Goal: Transaction & Acquisition: Purchase product/service

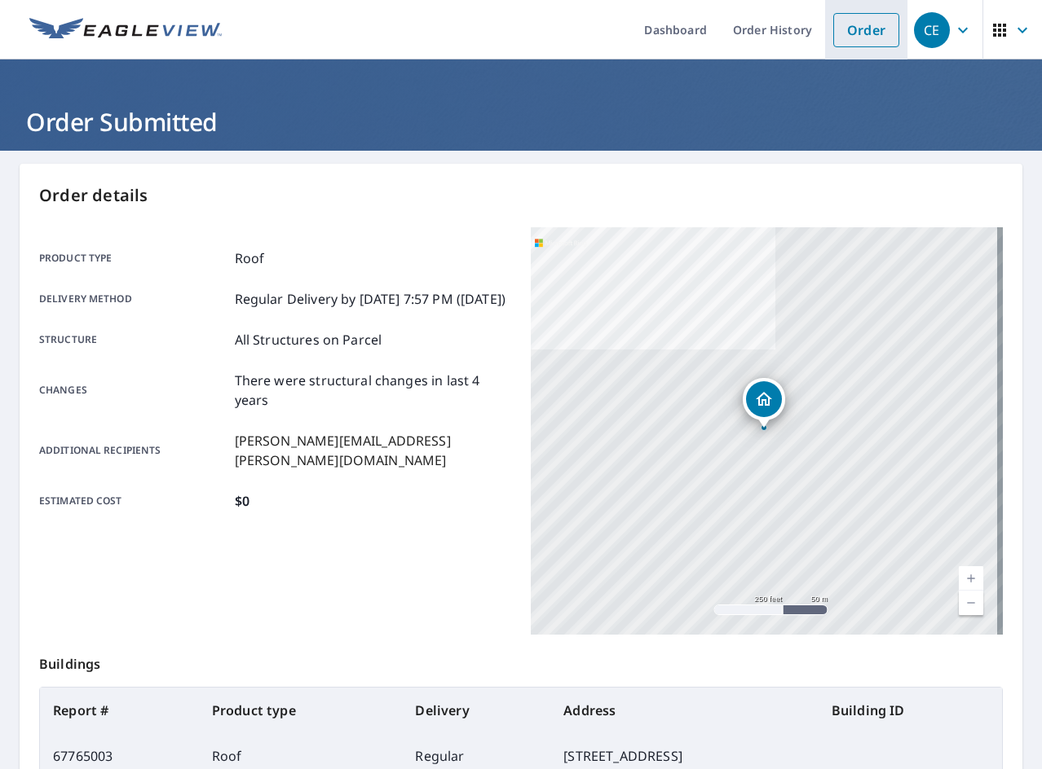
click at [851, 33] on link "Order" at bounding box center [866, 30] width 66 height 34
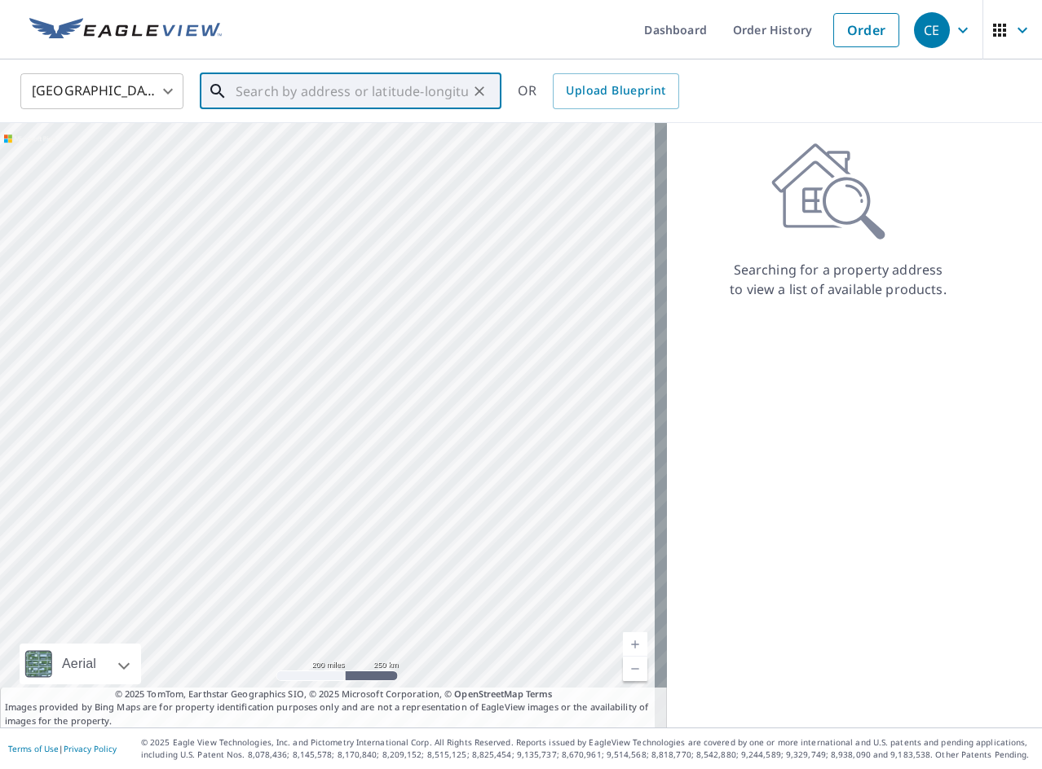
click at [440, 103] on input "text" at bounding box center [352, 91] width 232 height 46
paste input "518 Canary Dr"
click at [316, 143] on span "518 Canary Dr" at bounding box center [360, 139] width 256 height 20
type input "[STREET_ADDRESS][PERSON_NAME]"
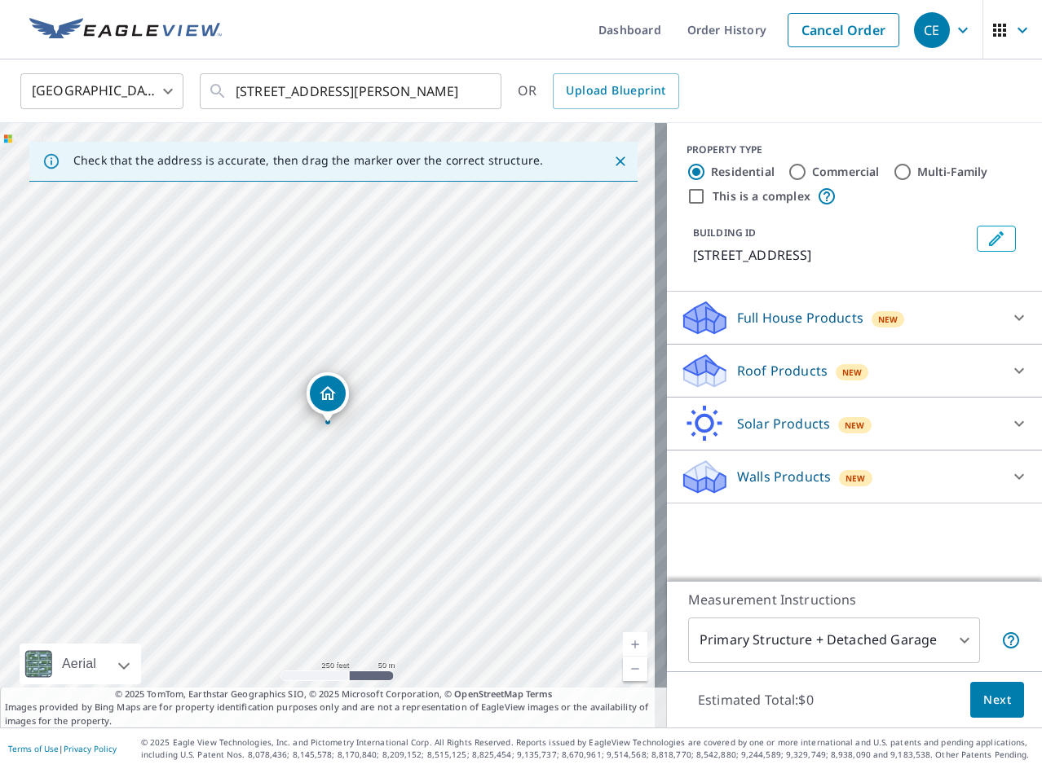
click at [730, 352] on div "Roof Products New" at bounding box center [839, 371] width 319 height 38
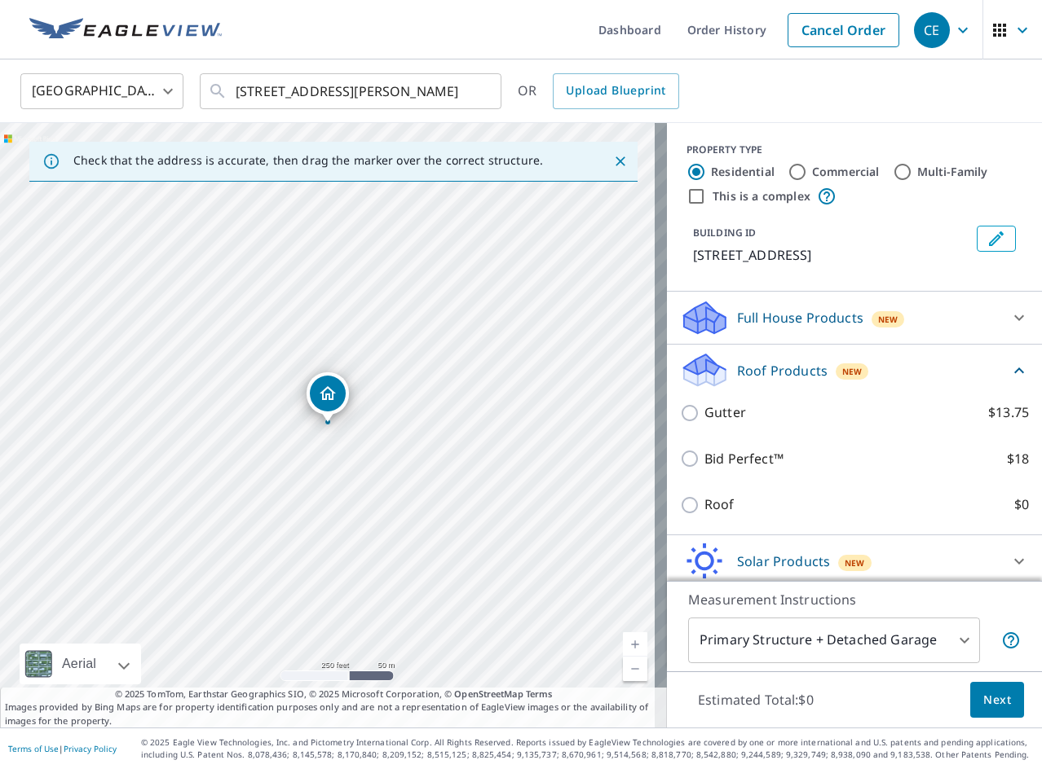
click at [680, 494] on div "Roof $0" at bounding box center [854, 505] width 349 height 46
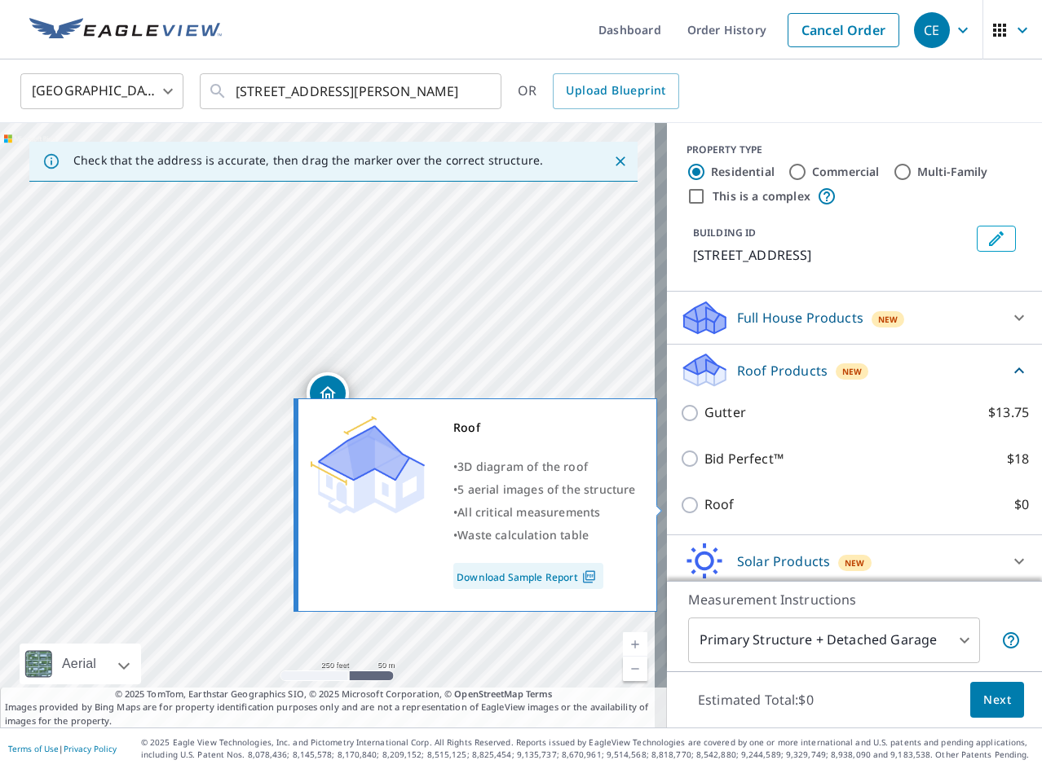
click at [680, 509] on input "Roof $0" at bounding box center [692, 506] width 24 height 20
checkbox input "true"
type input "3"
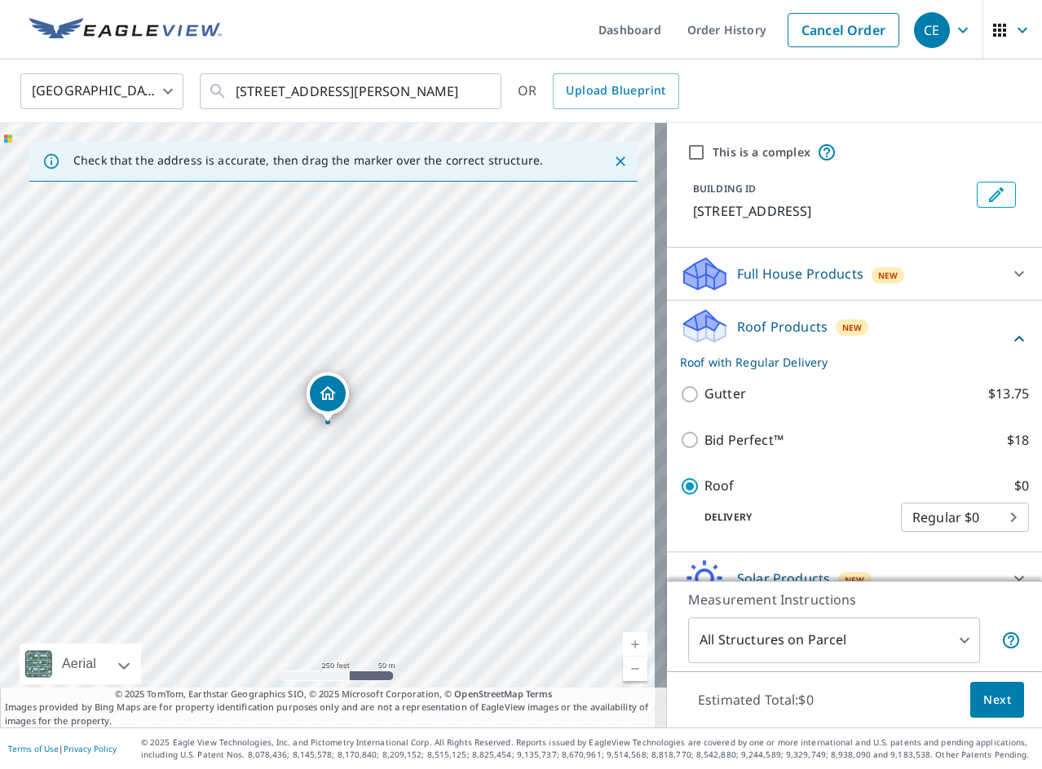
click at [1005, 711] on button "Next" at bounding box center [997, 700] width 54 height 37
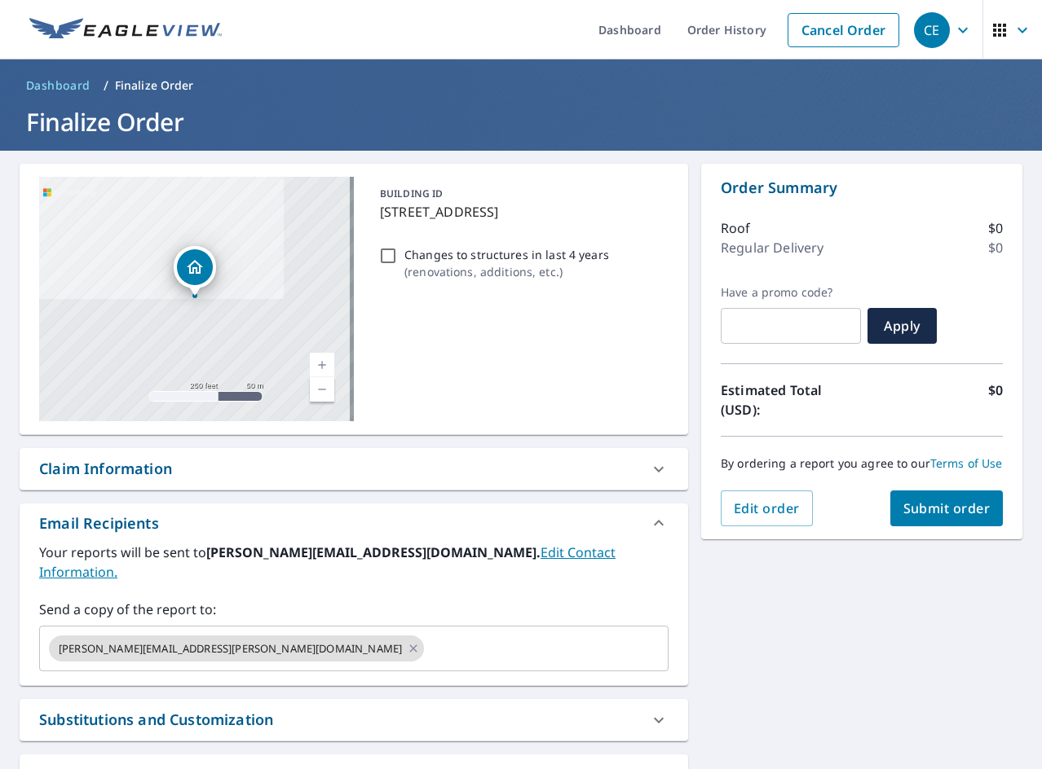
drag, startPoint x: 417, startPoint y: 253, endPoint x: 601, endPoint y: 383, distance: 225.7
click at [417, 253] on p "Changes to structures in last 4 years" at bounding box center [506, 254] width 205 height 17
click at [398, 253] on input "Changes to structures in last 4 years ( renovations, additions, etc. )" at bounding box center [388, 256] width 20 height 20
checkbox input "true"
click at [934, 518] on span "Submit order" at bounding box center [946, 509] width 87 height 18
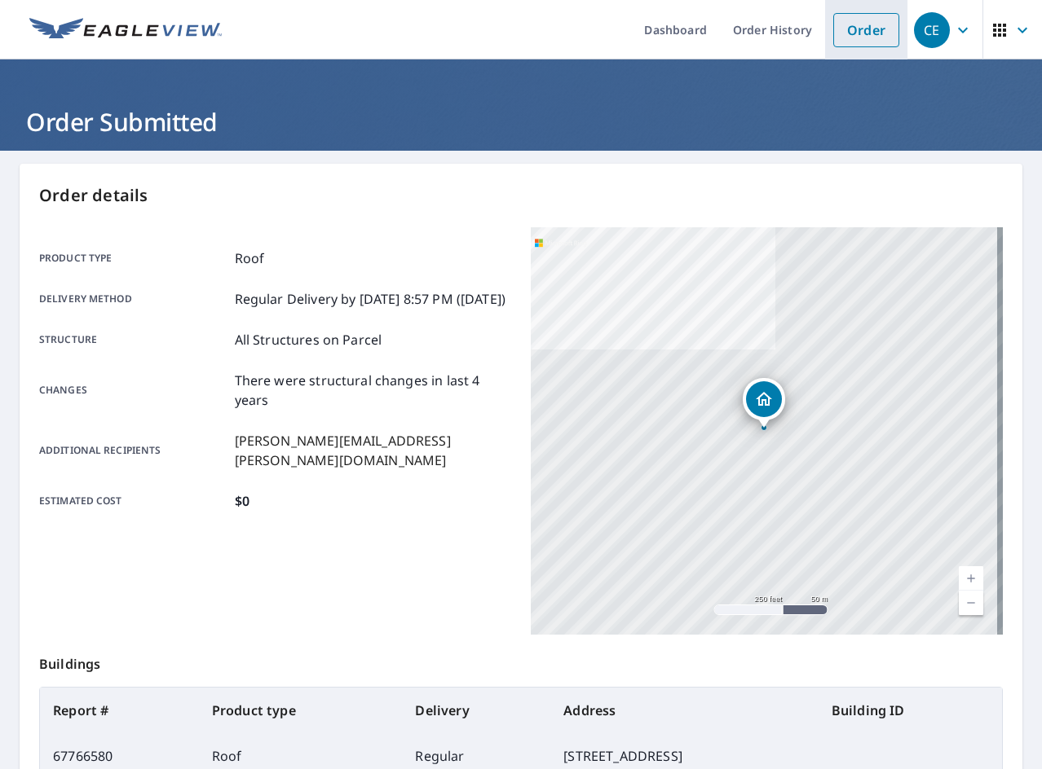
click at [856, 40] on link "Order" at bounding box center [866, 30] width 66 height 34
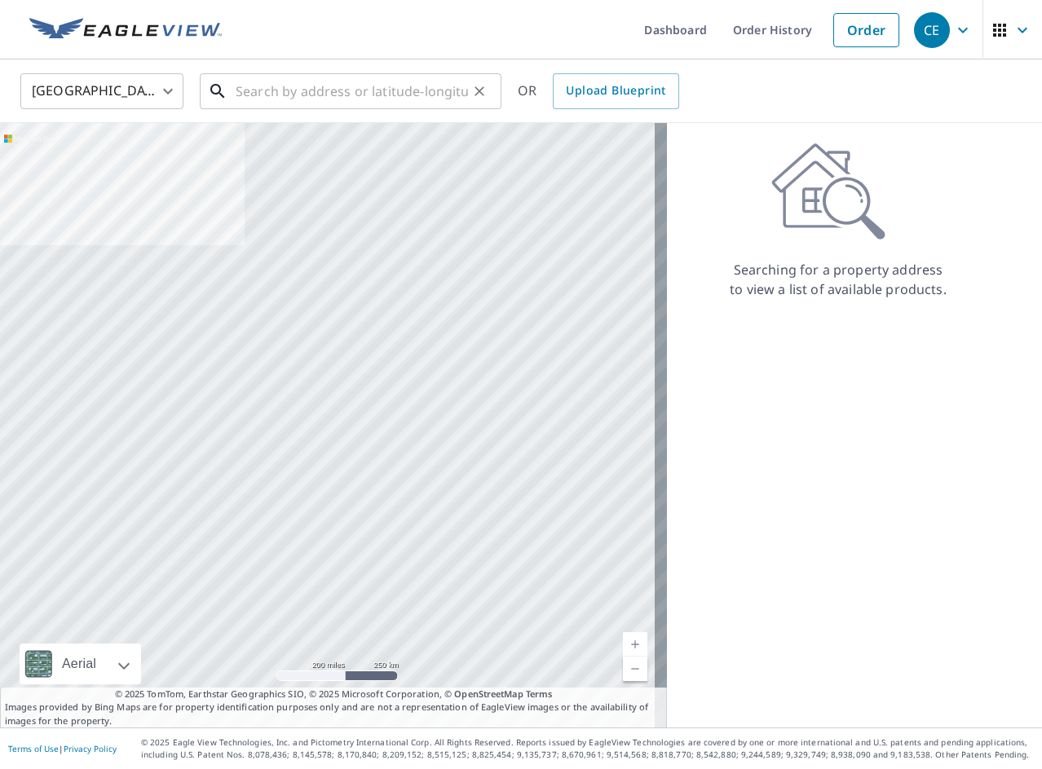
click at [429, 82] on input "text" at bounding box center [352, 91] width 232 height 46
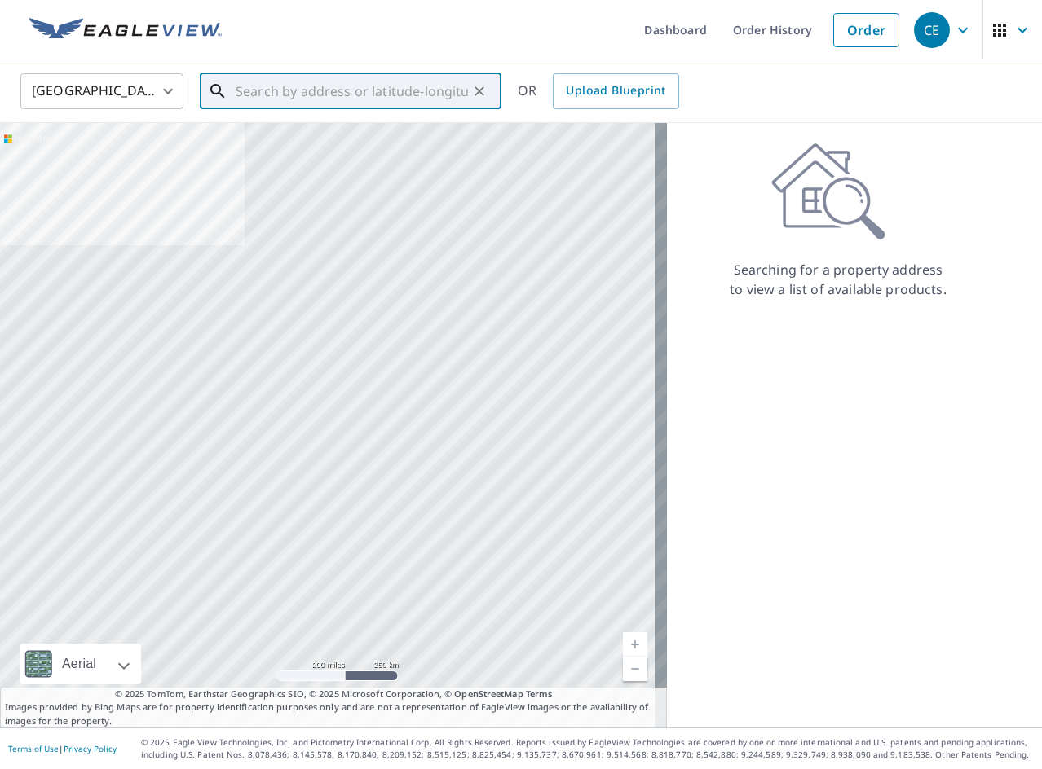
paste input "[STREET_ADDRESS][PERSON_NAME]"
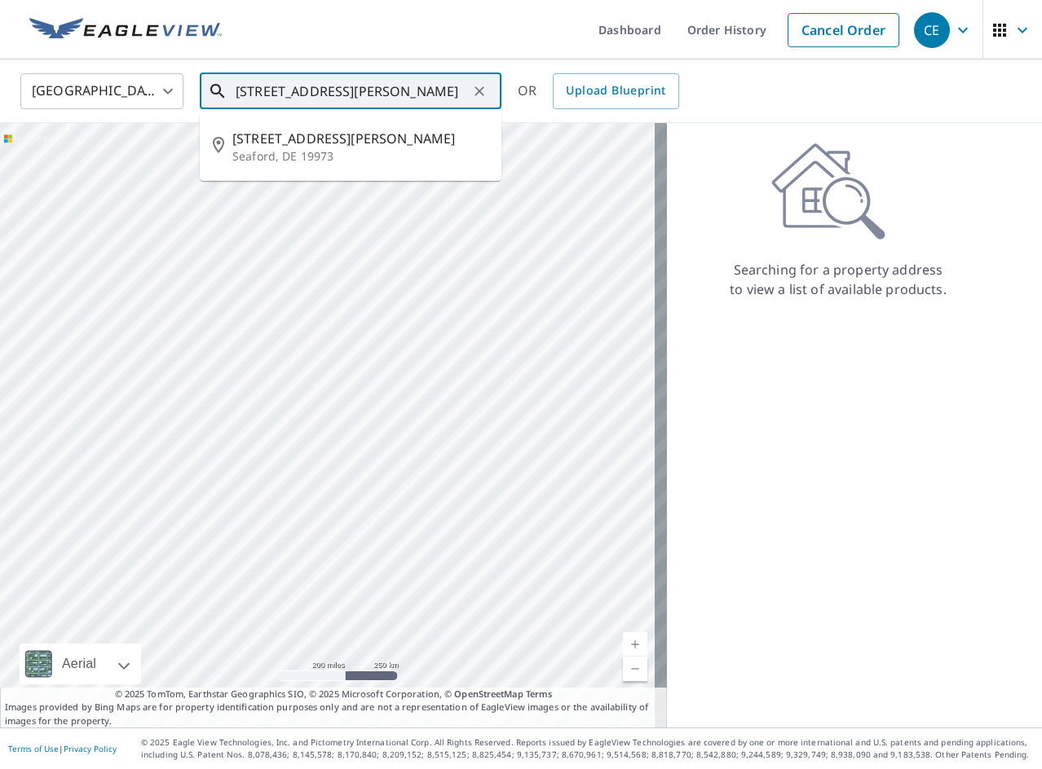
click at [370, 90] on input "[STREET_ADDRESS][PERSON_NAME]" at bounding box center [352, 91] width 232 height 46
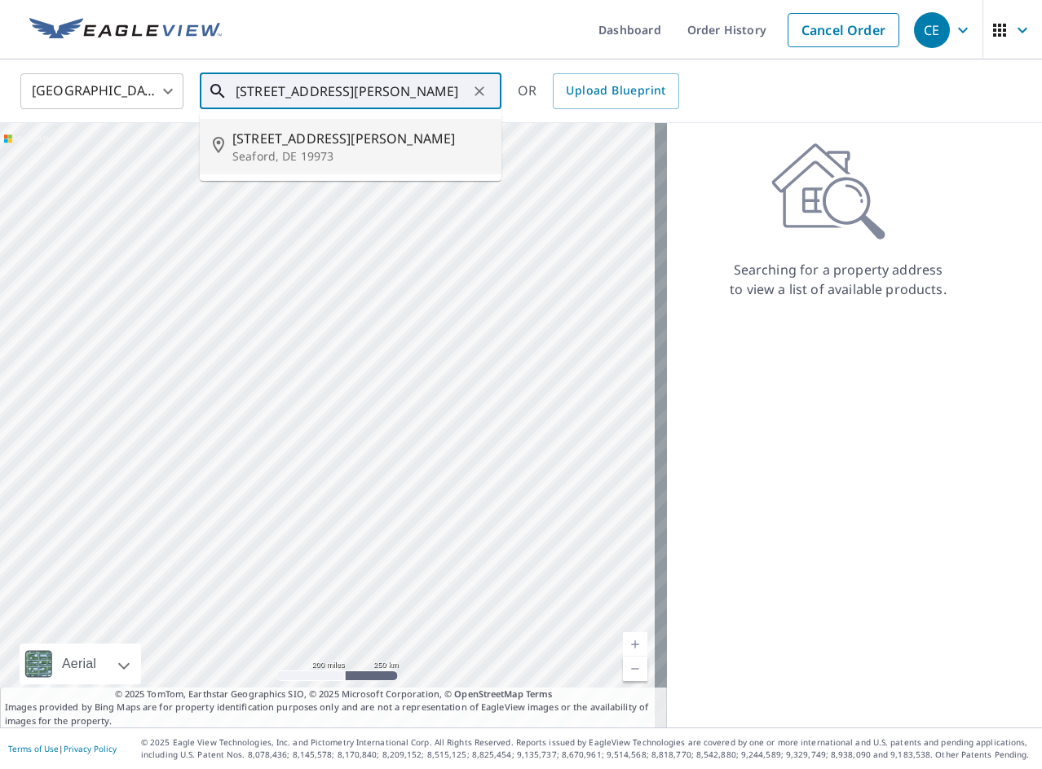
click at [363, 153] on p "Seaford, DE 19973" at bounding box center [360, 156] width 256 height 16
type input "[STREET_ADDRESS][PERSON_NAME]"
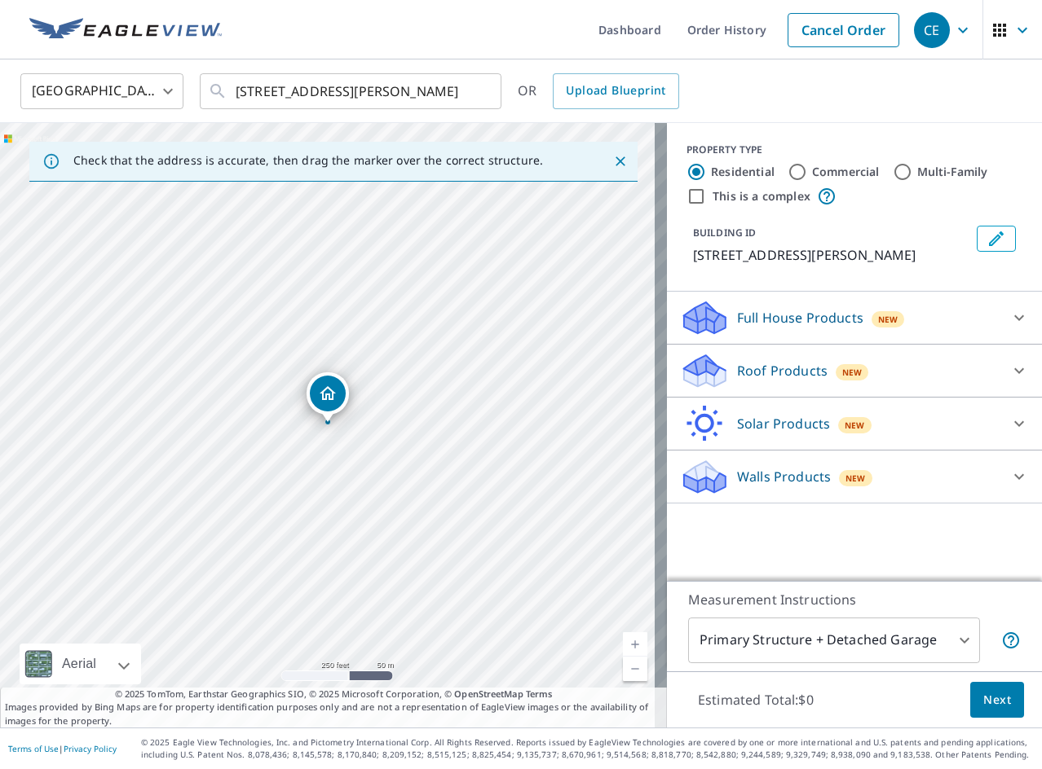
click at [735, 386] on div "Roof Products New" at bounding box center [839, 371] width 319 height 38
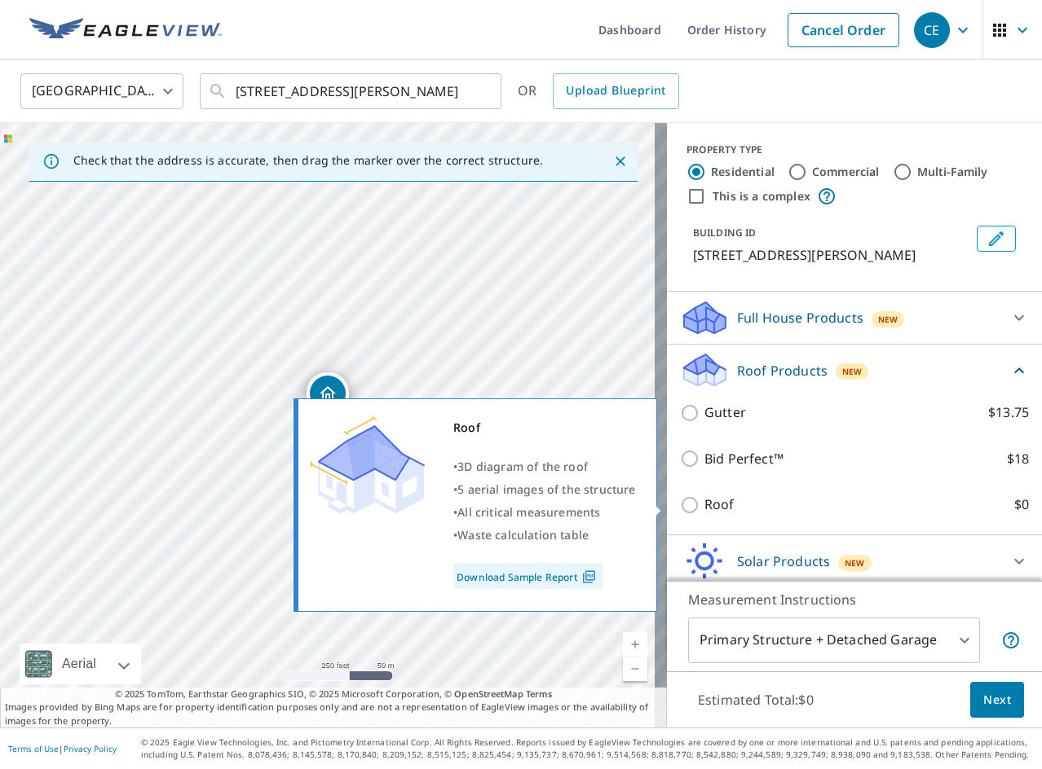
click at [681, 506] on input "Roof $0" at bounding box center [692, 506] width 24 height 20
checkbox input "true"
type input "3"
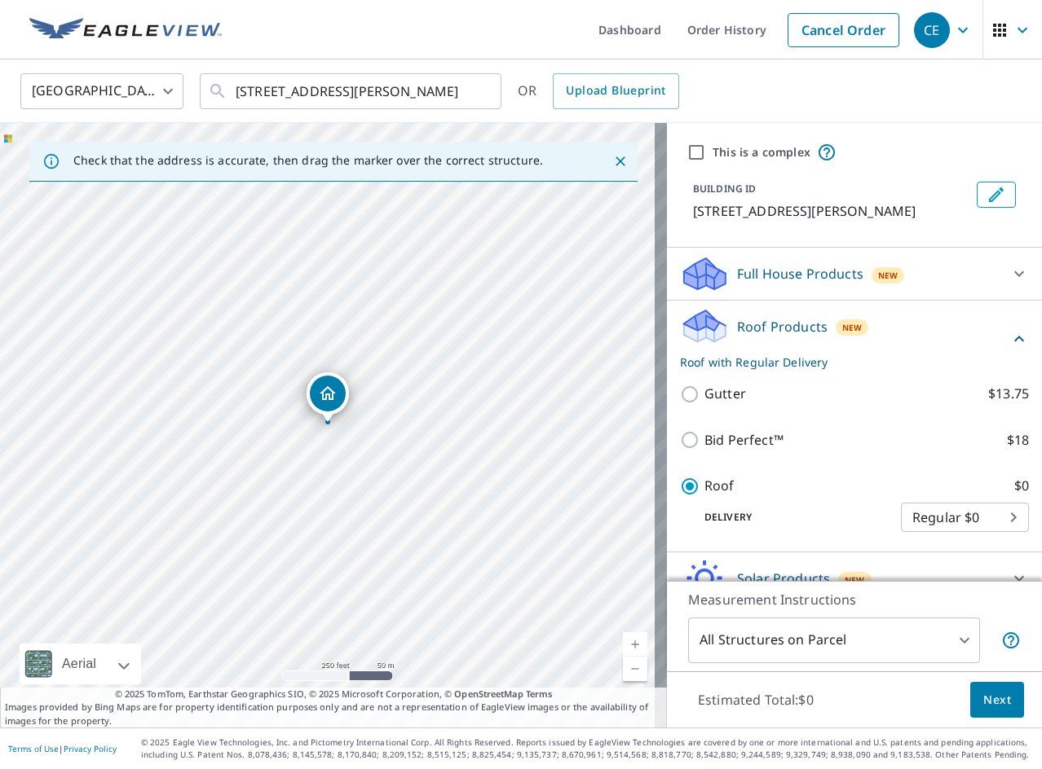
drag, startPoint x: 1011, startPoint y: 703, endPoint x: 1039, endPoint y: 673, distance: 40.9
click at [1011, 703] on button "Next" at bounding box center [997, 700] width 54 height 37
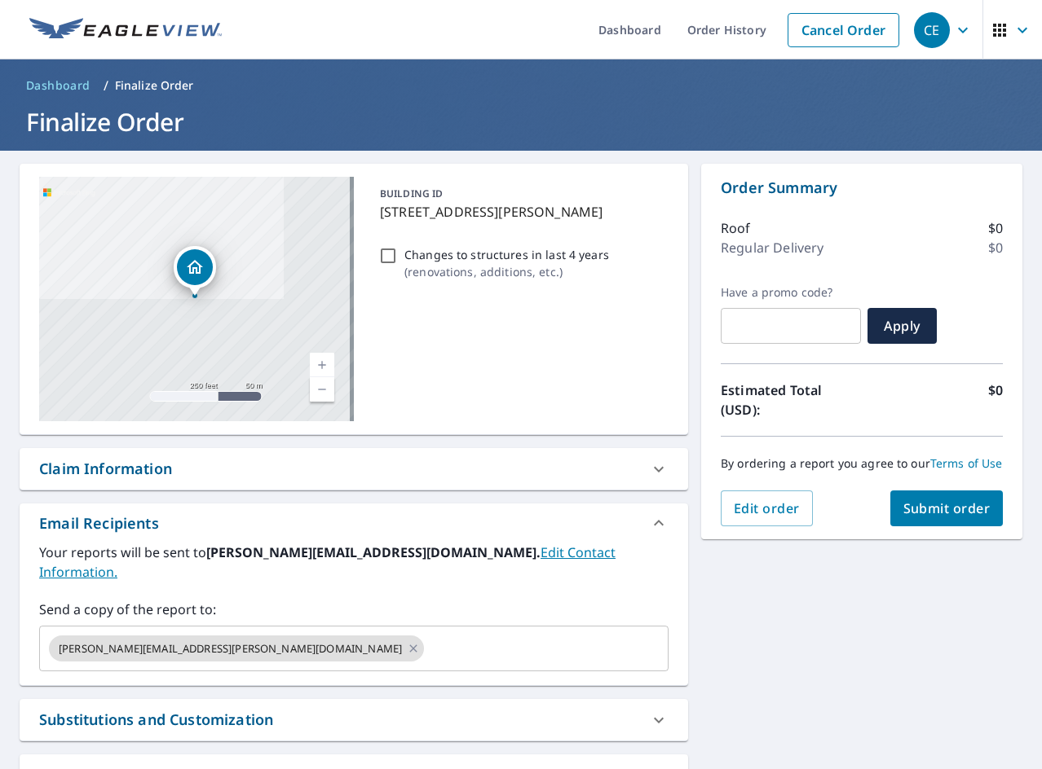
click at [496, 253] on p "Changes to structures in last 4 years" at bounding box center [506, 254] width 205 height 17
click at [398, 253] on input "Changes to structures in last 4 years ( renovations, additions, etc. )" at bounding box center [388, 256] width 20 height 20
checkbox input "true"
click at [910, 515] on span "Submit order" at bounding box center [946, 509] width 87 height 18
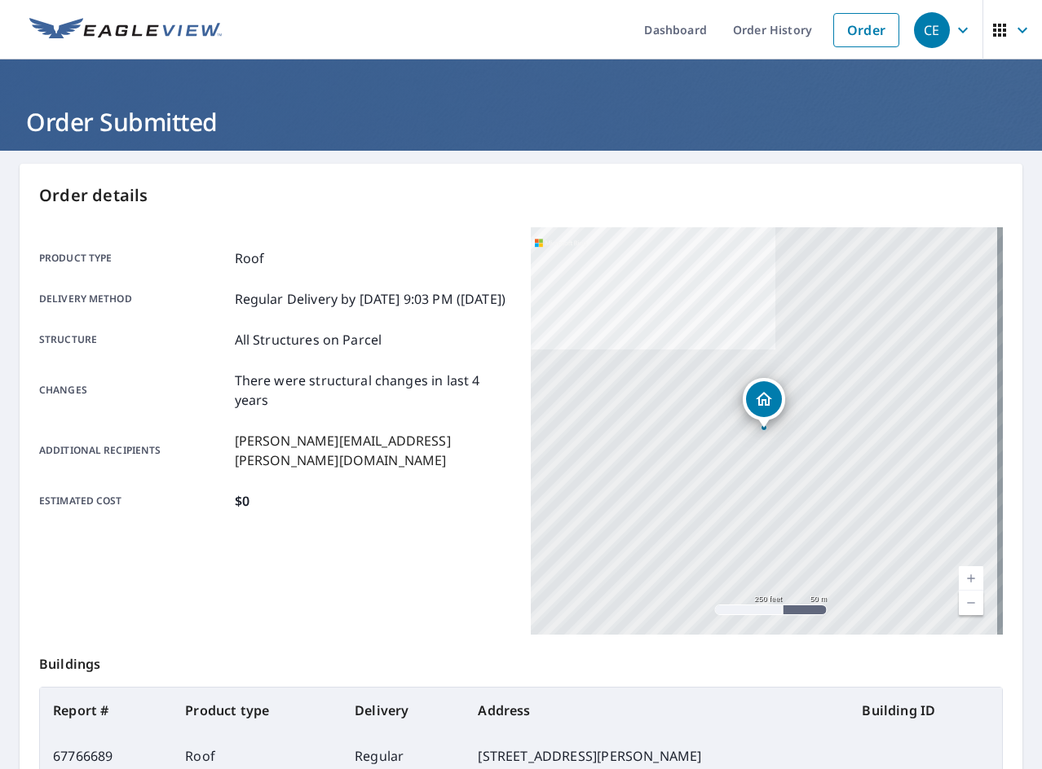
click at [593, 556] on div "[STREET_ADDRESS][PERSON_NAME]" at bounding box center [767, 431] width 472 height 408
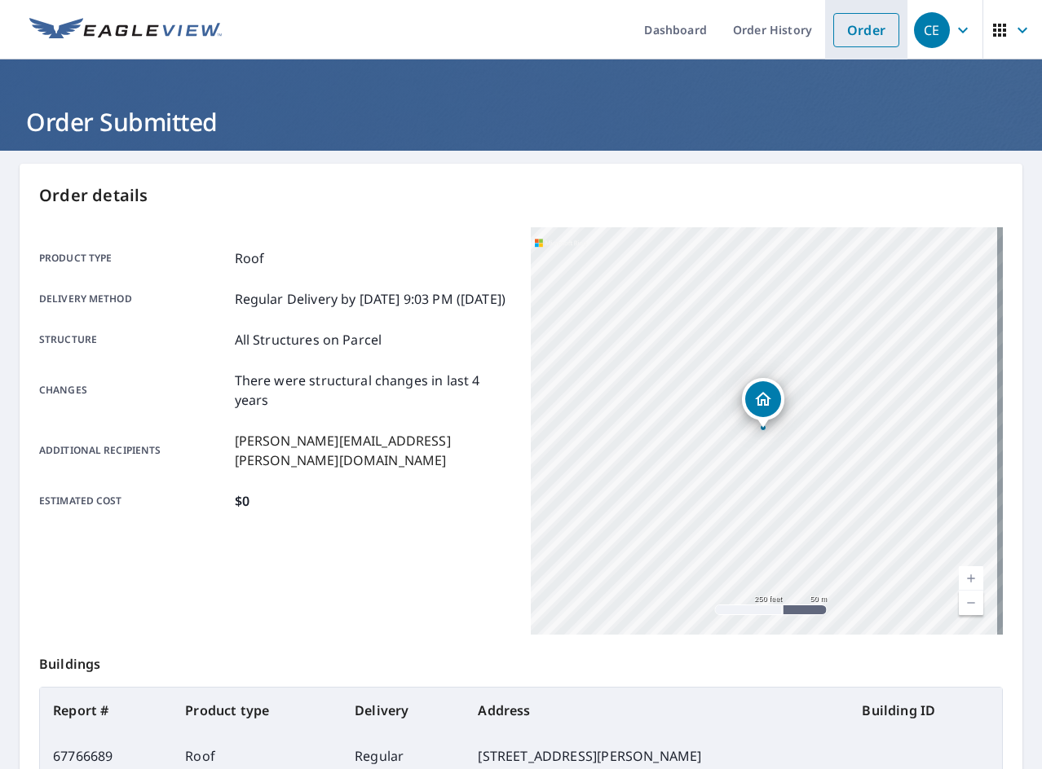
click at [879, 41] on link "Order" at bounding box center [866, 30] width 66 height 34
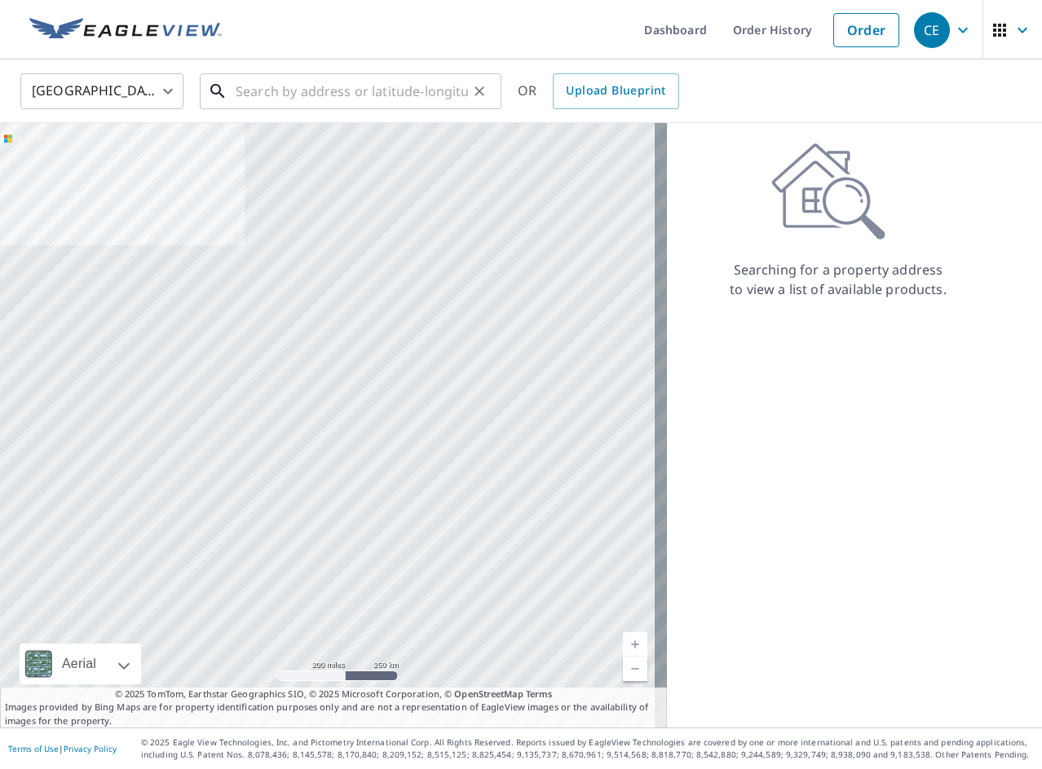
click at [439, 75] on input "text" at bounding box center [352, 91] width 232 height 46
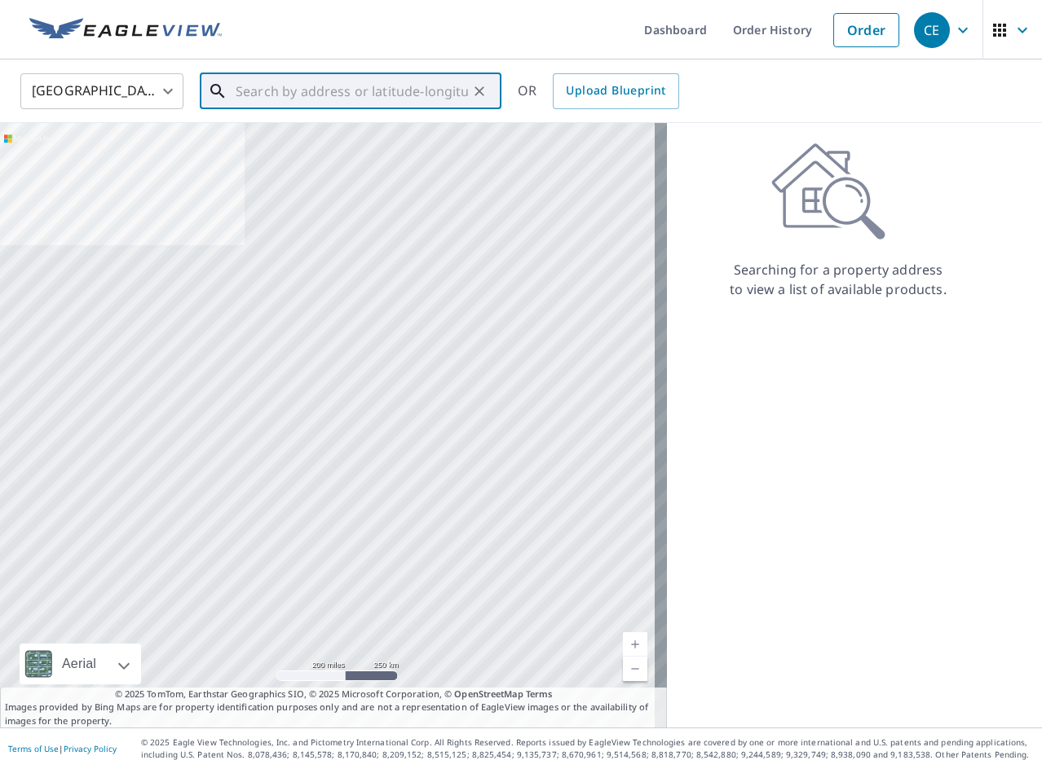
paste input "[STREET_ADDRESS][PERSON_NAME]"
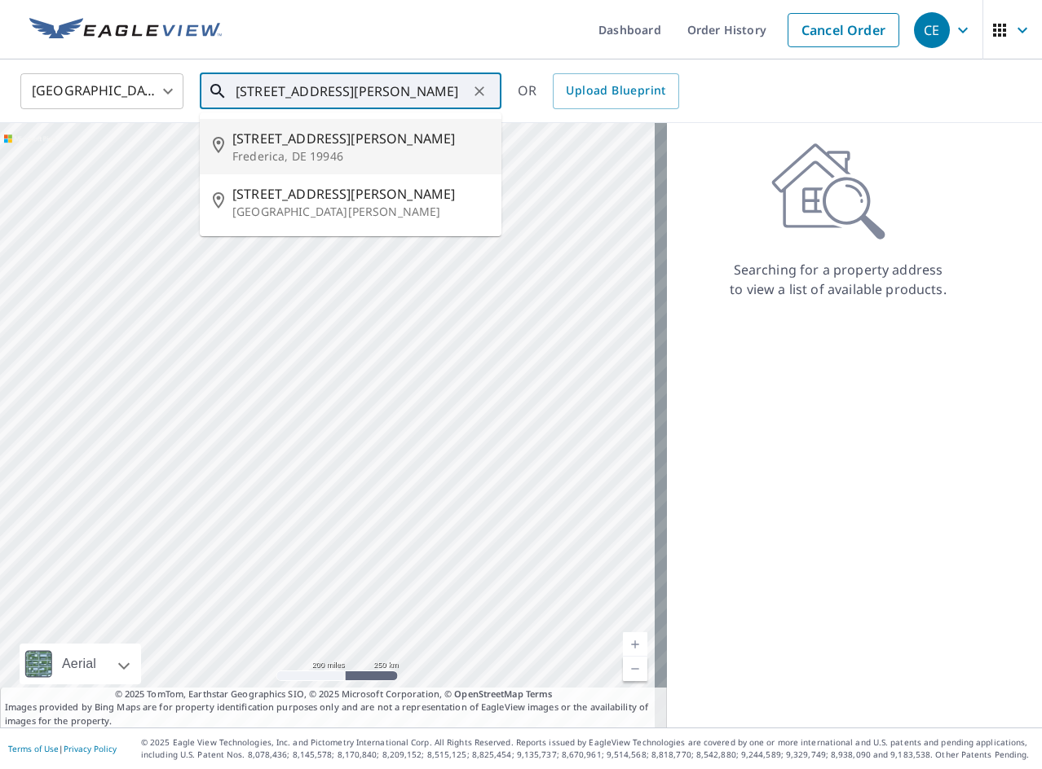
click at [369, 159] on p "Frederica, DE 19946" at bounding box center [360, 156] width 256 height 16
type input "[STREET_ADDRESS][PERSON_NAME][PERSON_NAME]"
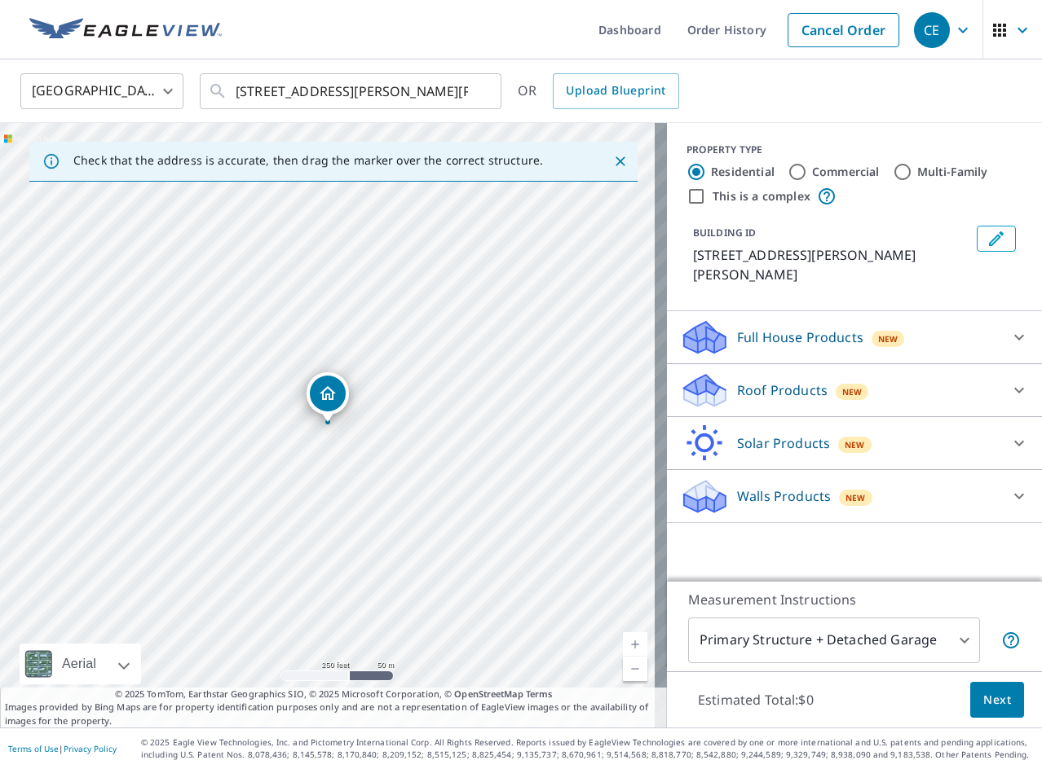
drag, startPoint x: 748, startPoint y: 371, endPoint x: 753, endPoint y: 386, distance: 15.5
click at [748, 381] on p "Roof Products" at bounding box center [782, 391] width 90 height 20
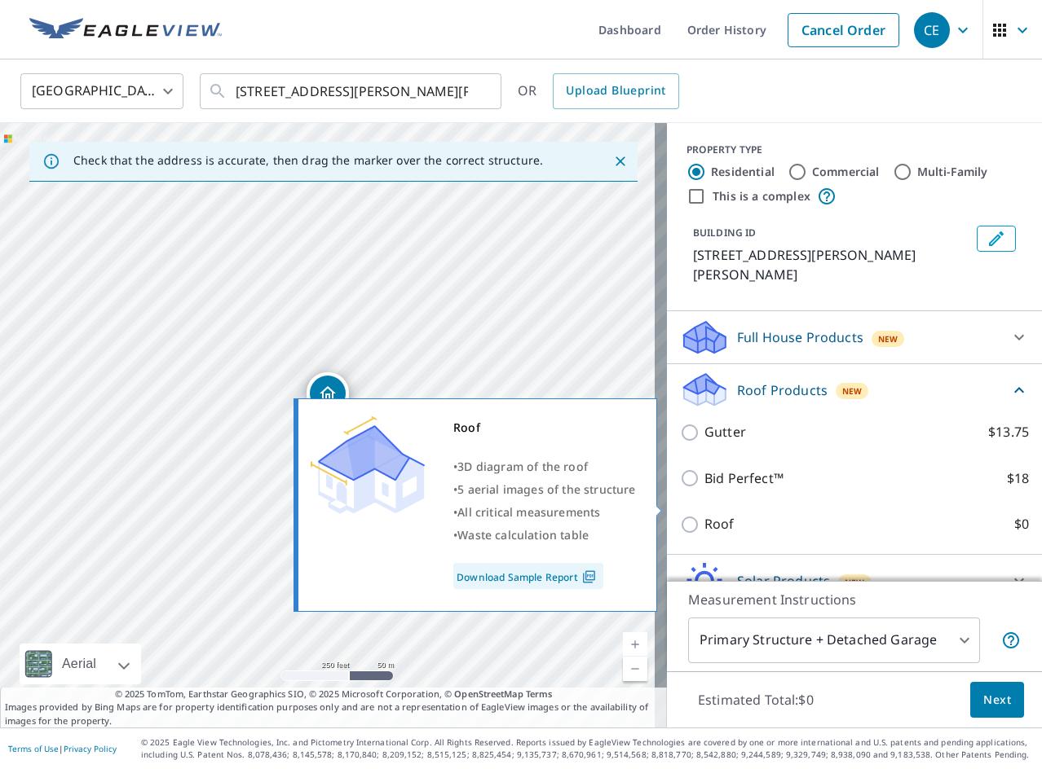
click at [706, 514] on p "Roof" at bounding box center [719, 524] width 30 height 20
click at [704, 515] on input "Roof $0" at bounding box center [692, 525] width 24 height 20
checkbox input "true"
type input "3"
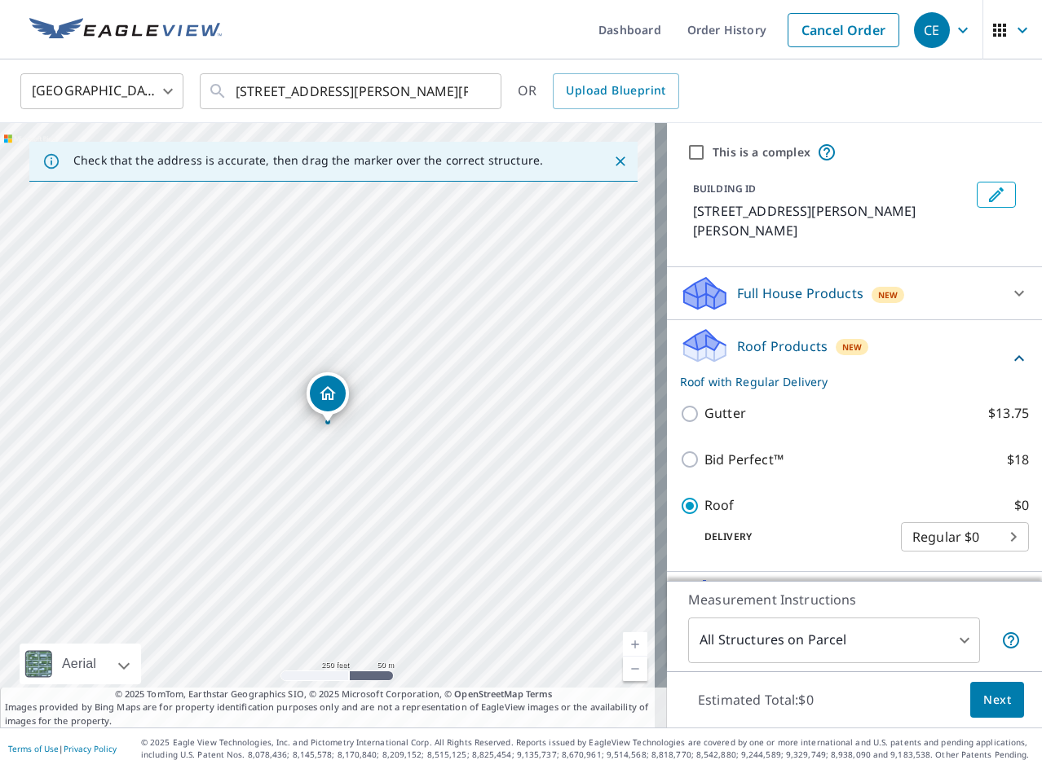
click at [970, 685] on button "Next" at bounding box center [997, 700] width 54 height 37
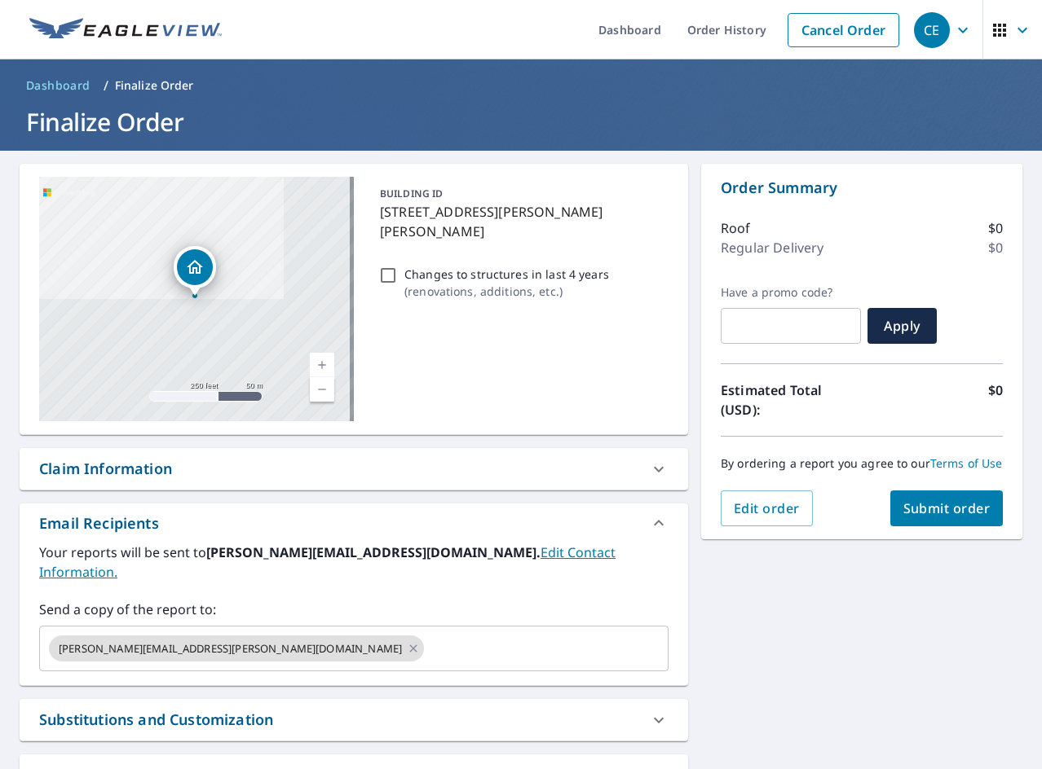
click at [470, 266] on p "Changes to structures in last 4 years" at bounding box center [506, 274] width 205 height 17
click at [398, 266] on input "Changes to structures in last 4 years ( renovations, additions, etc. )" at bounding box center [388, 276] width 20 height 20
checkbox input "true"
click at [892, 507] on button "Submit order" at bounding box center [946, 509] width 113 height 36
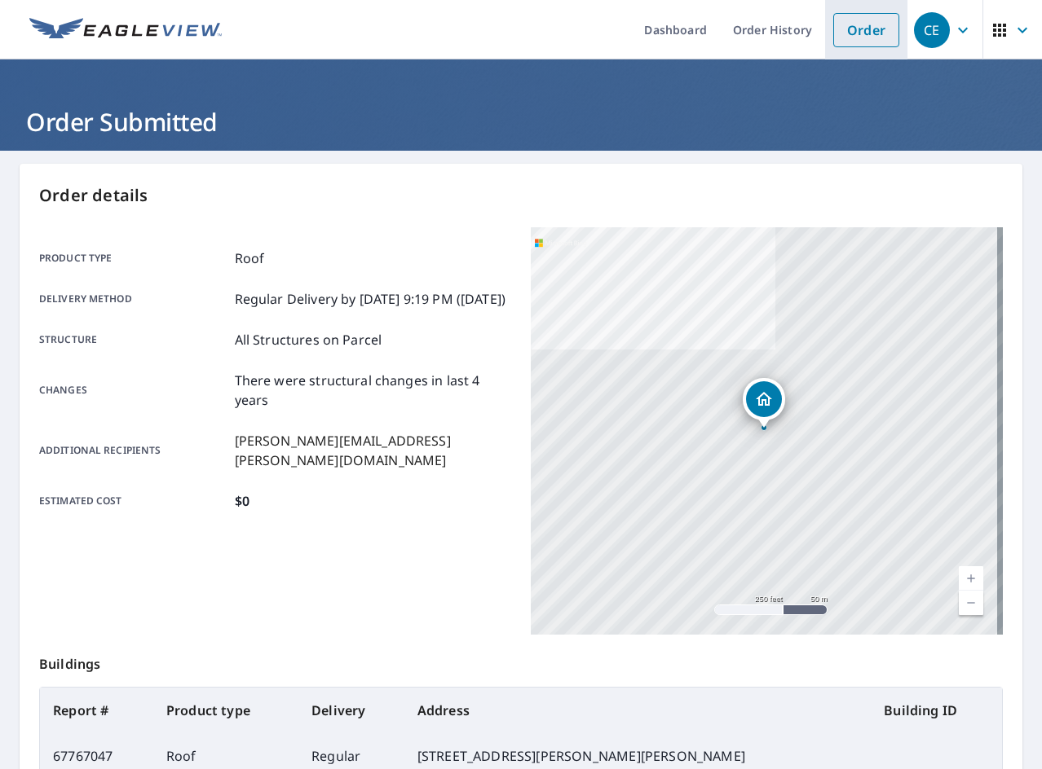
click at [867, 25] on link "Order" at bounding box center [866, 30] width 66 height 34
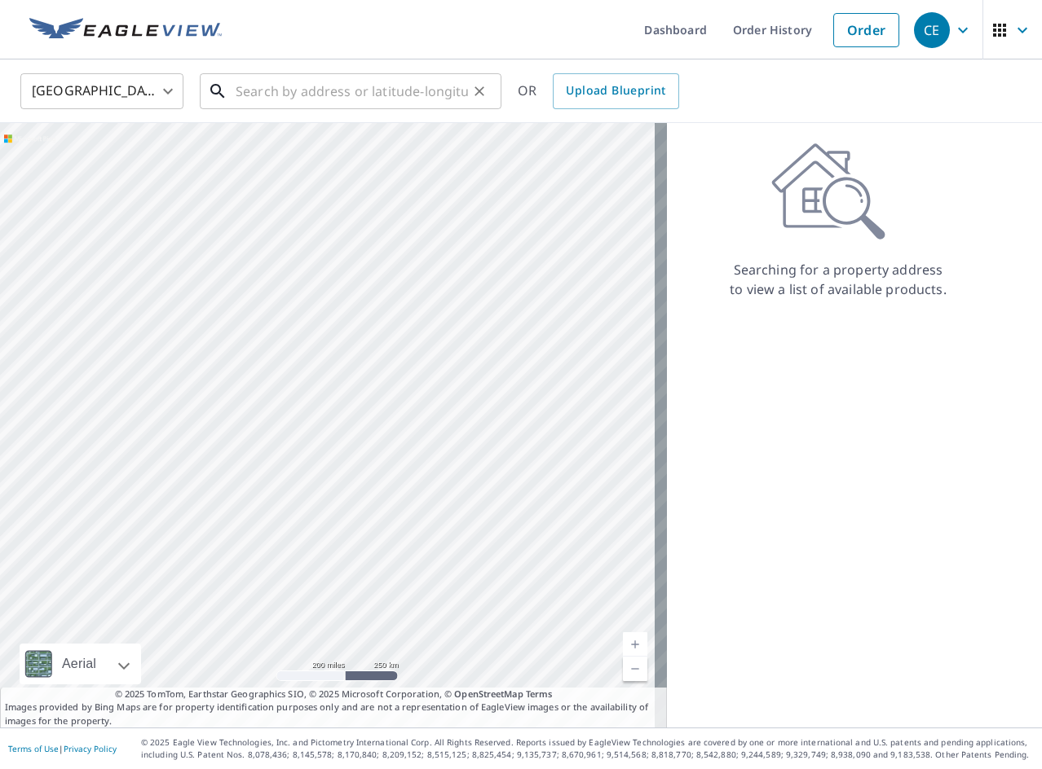
click at [315, 70] on input "text" at bounding box center [352, 91] width 232 height 46
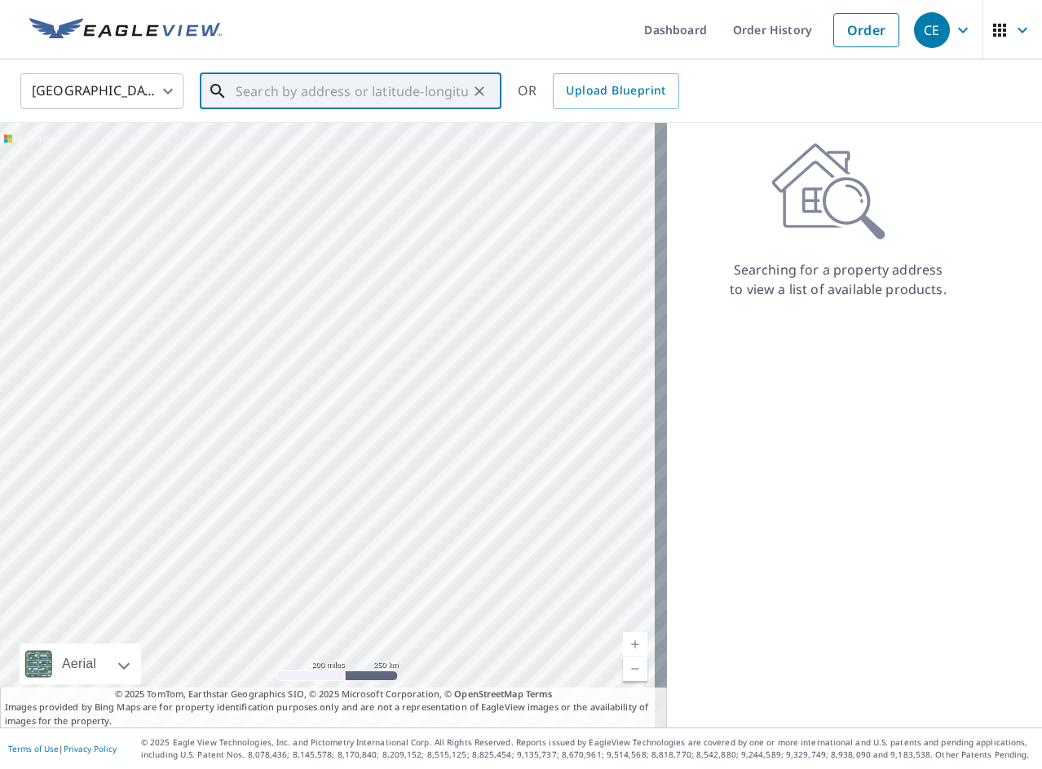
paste input "[STREET_ADDRESS]"
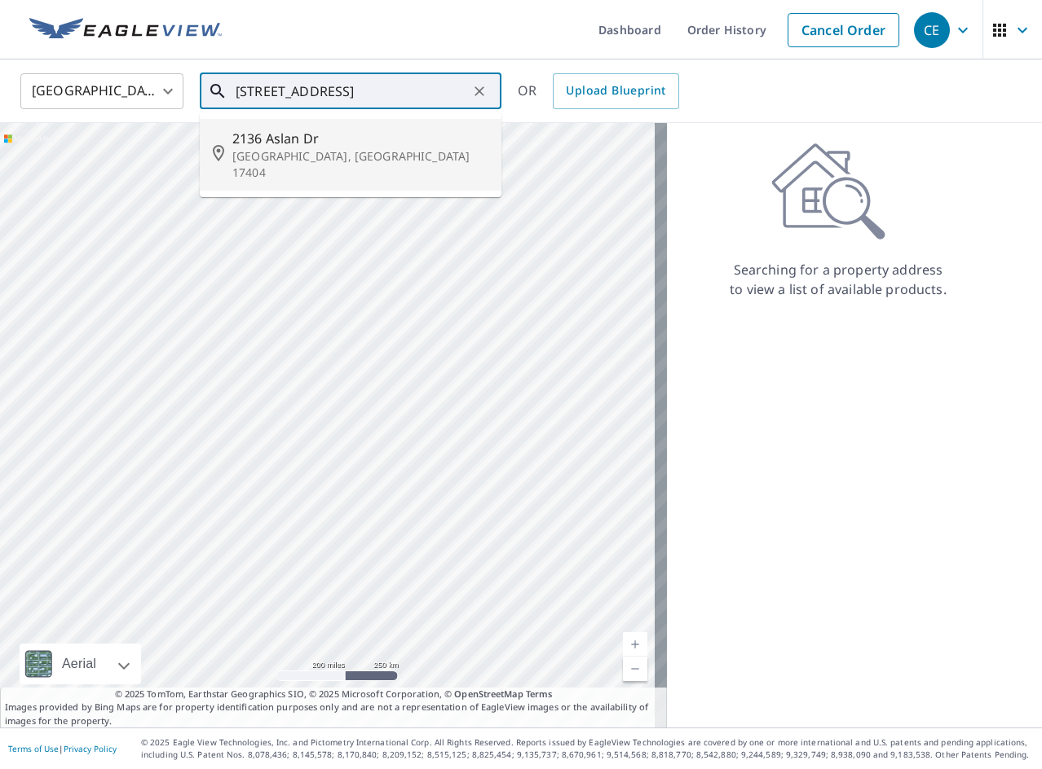
click at [304, 153] on p "[GEOGRAPHIC_DATA], [GEOGRAPHIC_DATA] 17404" at bounding box center [360, 164] width 256 height 33
type input "[STREET_ADDRESS][PERSON_NAME]"
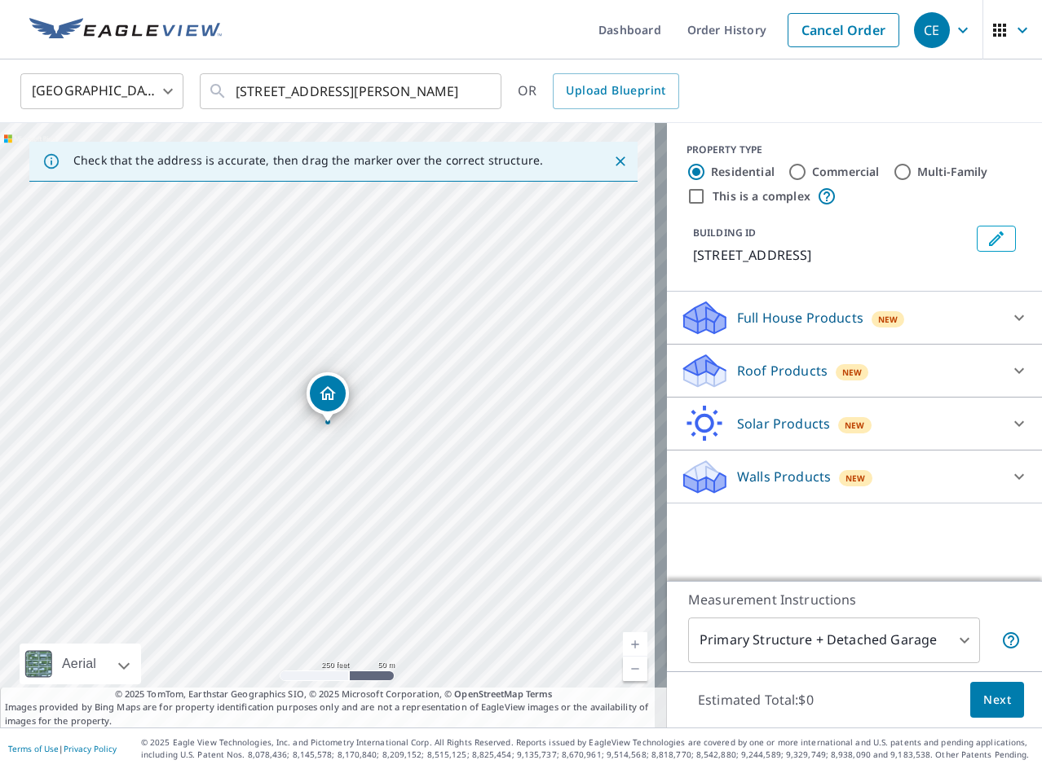
click at [795, 372] on p "Roof Products" at bounding box center [782, 371] width 90 height 20
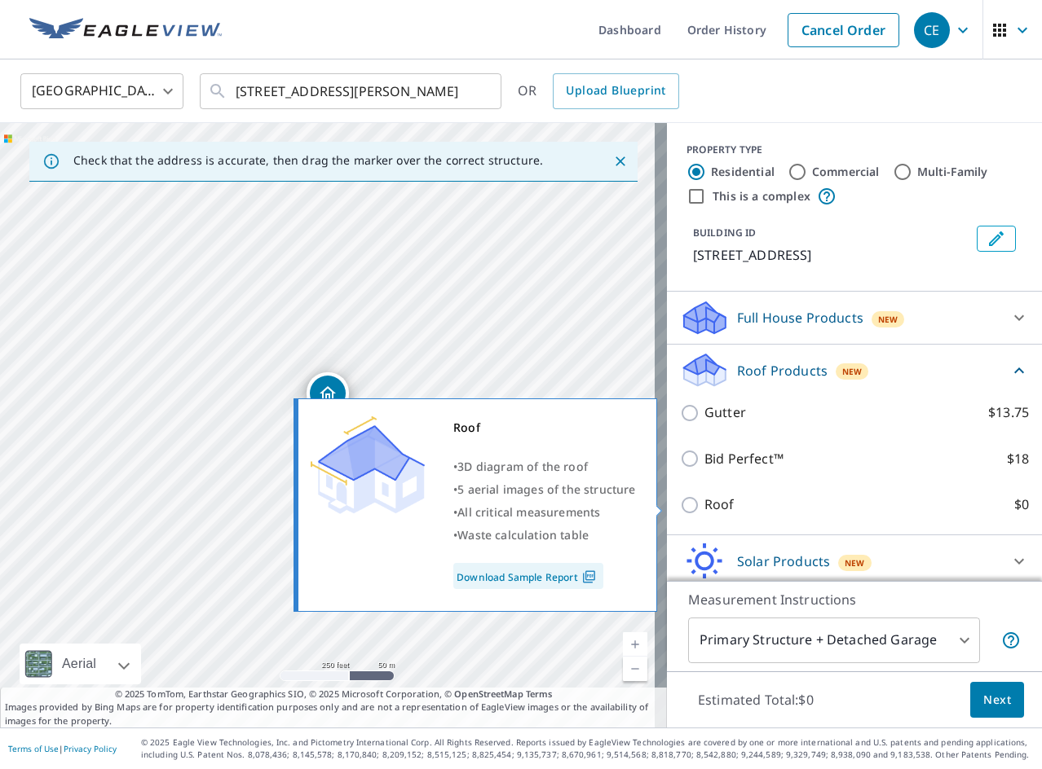
click at [713, 501] on p "Roof" at bounding box center [719, 505] width 30 height 20
click at [704, 501] on input "Roof $0" at bounding box center [692, 506] width 24 height 20
checkbox input "true"
type input "3"
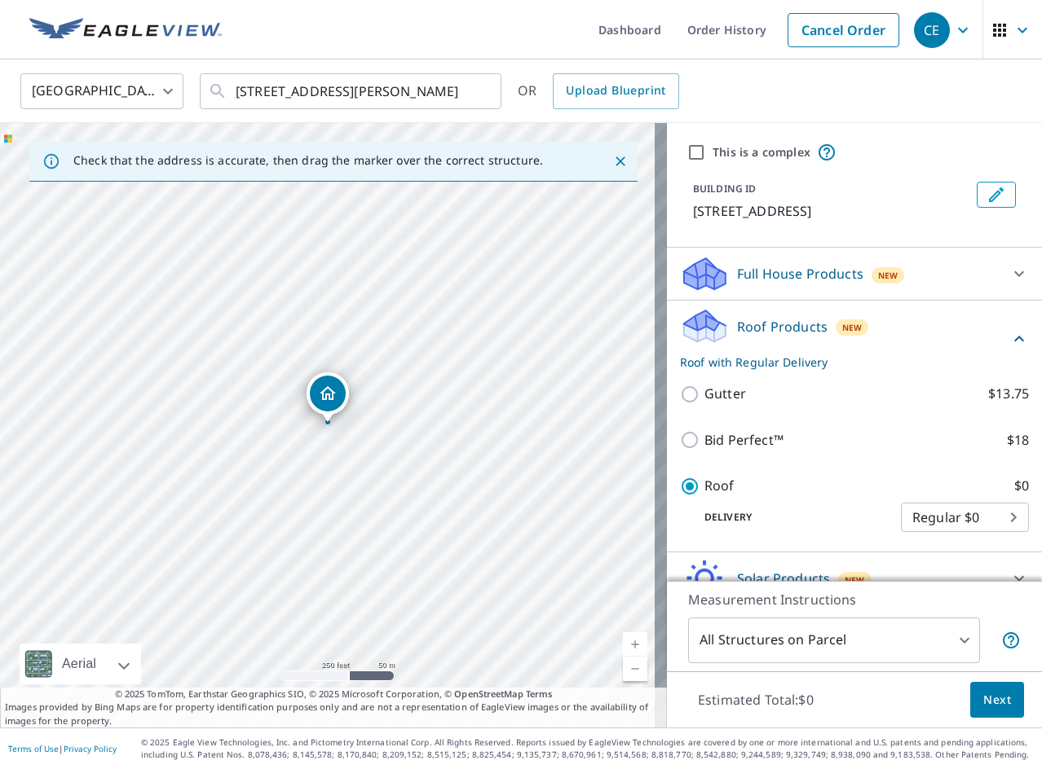
click at [970, 689] on button "Next" at bounding box center [997, 700] width 54 height 37
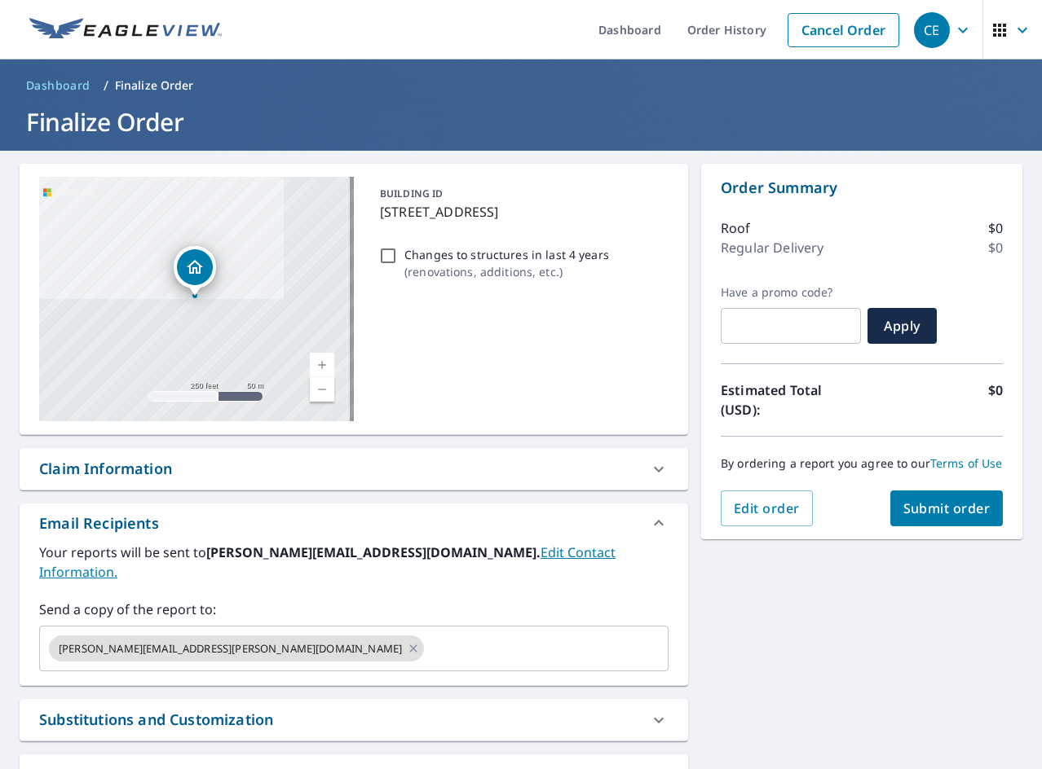
drag, startPoint x: 430, startPoint y: 253, endPoint x: 434, endPoint y: 262, distance: 9.5
click at [430, 253] on p "Changes to structures in last 4 years" at bounding box center [506, 254] width 205 height 17
click at [398, 253] on input "Changes to structures in last 4 years ( renovations, additions, etc. )" at bounding box center [388, 256] width 20 height 20
checkbox input "true"
click at [921, 527] on button "Submit order" at bounding box center [946, 509] width 113 height 36
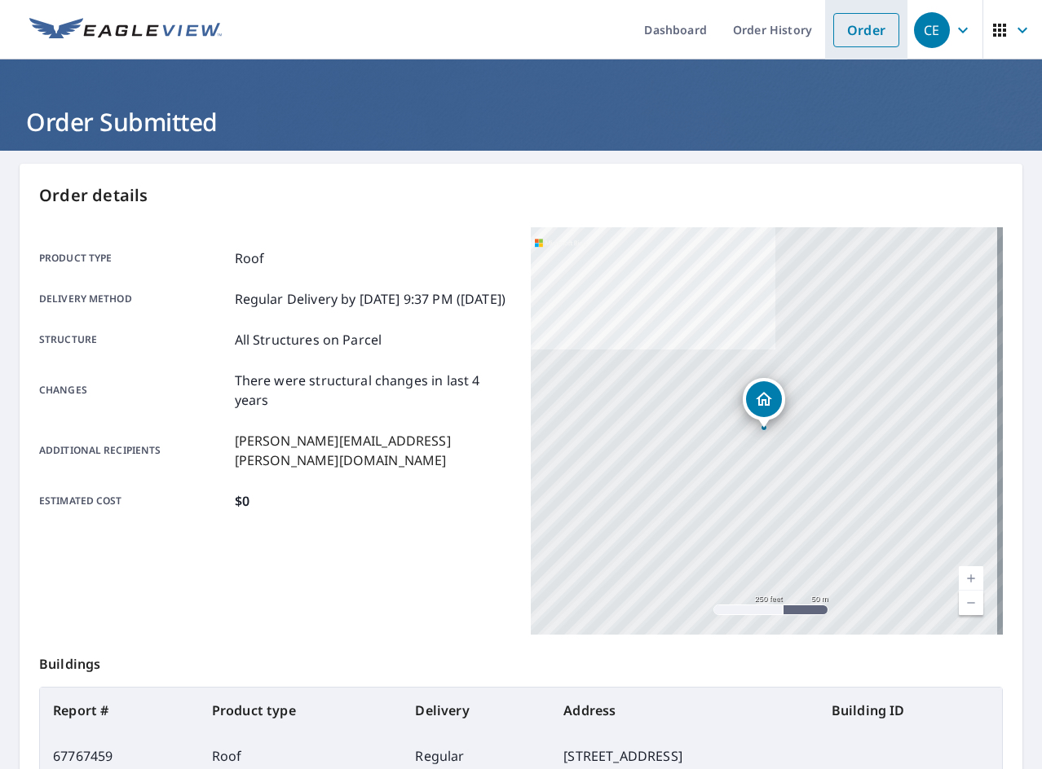
click at [853, 31] on link "Order" at bounding box center [866, 30] width 66 height 34
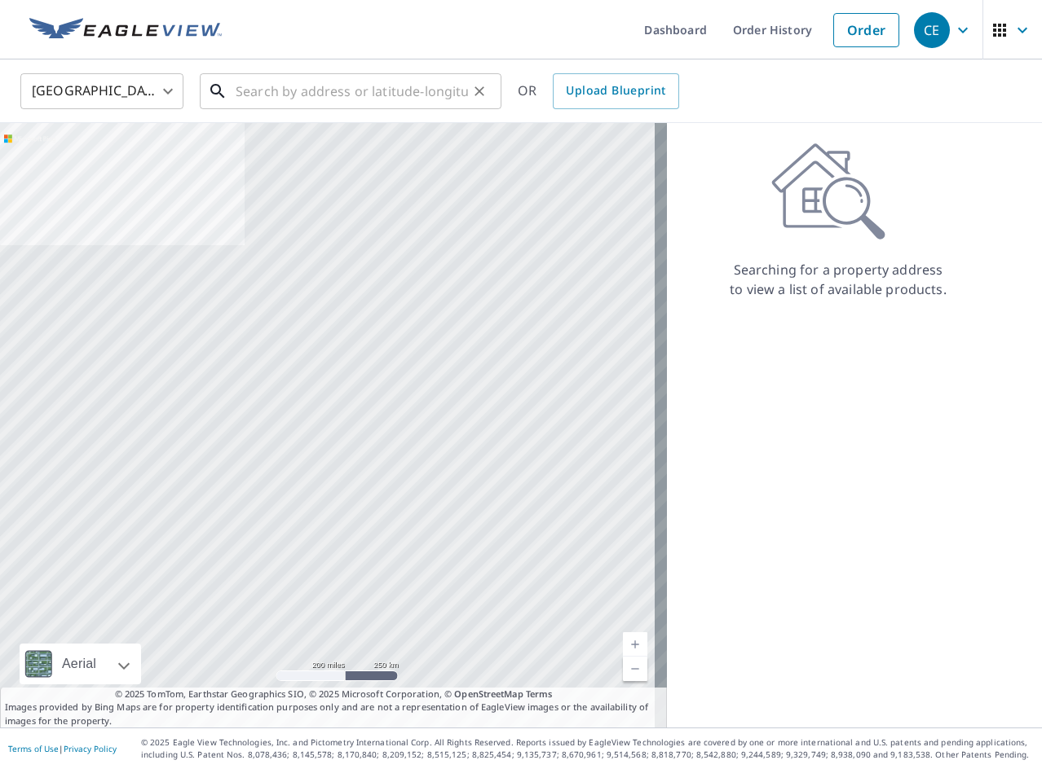
click at [350, 109] on div "​" at bounding box center [351, 91] width 302 height 36
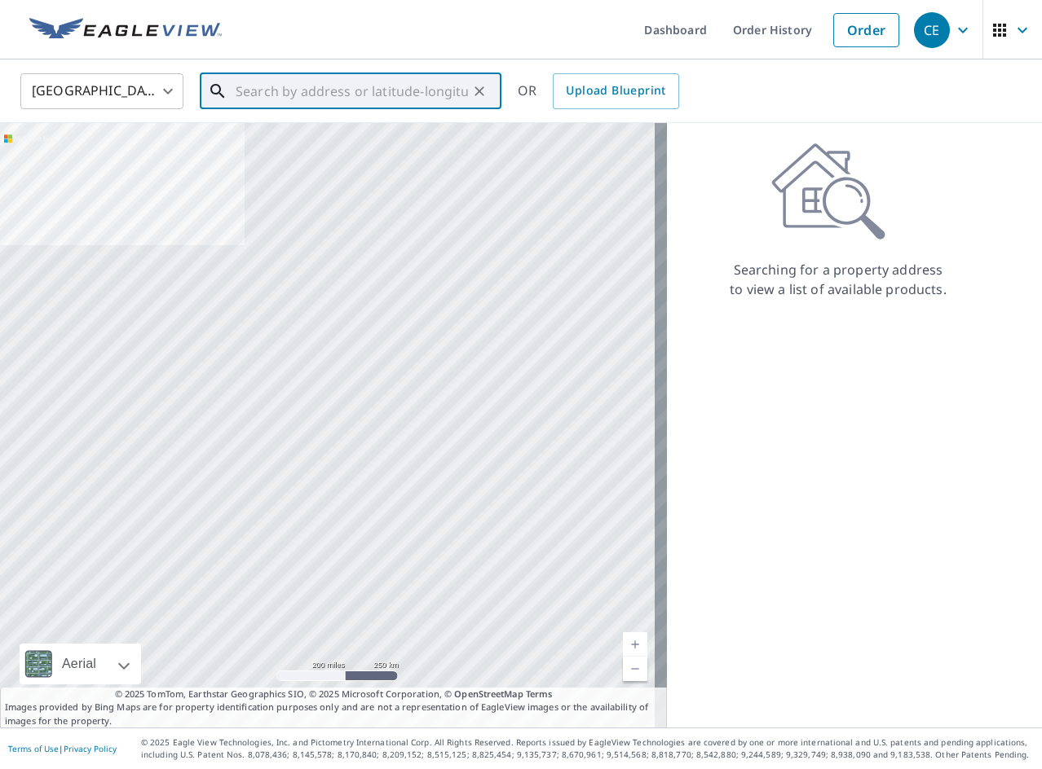
paste input "[STREET_ADDRESS]"
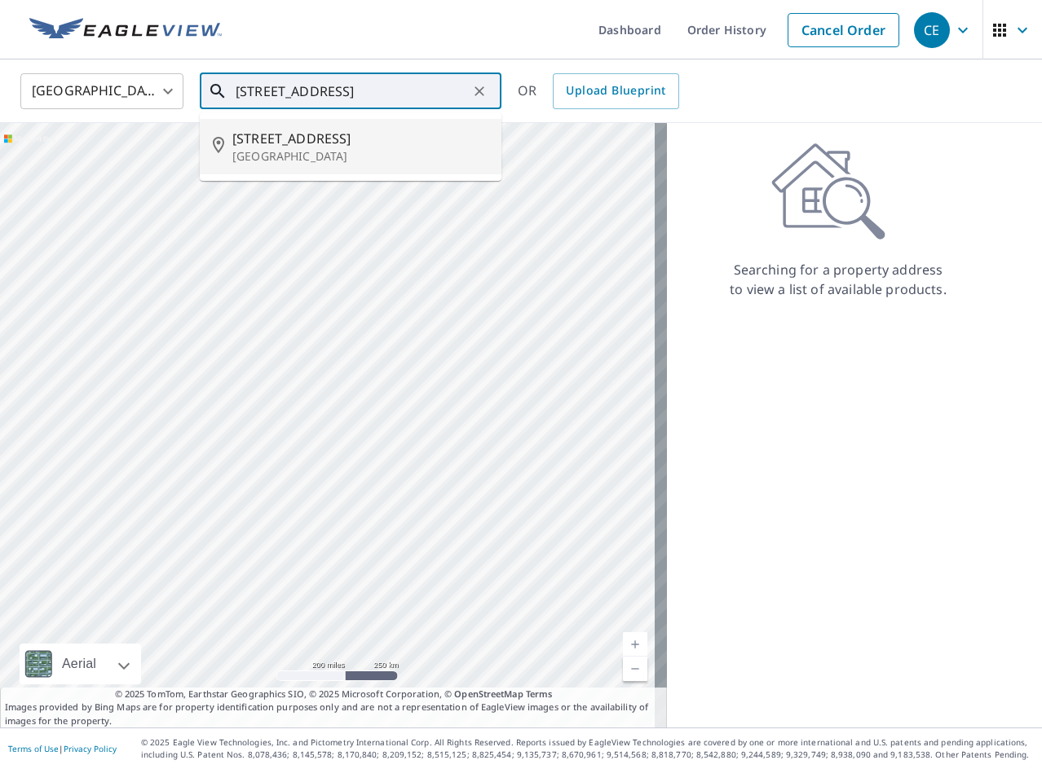
click at [365, 156] on p "[GEOGRAPHIC_DATA]" at bounding box center [360, 156] width 256 height 16
type input "[STREET_ADDRESS]"
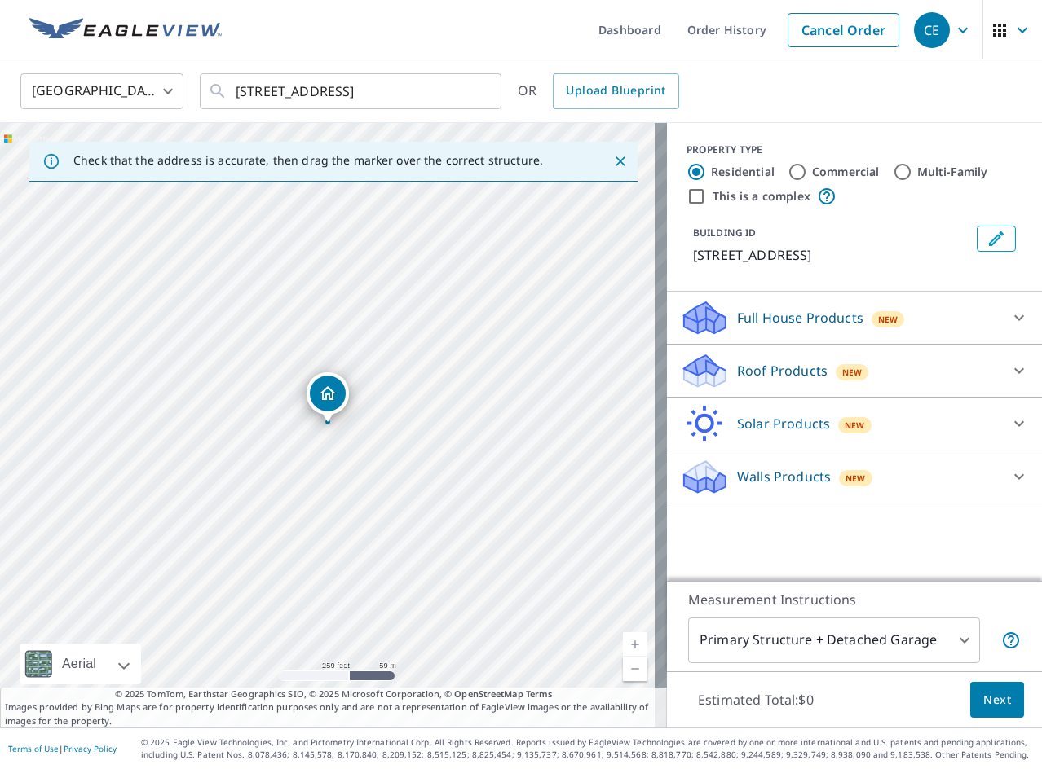
click at [737, 375] on p "Roof Products" at bounding box center [782, 371] width 90 height 20
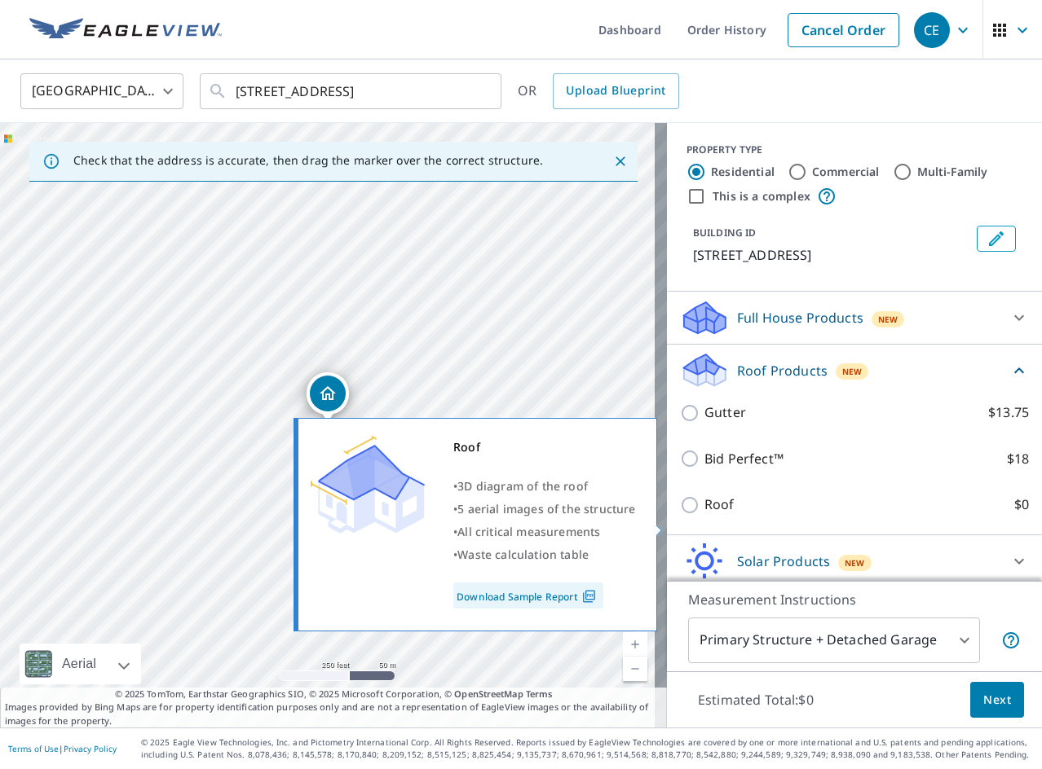
click at [685, 515] on input "Roof $0" at bounding box center [692, 506] width 24 height 20
checkbox input "true"
type input "3"
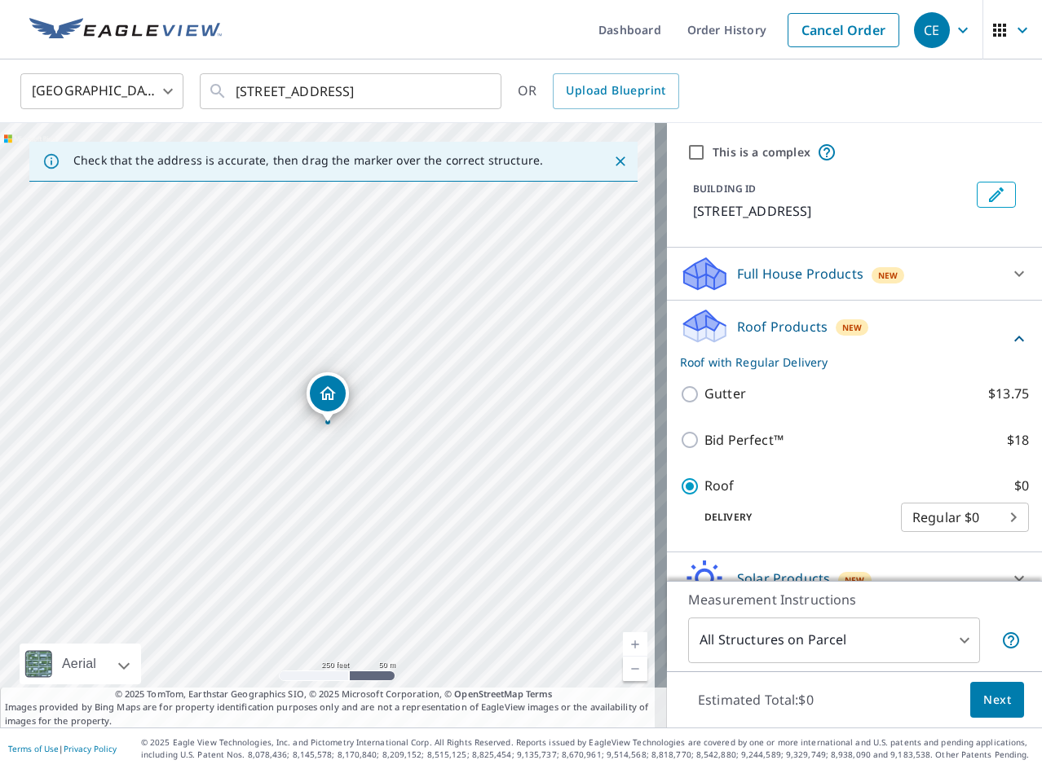
click at [983, 701] on span "Next" at bounding box center [997, 700] width 28 height 20
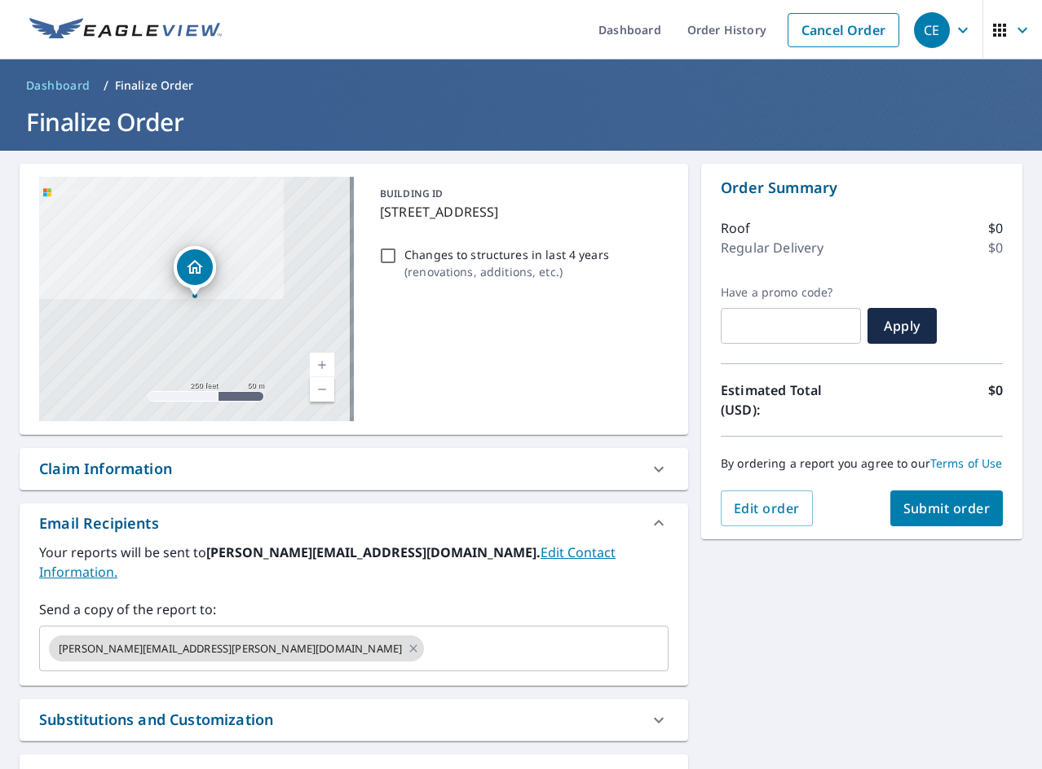
click at [527, 257] on p "Changes to structures in last 4 years" at bounding box center [506, 254] width 205 height 17
click at [398, 257] on input "Changes to structures in last 4 years ( renovations, additions, etc. )" at bounding box center [388, 256] width 20 height 20
checkbox input "true"
click at [923, 518] on span "Submit order" at bounding box center [946, 509] width 87 height 18
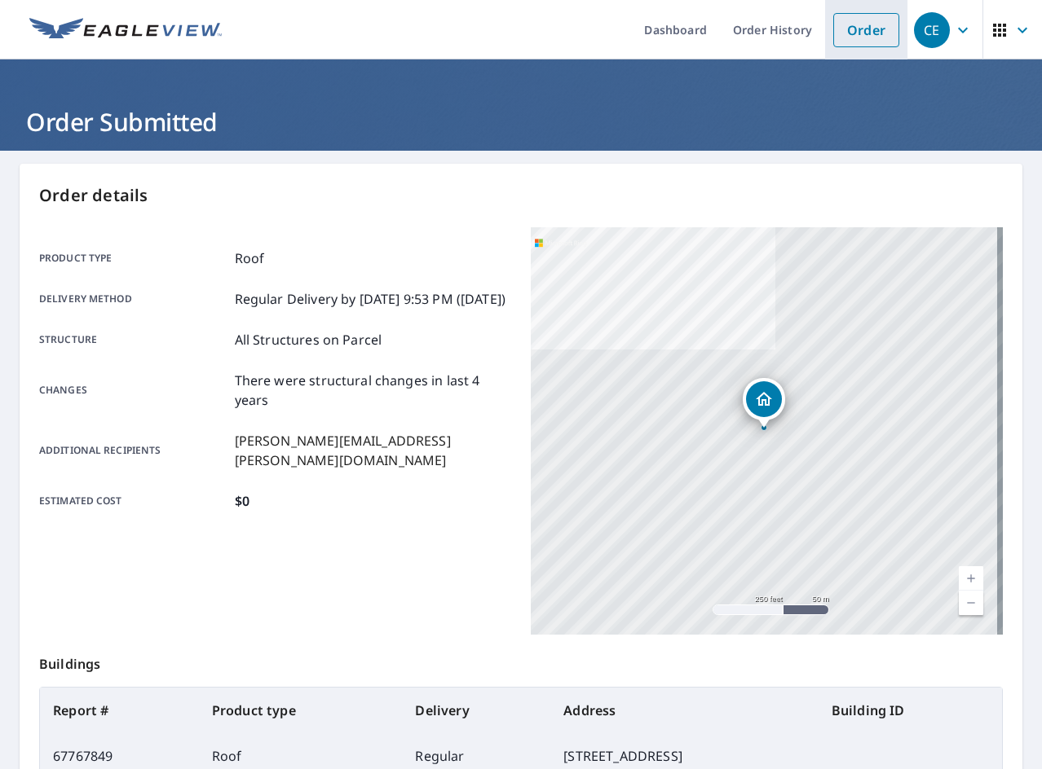
click at [850, 36] on link "Order" at bounding box center [866, 30] width 66 height 34
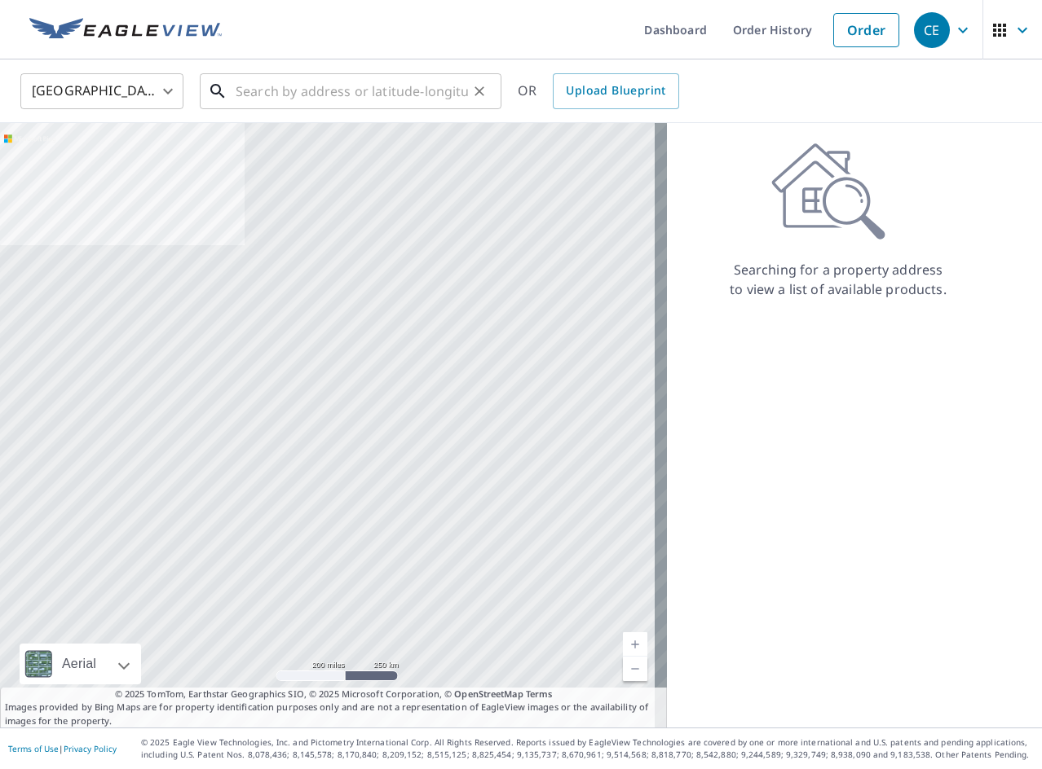
click at [421, 96] on input "text" at bounding box center [352, 91] width 232 height 46
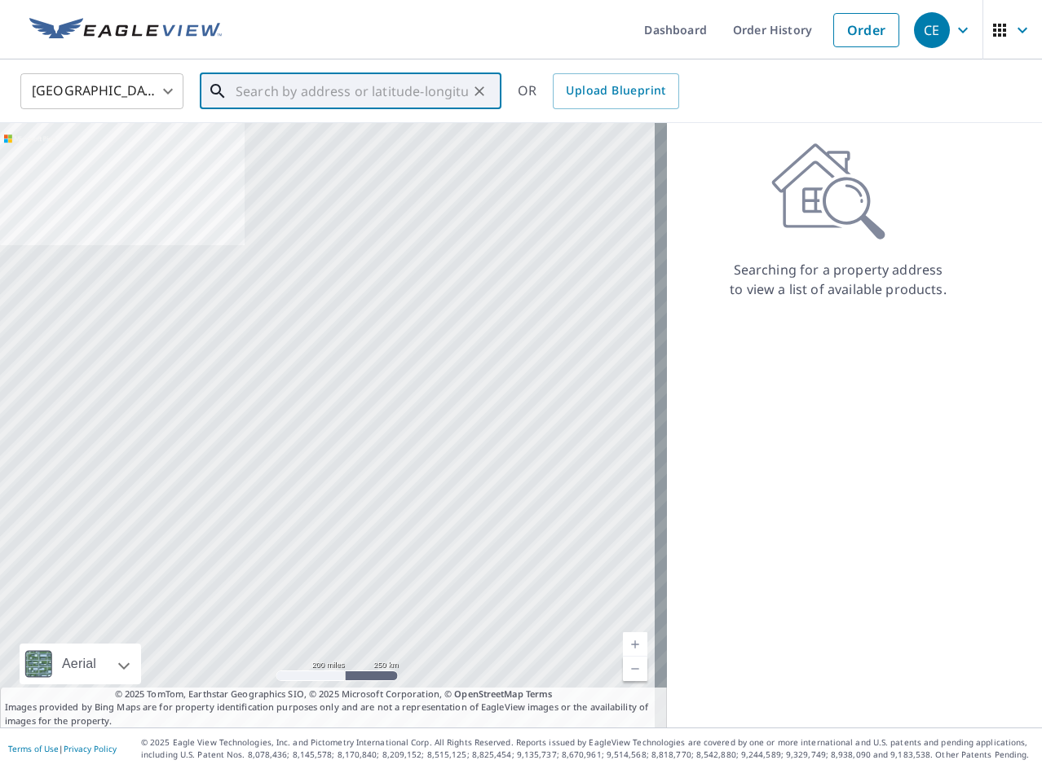
paste input "[STREET_ADDRESS]"
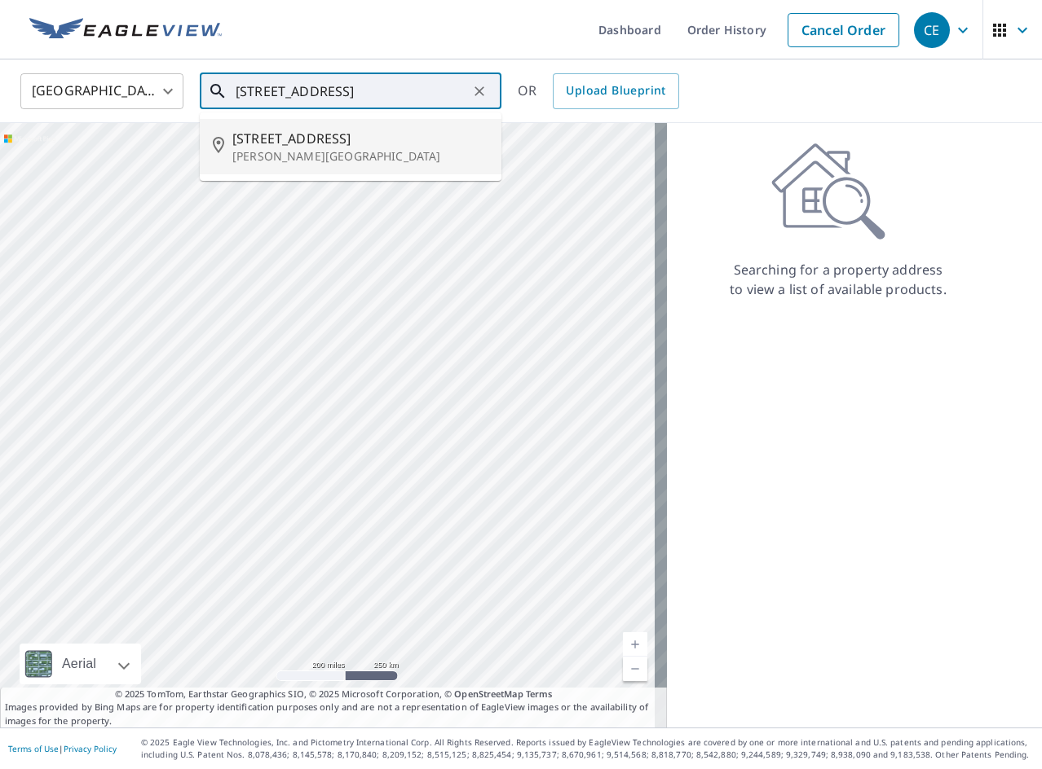
click at [292, 169] on li "[STREET_ADDRESS][PERSON_NAME]" at bounding box center [351, 146] width 302 height 55
type input "[STREET_ADDRESS][PERSON_NAME]"
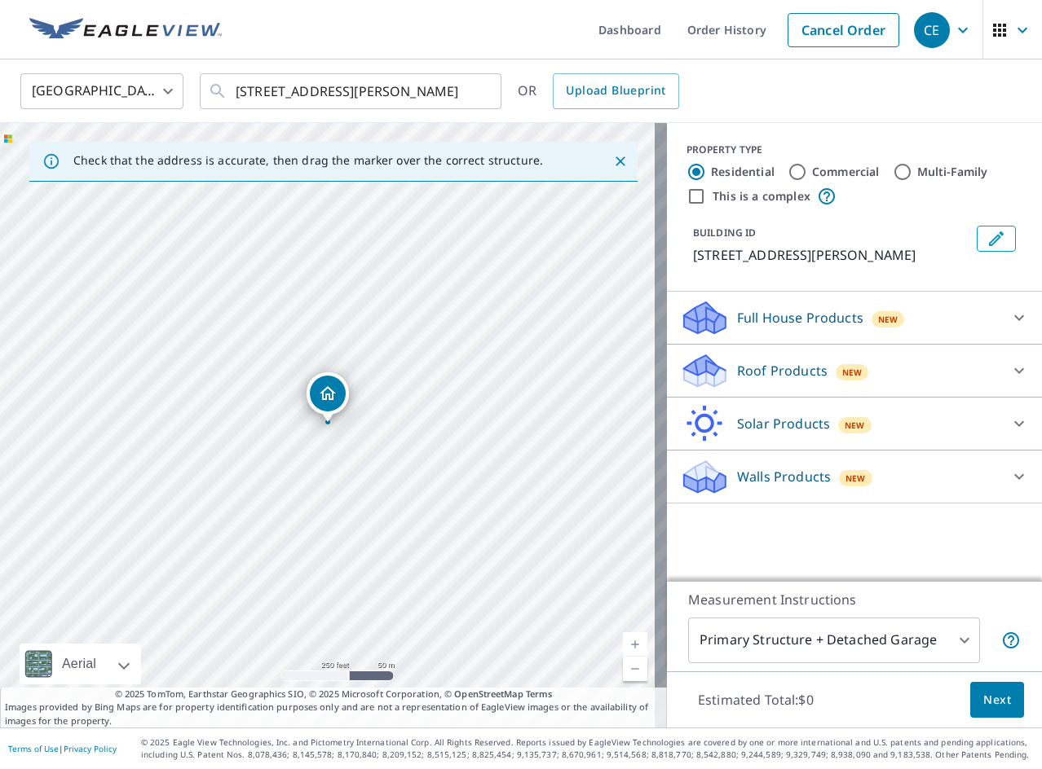
click at [737, 370] on p "Roof Products" at bounding box center [782, 371] width 90 height 20
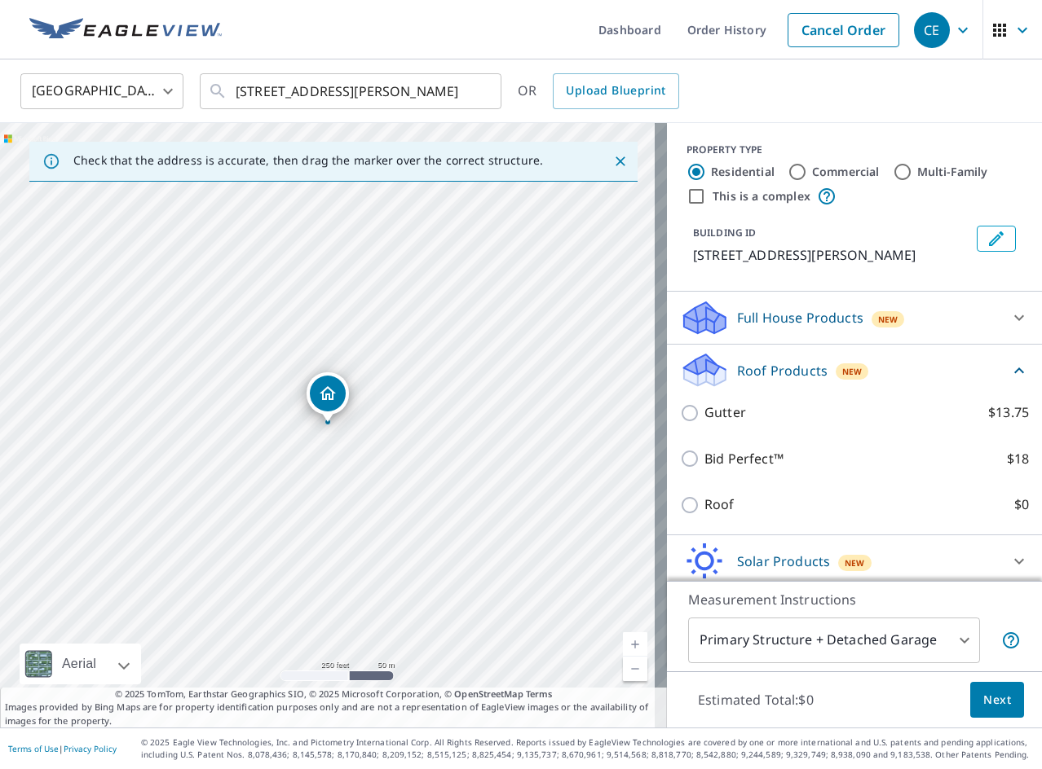
click at [704, 507] on p "Roof" at bounding box center [719, 505] width 30 height 20
click at [698, 507] on input "Roof $0" at bounding box center [692, 506] width 24 height 20
checkbox input "true"
type input "3"
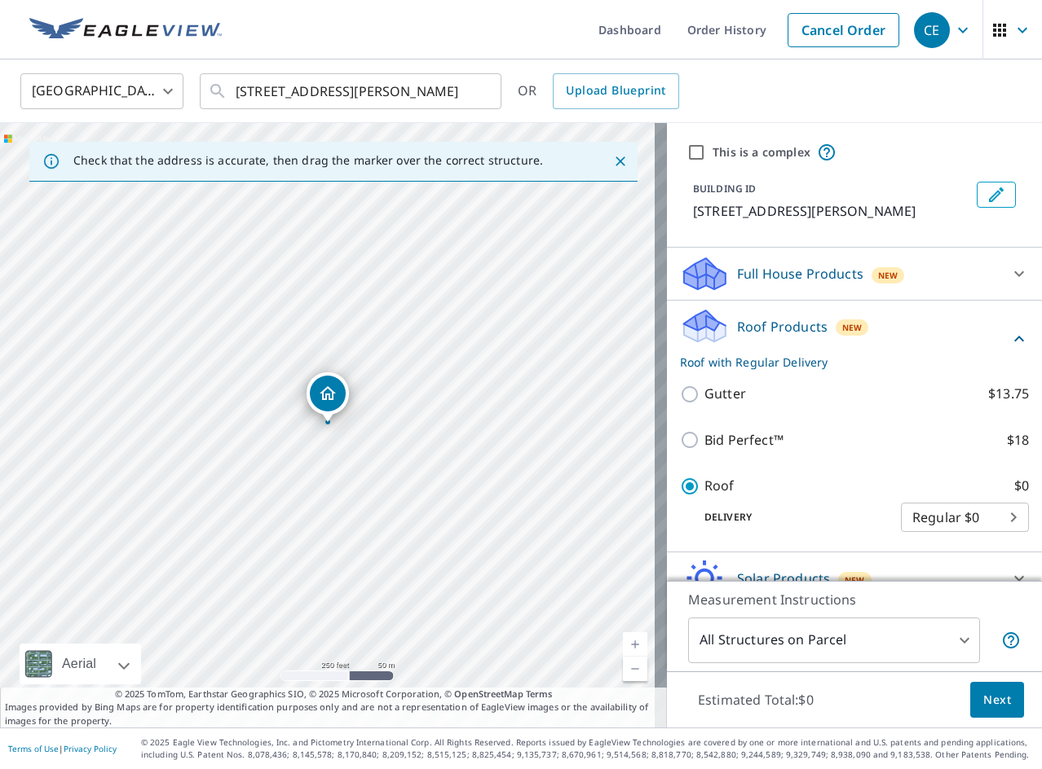
click at [985, 700] on span "Next" at bounding box center [997, 700] width 28 height 20
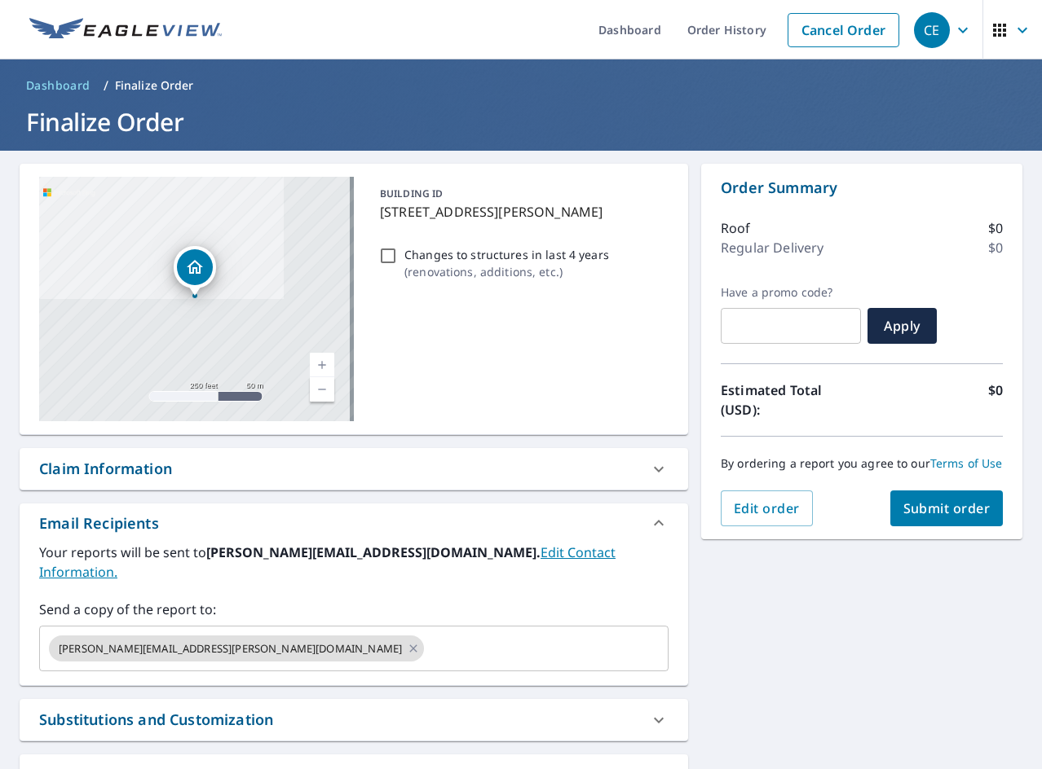
drag, startPoint x: 477, startPoint y: 249, endPoint x: 707, endPoint y: 386, distance: 267.1
click at [477, 249] on p "Changes to structures in last 4 years" at bounding box center [506, 254] width 205 height 17
click at [398, 249] on input "Changes to structures in last 4 years ( renovations, additions, etc. )" at bounding box center [388, 256] width 20 height 20
checkbox input "true"
click at [945, 516] on span "Submit order" at bounding box center [946, 509] width 87 height 18
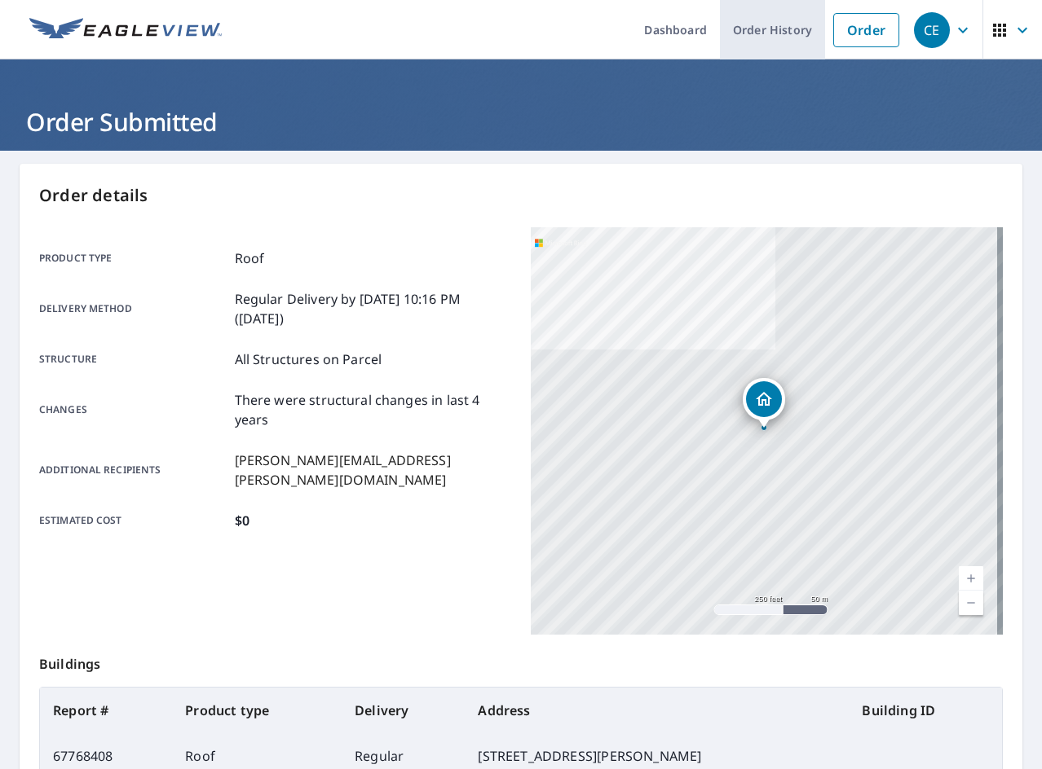
click at [753, 38] on link "Order History" at bounding box center [772, 29] width 105 height 59
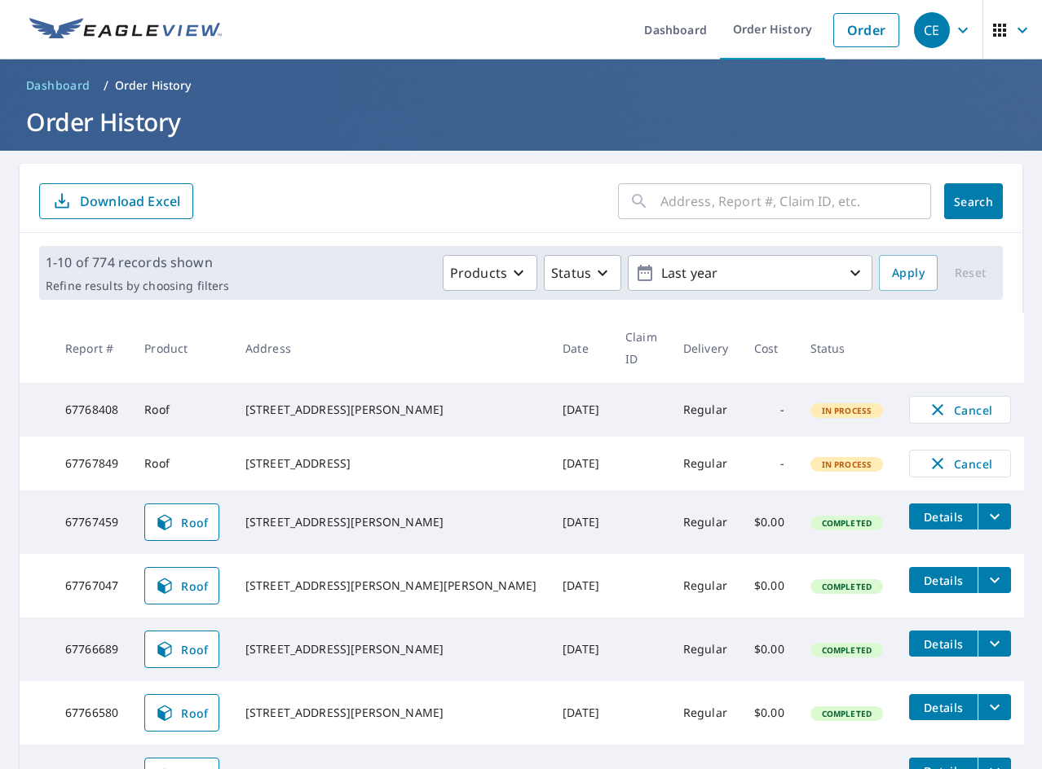
click at [698, 163] on main "​ Search Download Excel 1-10 of 774 records shown Refine results by choosing fi…" at bounding box center [521, 614] width 1042 height 927
click at [694, 203] on input "text" at bounding box center [795, 201] width 271 height 46
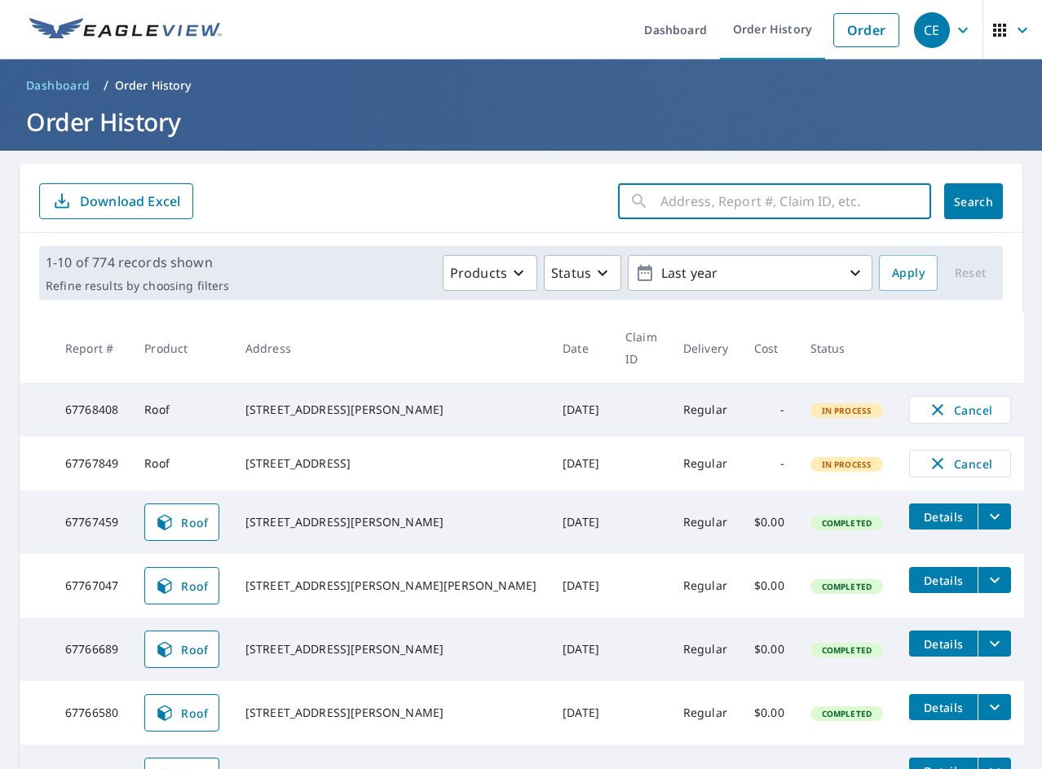
paste input "15 Morning Glory"
type input "15 Morning Glory"
click button "Search" at bounding box center [973, 201] width 59 height 36
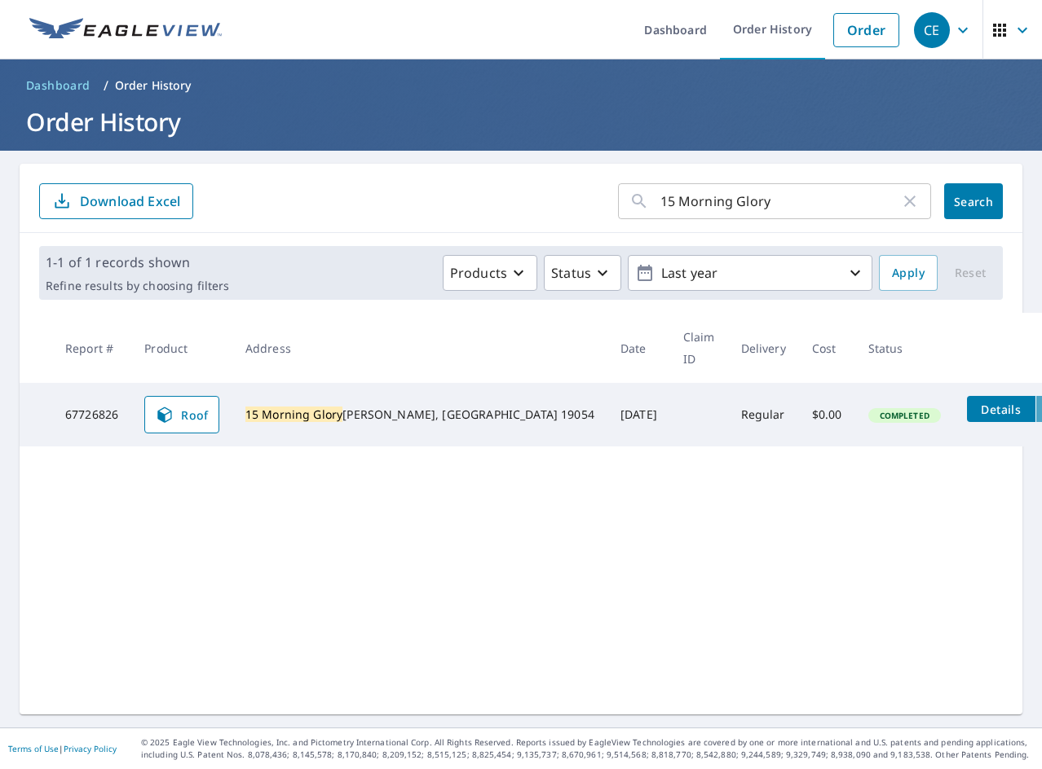
click at [1035, 396] on button "filesDropdownBtn-67726826" at bounding box center [1051, 409] width 33 height 26
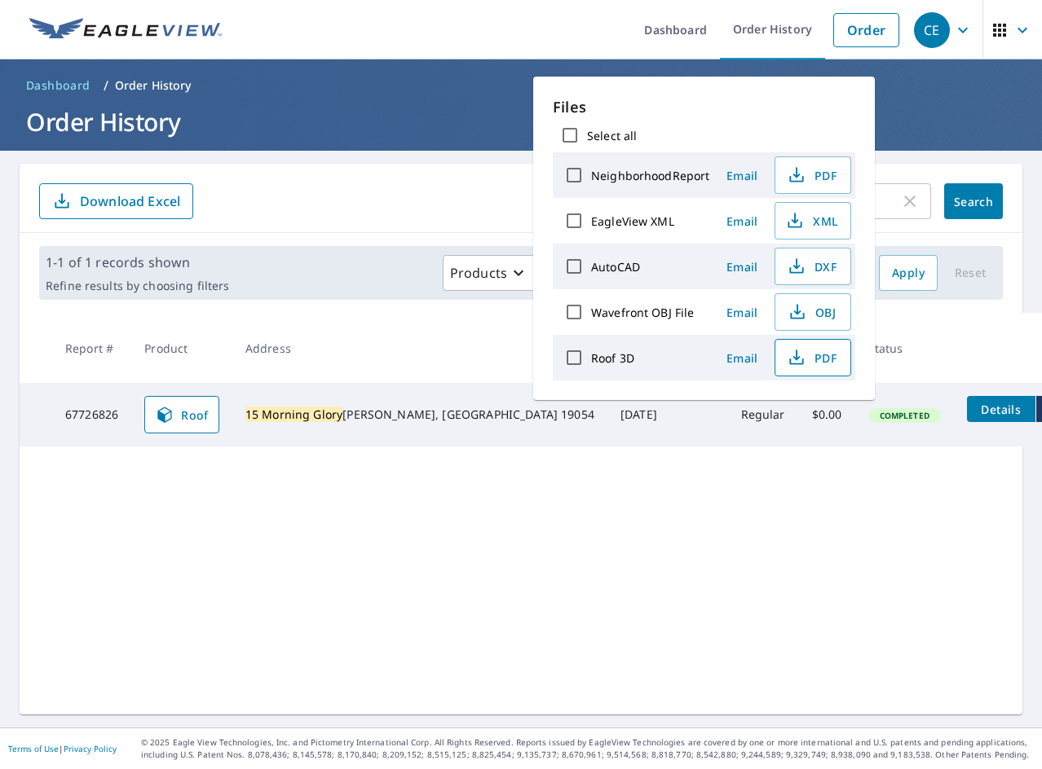
click at [816, 353] on span "PDF" at bounding box center [811, 358] width 52 height 20
click at [813, 223] on span "XML" at bounding box center [811, 221] width 52 height 20
click at [236, 668] on div "15 Morning Glory ​ Search Download Excel 1-1 of 1 records shown Refine results …" at bounding box center [521, 439] width 1002 height 551
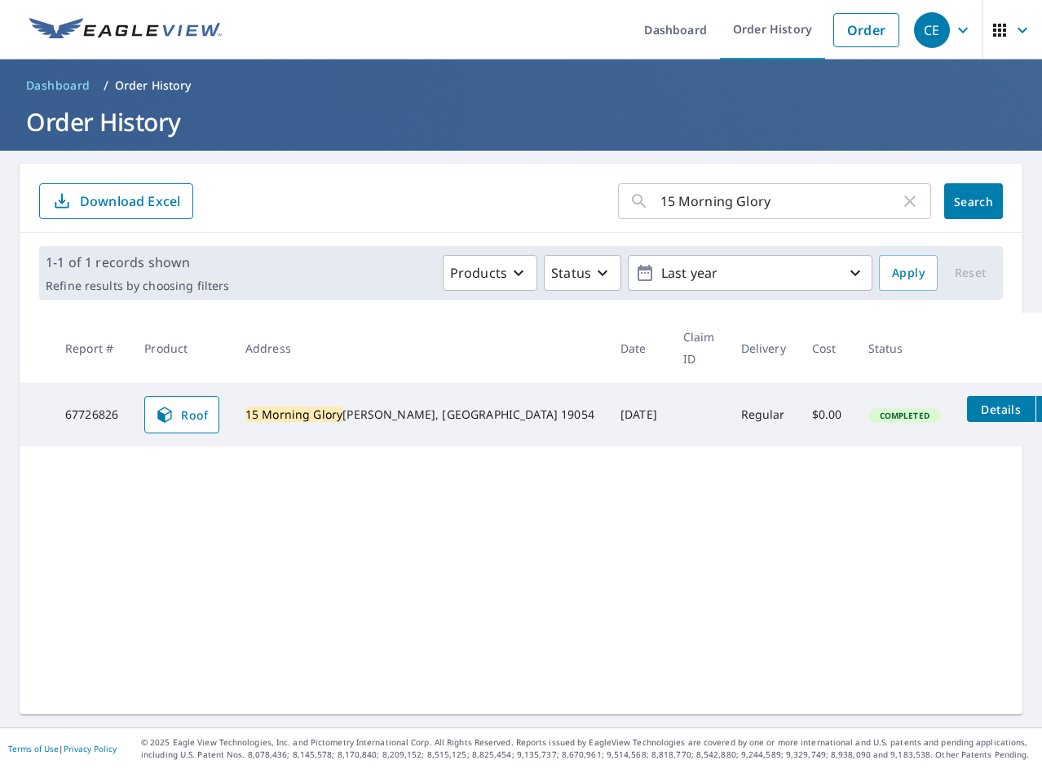
click at [797, 216] on input "15 Morning Glory" at bounding box center [780, 201] width 240 height 46
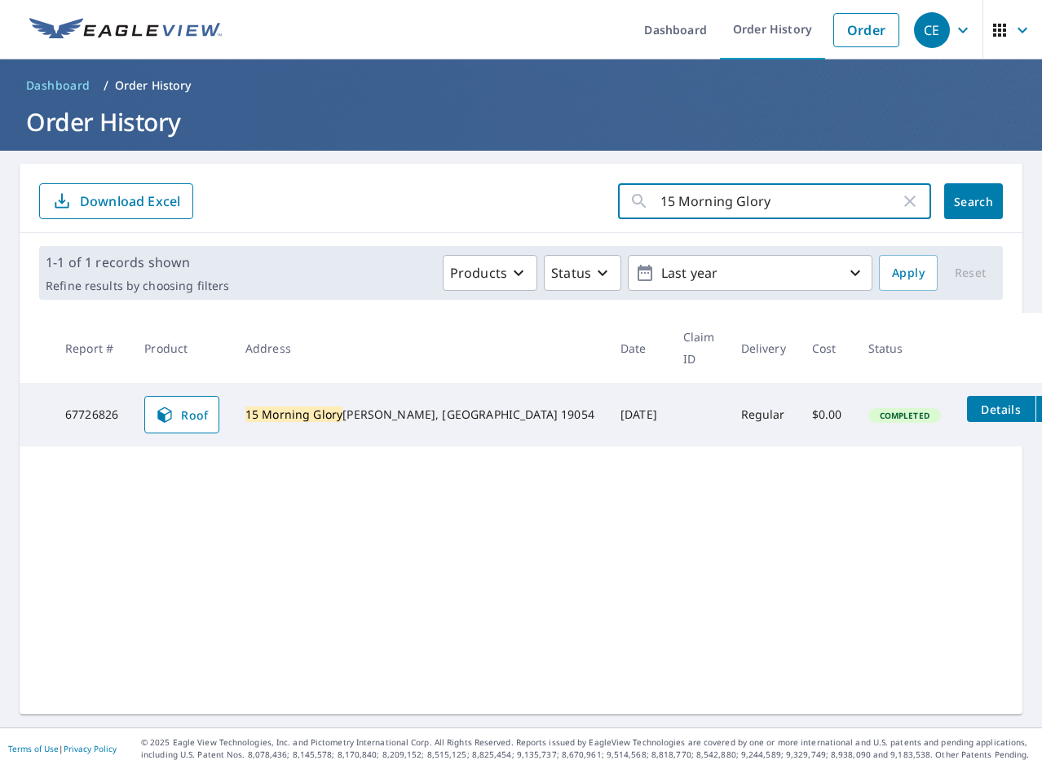
paste input "3 [PERSON_NAME]"
type input "13 [PERSON_NAME]"
click button "Search" at bounding box center [973, 201] width 59 height 36
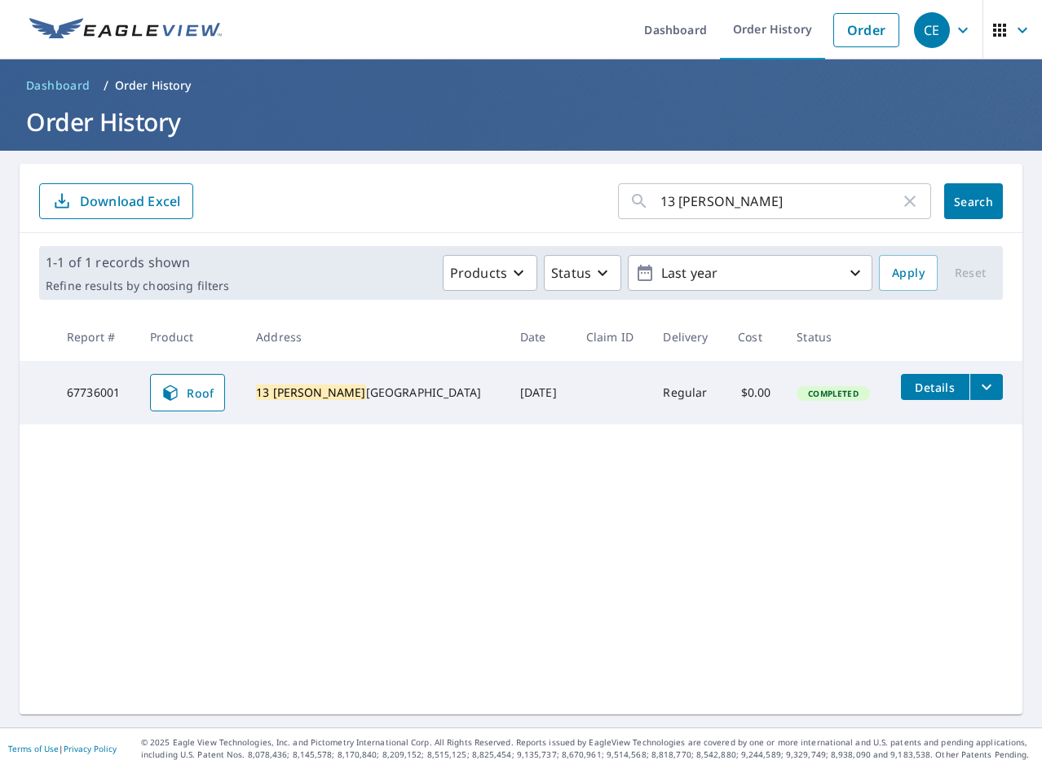
click at [976, 393] on icon "filesDropdownBtn-67736001" at bounding box center [986, 387] width 20 height 20
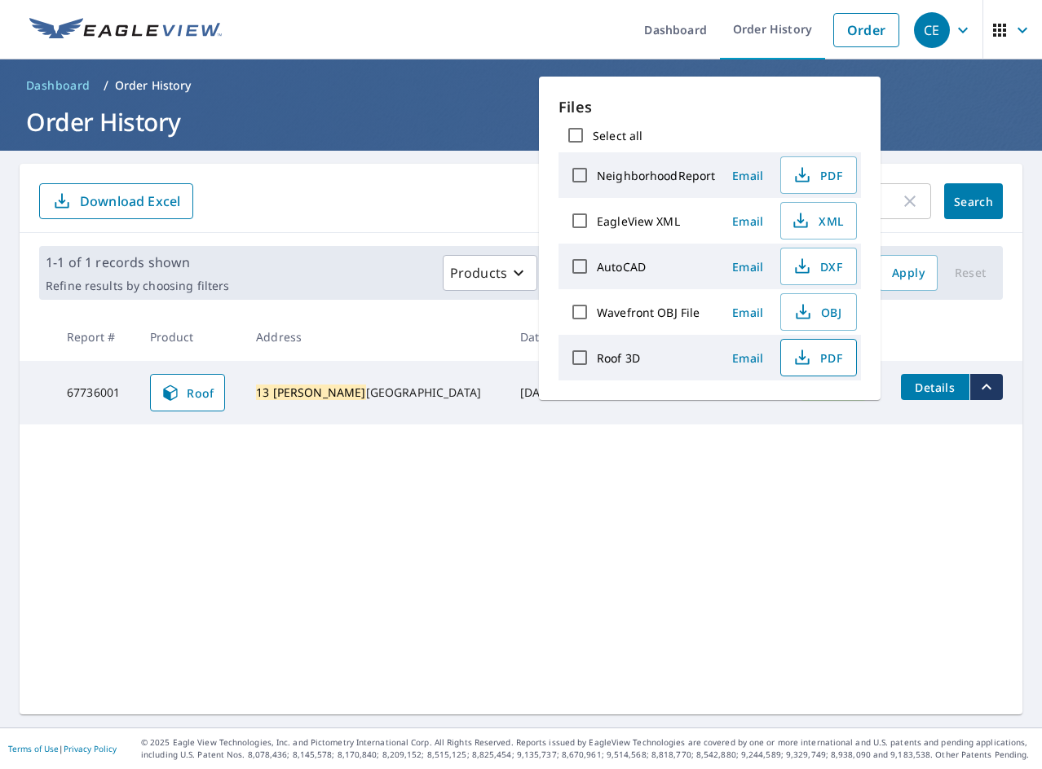
click at [818, 368] on button "PDF" at bounding box center [818, 357] width 77 height 37
click at [823, 230] on span "XML" at bounding box center [817, 221] width 52 height 20
click at [416, 454] on div "13 [PERSON_NAME] ​ Search Download Excel 1-1 of 1 records shown Refine results …" at bounding box center [521, 439] width 1002 height 551
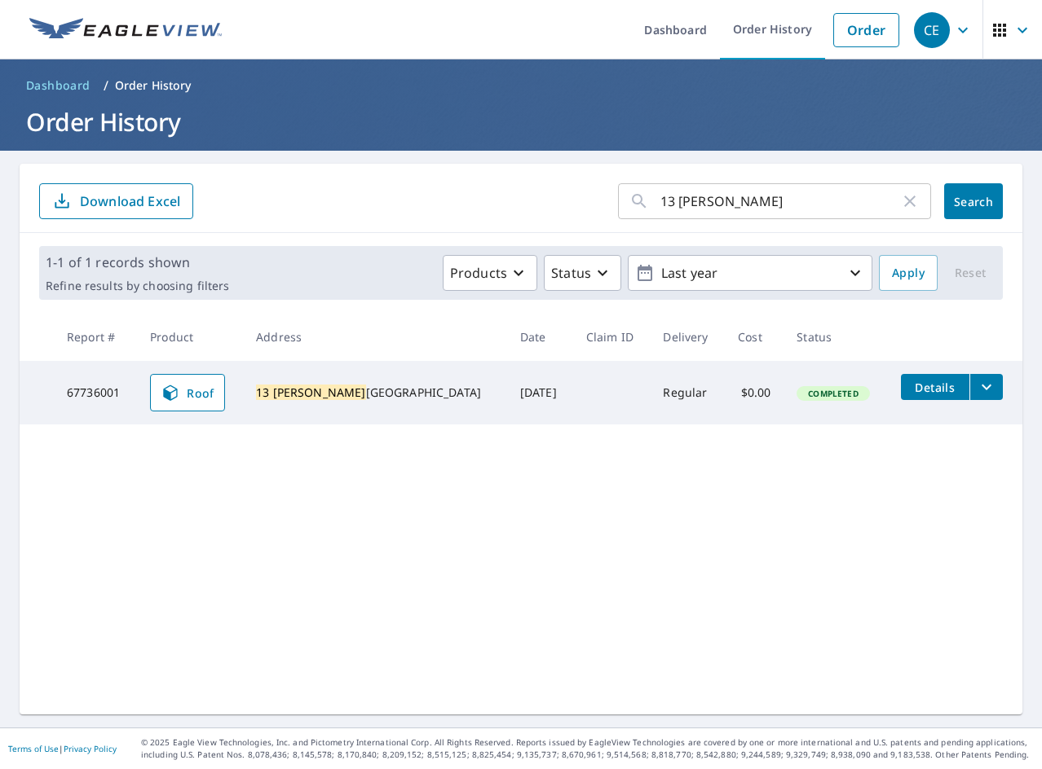
click at [749, 189] on input "13 [PERSON_NAME]" at bounding box center [780, 201] width 240 height 46
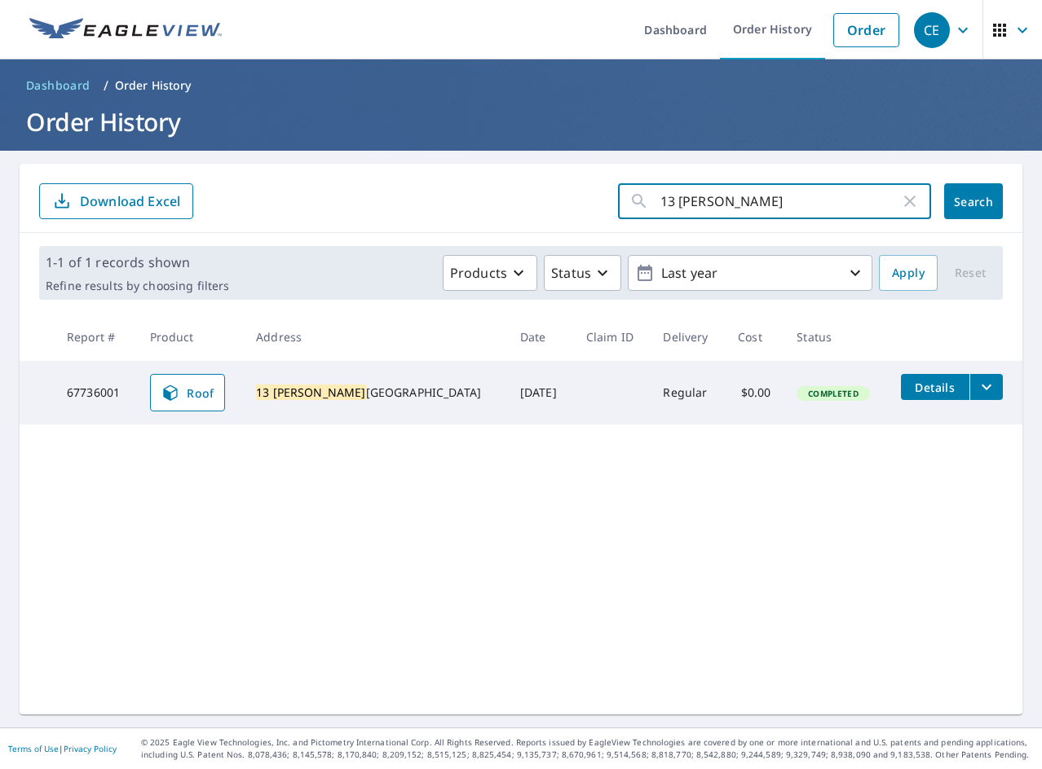
paste input "2995 [PERSON_NAME]"
type input "2995 [PERSON_NAME]"
click button "Search" at bounding box center [973, 201] width 59 height 36
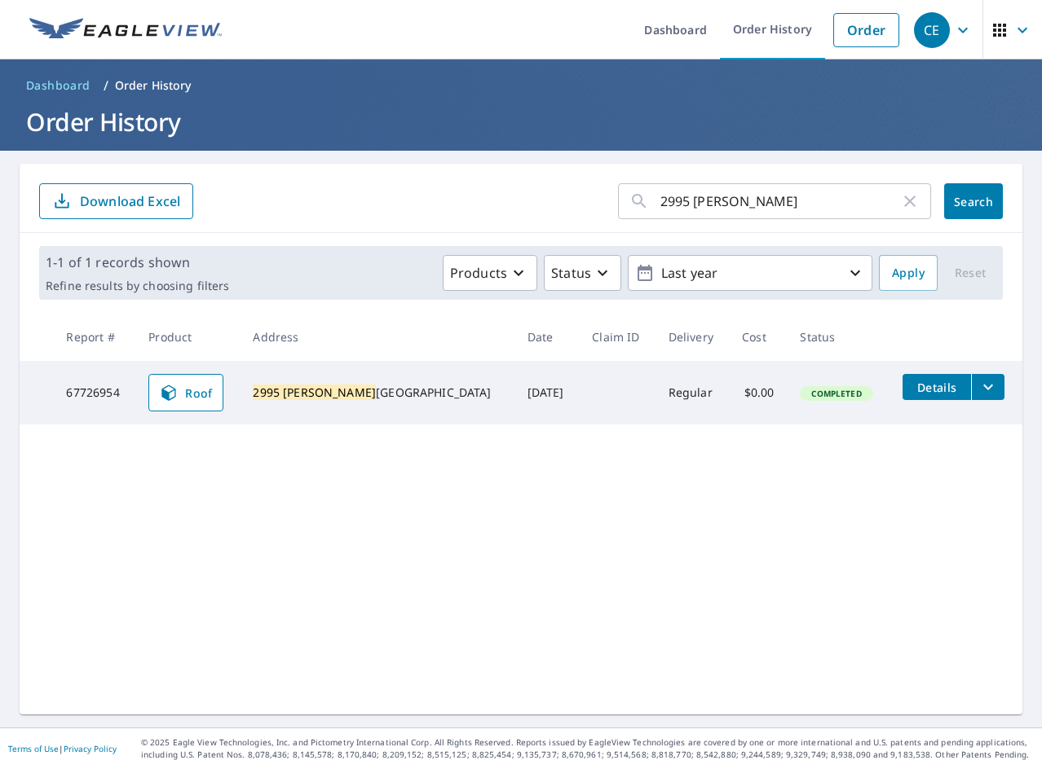
click at [978, 388] on icon "filesDropdownBtn-67726954" at bounding box center [988, 387] width 20 height 20
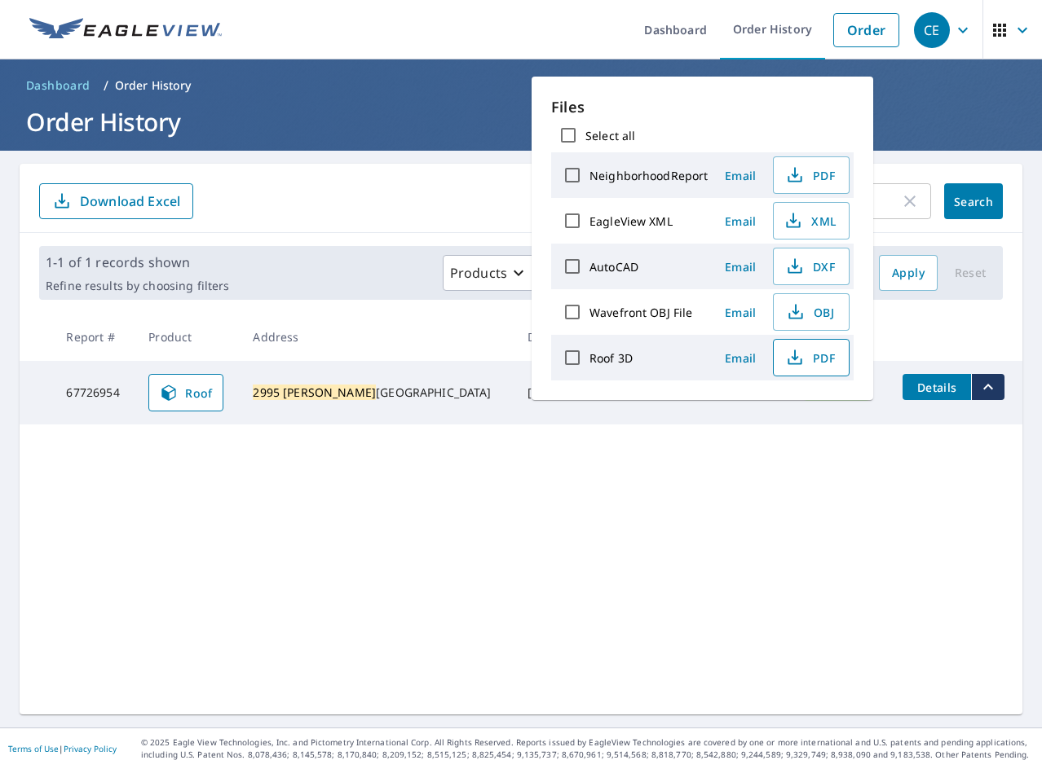
click at [823, 368] on button "PDF" at bounding box center [811, 357] width 77 height 37
click at [817, 226] on span "XML" at bounding box center [809, 221] width 52 height 20
click at [156, 558] on div "2995 [PERSON_NAME] ​ Search Download Excel 1-1 of 1 records shown Refine result…" at bounding box center [521, 439] width 1002 height 551
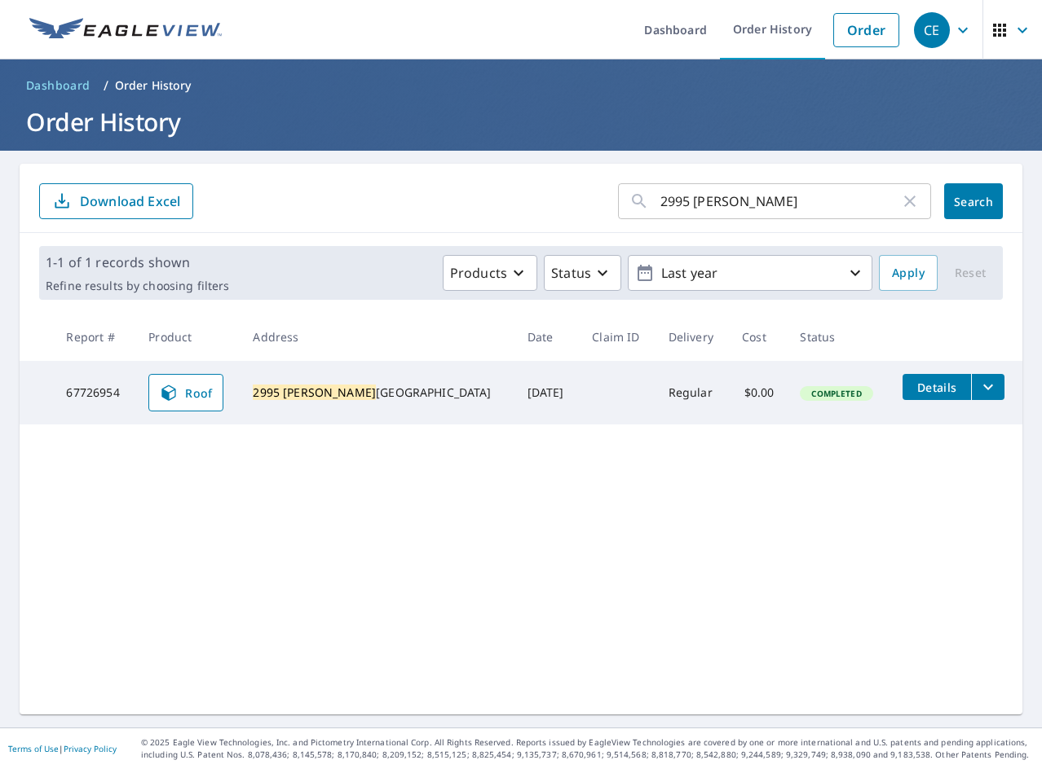
click at [803, 185] on input "2995 [PERSON_NAME]" at bounding box center [780, 201] width 240 height 46
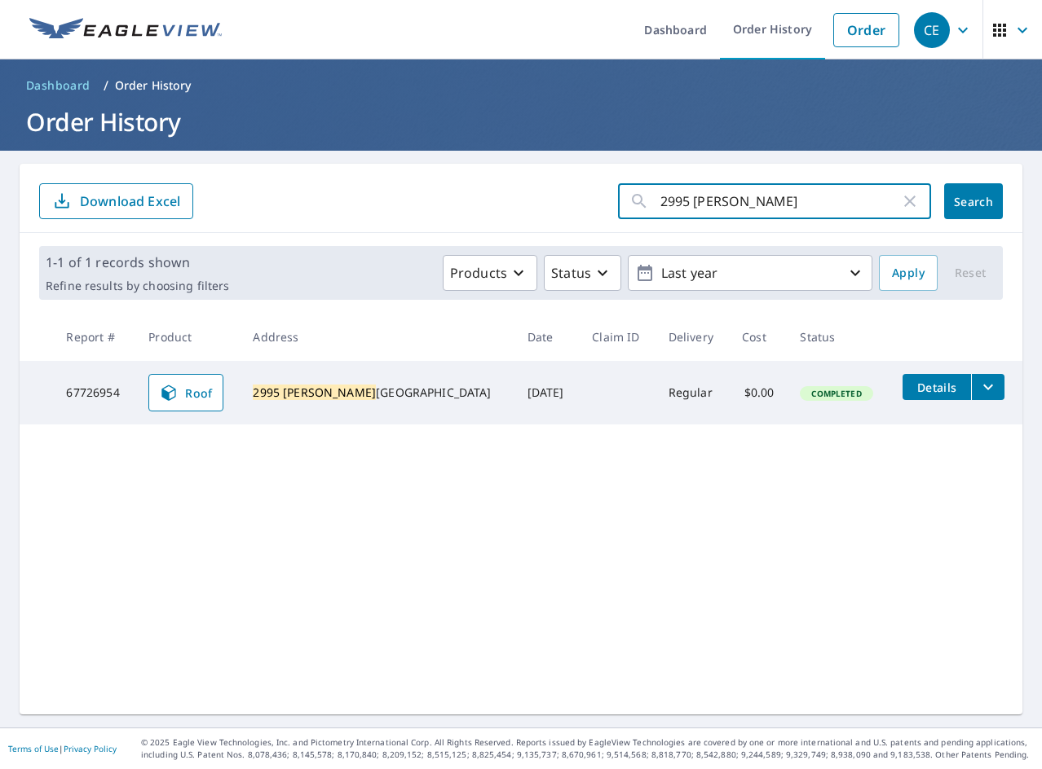
paste input "560 [GEOGRAPHIC_DATA]"
type input "2560 [GEOGRAPHIC_DATA]"
click button "Search" at bounding box center [973, 201] width 59 height 36
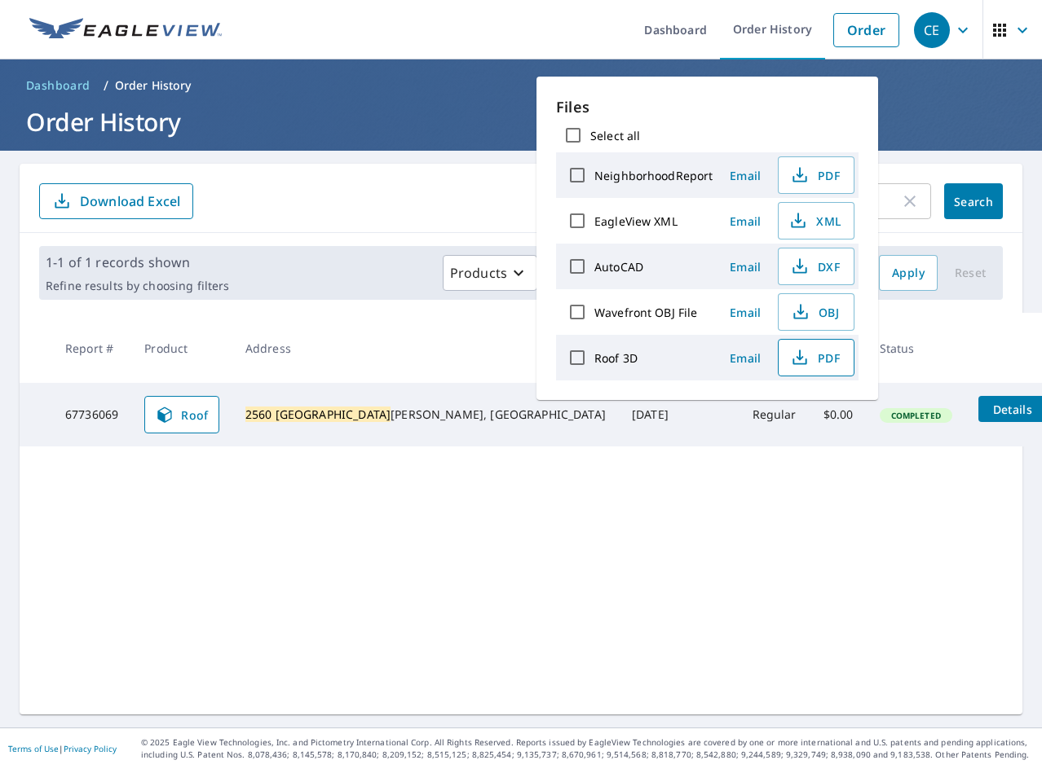
click at [819, 359] on span "PDF" at bounding box center [814, 358] width 52 height 20
click at [830, 234] on button "XML" at bounding box center [816, 220] width 77 height 37
drag, startPoint x: 465, startPoint y: 582, endPoint x: 323, endPoint y: 549, distance: 146.5
click at [465, 582] on div "2560 Admire Springs ​ Search Download Excel 1-1 of 1 records shown Refine resul…" at bounding box center [521, 439] width 1002 height 551
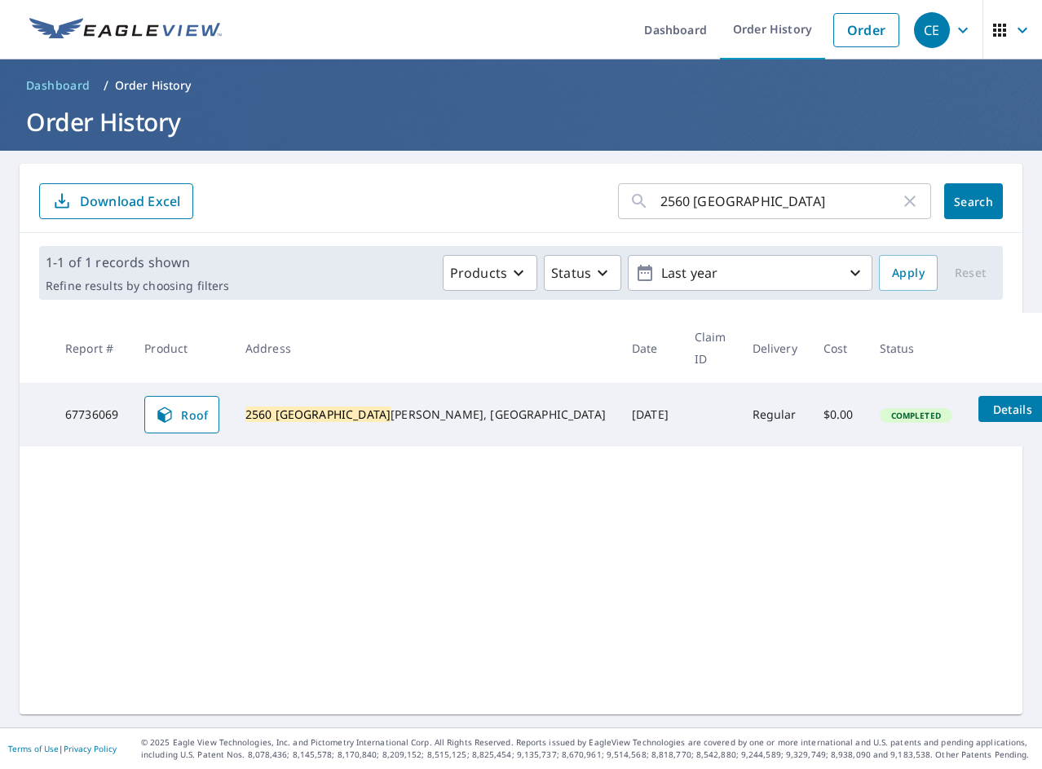
click at [812, 197] on input "2560 [GEOGRAPHIC_DATA]" at bounding box center [780, 201] width 240 height 46
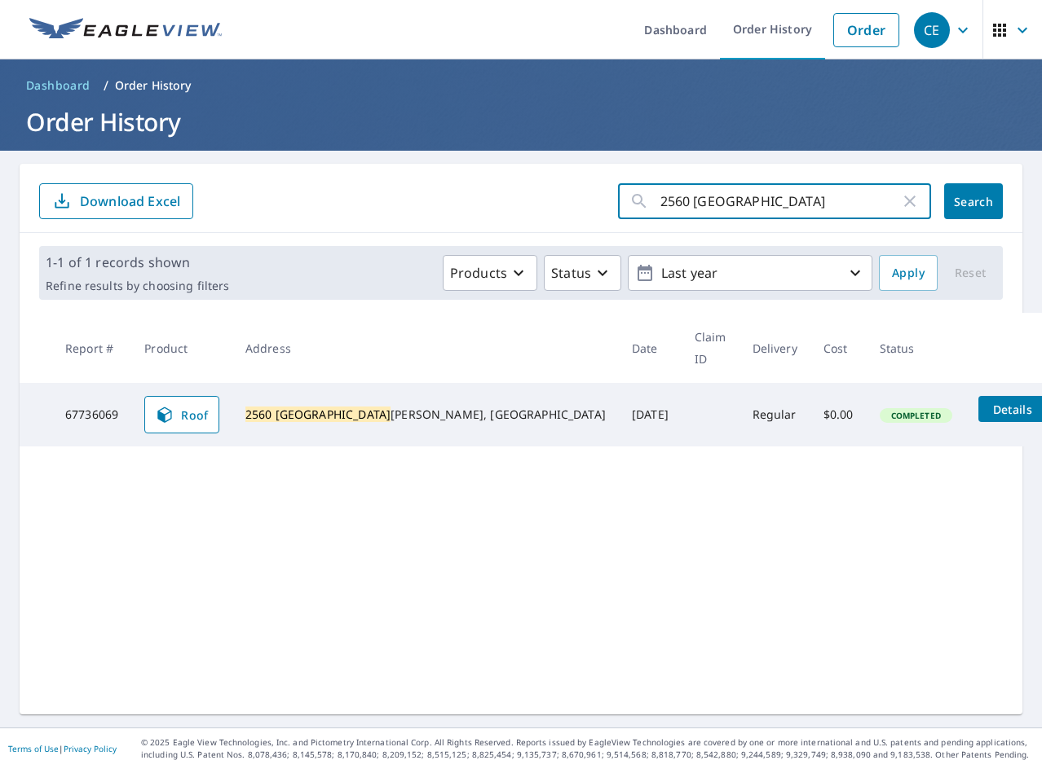
paste input "15 [PERSON_NAME]"
type input "15 [PERSON_NAME]"
click button "Search" at bounding box center [973, 201] width 59 height 36
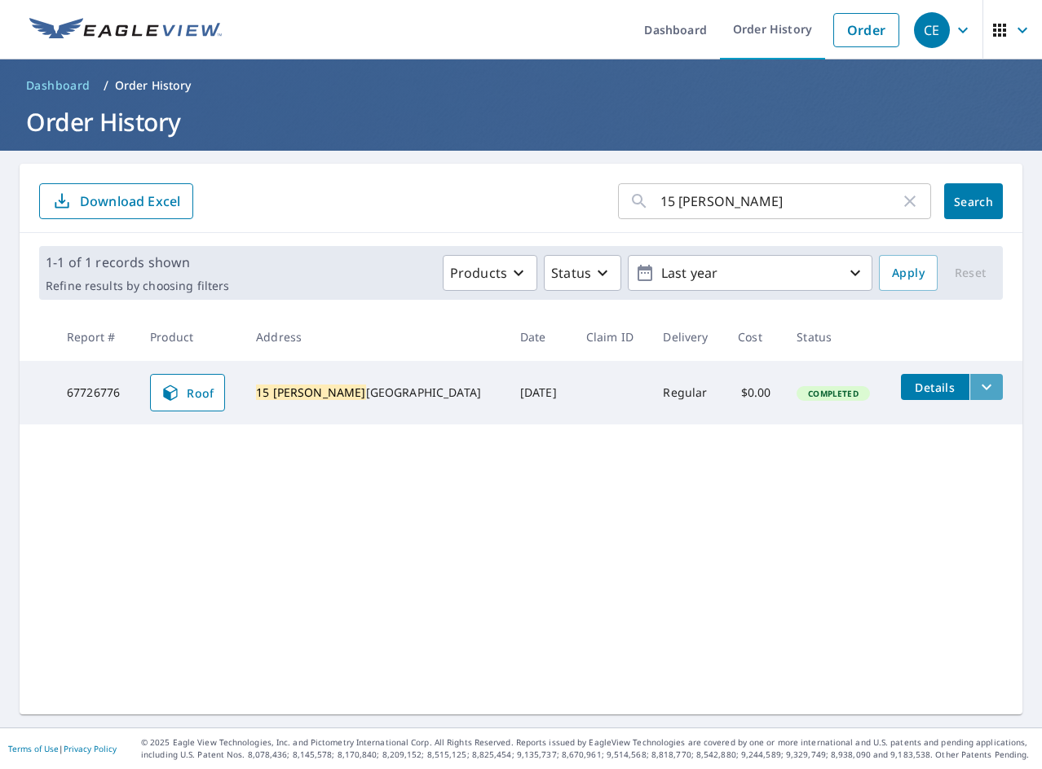
click at [981, 386] on icon "filesDropdownBtn-67726776" at bounding box center [986, 388] width 10 height 6
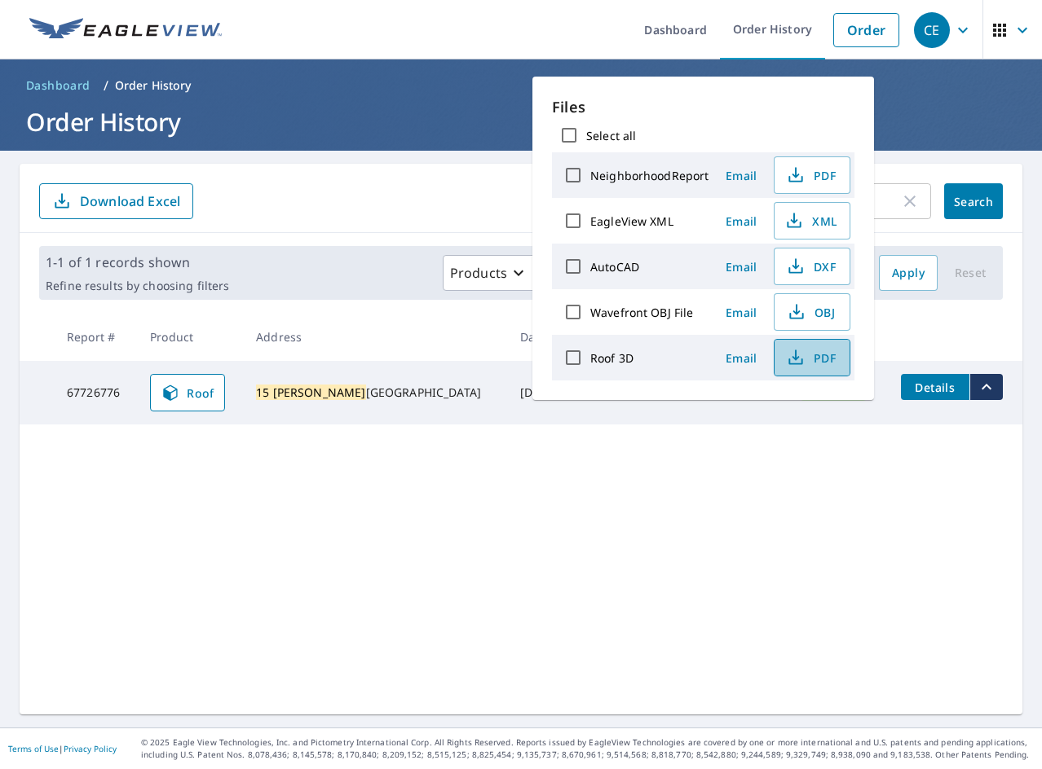
click at [804, 355] on span "PDF" at bounding box center [810, 358] width 52 height 20
click at [801, 231] on button "XML" at bounding box center [811, 220] width 77 height 37
click at [376, 580] on div "15 [PERSON_NAME] ​ Search Download Excel 1-1 of 1 records shown Refine results …" at bounding box center [521, 439] width 1002 height 551
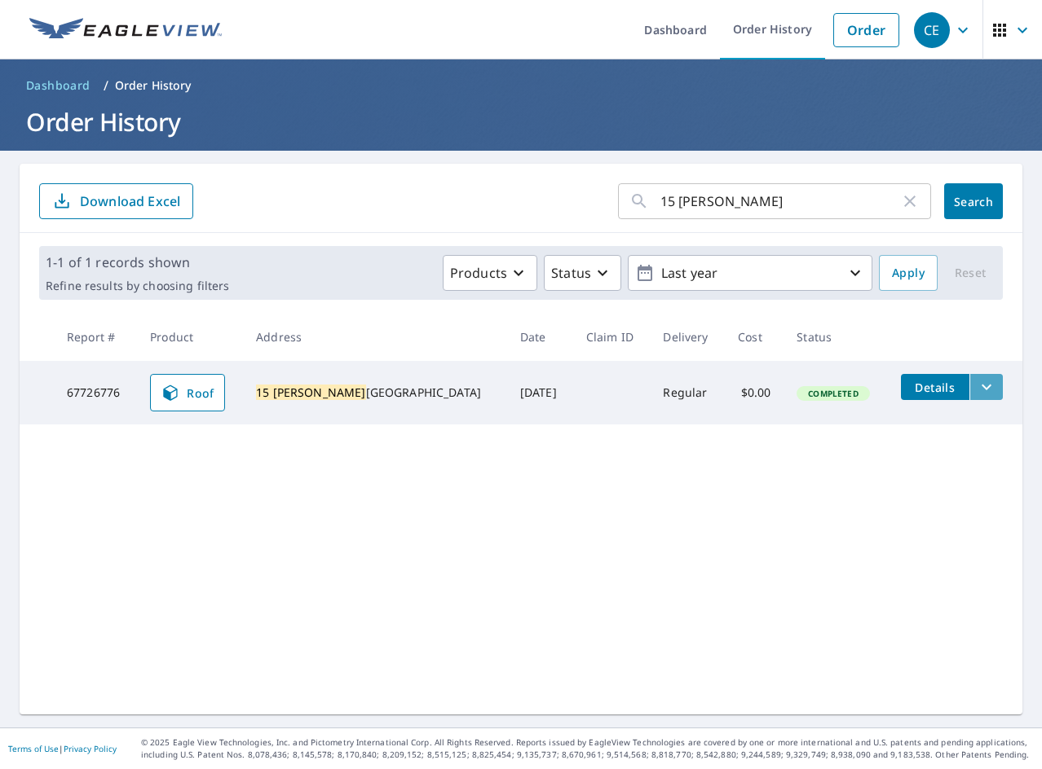
click at [976, 389] on icon "filesDropdownBtn-67726776" at bounding box center [986, 387] width 20 height 20
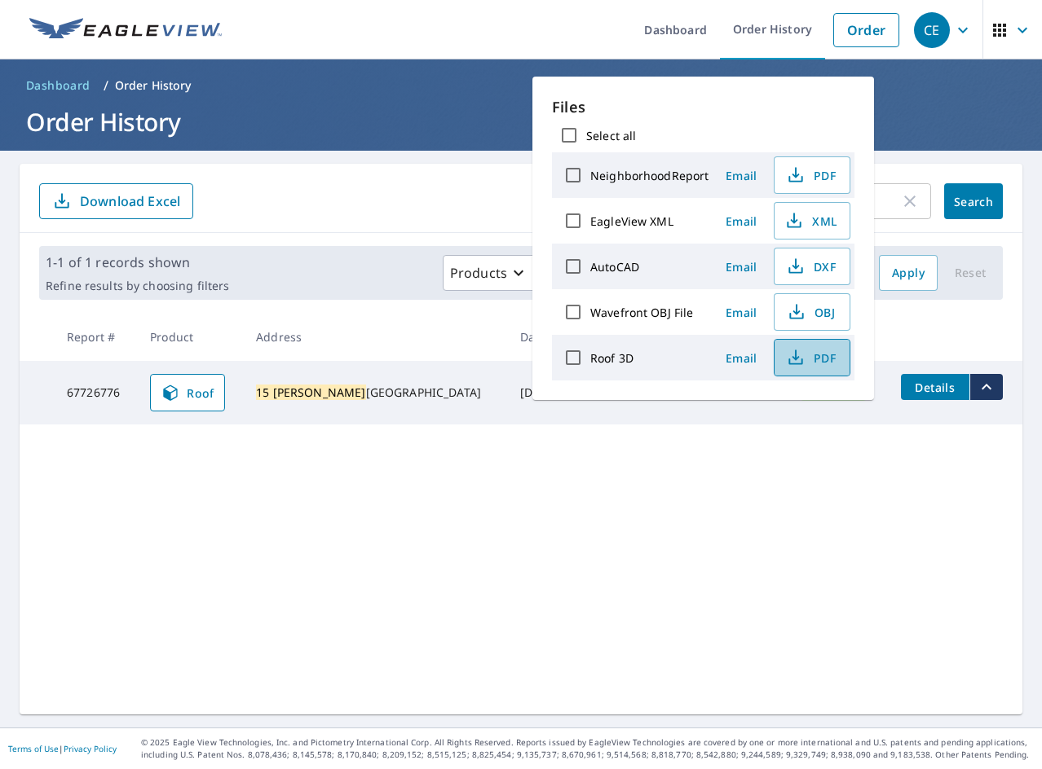
click at [786, 367] on icon "button" at bounding box center [796, 358] width 20 height 20
click at [826, 228] on span "XML" at bounding box center [810, 221] width 52 height 20
click at [144, 478] on div "15 [PERSON_NAME] ​ Search Download Excel 1-1 of 1 records shown Refine results …" at bounding box center [521, 439] width 1002 height 551
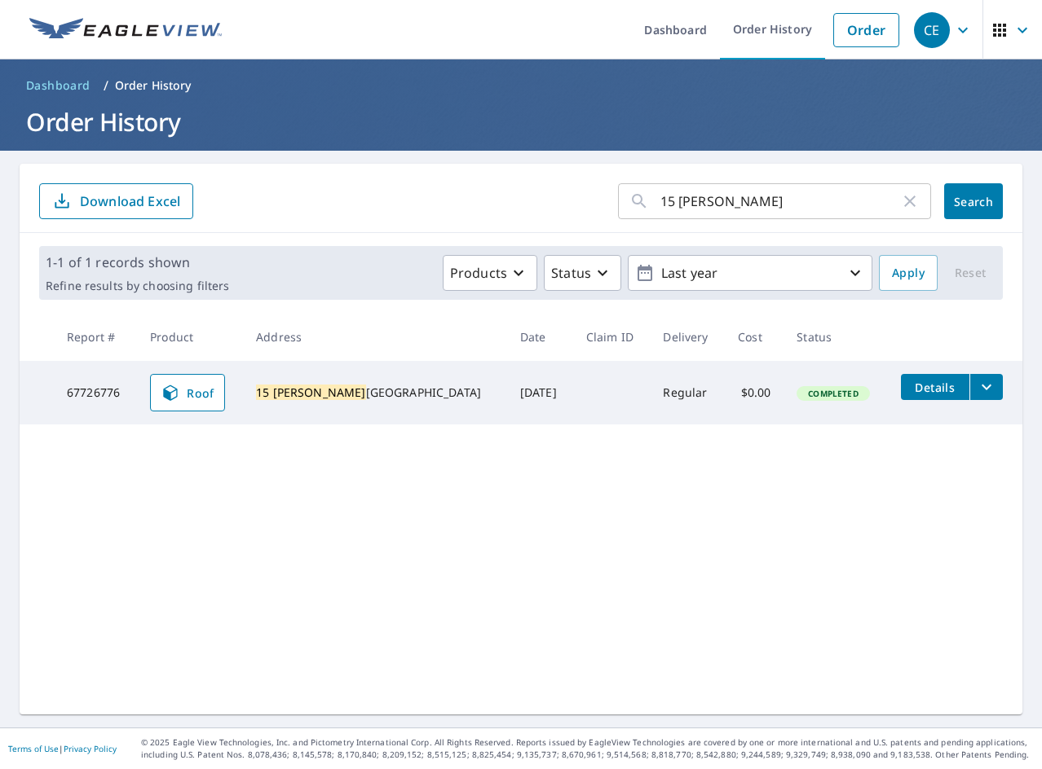
click at [792, 182] on input "15 [PERSON_NAME]" at bounding box center [780, 201] width 240 height 46
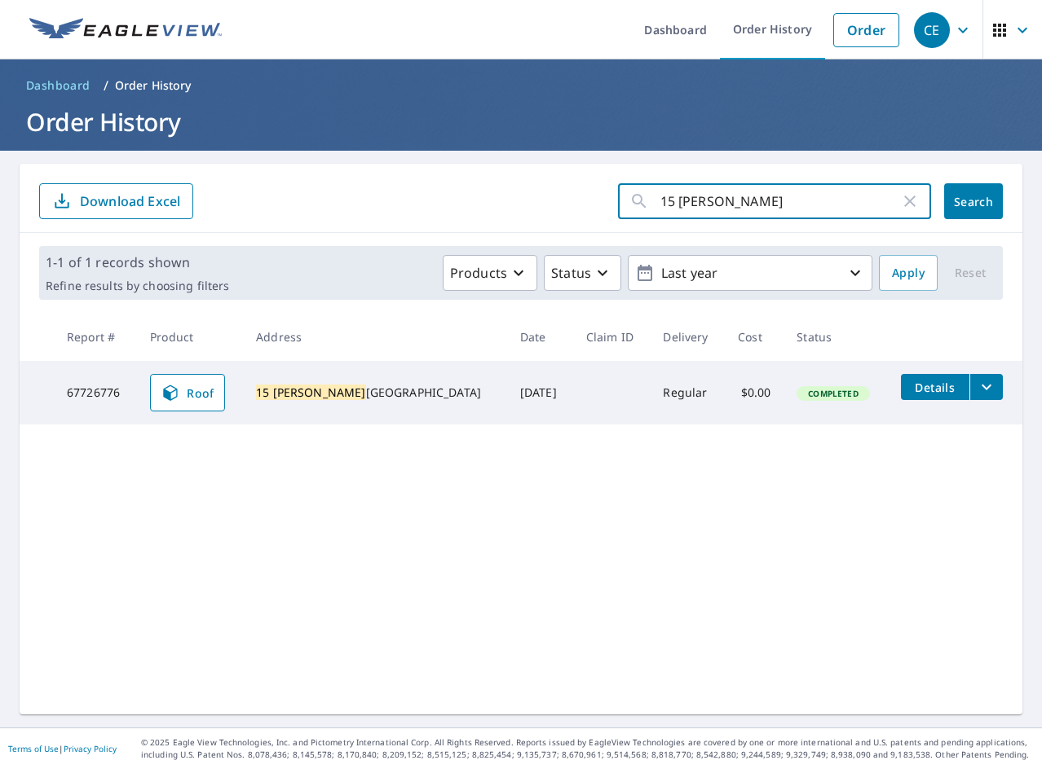
paste input "9 [PERSON_NAME]"
type input "9 [PERSON_NAME]"
click button "Search" at bounding box center [973, 201] width 59 height 36
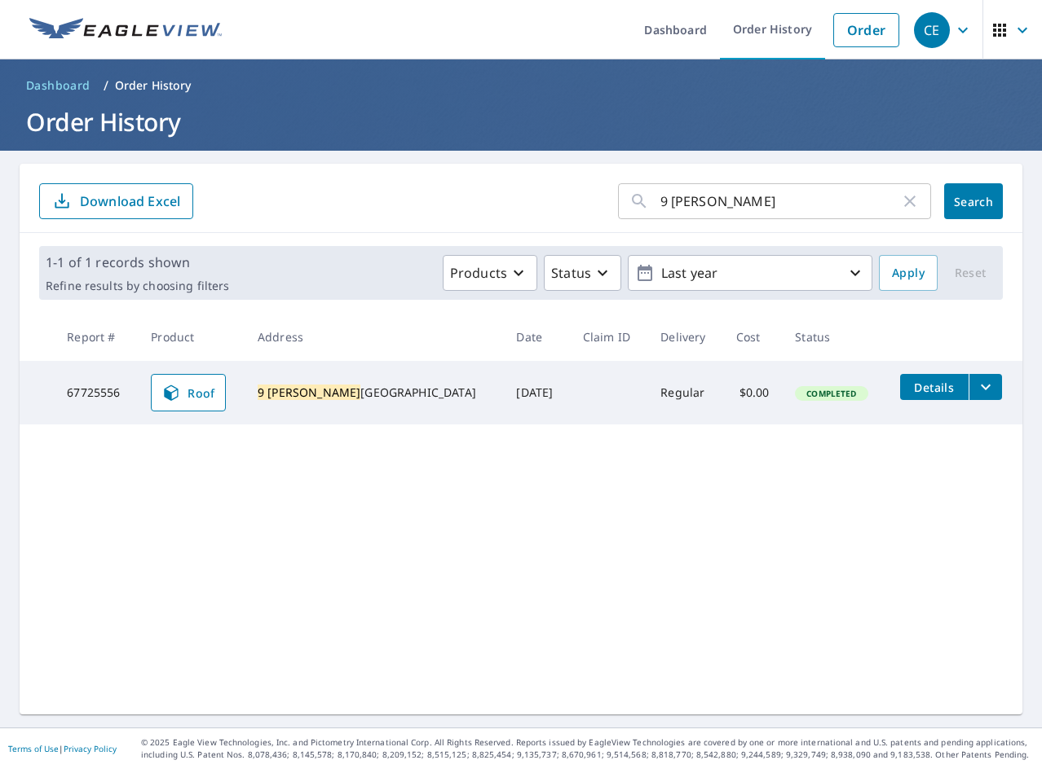
click at [976, 387] on icon "filesDropdownBtn-67725556" at bounding box center [986, 387] width 20 height 20
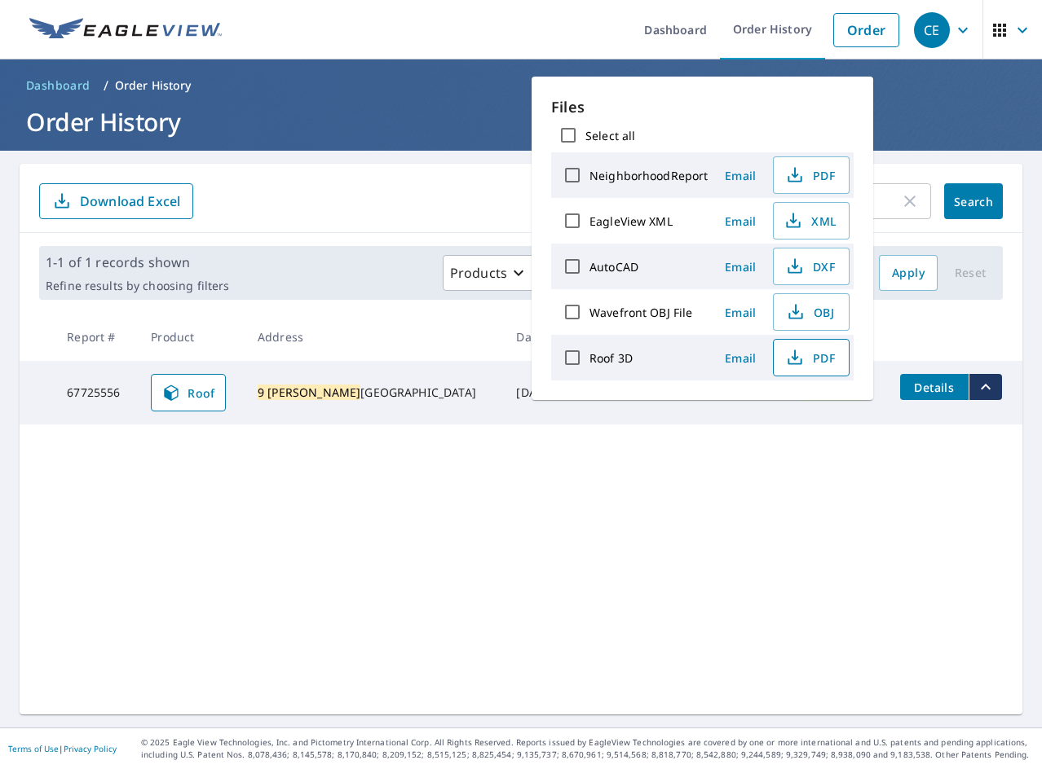
click at [825, 348] on span "PDF" at bounding box center [809, 358] width 52 height 20
click at [809, 223] on span "XML" at bounding box center [809, 221] width 52 height 20
click at [413, 509] on div "9 [PERSON_NAME] ​ Search Download Excel 1-1 of 1 records shown Refine results b…" at bounding box center [521, 439] width 1002 height 551
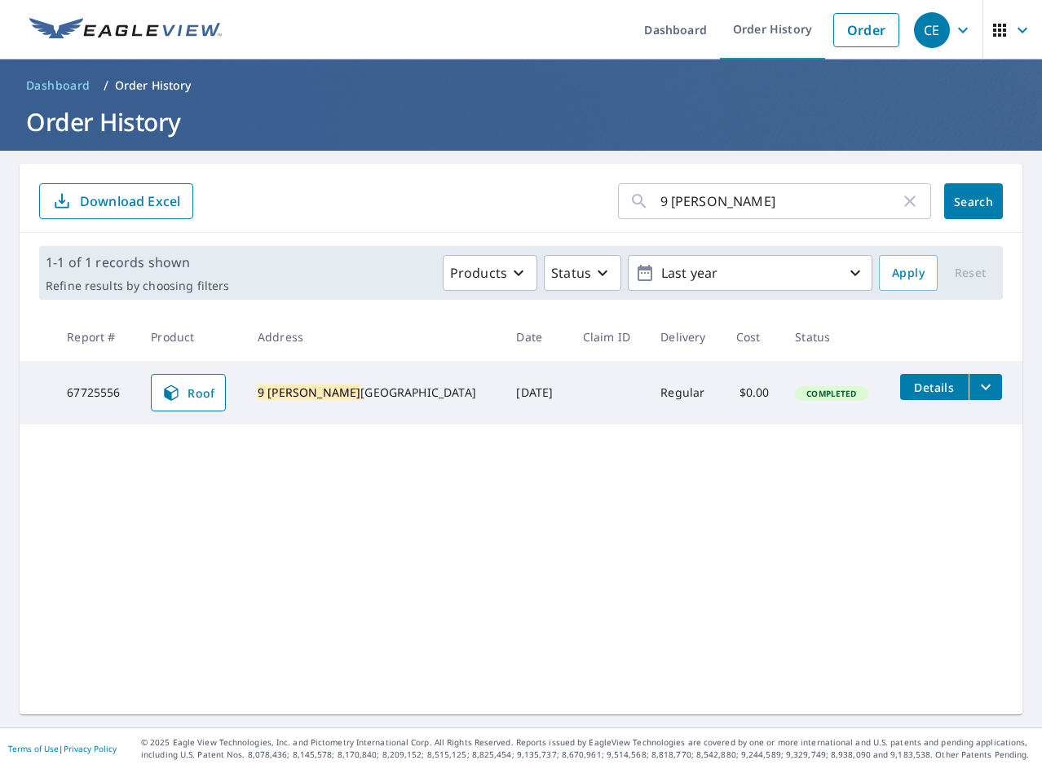
click at [703, 210] on input "9 [PERSON_NAME]" at bounding box center [780, 201] width 240 height 46
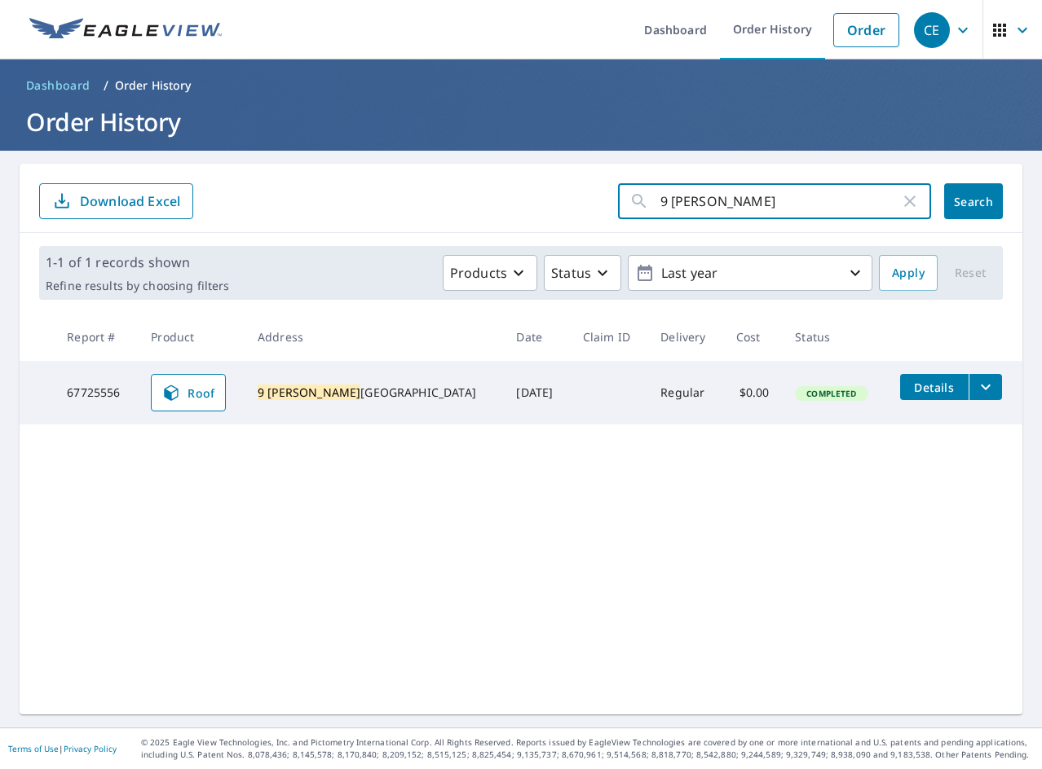
paste input "155 Commodore"
type input "155 Commodore"
click button "Search" at bounding box center [973, 201] width 59 height 36
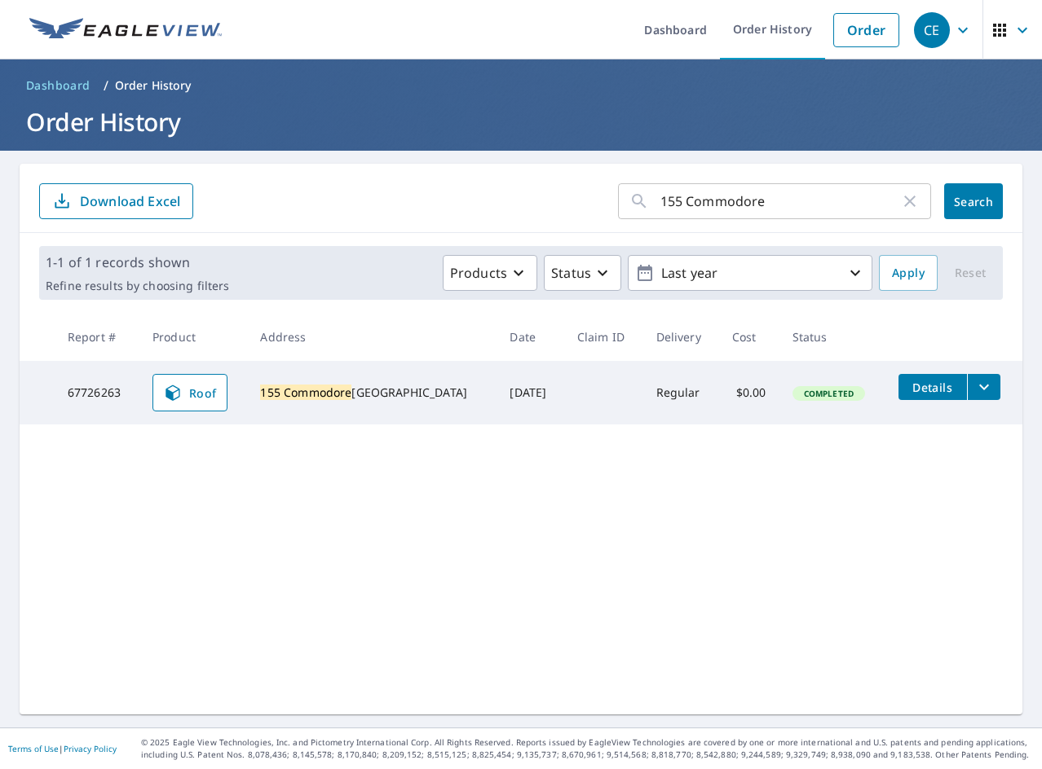
click at [978, 395] on button "filesDropdownBtn-67726263" at bounding box center [983, 387] width 33 height 26
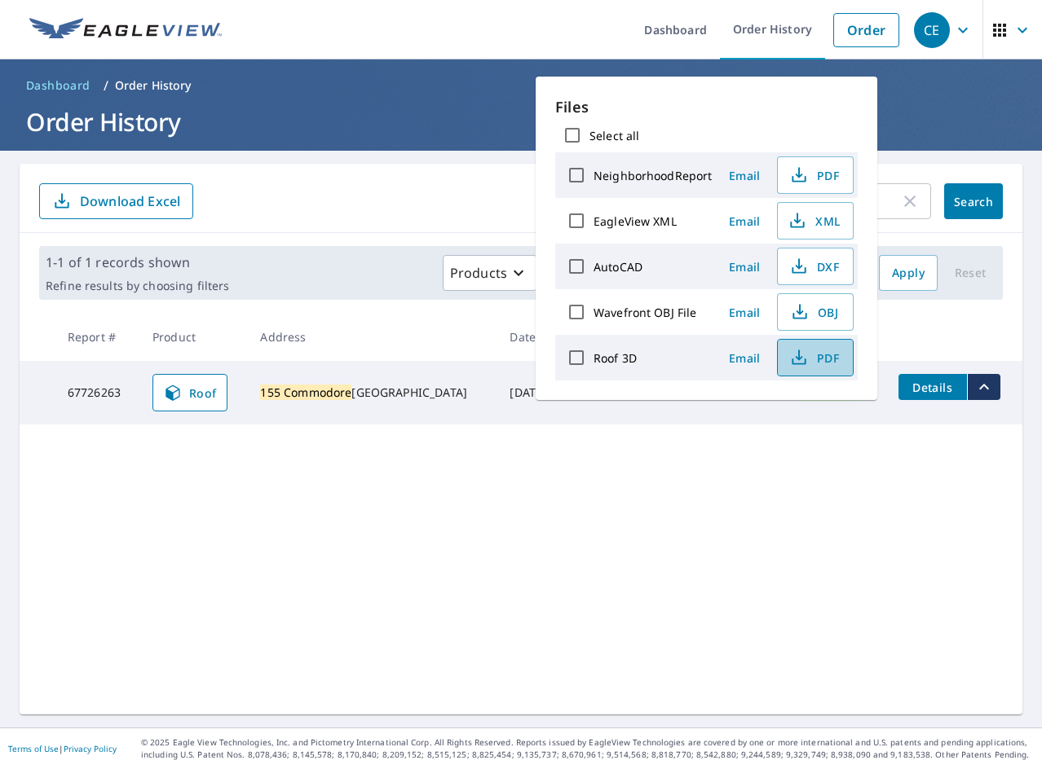
click at [810, 368] on button "PDF" at bounding box center [815, 357] width 77 height 37
click at [821, 226] on span "XML" at bounding box center [813, 221] width 52 height 20
click at [444, 547] on div "155 Commodore ​ Search Download Excel 1-1 of 1 records shown Refine results by …" at bounding box center [521, 439] width 1002 height 551
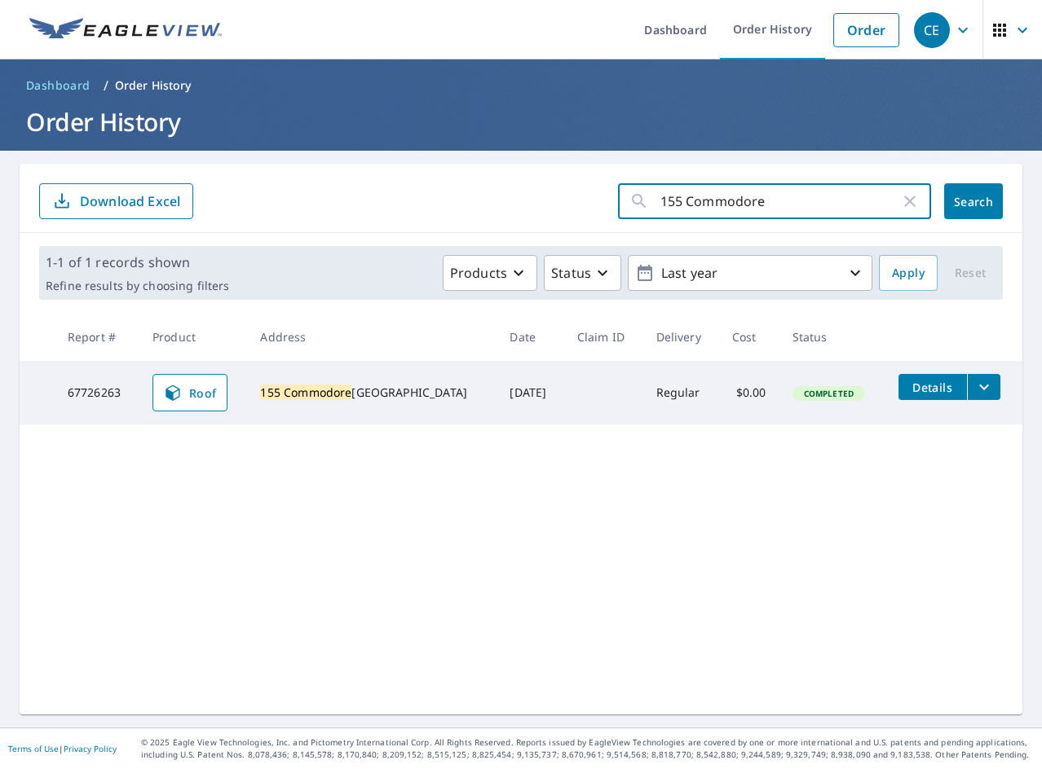
click at [685, 196] on input "155 Commodore" at bounding box center [780, 201] width 240 height 46
paste input "26 E 12th"
type input "126 E 12th"
click button "Search" at bounding box center [973, 201] width 59 height 36
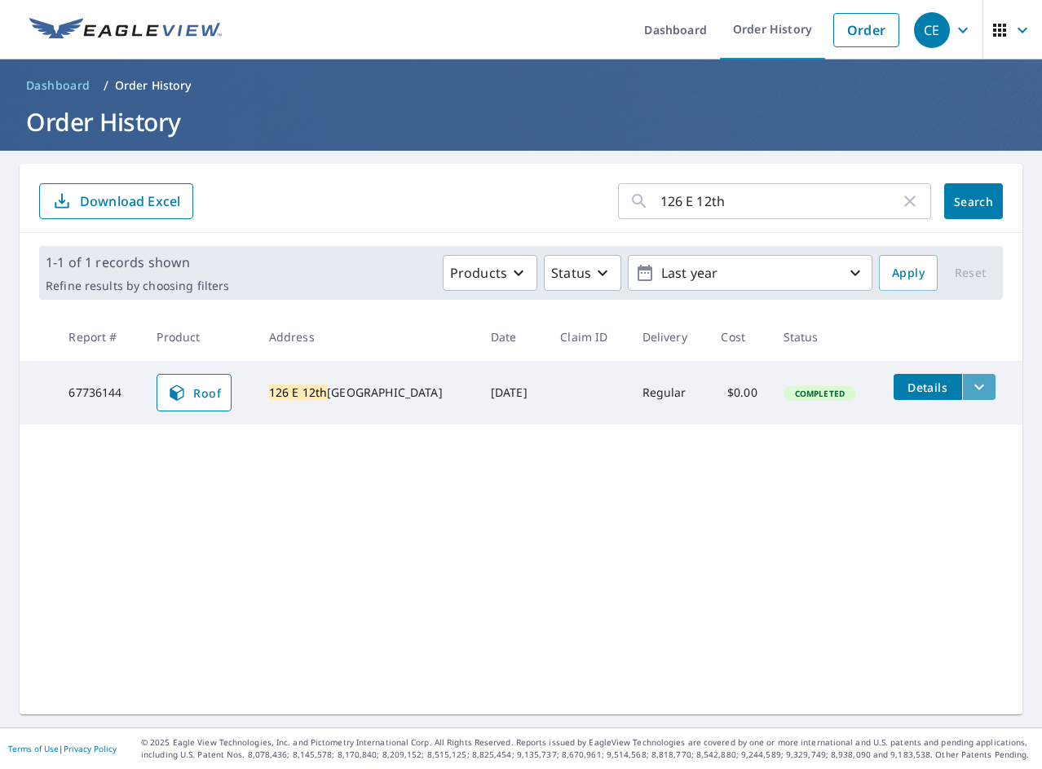
click at [969, 382] on icon "filesDropdownBtn-67736144" at bounding box center [979, 387] width 20 height 20
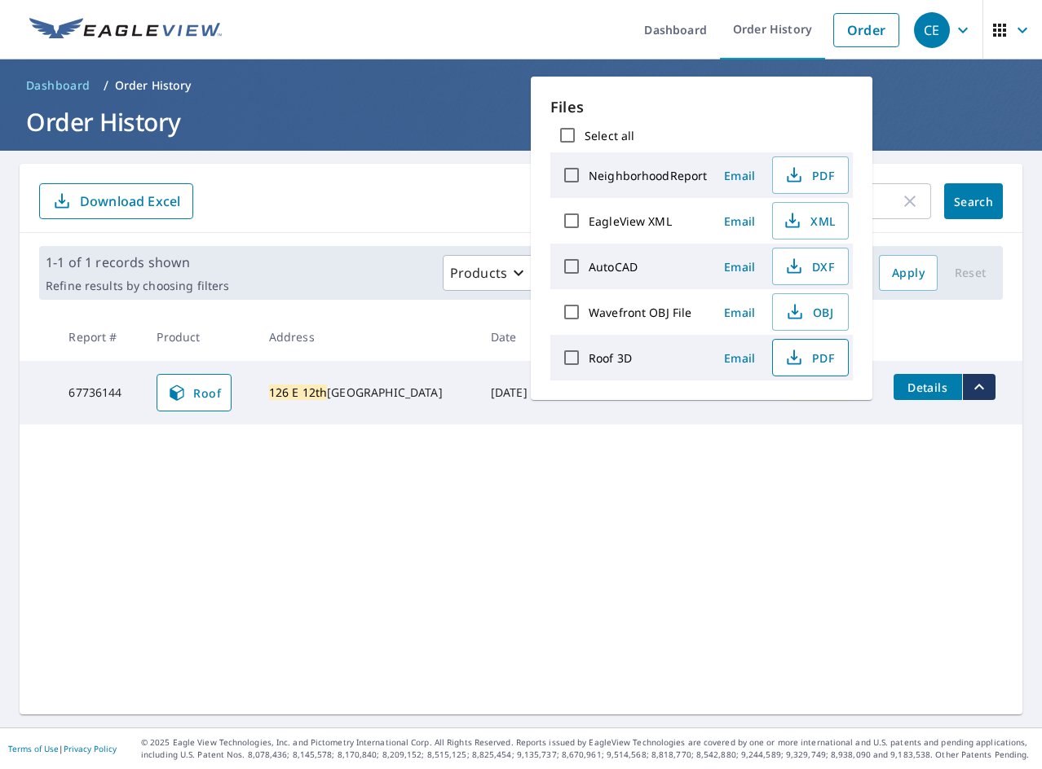
click at [807, 361] on span "PDF" at bounding box center [808, 358] width 52 height 20
click at [807, 231] on button "XML" at bounding box center [810, 220] width 77 height 37
click at [263, 590] on div "126 E 12th ​ Search Download Excel 1-1 of 1 records shown Refine results by cho…" at bounding box center [521, 439] width 1002 height 551
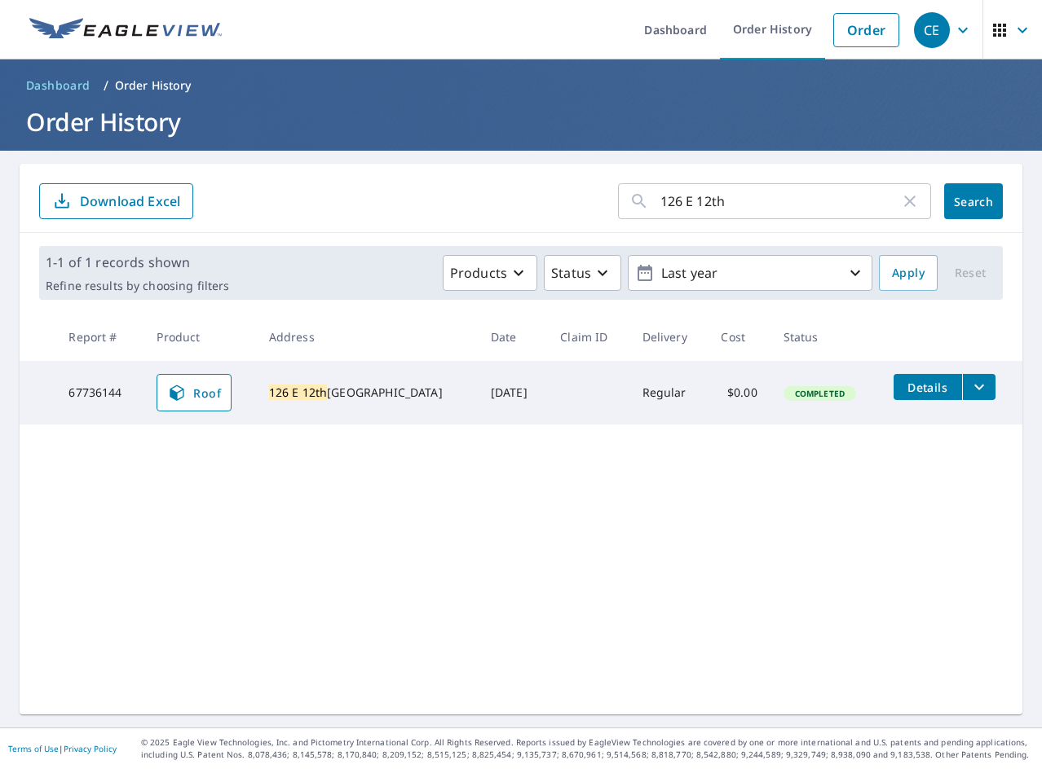
click at [312, 557] on div "126 E 12th ​ Search Download Excel 1-1 of 1 records shown Refine results by cho…" at bounding box center [521, 439] width 1002 height 551
click at [732, 197] on input "126 E 12th" at bounding box center [780, 201] width 240 height 46
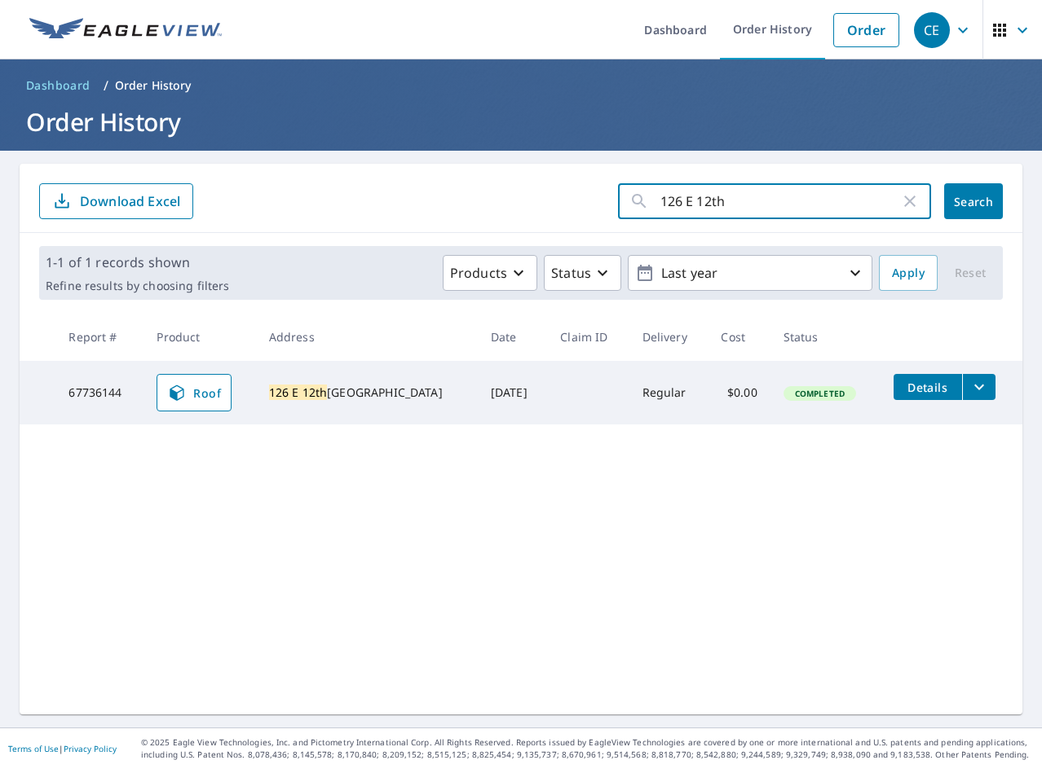
paste input "8311 Boundary"
type input "8311 Boundary"
click button "Search" at bounding box center [973, 201] width 59 height 36
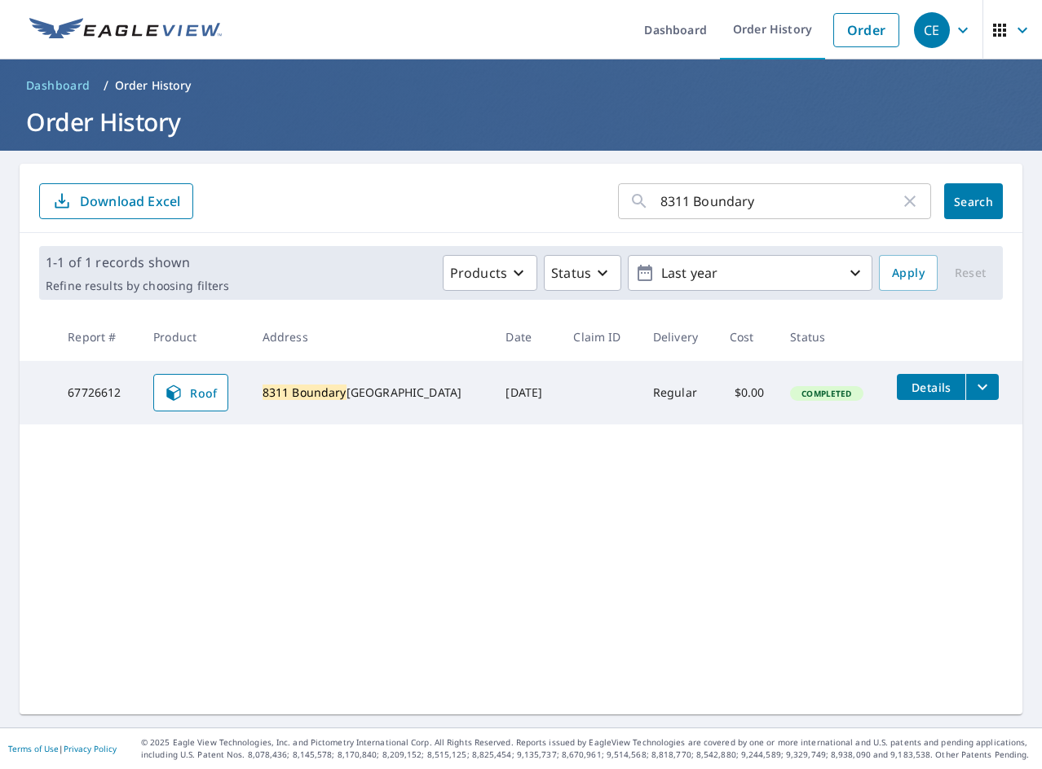
click at [972, 390] on icon "filesDropdownBtn-67726612" at bounding box center [982, 387] width 20 height 20
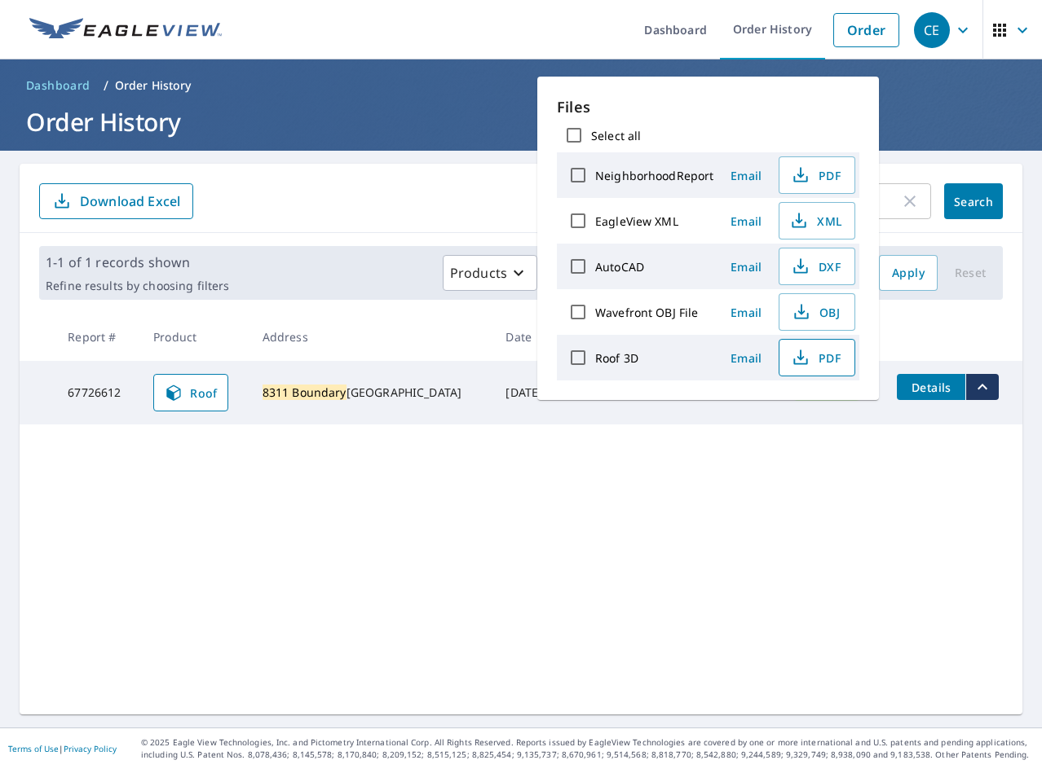
click at [809, 359] on span "PDF" at bounding box center [815, 358] width 52 height 20
click at [815, 225] on span "XML" at bounding box center [815, 221] width 52 height 20
drag, startPoint x: 617, startPoint y: 529, endPoint x: 652, endPoint y: 400, distance: 133.5
click at [611, 530] on div "8311 Boundary ​ Search Download Excel 1-1 of 1 records shown Refine results by …" at bounding box center [521, 439] width 1002 height 551
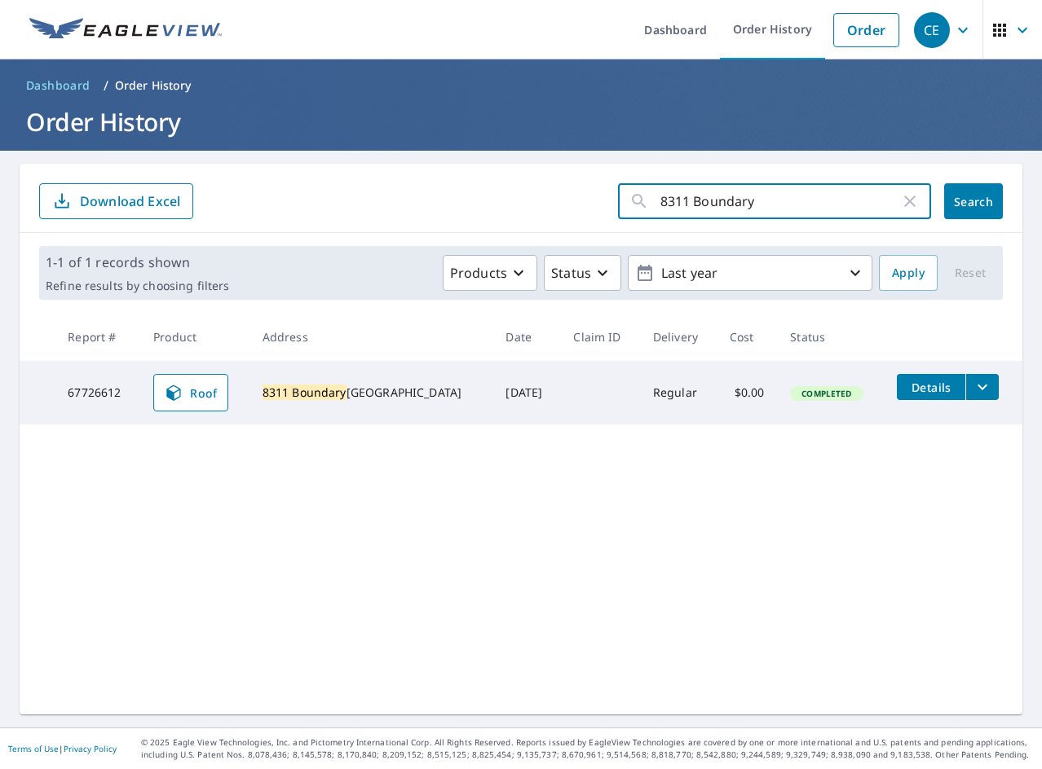
click at [728, 205] on input "8311 Boundary" at bounding box center [780, 201] width 240 height 46
paste input "3575 North"
type input "3575 North"
click button "Search" at bounding box center [973, 201] width 59 height 36
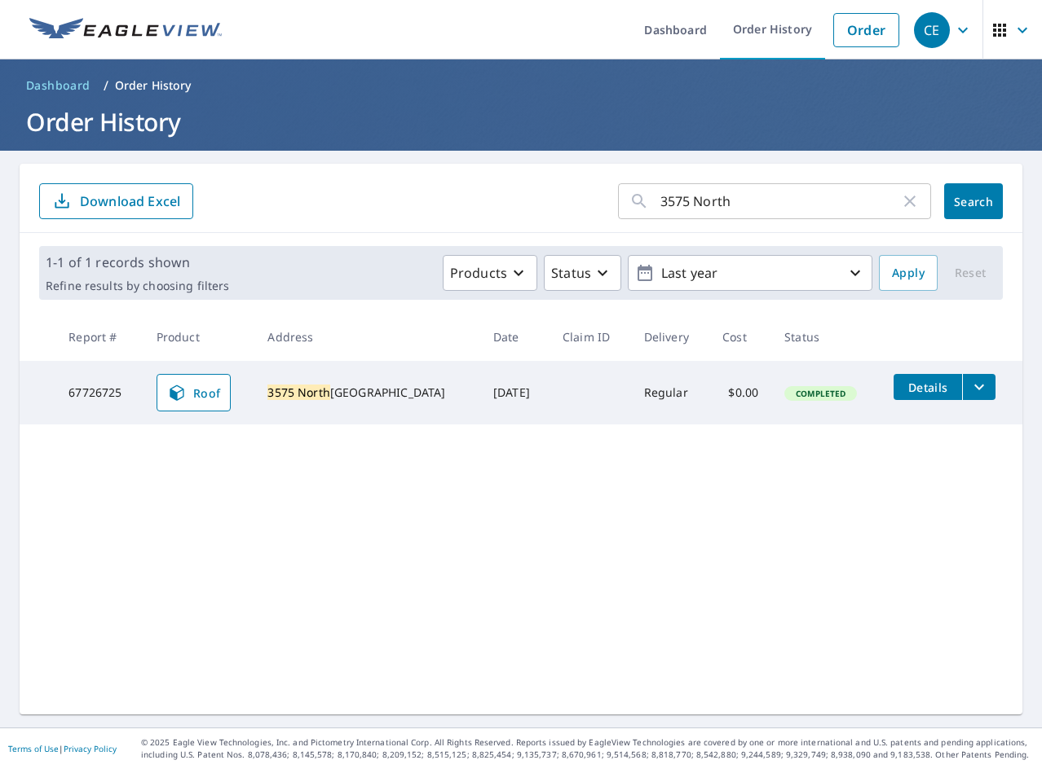
click at [969, 389] on icon "filesDropdownBtn-67726725" at bounding box center [979, 387] width 20 height 20
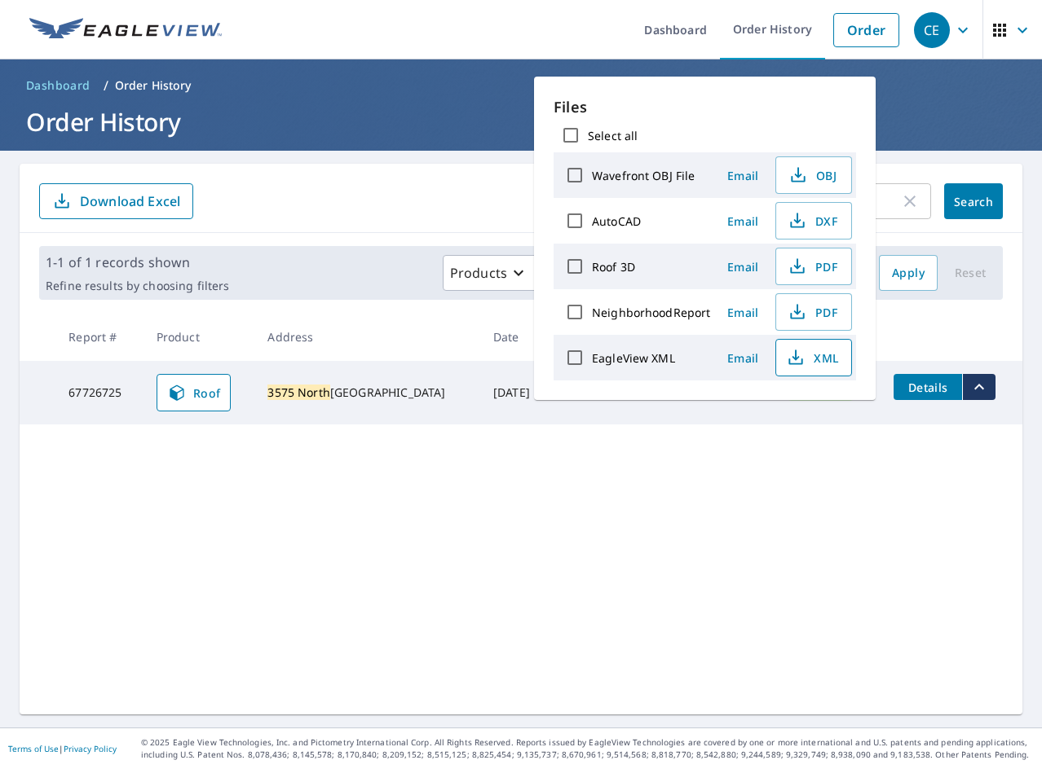
click at [794, 367] on icon "button" at bounding box center [796, 358] width 20 height 20
click at [806, 269] on span "PDF" at bounding box center [812, 267] width 52 height 20
click at [270, 513] on div "3575 North ​ Search Download Excel 1-1 of 1 records shown Refine results by cho…" at bounding box center [521, 439] width 1002 height 551
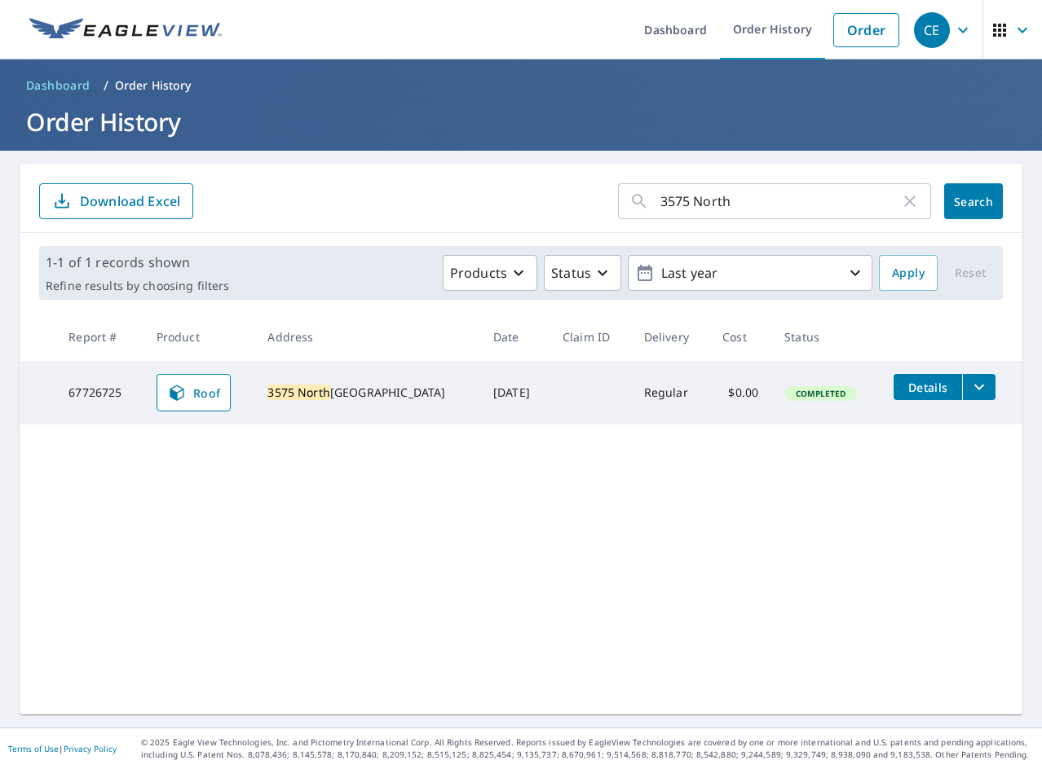
click at [773, 187] on input "3575 North" at bounding box center [780, 201] width 240 height 46
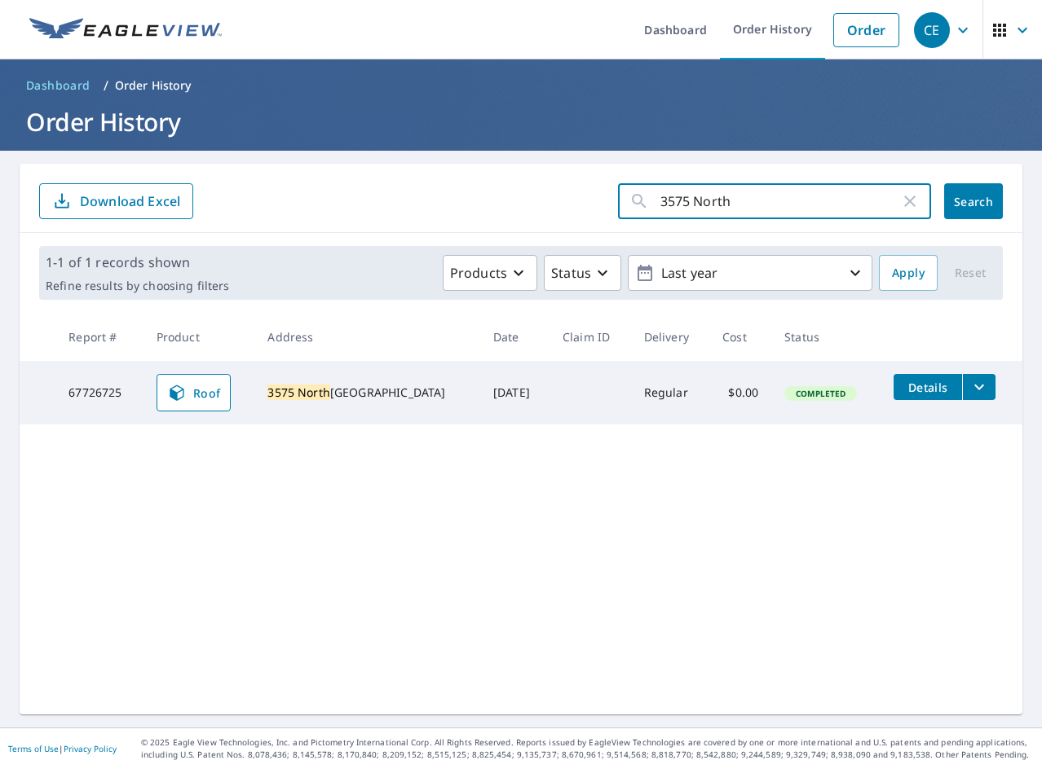
paste input "218 [GEOGRAPHIC_DATA]"
type input "218 [GEOGRAPHIC_DATA]"
click button "Search" at bounding box center [973, 201] width 59 height 36
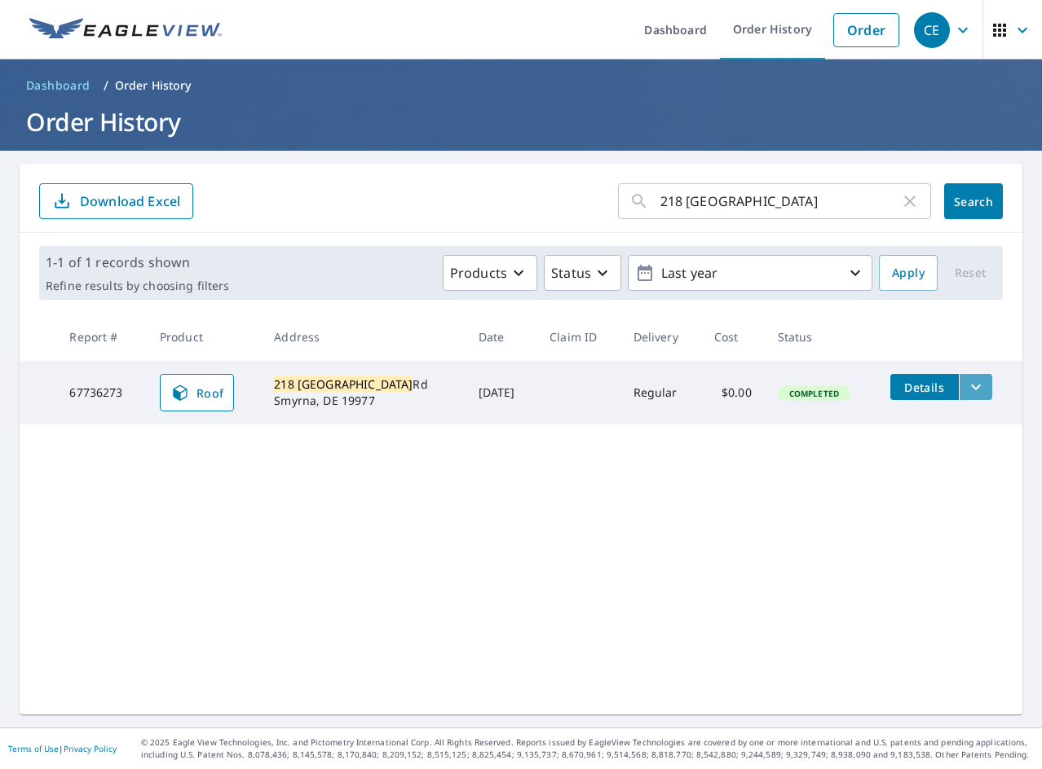
click at [966, 389] on icon "filesDropdownBtn-67736273" at bounding box center [976, 387] width 20 height 20
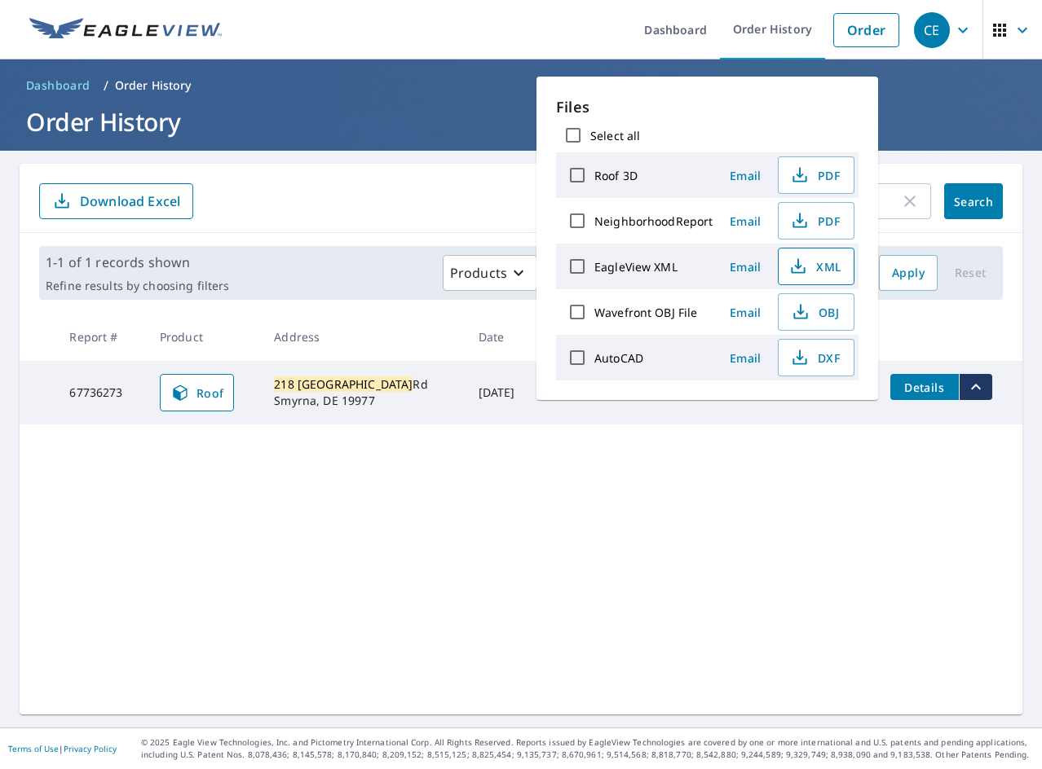
click at [795, 268] on icon "button" at bounding box center [798, 263] width 7 height 11
click at [810, 170] on span "PDF" at bounding box center [814, 175] width 52 height 20
click at [394, 544] on div "218 Brenford Station ​ Search Download Excel 1-1 of 1 records shown Refine resu…" at bounding box center [521, 439] width 1002 height 551
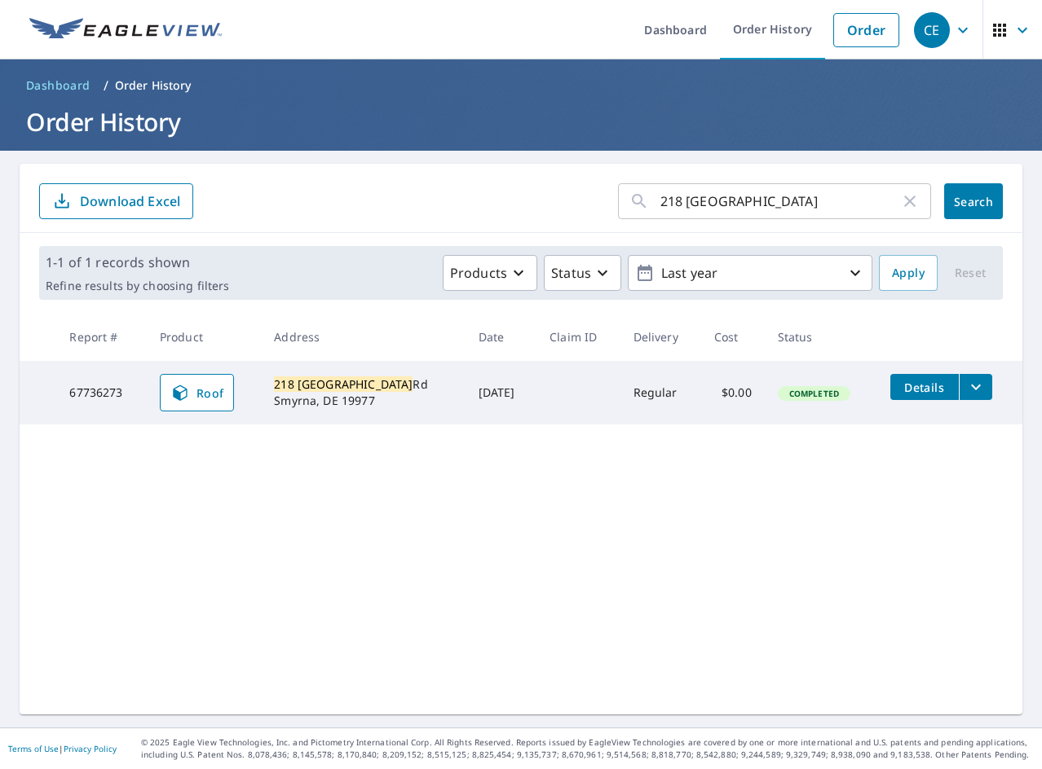
click at [701, 202] on input "218 [GEOGRAPHIC_DATA]" at bounding box center [780, 201] width 240 height 46
paste input "518 Canary"
type input "218 Bren518 [GEOGRAPHIC_DATA]"
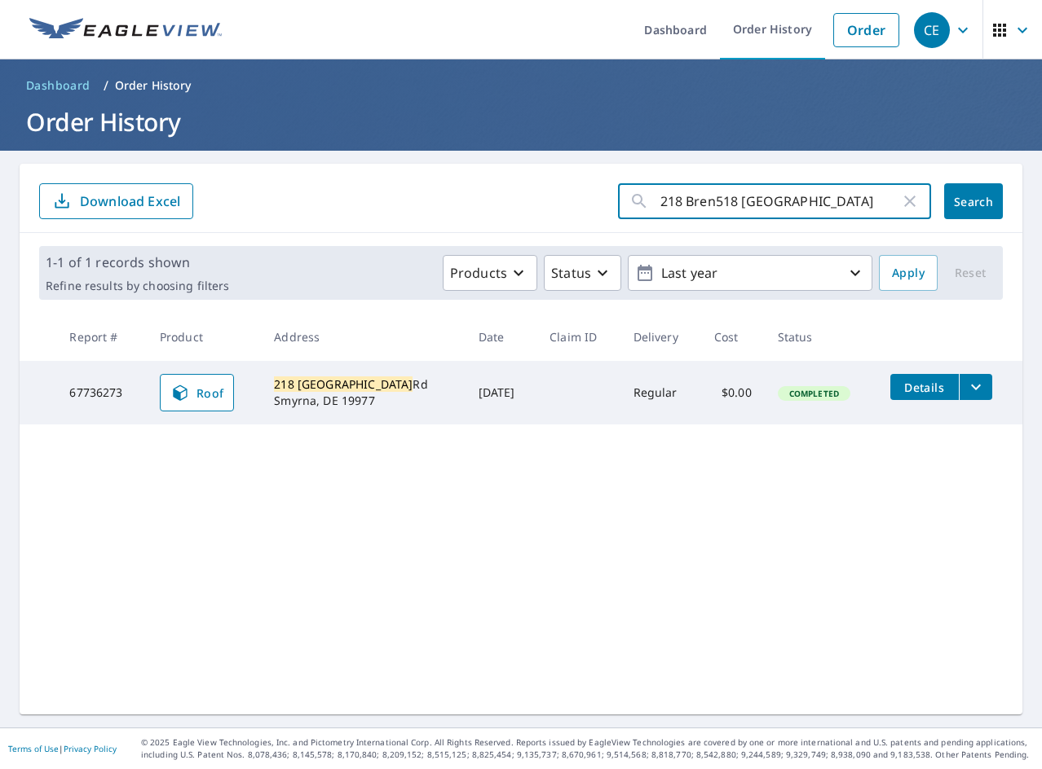
click button "Search" at bounding box center [973, 201] width 59 height 36
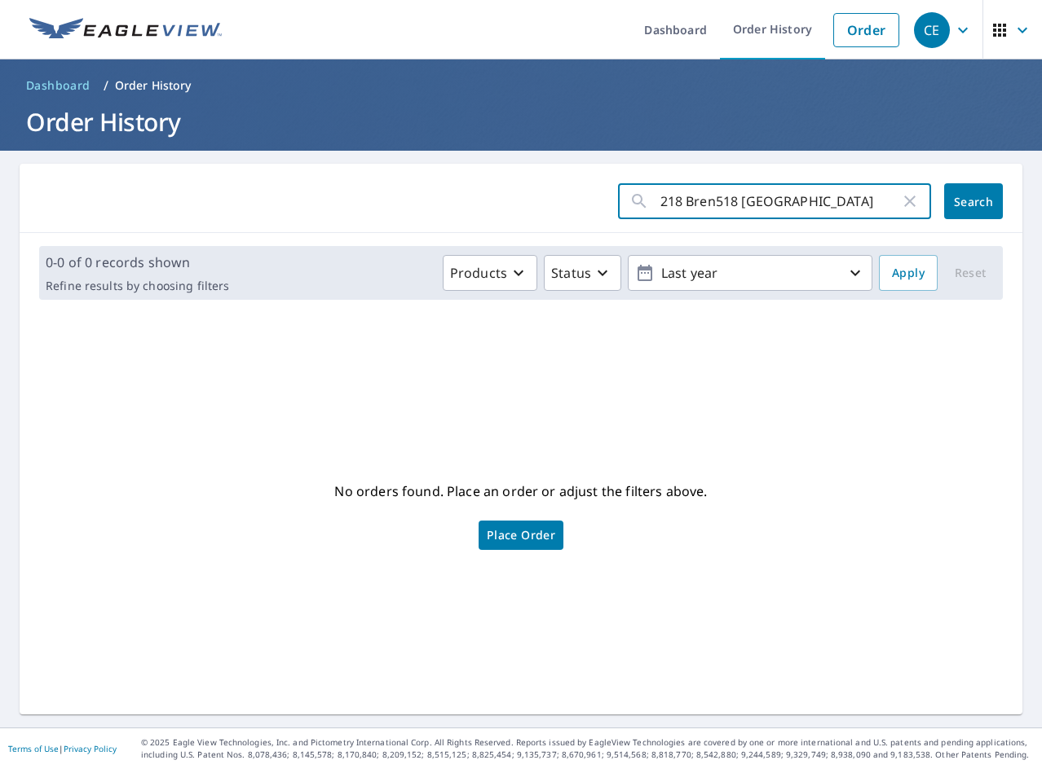
click at [708, 207] on input "218 Bren518 [GEOGRAPHIC_DATA]" at bounding box center [780, 201] width 240 height 46
paste input "518 Canary"
type input "518 Canary"
click button "Search" at bounding box center [973, 201] width 59 height 36
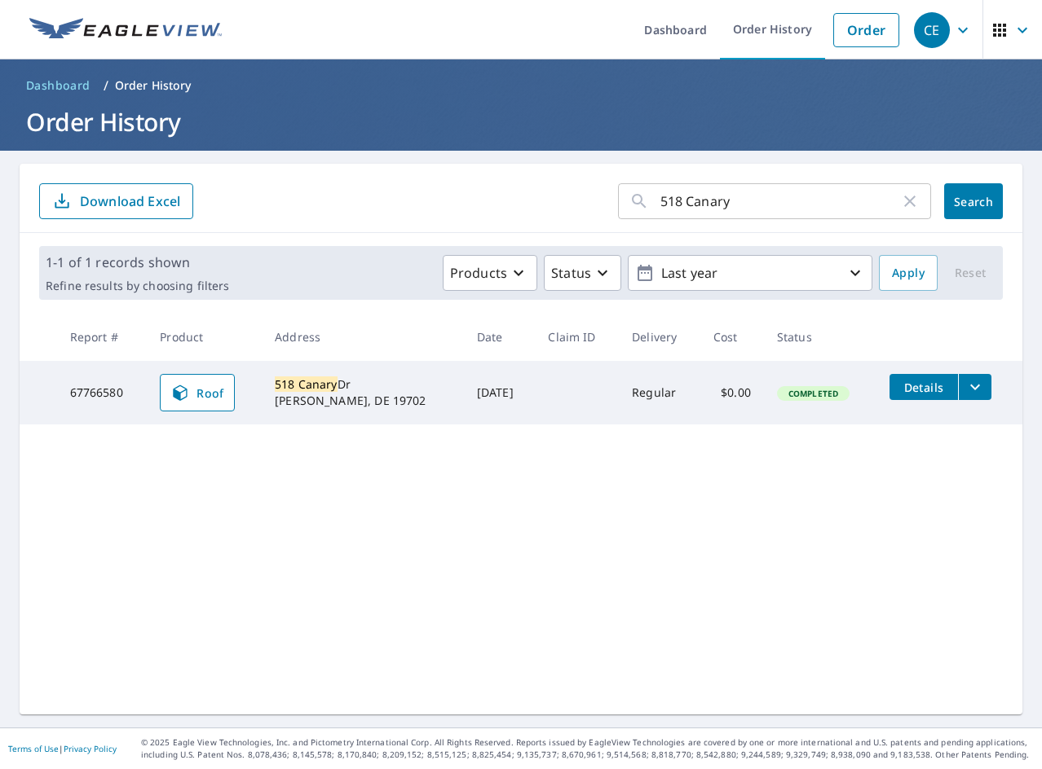
click at [970, 385] on icon "filesDropdownBtn-67766580" at bounding box center [975, 387] width 20 height 20
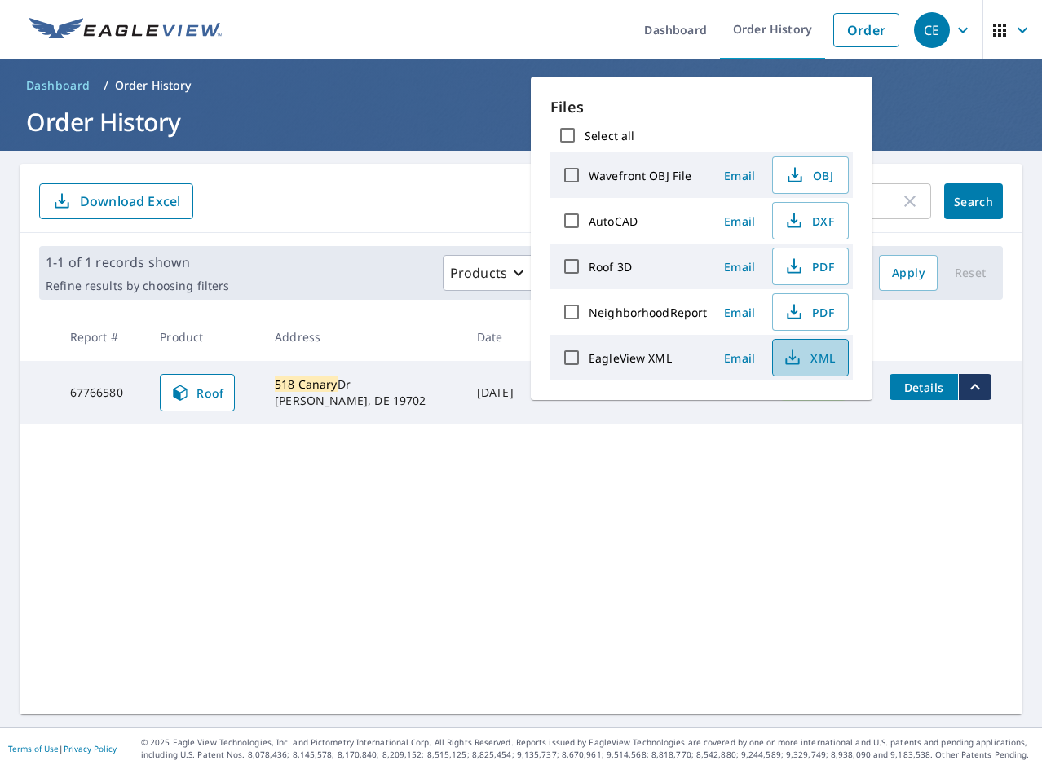
click at [821, 365] on span "XML" at bounding box center [808, 358] width 52 height 20
click at [809, 270] on span "PDF" at bounding box center [808, 267] width 52 height 20
click at [337, 526] on div "518 Canary ​ Search Download Excel 1-1 of 1 records shown Refine results by cho…" at bounding box center [521, 439] width 1002 height 551
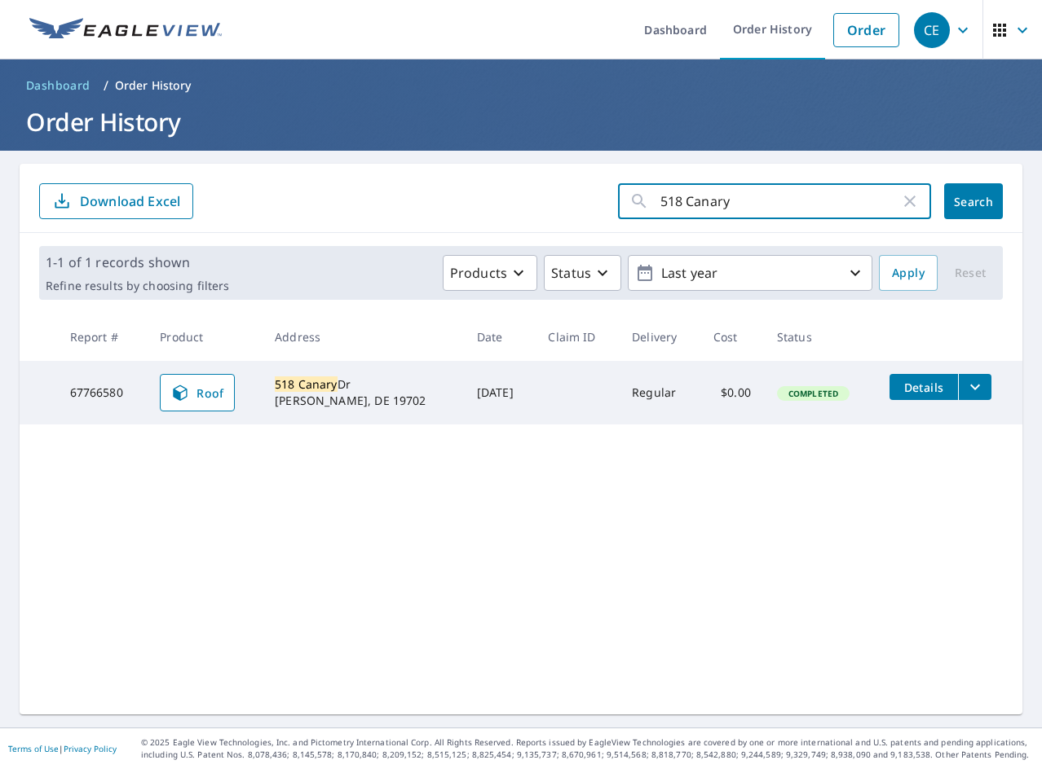
click at [822, 195] on input "518 Canary" at bounding box center [780, 201] width 240 height 46
paste input "2 Pebble Creek"
type input "52 Pebble Creek"
click button "Search" at bounding box center [973, 201] width 59 height 36
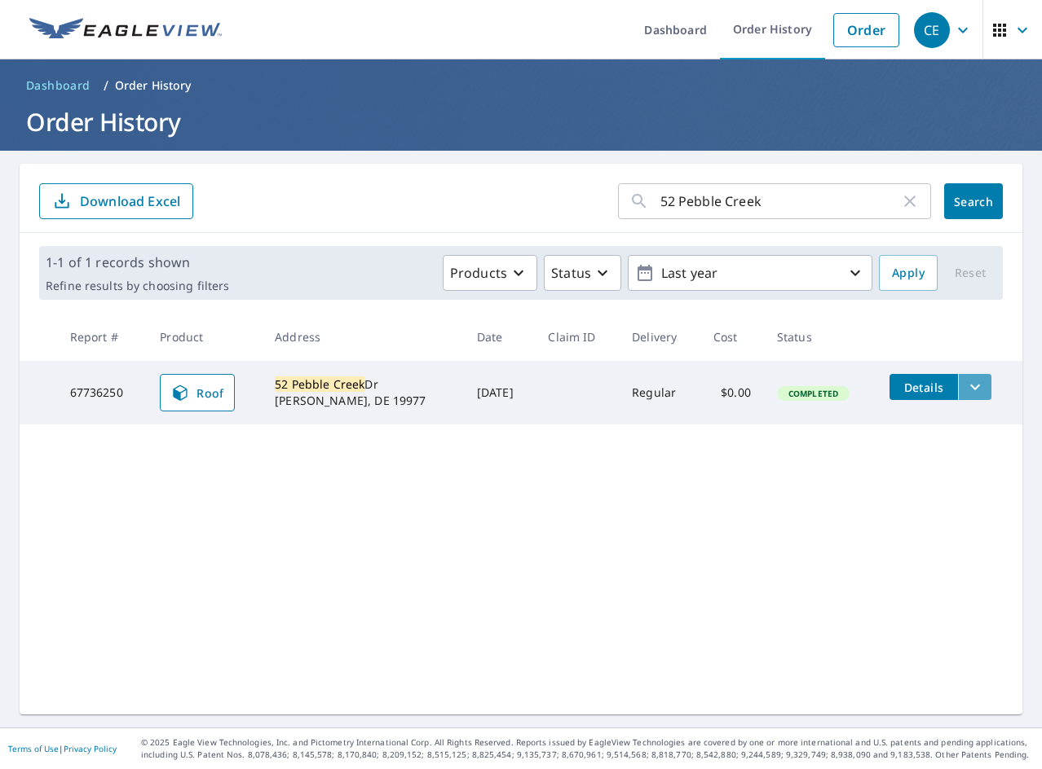
click at [958, 391] on button "filesDropdownBtn-67736250" at bounding box center [974, 387] width 33 height 26
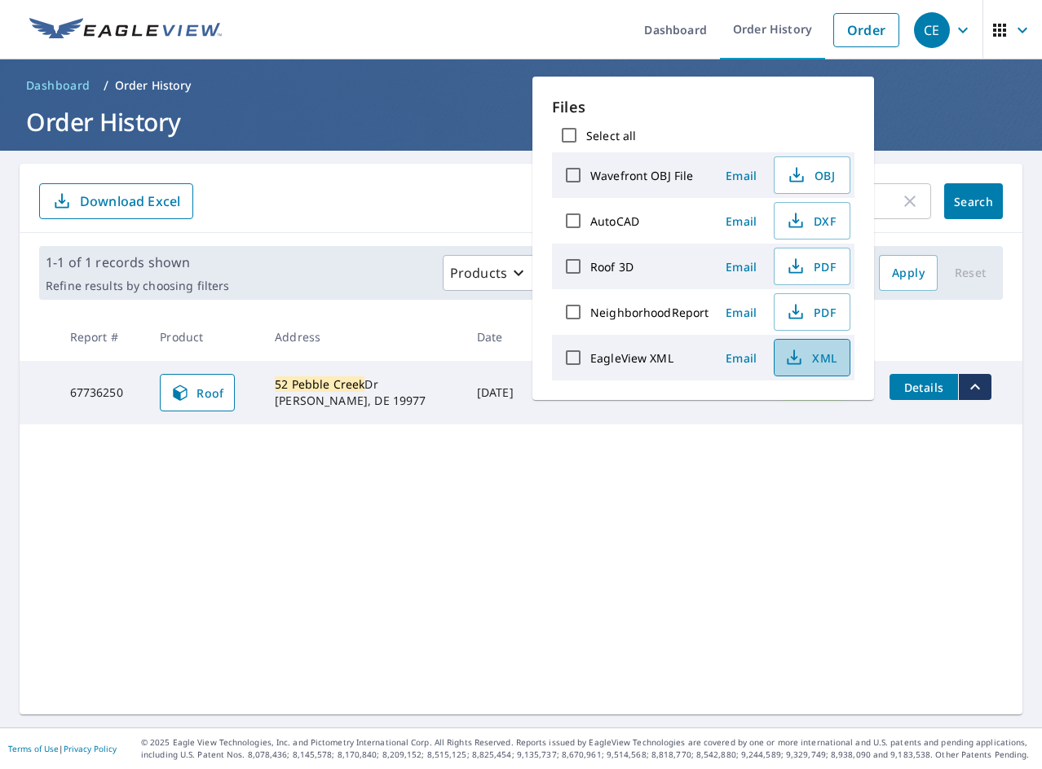
click at [807, 369] on button "XML" at bounding box center [811, 357] width 77 height 37
click at [793, 269] on icon "button" at bounding box center [794, 263] width 7 height 11
click at [273, 508] on div "52 Pebble Creek ​ Search Download Excel 1-1 of 1 records shown Refine results b…" at bounding box center [521, 439] width 1002 height 551
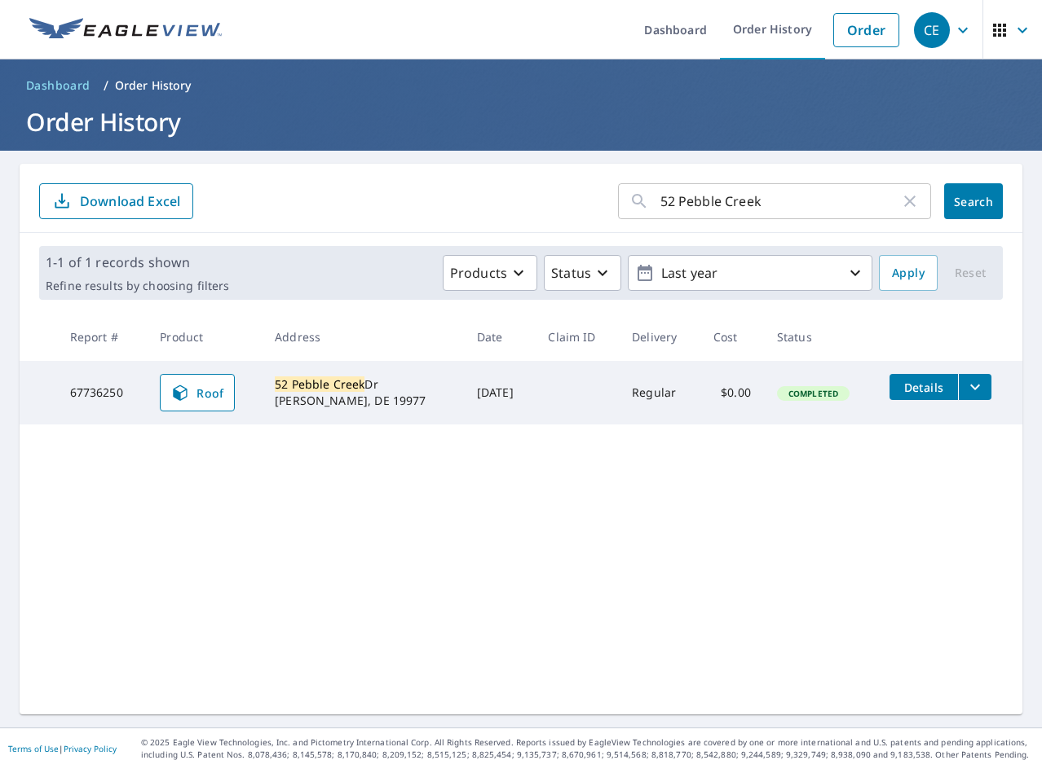
click at [310, 540] on div "52 Pebble Creek ​ Search Download Excel 1-1 of 1 records shown Refine results b…" at bounding box center [521, 439] width 1002 height 551
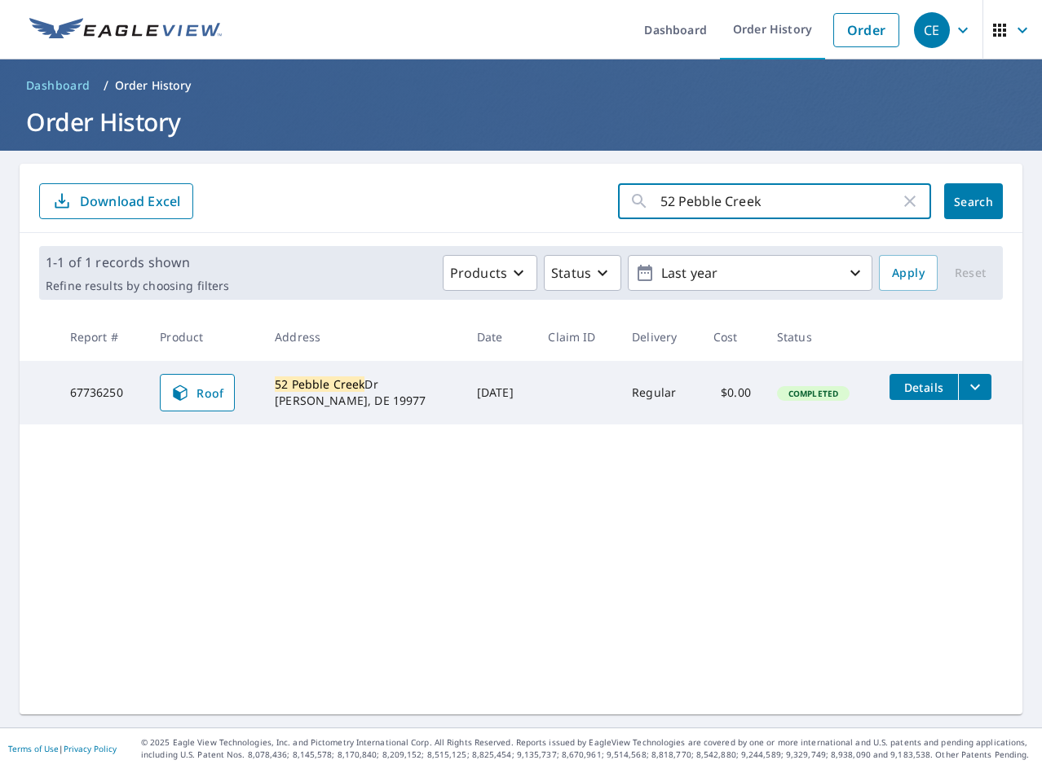
click at [714, 195] on input "52 Pebble Creek" at bounding box center [780, 201] width 240 height 46
paste input "19 Ash"
type input "19 Ash"
click button "Search" at bounding box center [973, 201] width 59 height 36
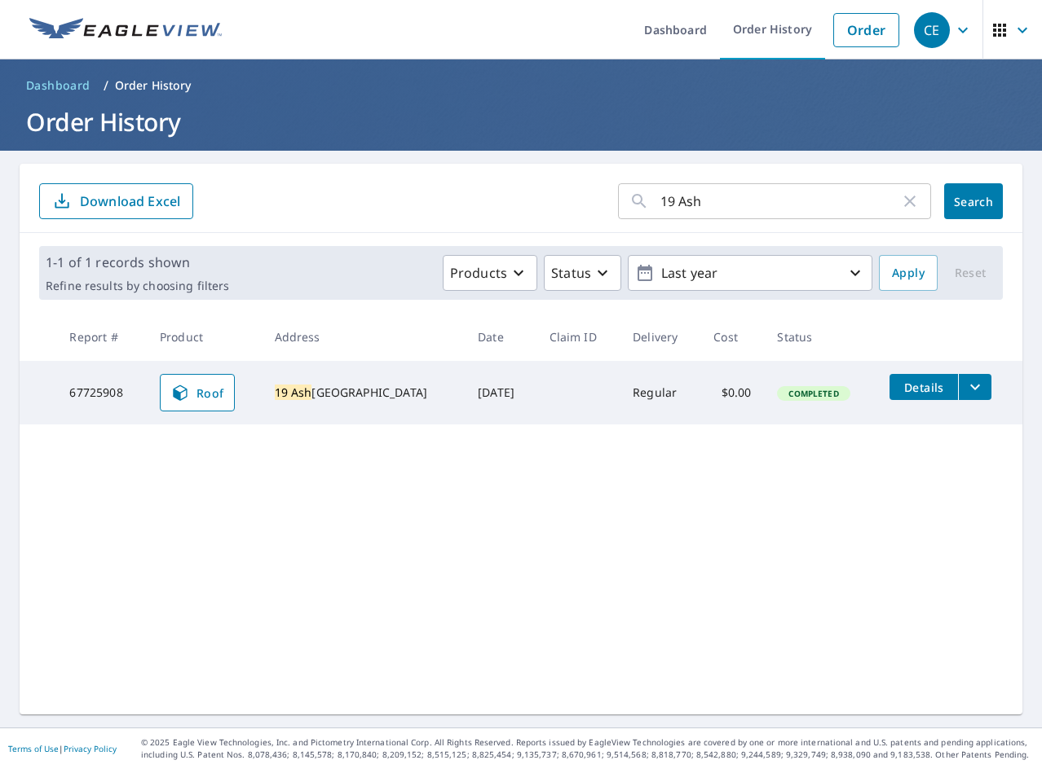
click at [965, 390] on icon "filesDropdownBtn-67725908" at bounding box center [975, 387] width 20 height 20
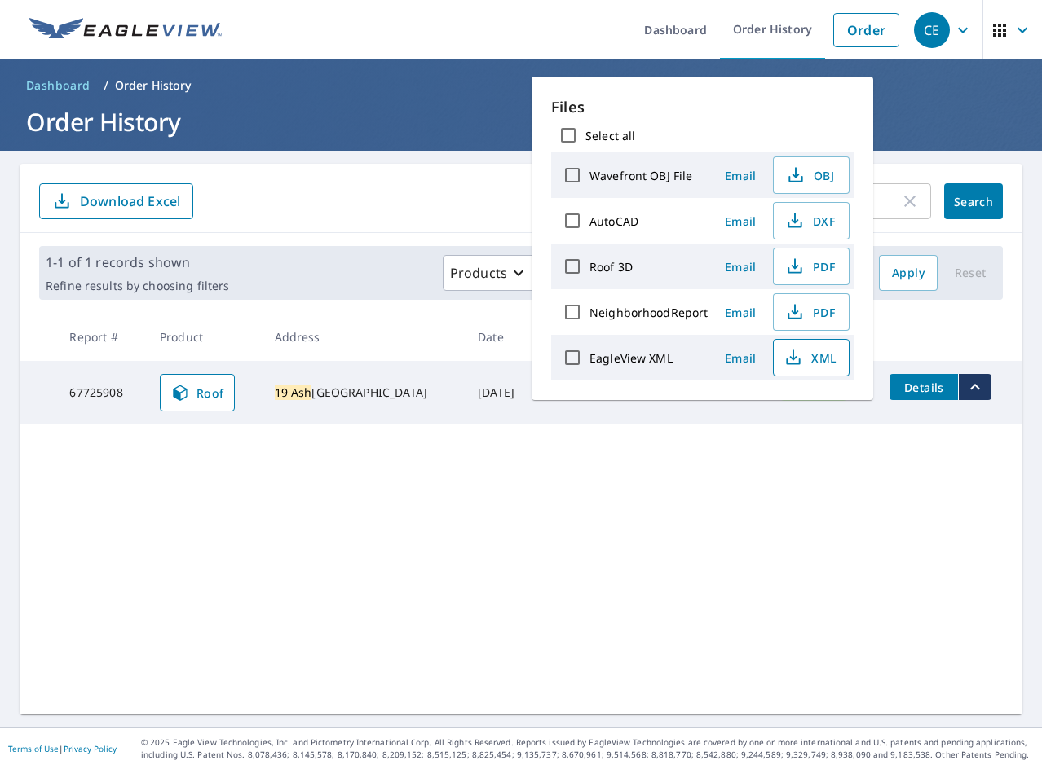
click at [807, 361] on span "XML" at bounding box center [809, 358] width 52 height 20
click at [814, 263] on span "PDF" at bounding box center [809, 267] width 52 height 20
click at [245, 520] on div "19 Ash ​ Search Download Excel 1-1 of 1 records shown Refine results by choosin…" at bounding box center [521, 439] width 1002 height 551
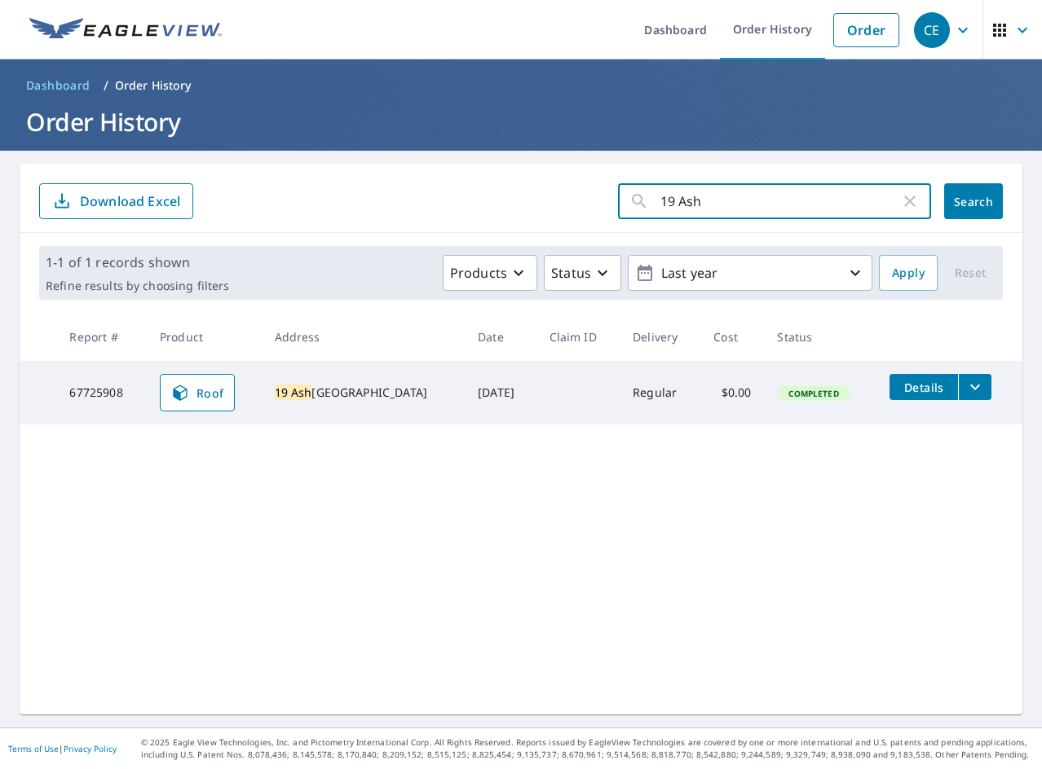
click at [671, 196] on input "19 Ash" at bounding box center [780, 201] width 240 height 46
paste input "734 [GEOGRAPHIC_DATA]"
type input "734 [GEOGRAPHIC_DATA]"
click button "Search" at bounding box center [973, 201] width 59 height 36
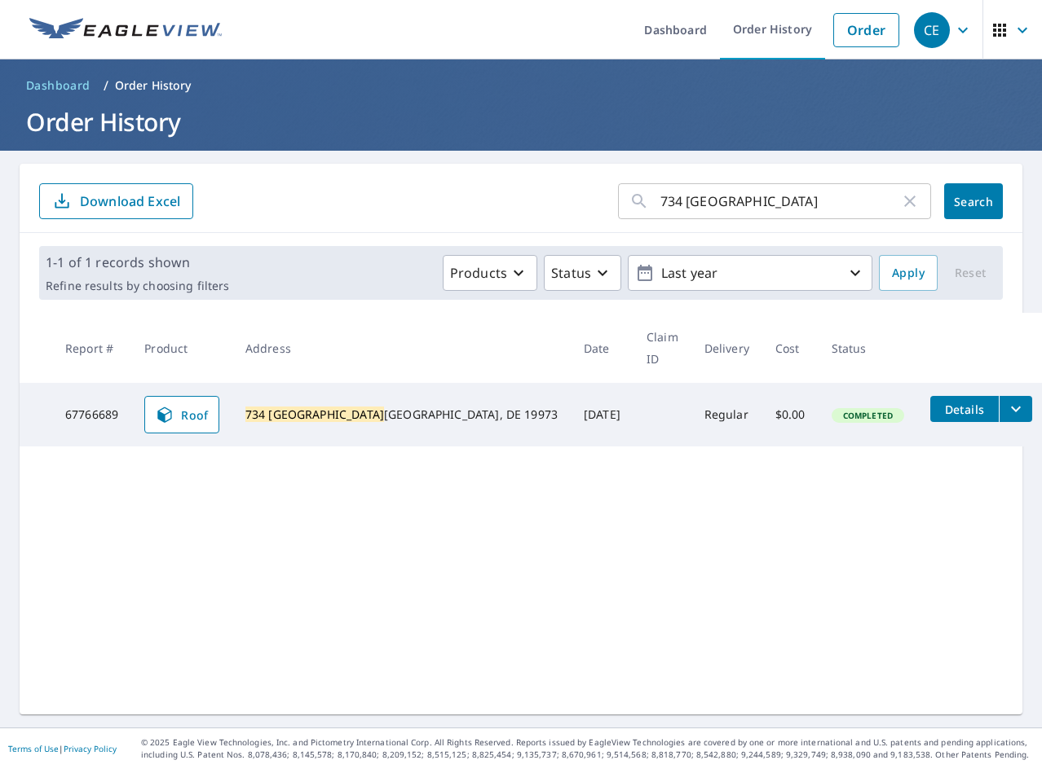
drag, startPoint x: 963, startPoint y: 385, endPoint x: 943, endPoint y: 387, distance: 20.5
click at [1006, 399] on icon "filesDropdownBtn-67766689" at bounding box center [1016, 409] width 20 height 20
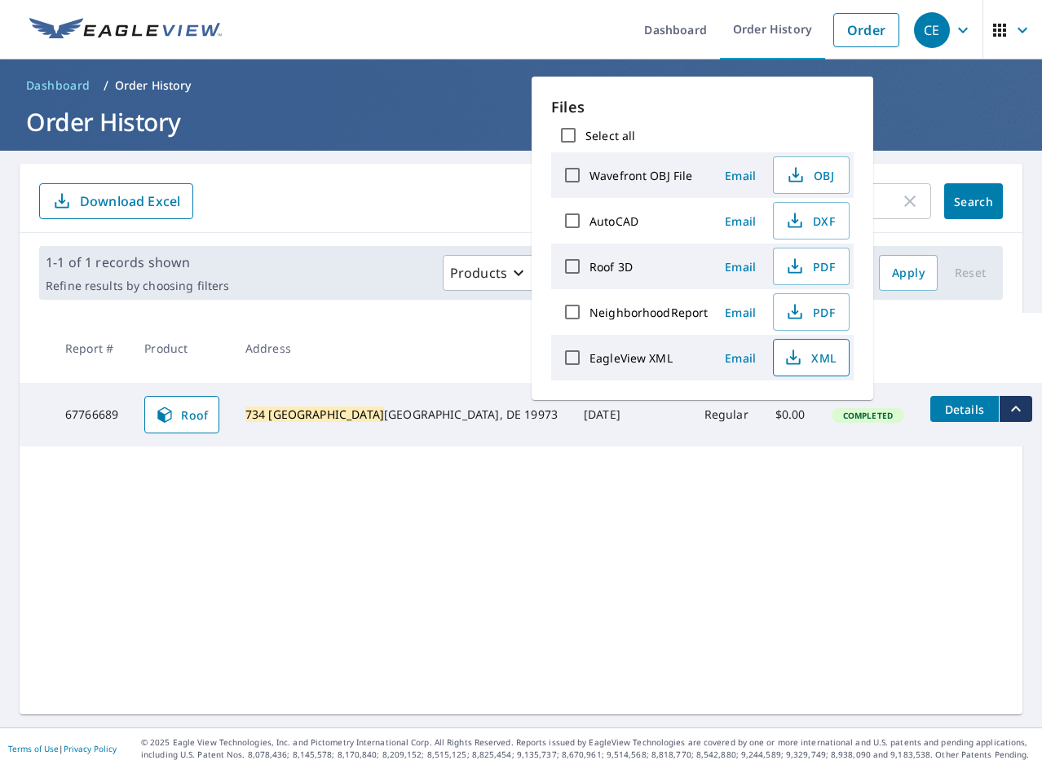
click at [804, 359] on span "XML" at bounding box center [809, 358] width 52 height 20
click at [809, 273] on span "PDF" at bounding box center [809, 267] width 52 height 20
click at [418, 432] on div "734 [PERSON_NAME] ​ Search Download Excel 1-1 of 1 records shown Refine results…" at bounding box center [521, 439] width 1002 height 551
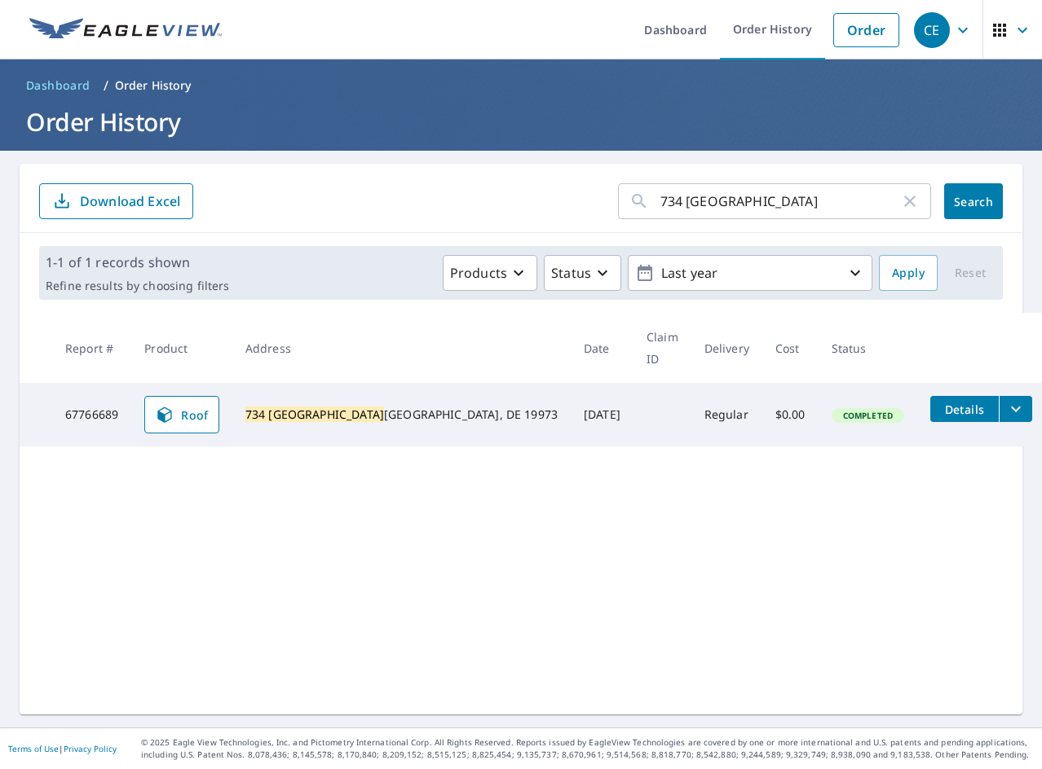
click at [998, 396] on button "filesDropdownBtn-67766689" at bounding box center [1014, 409] width 33 height 26
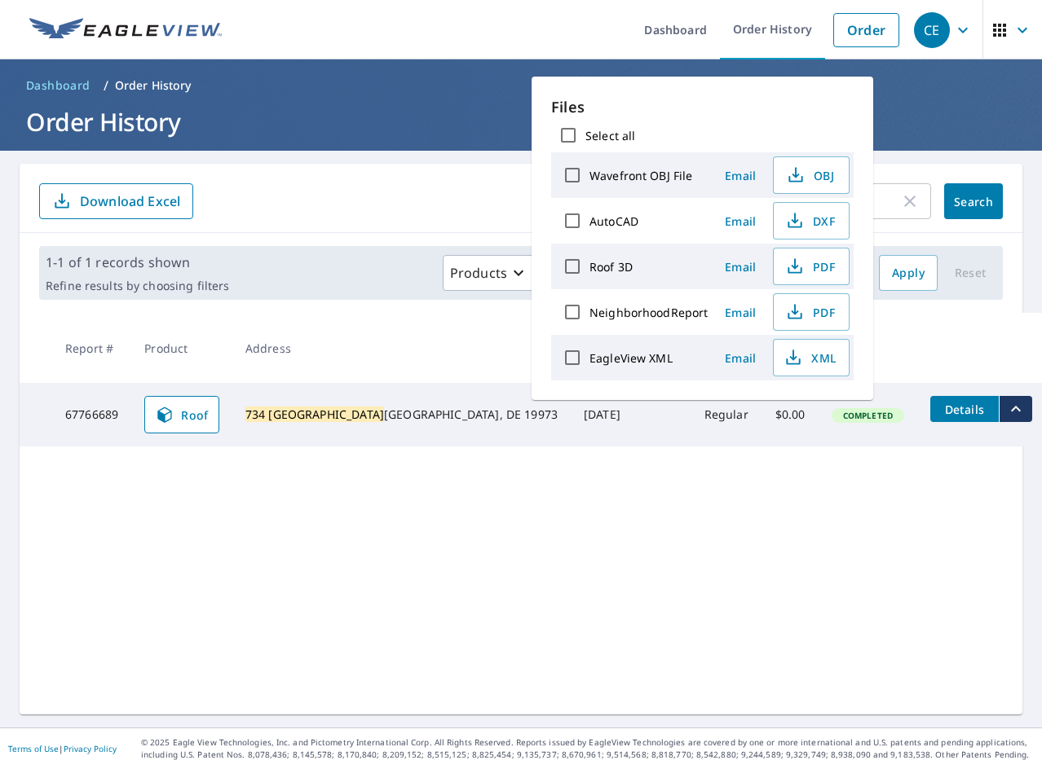
drag, startPoint x: 650, startPoint y: 555, endPoint x: 250, endPoint y: 223, distance: 520.3
click at [650, 555] on div "734 [PERSON_NAME] ​ Search Download Excel 1-1 of 1 records shown Refine results…" at bounding box center [521, 439] width 1002 height 551
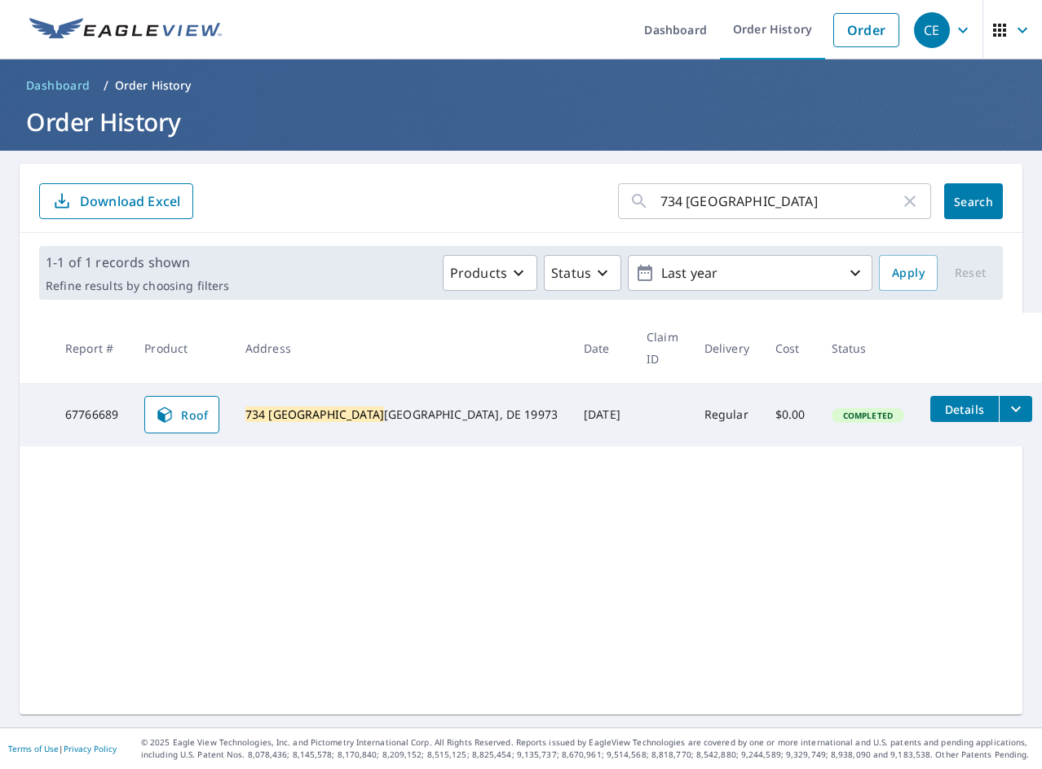
click at [707, 504] on div "734 [PERSON_NAME] ​ Search Download Excel 1-1 of 1 records shown Refine results…" at bounding box center [521, 439] width 1002 height 551
click at [787, 214] on input "734 [GEOGRAPHIC_DATA]" at bounding box center [780, 201] width 240 height 46
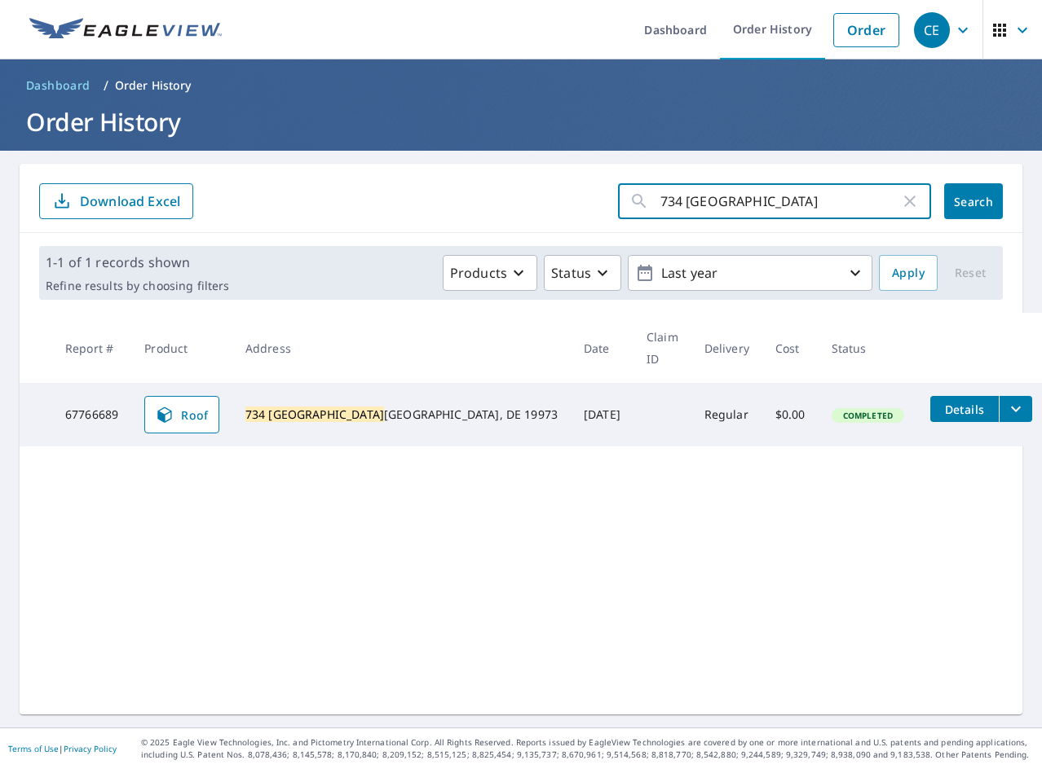
paste input "[STREET_ADDRESS][PERSON_NAME]"
type input "[STREET_ADDRESS][PERSON_NAME]"
click button "Search" at bounding box center [973, 201] width 59 height 36
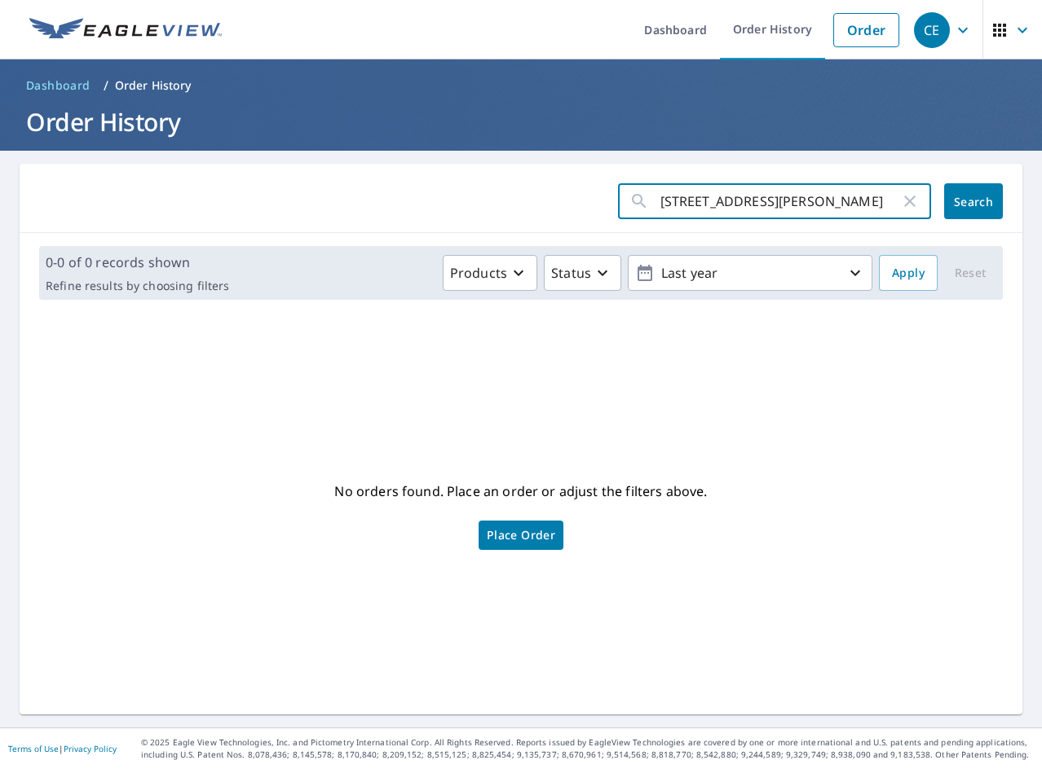
drag, startPoint x: 703, startPoint y: 202, endPoint x: 689, endPoint y: 203, distance: 14.7
click at [689, 203] on input "[STREET_ADDRESS][PERSON_NAME]" at bounding box center [780, 201] width 240 height 46
type input "218 W [GEOGRAPHIC_DATA][PERSON_NAME]"
click button "Search" at bounding box center [973, 201] width 59 height 36
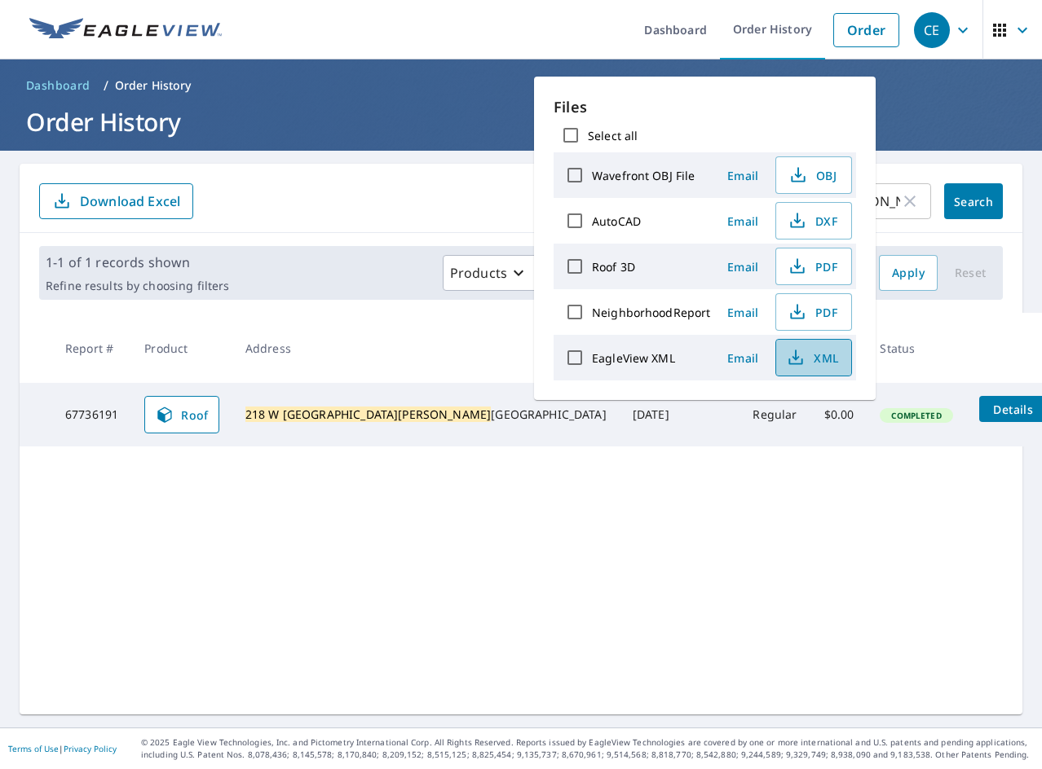
click at [812, 359] on span "XML" at bounding box center [812, 358] width 52 height 20
click at [811, 274] on span "PDF" at bounding box center [812, 267] width 52 height 20
click at [240, 540] on div "218 W [GEOGRAPHIC_DATA][PERSON_NAME] ​ Search Download Excel 1-1 of 1 records s…" at bounding box center [521, 439] width 1002 height 551
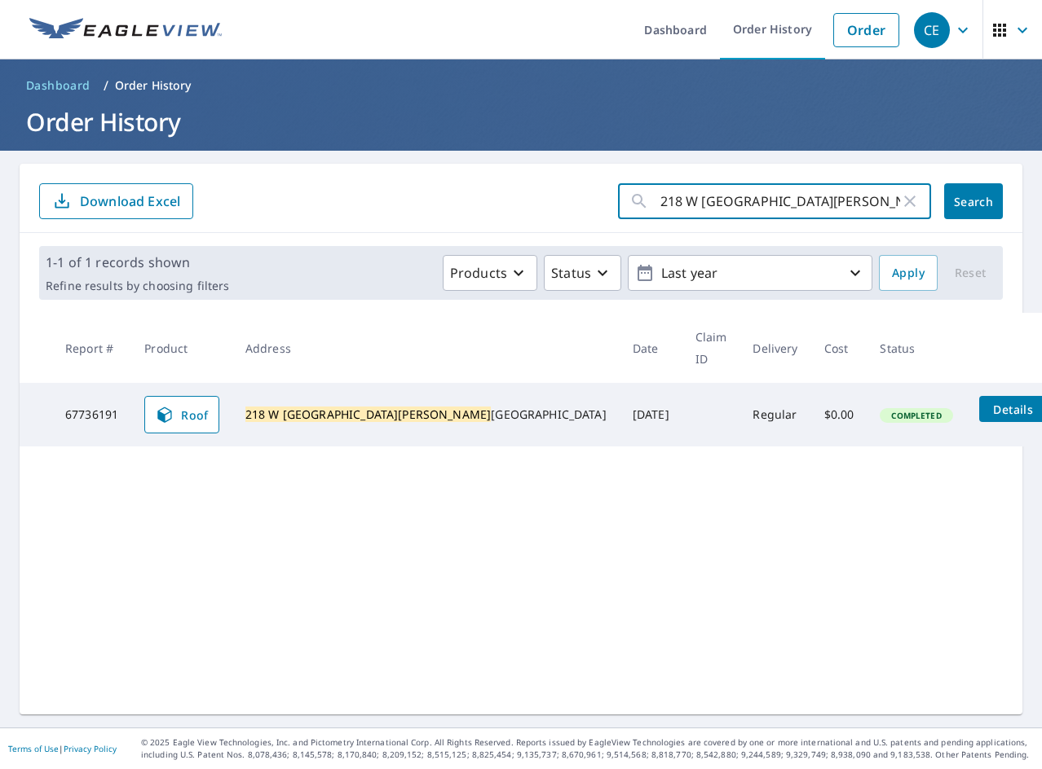
click at [788, 206] on input "218 W [GEOGRAPHIC_DATA][PERSON_NAME]" at bounding box center [780, 201] width 240 height 46
paste input "850 Judit"
type input "2850 [PERSON_NAME]"
click button "Search" at bounding box center [973, 201] width 59 height 36
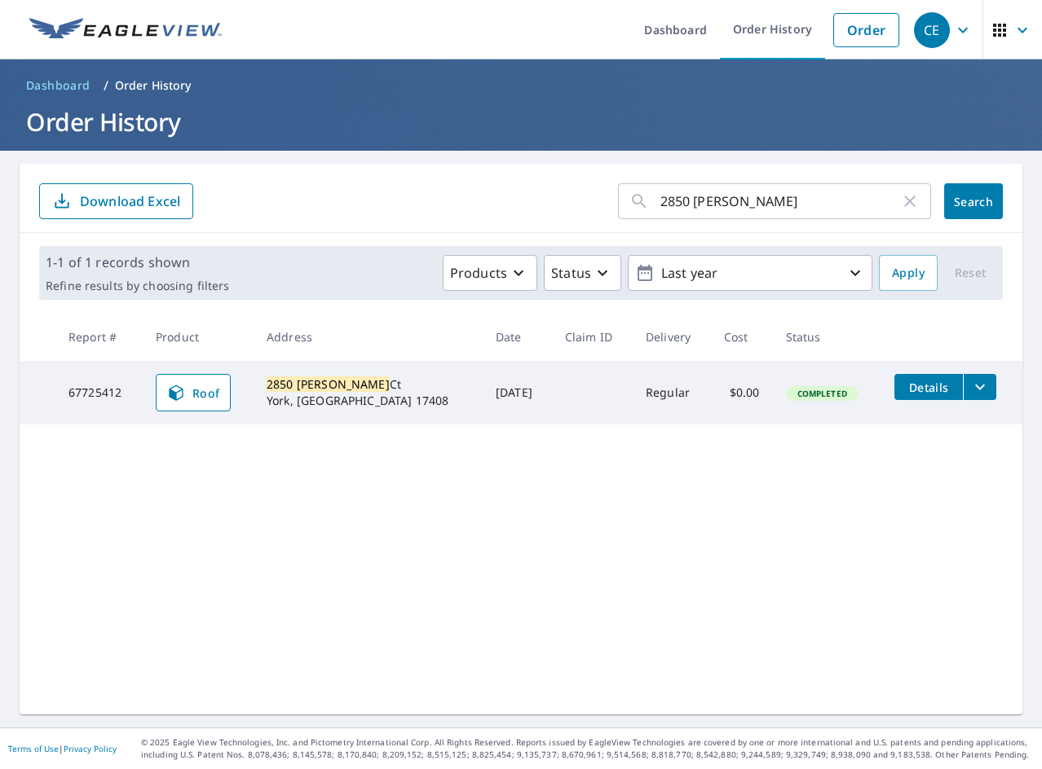
click at [970, 380] on icon "filesDropdownBtn-67725412" at bounding box center [980, 387] width 20 height 20
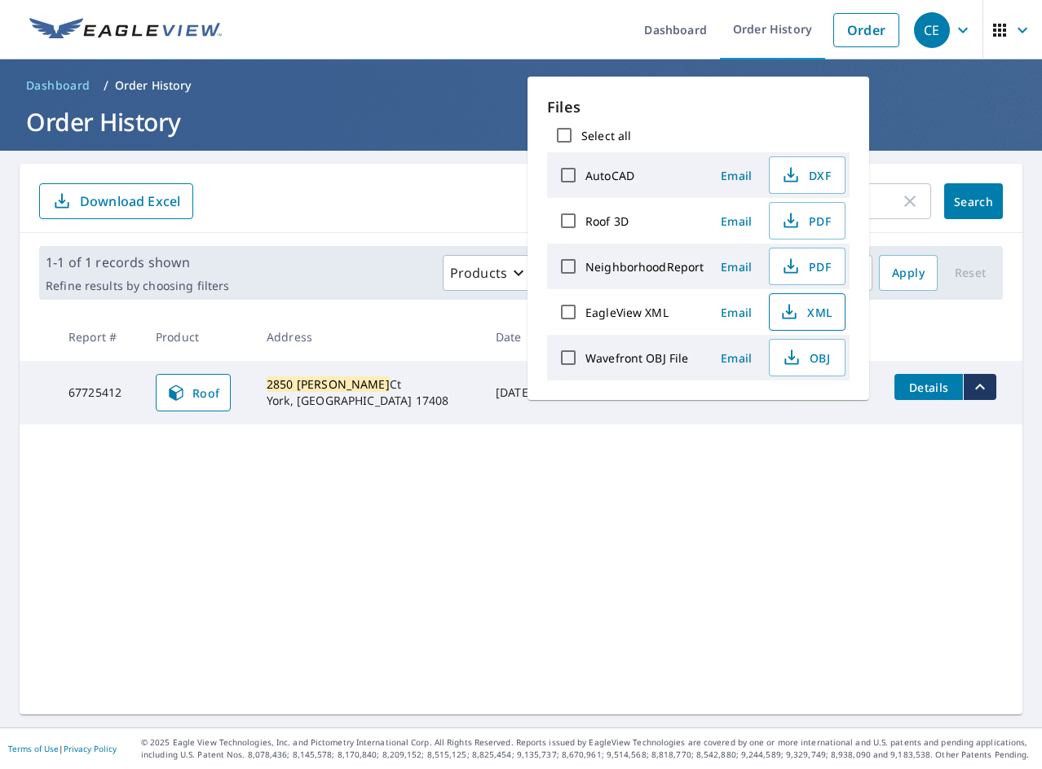
click at [795, 311] on icon "button" at bounding box center [789, 312] width 20 height 20
click at [802, 225] on span "PDF" at bounding box center [805, 221] width 52 height 20
click at [407, 588] on div "2850 [PERSON_NAME] ​ Search Download Excel 1-1 of 1 records shown Refine result…" at bounding box center [521, 439] width 1002 height 551
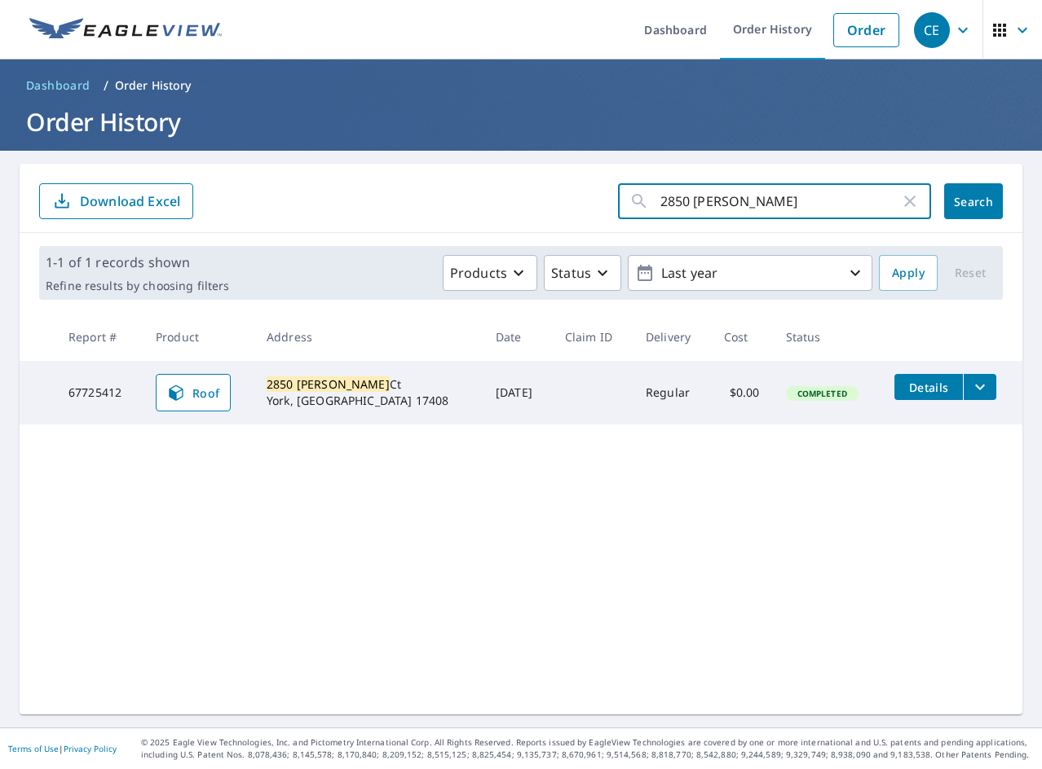
click at [683, 199] on input "2850 [PERSON_NAME]" at bounding box center [780, 201] width 240 height 46
paste input "14412 Burslem"
type input "14412 Burslem"
click button "Search" at bounding box center [973, 201] width 59 height 36
click at [817, 182] on input "14412 Burslem" at bounding box center [780, 201] width 240 height 46
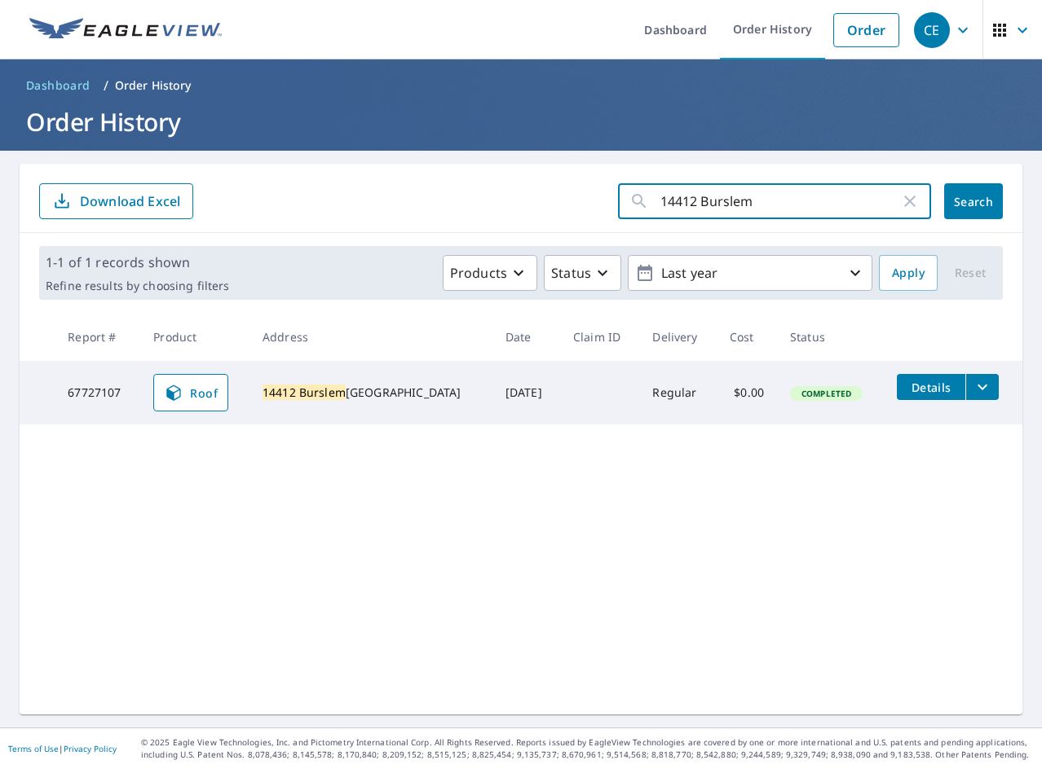
paste input "63 [GEOGRAPHIC_DATA]"
type input "63 [GEOGRAPHIC_DATA]"
click button "Search" at bounding box center [973, 201] width 59 height 36
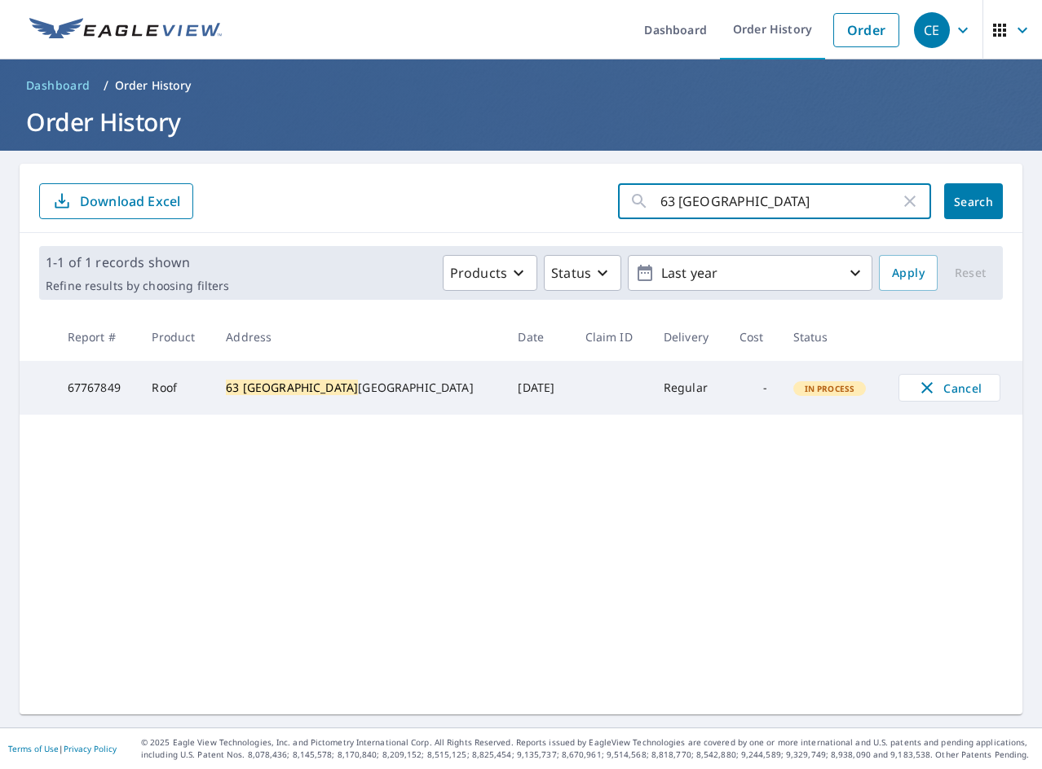
click at [732, 196] on input "63 [GEOGRAPHIC_DATA]" at bounding box center [780, 201] width 240 height 46
paste input "74 Nightingal"
type input "74 Nightingale"
click button "Search" at bounding box center [973, 201] width 59 height 36
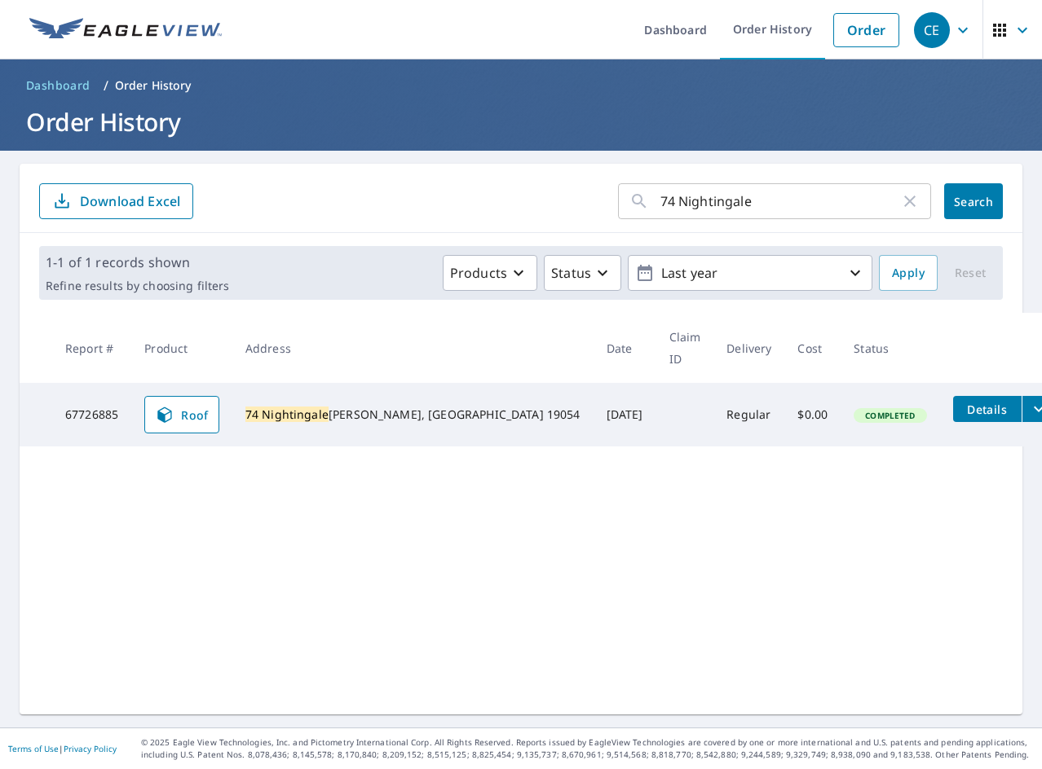
click at [1021, 396] on button "filesDropdownBtn-67726885" at bounding box center [1037, 409] width 33 height 26
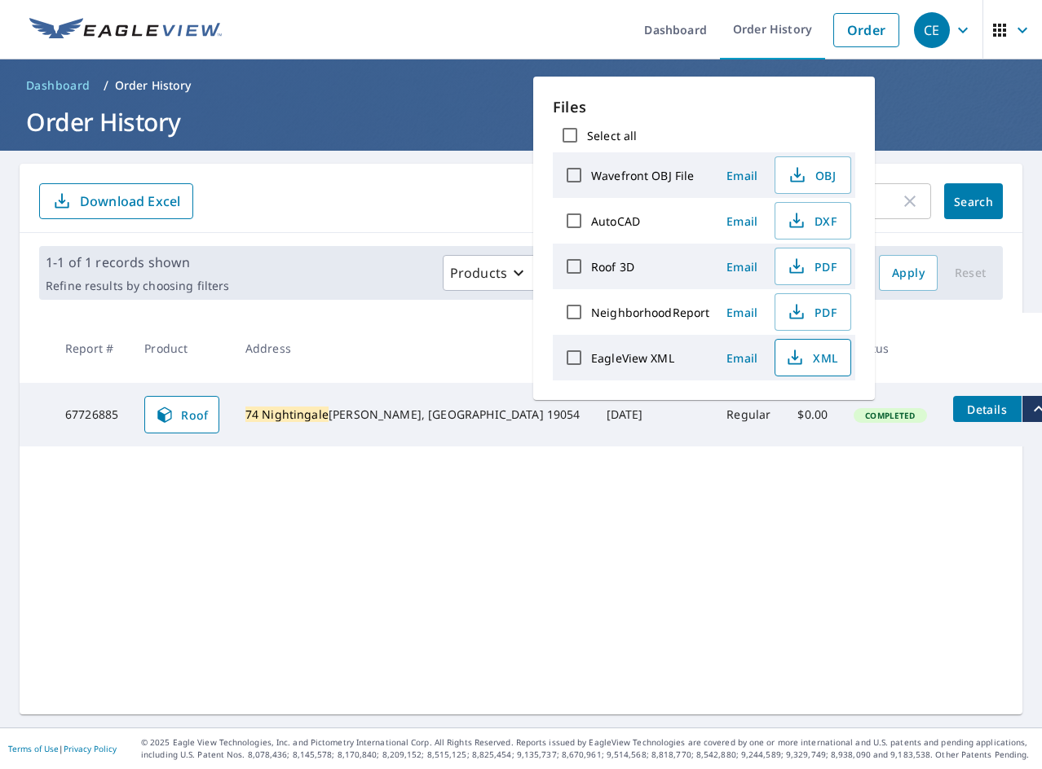
click at [786, 358] on icon "button" at bounding box center [795, 358] width 20 height 20
click at [800, 274] on icon "button" at bounding box center [796, 267] width 20 height 20
drag, startPoint x: 578, startPoint y: 579, endPoint x: 568, endPoint y: 578, distance: 9.8
click at [577, 579] on div "74 Nightingale ​ Search Download Excel 1-1 of 1 records shown Refine results by…" at bounding box center [521, 439] width 1002 height 551
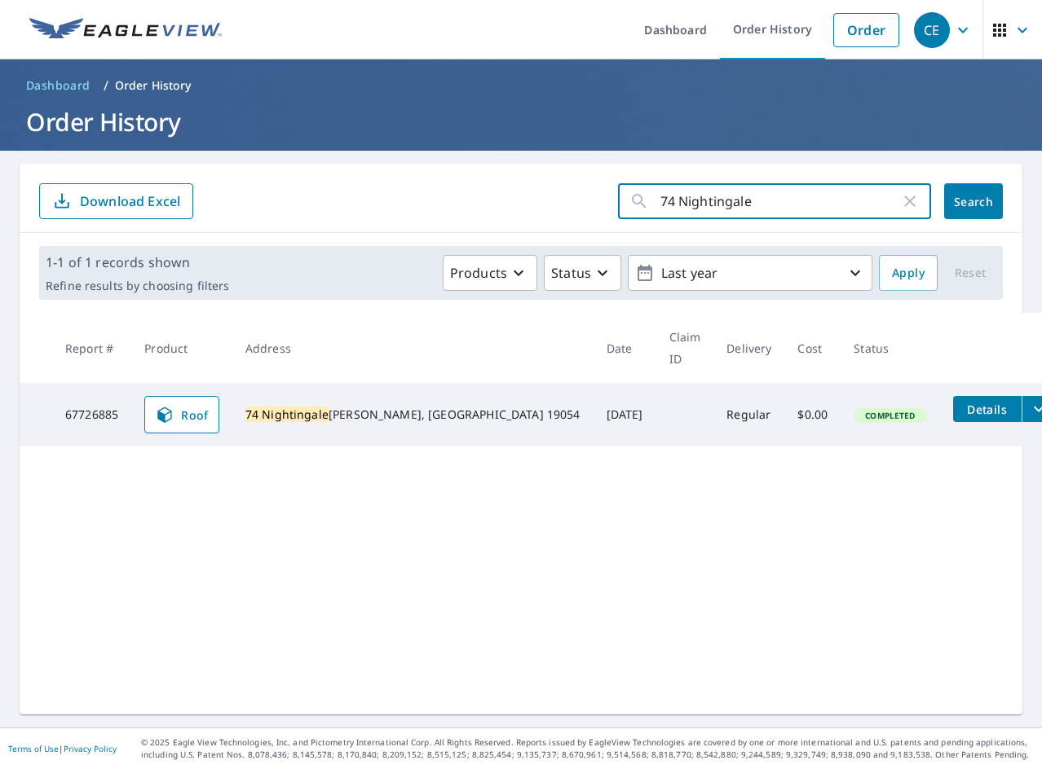
click at [750, 197] on input "74 Nightingale" at bounding box center [780, 201] width 240 height 46
paste input "269 Magnolia"
type input "269 Magnolia"
click button "Search" at bounding box center [973, 201] width 59 height 36
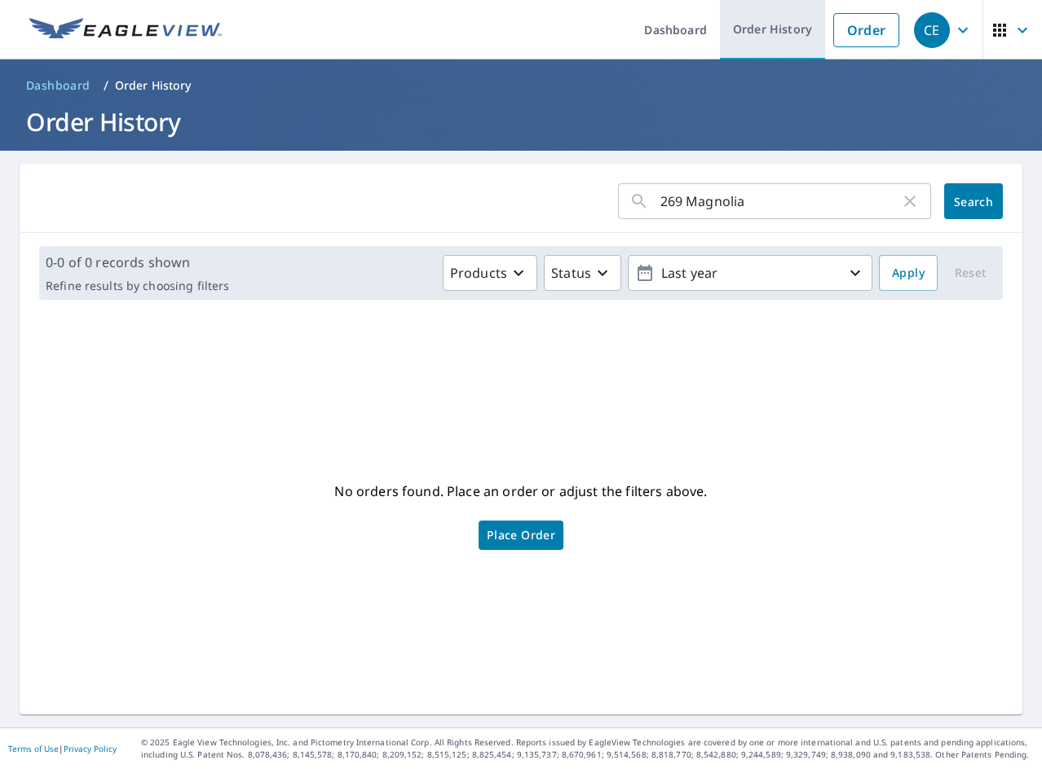
click at [774, 20] on link "Order History" at bounding box center [772, 29] width 105 height 59
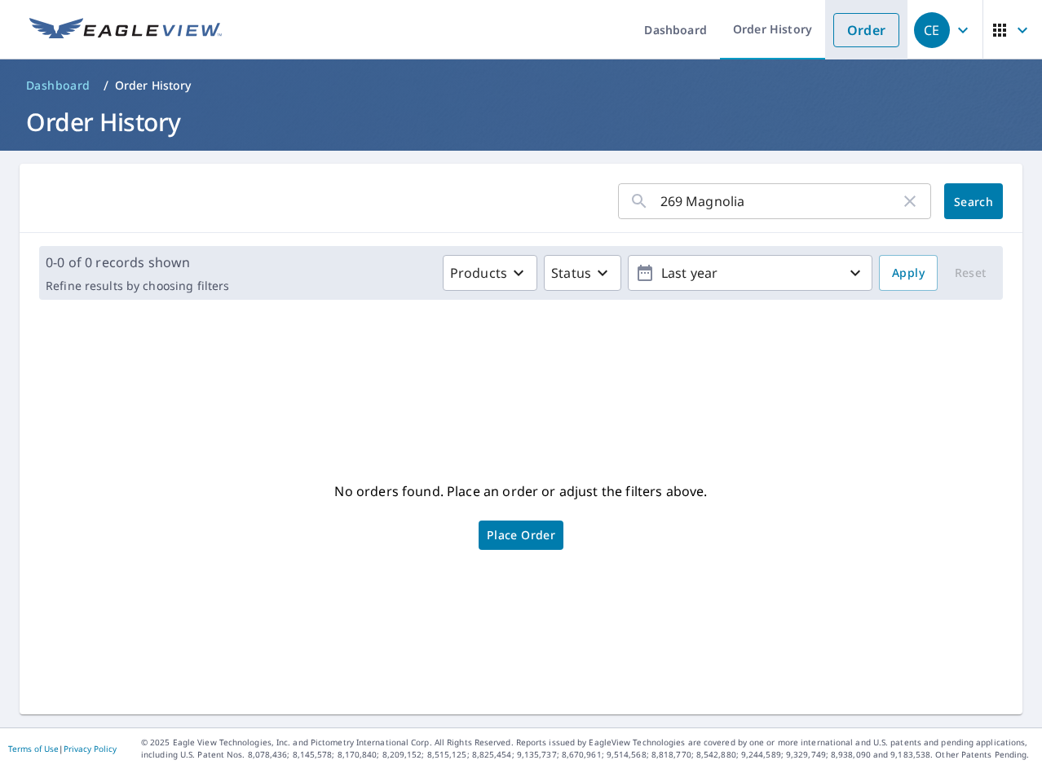
click at [863, 29] on link "Order" at bounding box center [866, 30] width 66 height 34
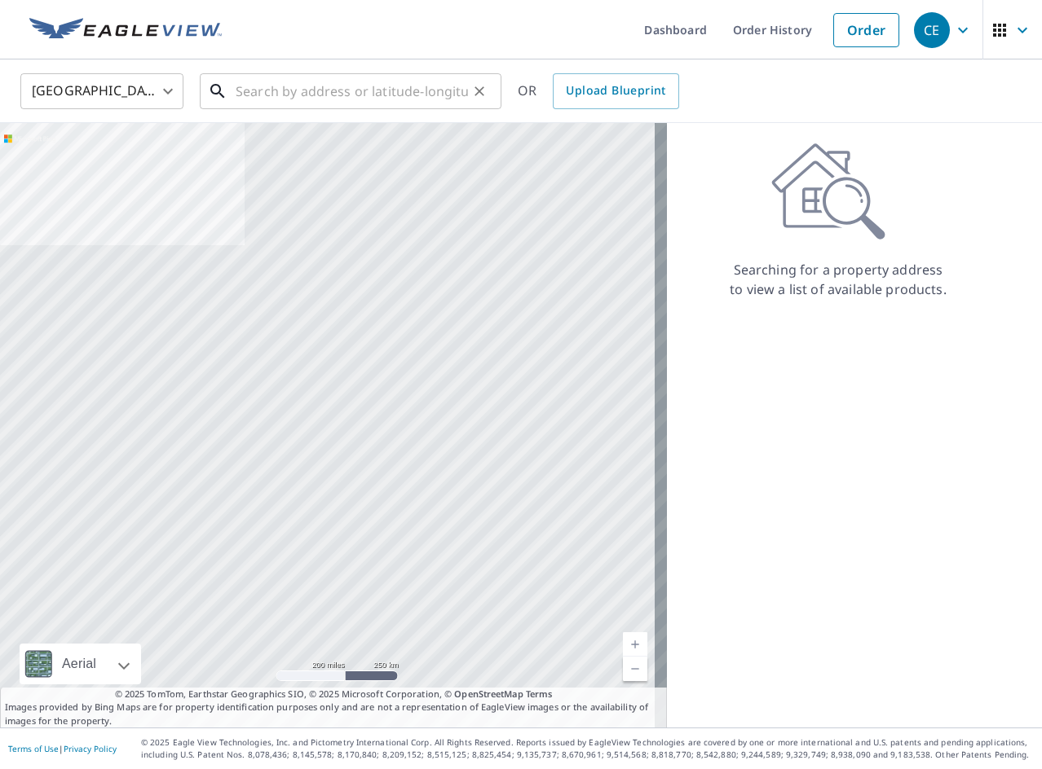
click at [399, 85] on input "text" at bounding box center [352, 91] width 232 height 46
paste input "[STREET_ADDRESS]"
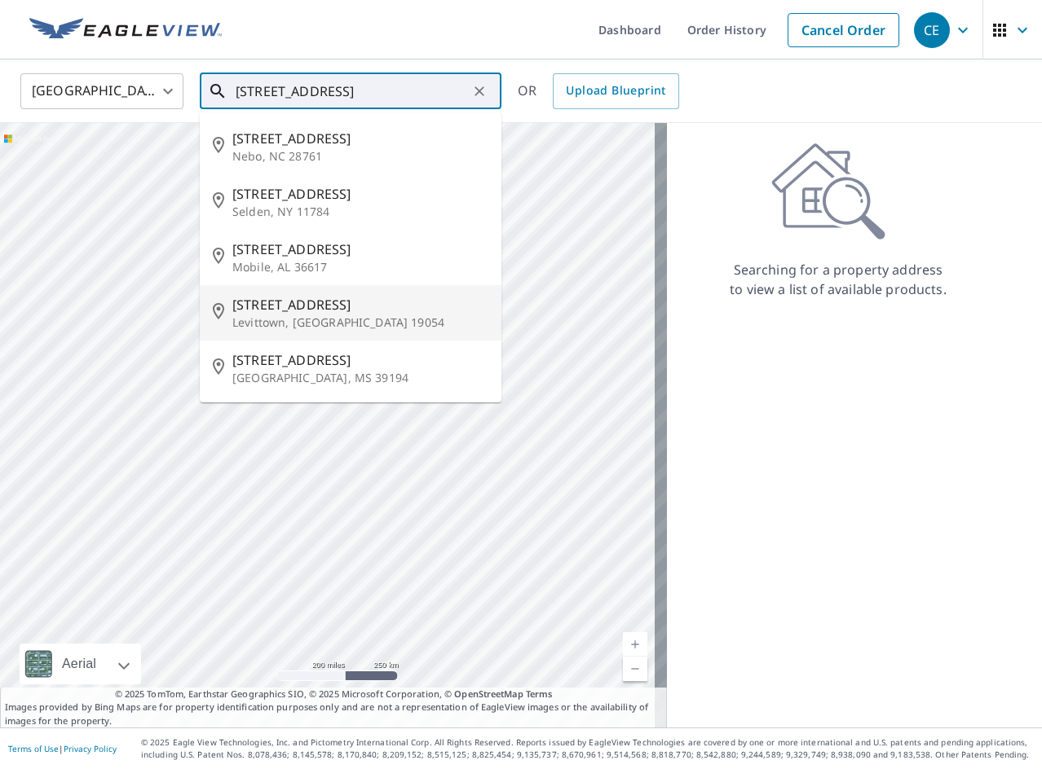
click at [325, 318] on p "Levittown, [GEOGRAPHIC_DATA] 19054" at bounding box center [360, 323] width 256 height 16
type input "[STREET_ADDRESS][PERSON_NAME]"
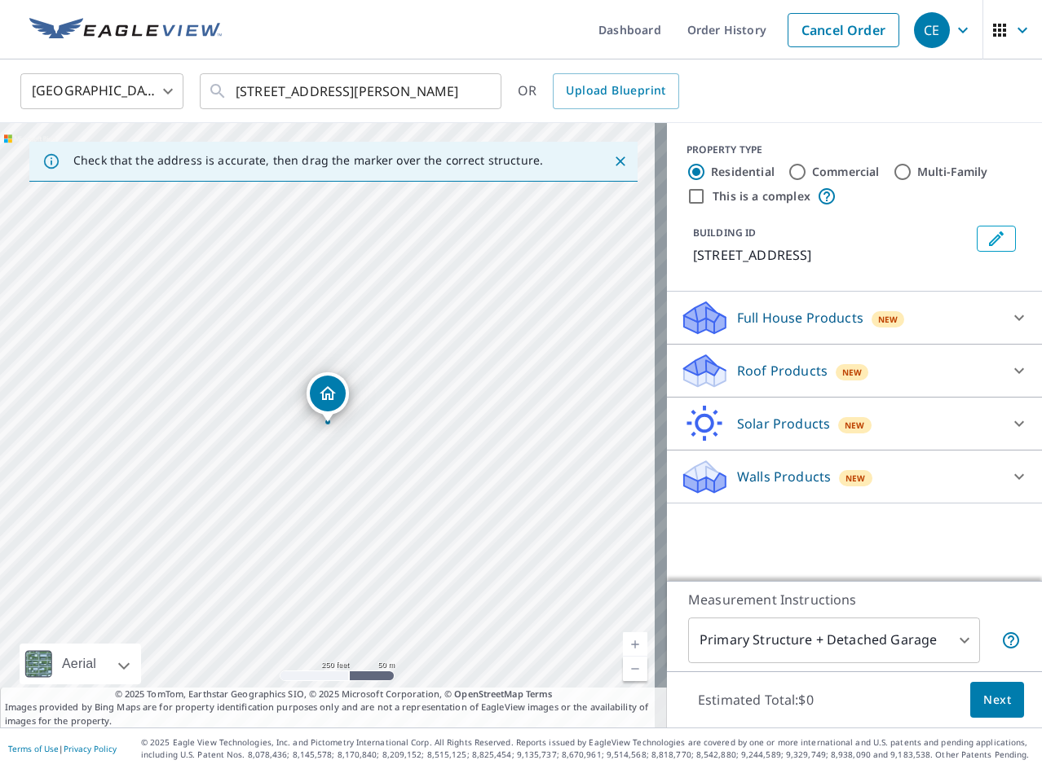
click at [772, 364] on p "Roof Products" at bounding box center [782, 371] width 90 height 20
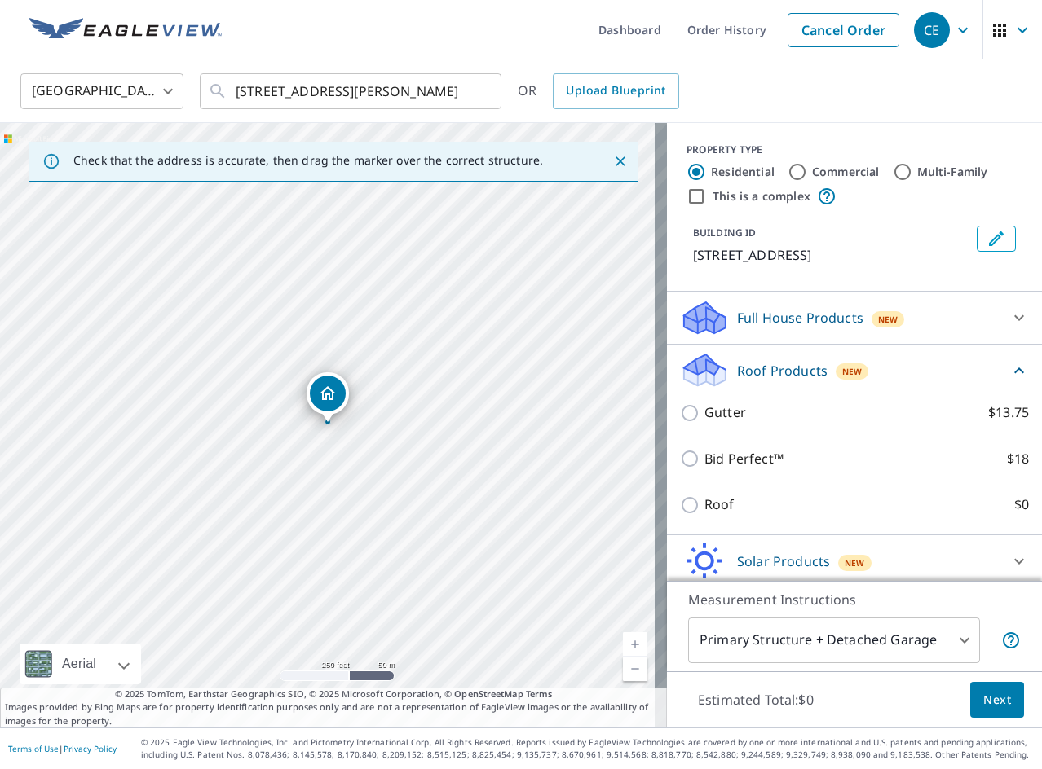
click at [707, 499] on p "Roof" at bounding box center [719, 505] width 30 height 20
click at [704, 499] on input "Roof $0" at bounding box center [692, 506] width 24 height 20
checkbox input "true"
type input "3"
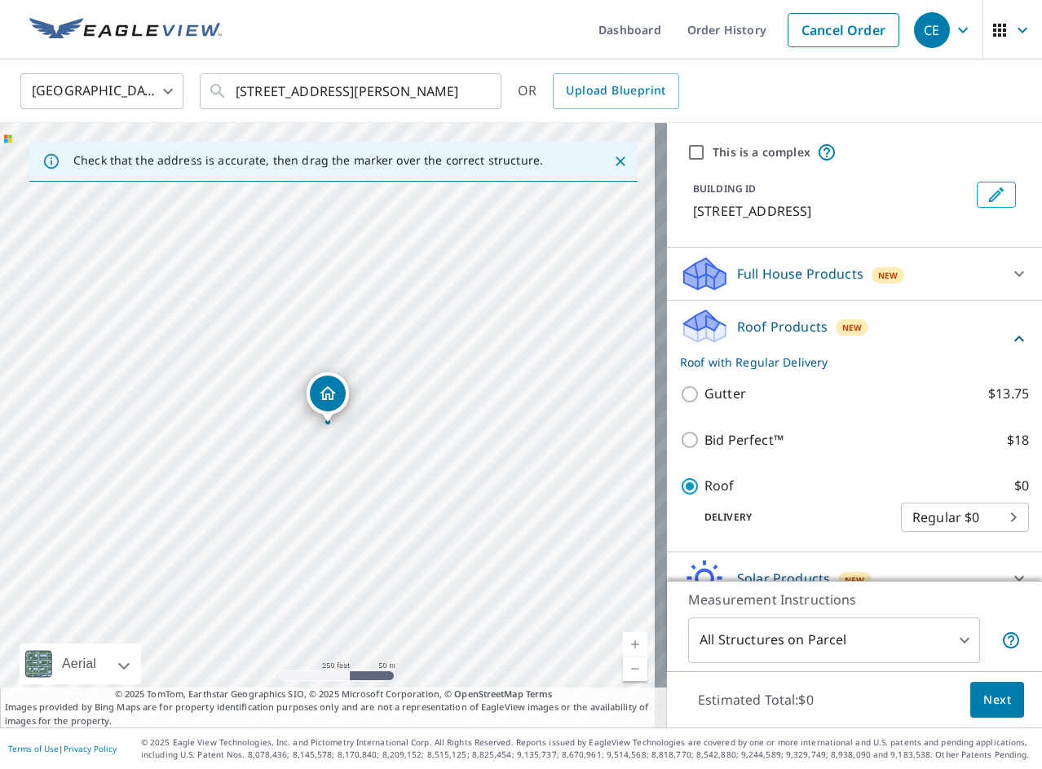
click at [983, 697] on span "Next" at bounding box center [997, 700] width 28 height 20
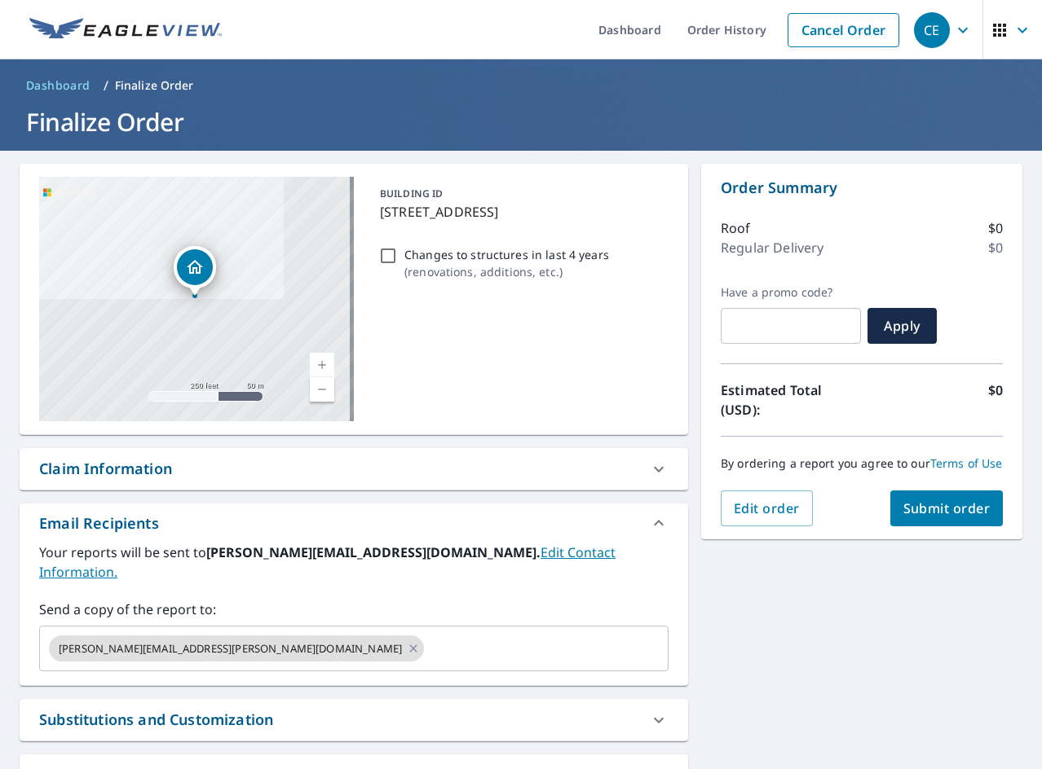
click at [465, 249] on p "Changes to structures in last 4 years" at bounding box center [506, 254] width 205 height 17
click at [398, 249] on input "Changes to structures in last 4 years ( renovations, additions, etc. )" at bounding box center [388, 256] width 20 height 20
checkbox input "true"
click at [903, 509] on button "Submit order" at bounding box center [946, 509] width 113 height 36
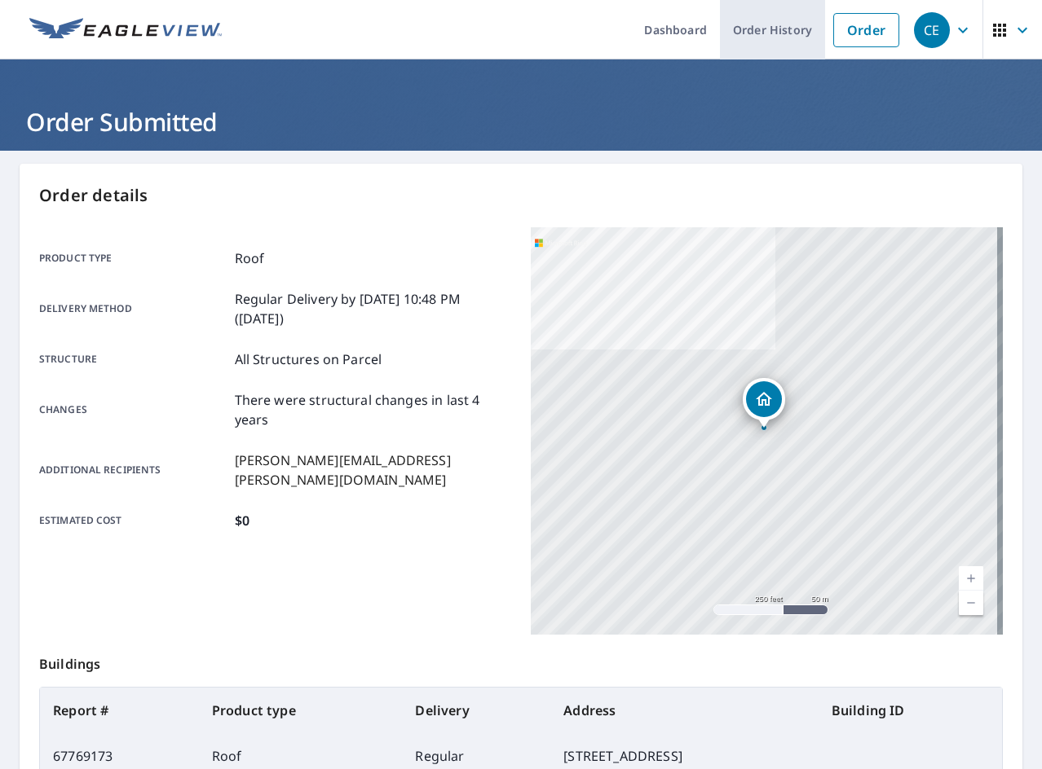
click at [762, 28] on link "Order History" at bounding box center [772, 29] width 105 height 59
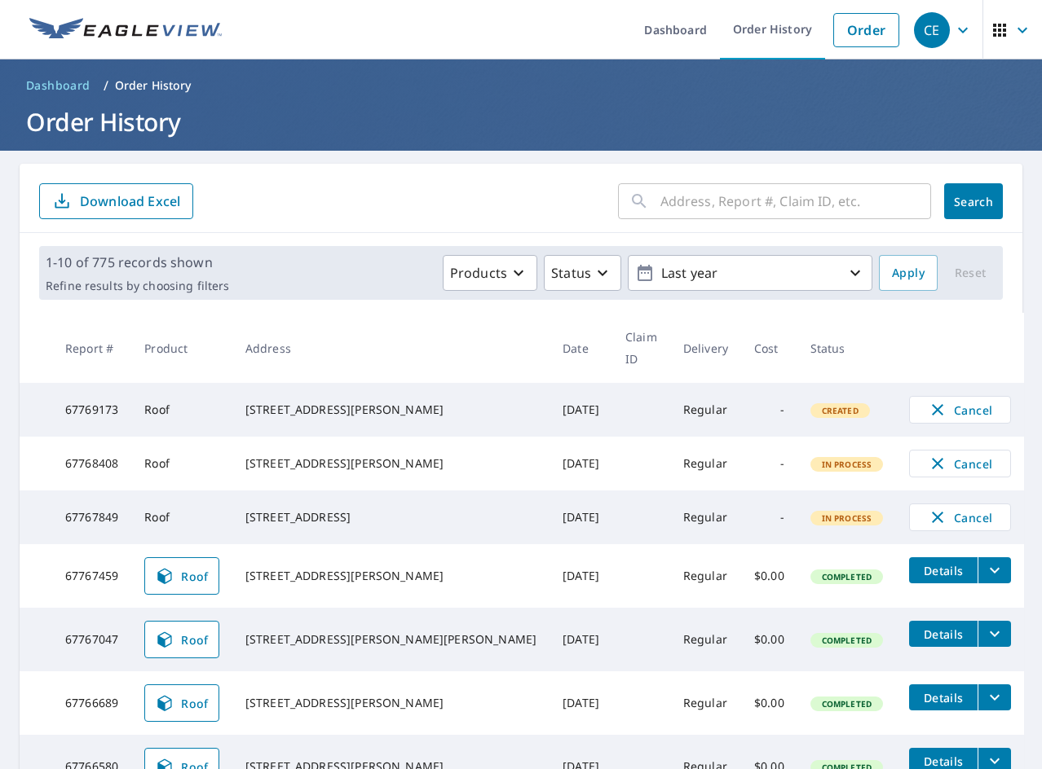
click at [778, 187] on input "text" at bounding box center [795, 201] width 271 height 46
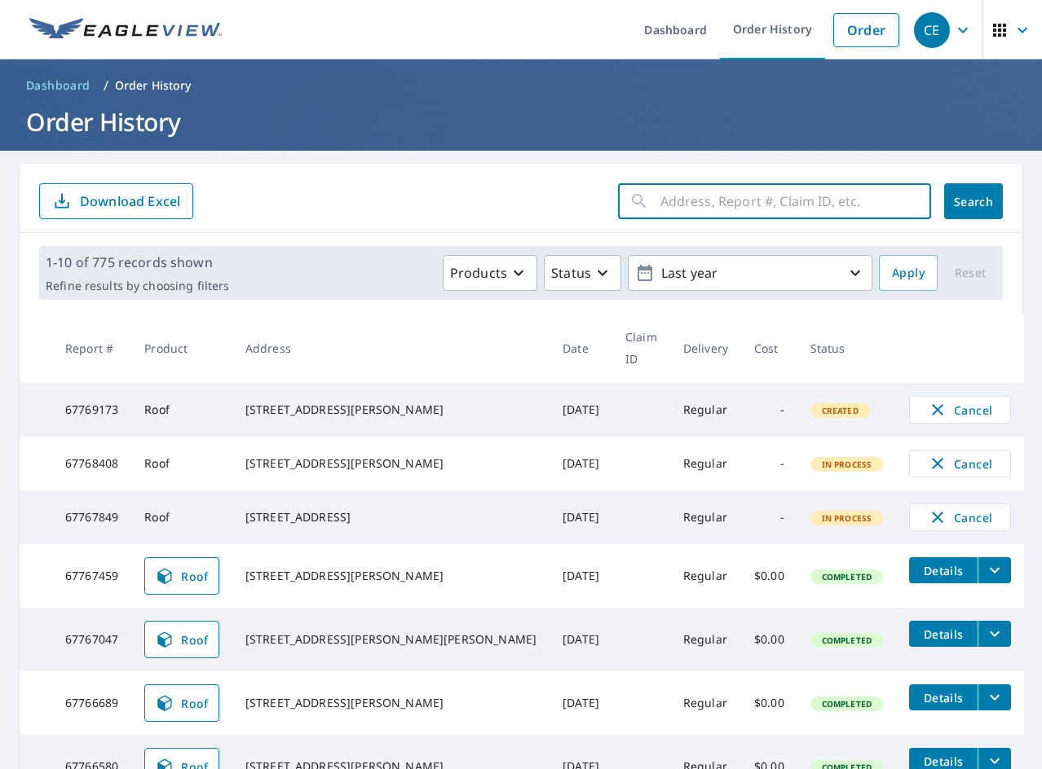
paste input "48 W Grant"
type input "48 W Grant"
click button "Search" at bounding box center [973, 201] width 59 height 36
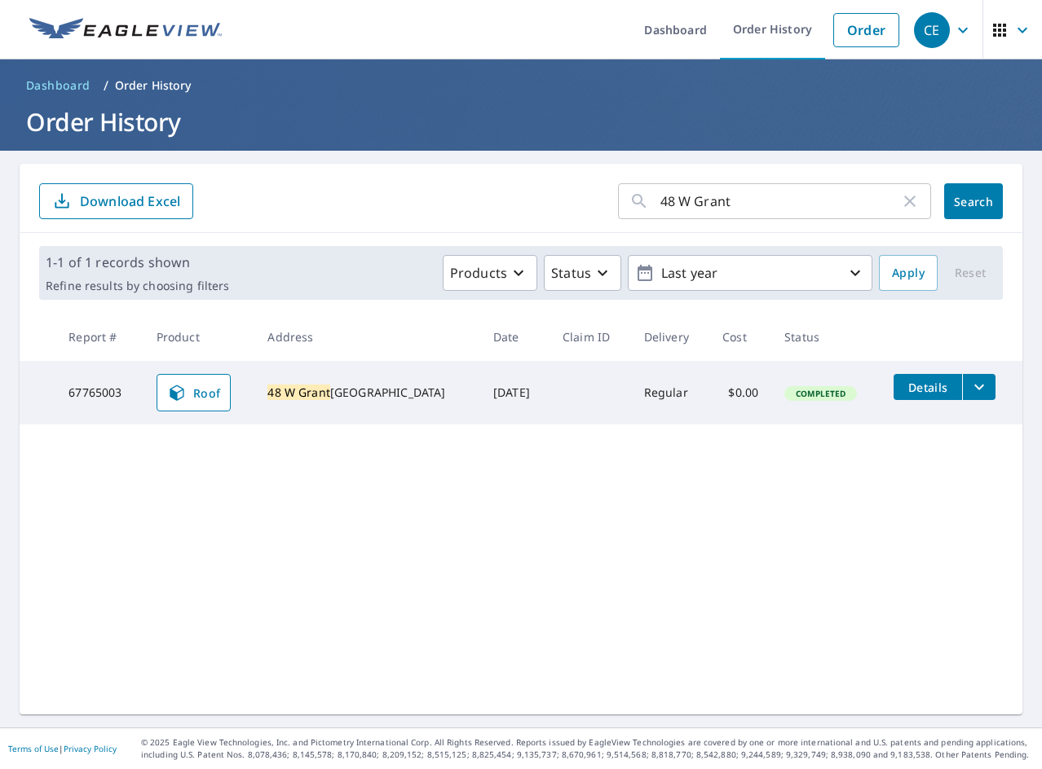
click at [972, 399] on button "filesDropdownBtn-67765003" at bounding box center [978, 387] width 33 height 26
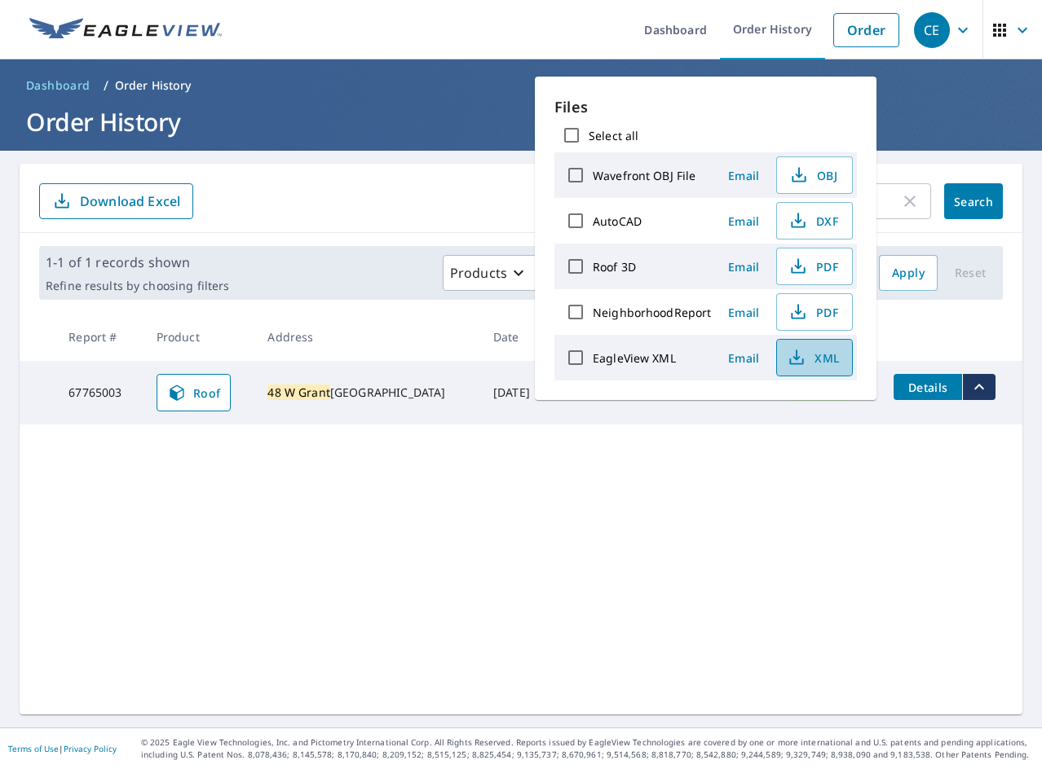
click at [807, 367] on span "XML" at bounding box center [812, 358] width 52 height 20
click at [818, 272] on span "PDF" at bounding box center [812, 267] width 52 height 20
click at [302, 505] on div "48 W Grant ​ Search Download Excel 1-1 of 1 records shown Refine results by cho…" at bounding box center [521, 439] width 1002 height 551
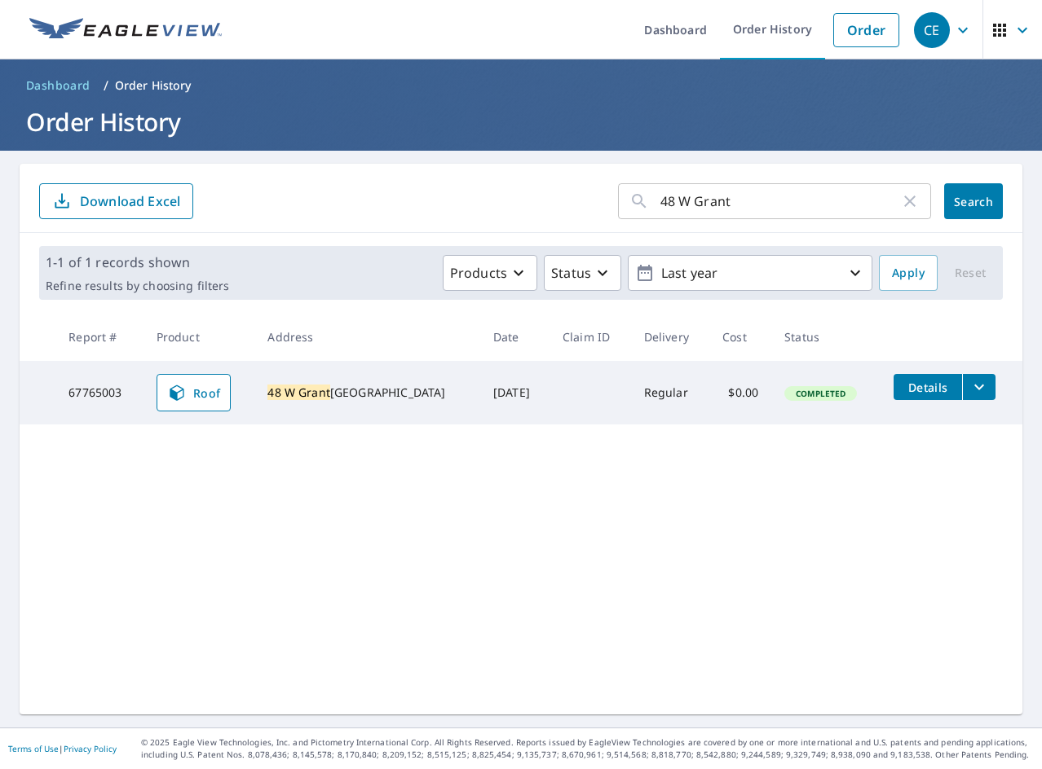
click at [773, 183] on input "48 W Grant" at bounding box center [780, 201] width 240 height 46
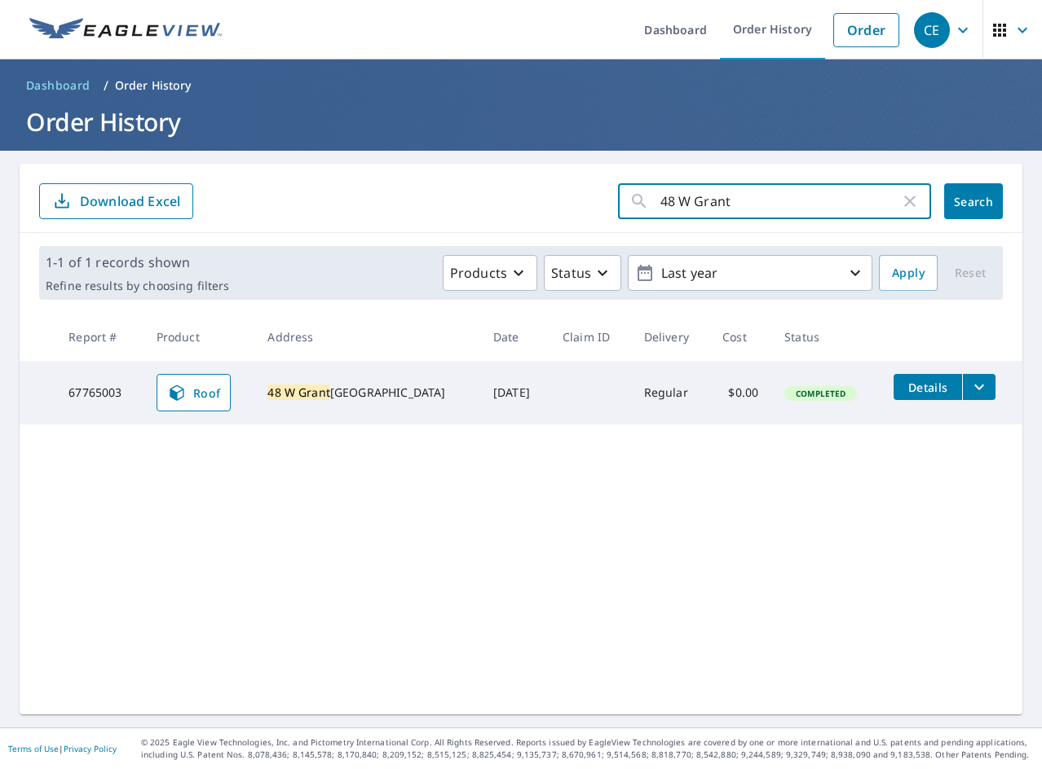
paste input "536 Ridgeview"
type input "536 Ridgeview"
click button "Search" at bounding box center [973, 201] width 59 height 36
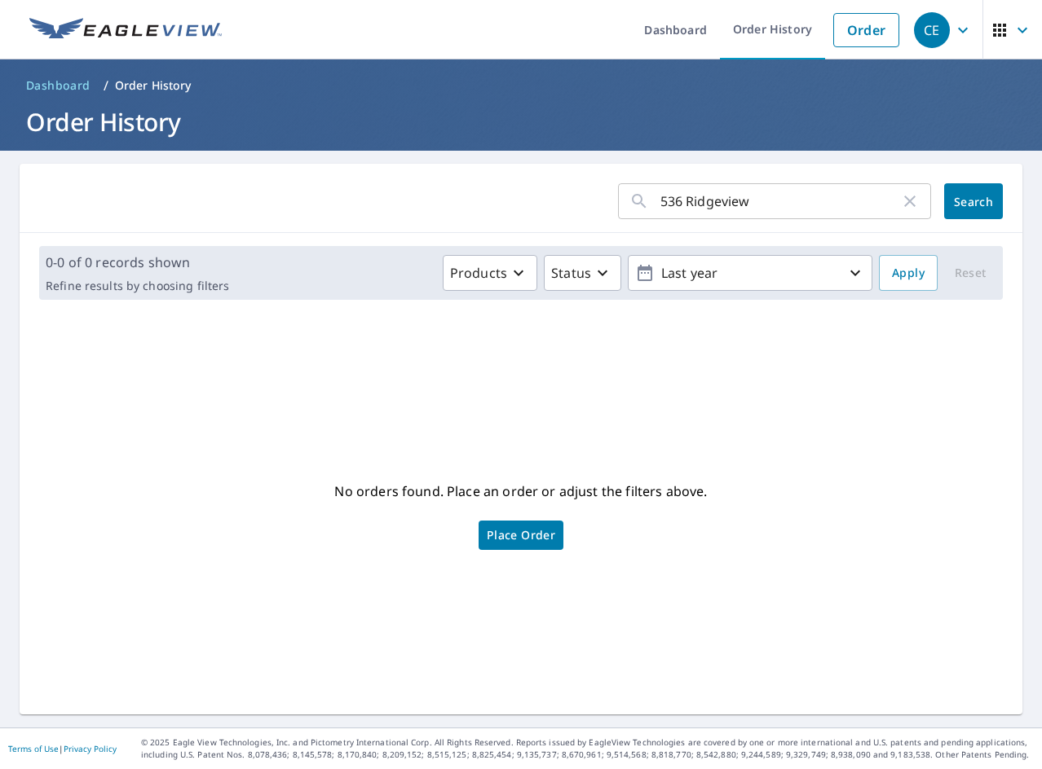
click at [705, 209] on input "536 Ridgeview" at bounding box center [780, 201] width 240 height 46
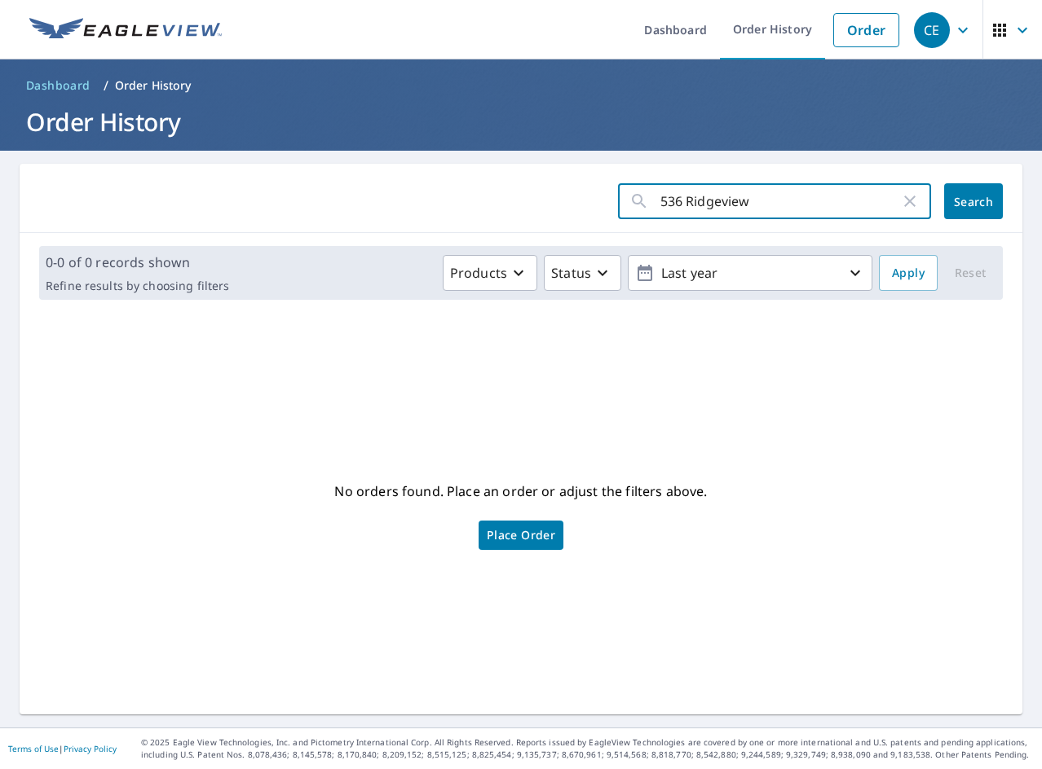
click at [711, 209] on input "536 Ridgeview" at bounding box center [780, 201] width 240 height 46
type input "536 Ridge view"
click button "Search" at bounding box center [973, 201] width 59 height 36
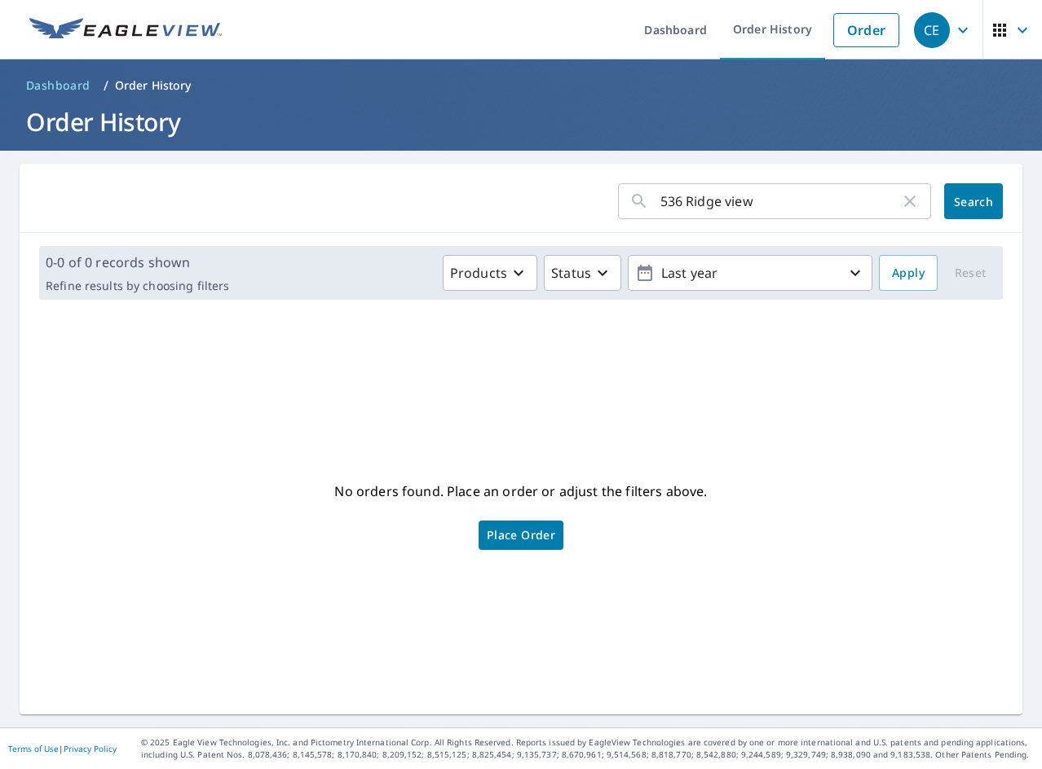
click at [736, 213] on input "536 Ridge view" at bounding box center [780, 201] width 240 height 46
click at [745, 206] on input "536 Ridge view" at bounding box center [780, 201] width 240 height 46
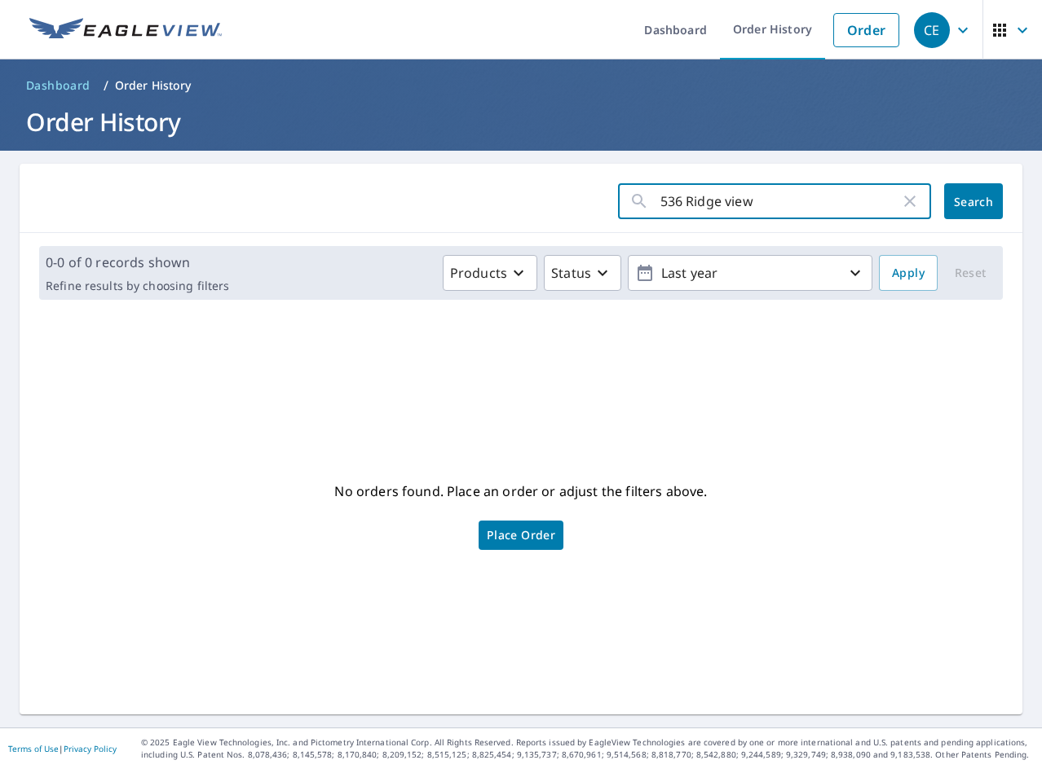
paste input "text"
type input "536 Ridgeview"
click button "Search" at bounding box center [973, 201] width 59 height 36
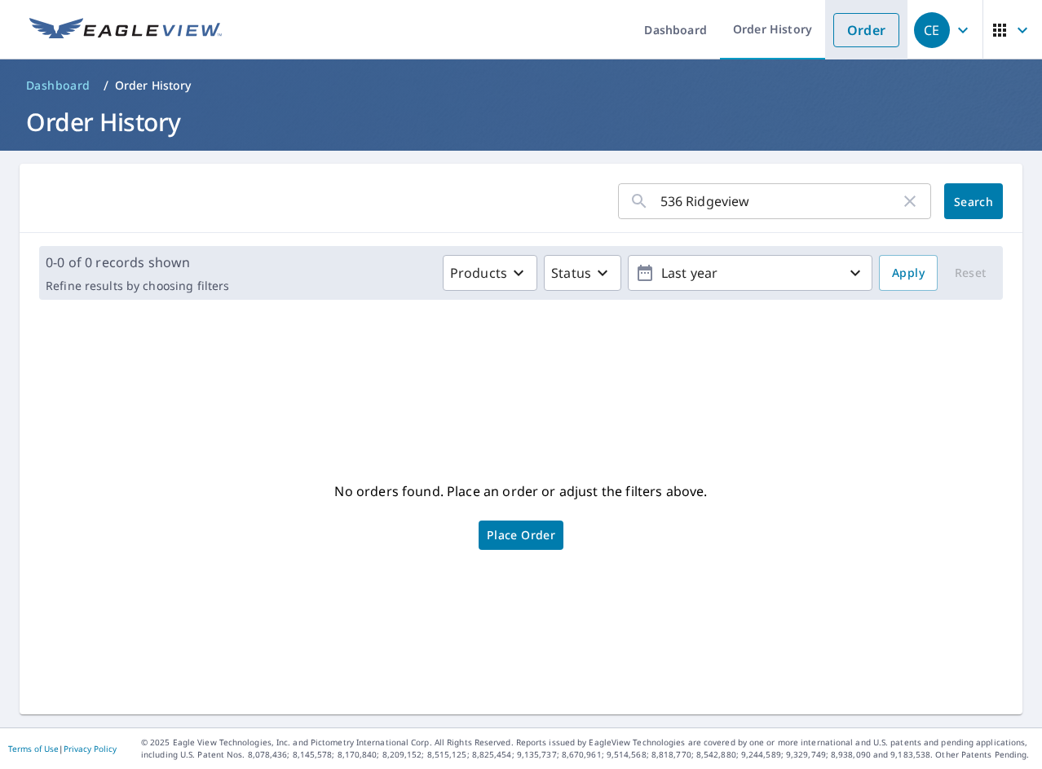
click at [853, 34] on link "Order" at bounding box center [866, 30] width 66 height 34
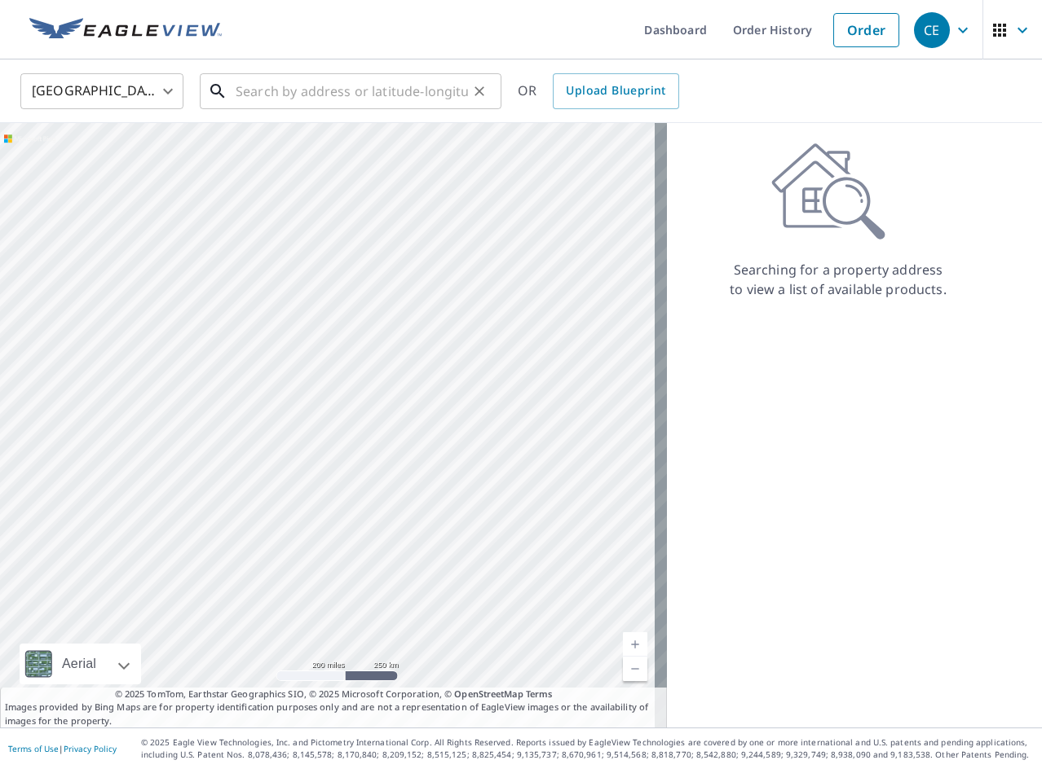
click at [387, 102] on input "text" at bounding box center [352, 91] width 232 height 46
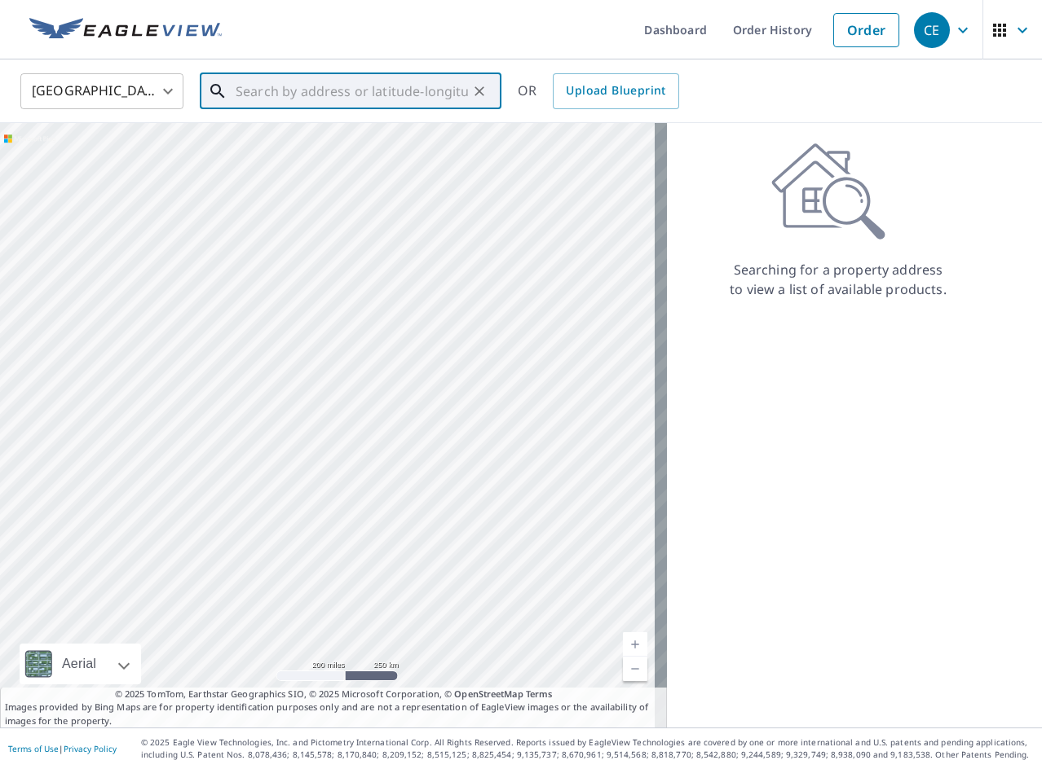
paste input "536 Ridgeview"
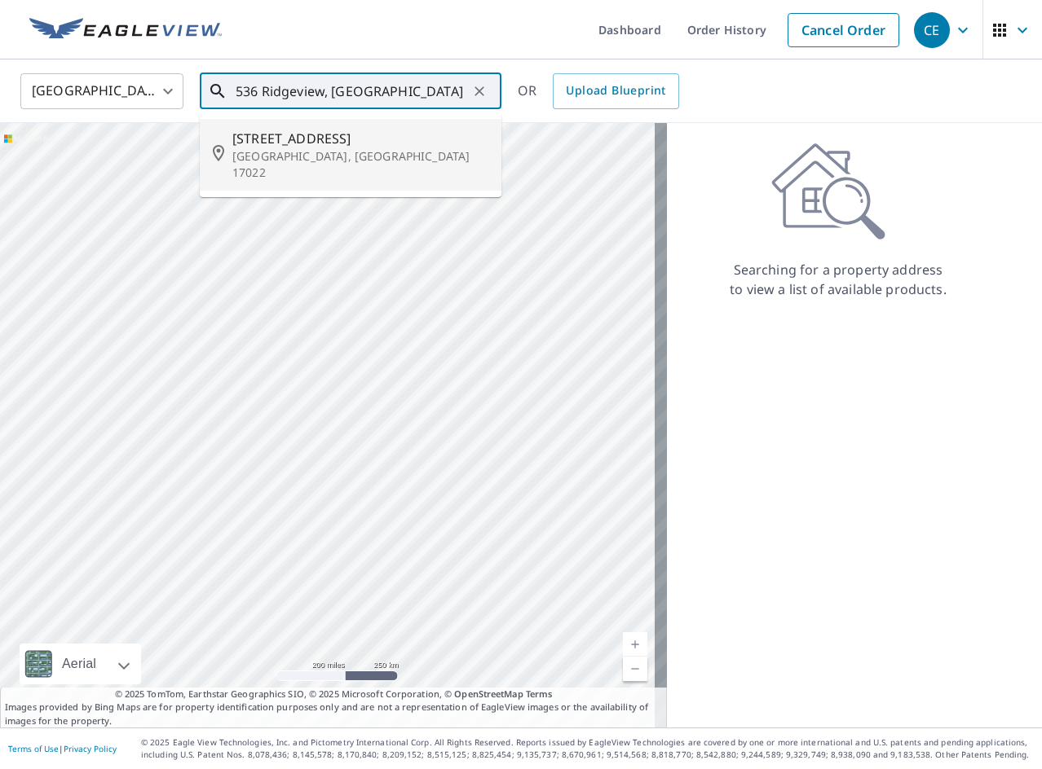
click at [324, 158] on p "[GEOGRAPHIC_DATA], [GEOGRAPHIC_DATA] 17022" at bounding box center [360, 164] width 256 height 33
type input "[STREET_ADDRESS]"
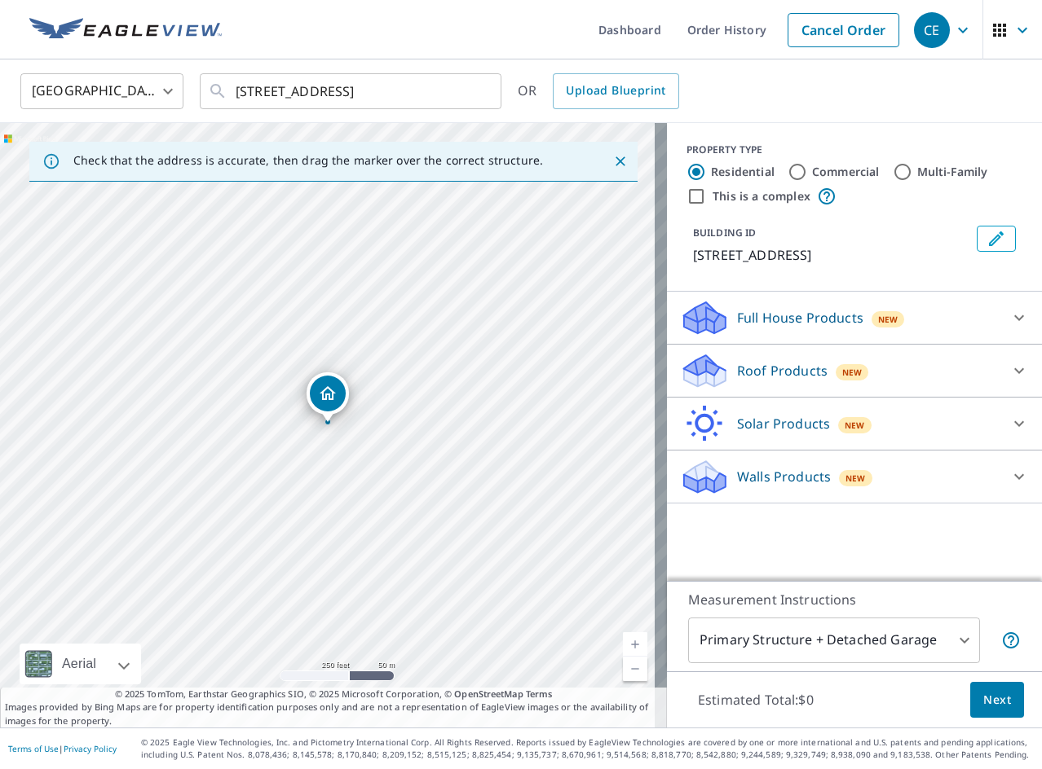
click at [808, 398] on div "Roof Products New Gutter $13.75 Bid Perfect™ $18 Roof $0" at bounding box center [854, 371] width 375 height 53
click at [774, 398] on div "Roof Products New Gutter $13.75 Bid Perfect™ $18 Roof $0" at bounding box center [854, 371] width 375 height 53
click at [770, 390] on div "Roof Products New" at bounding box center [839, 371] width 319 height 38
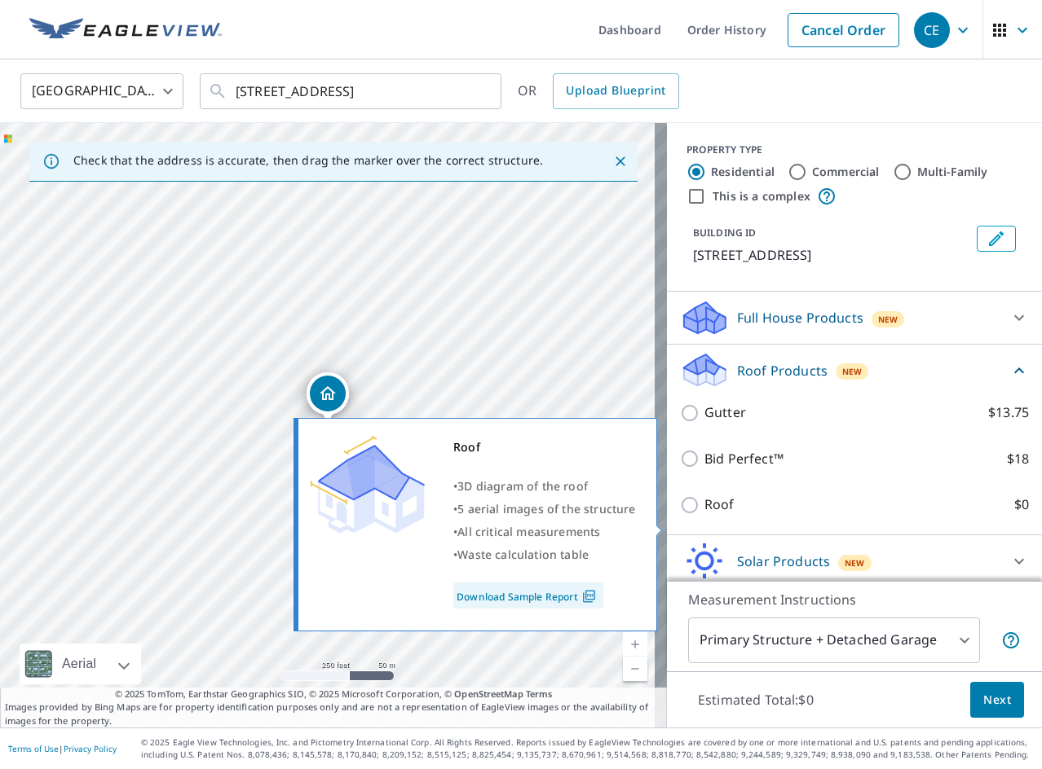
click at [681, 515] on input "Roof $0" at bounding box center [692, 506] width 24 height 20
checkbox input "true"
type input "3"
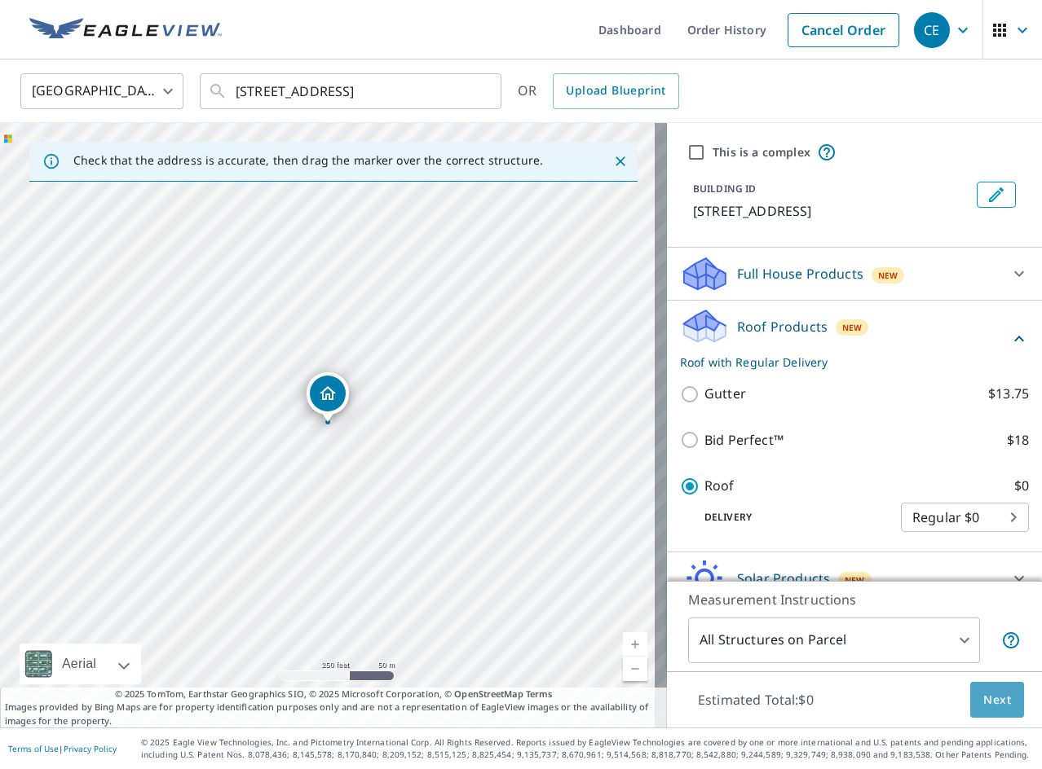
click at [970, 697] on button "Next" at bounding box center [997, 700] width 54 height 37
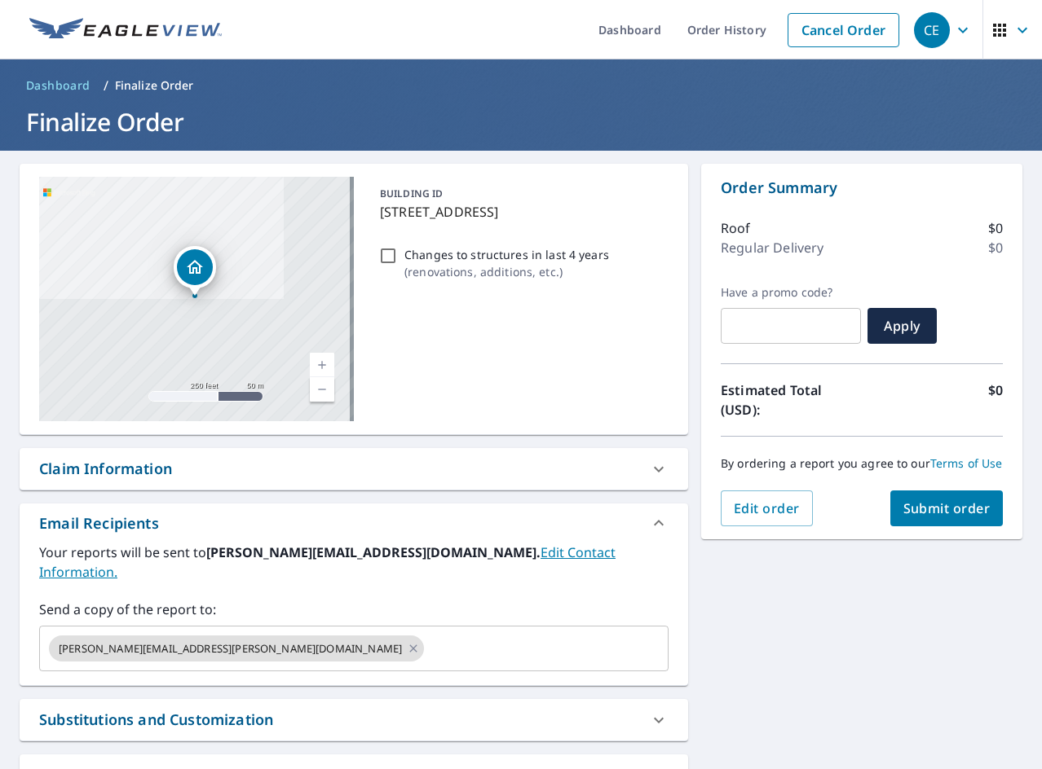
click at [416, 263] on p "Changes to structures in last 4 years" at bounding box center [506, 254] width 205 height 17
click at [398, 266] on input "Changes to structures in last 4 years ( renovations, additions, etc. )" at bounding box center [388, 256] width 20 height 20
checkbox input "true"
click at [982, 527] on button "Submit order" at bounding box center [946, 509] width 113 height 36
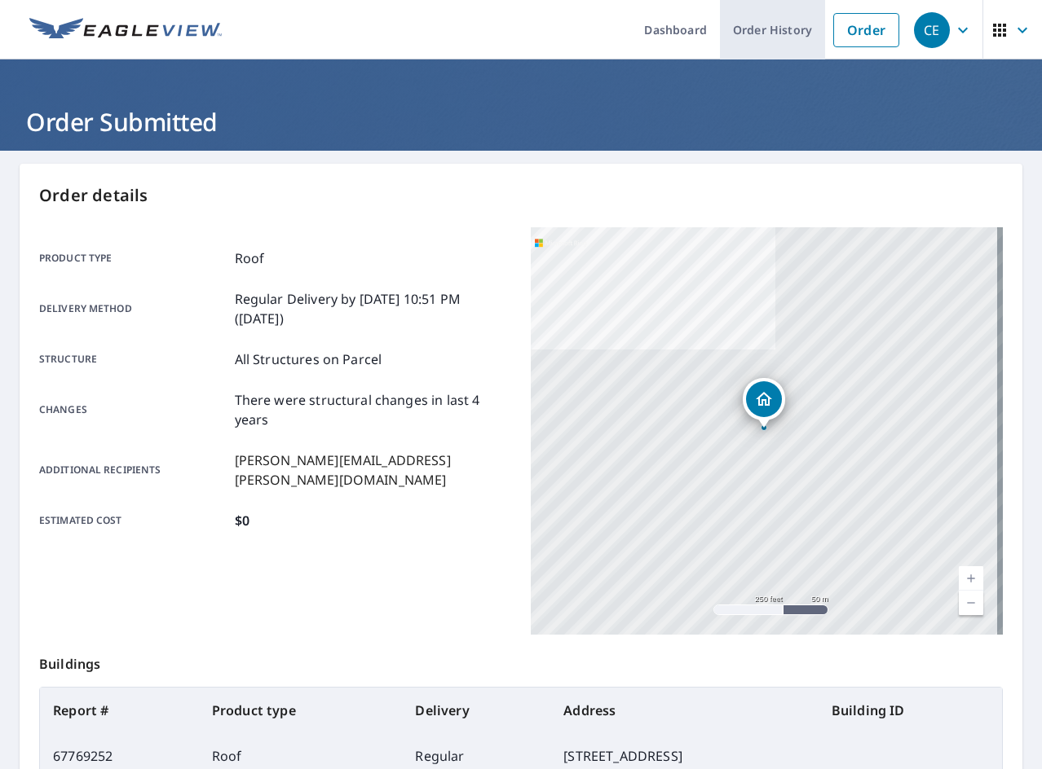
click at [728, 34] on link "Order History" at bounding box center [772, 29] width 105 height 59
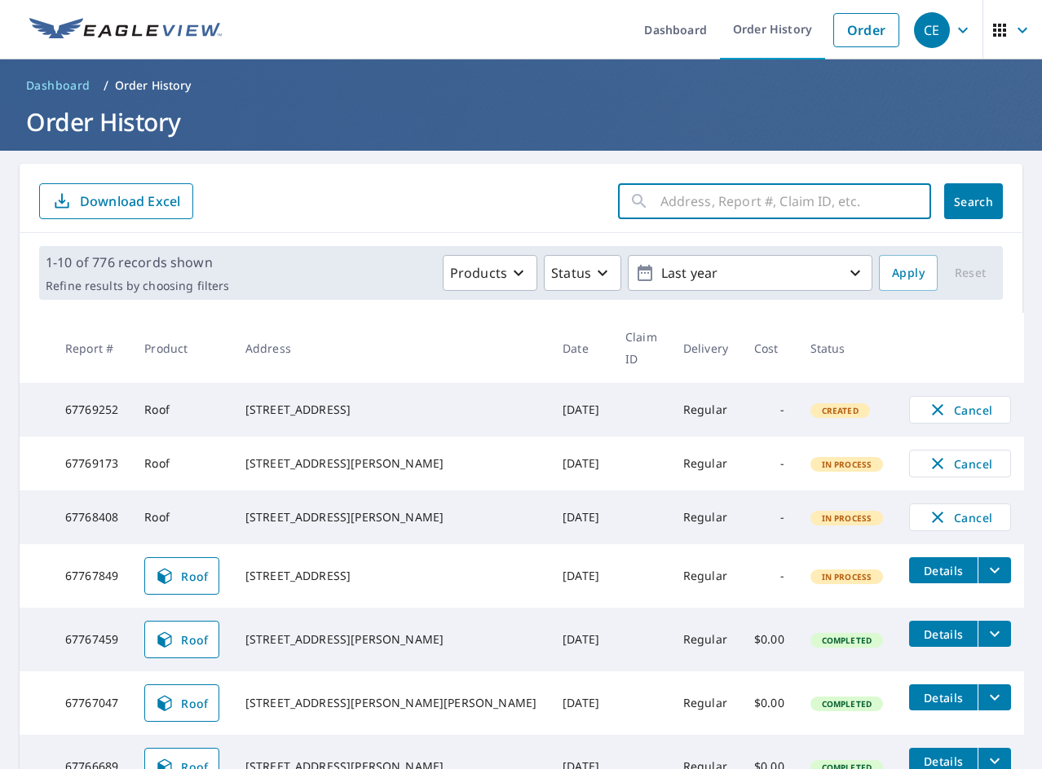
click at [744, 211] on input "text" at bounding box center [795, 201] width 271 height 46
paste input "388 [PERSON_NAME]"
type input "388 [PERSON_NAME]"
click button "Search" at bounding box center [973, 201] width 59 height 36
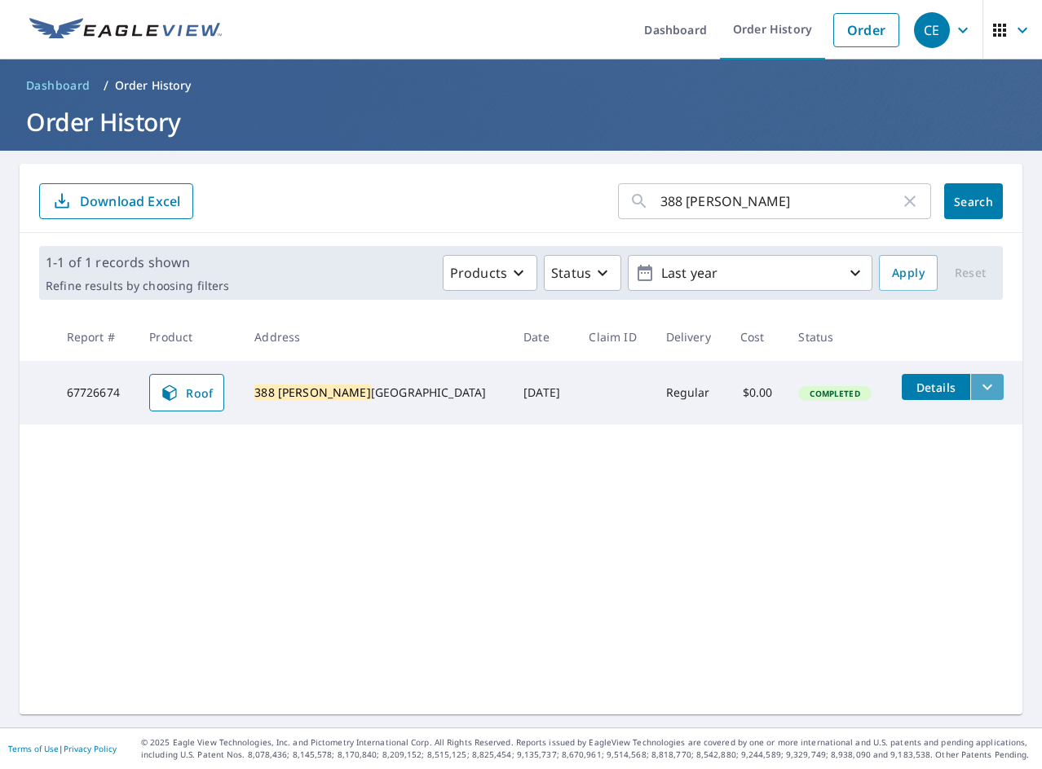
click at [977, 382] on icon "filesDropdownBtn-67726674" at bounding box center [987, 387] width 20 height 20
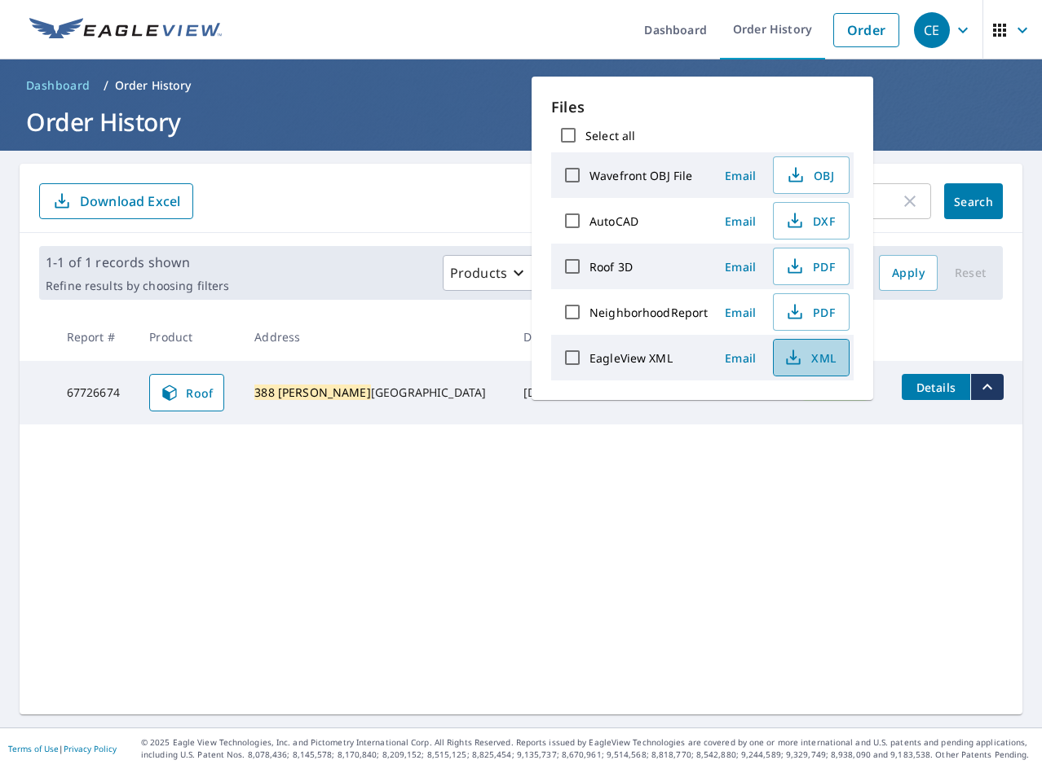
click at [800, 360] on icon "button" at bounding box center [793, 358] width 20 height 20
click at [809, 275] on span "PDF" at bounding box center [809, 267] width 52 height 20
click at [130, 571] on div "388 [PERSON_NAME] ​ Search Download Excel 1-1 of 1 records shown Refine results…" at bounding box center [521, 439] width 1002 height 551
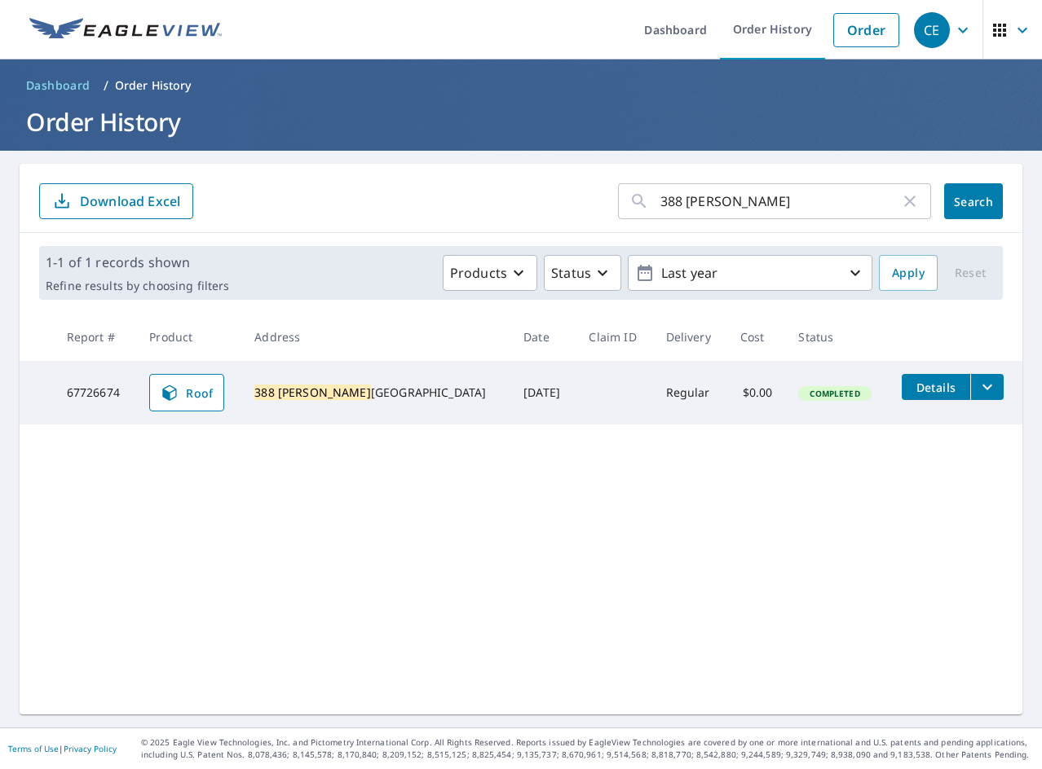
click at [725, 208] on input "388 [PERSON_NAME]" at bounding box center [780, 201] width 240 height 46
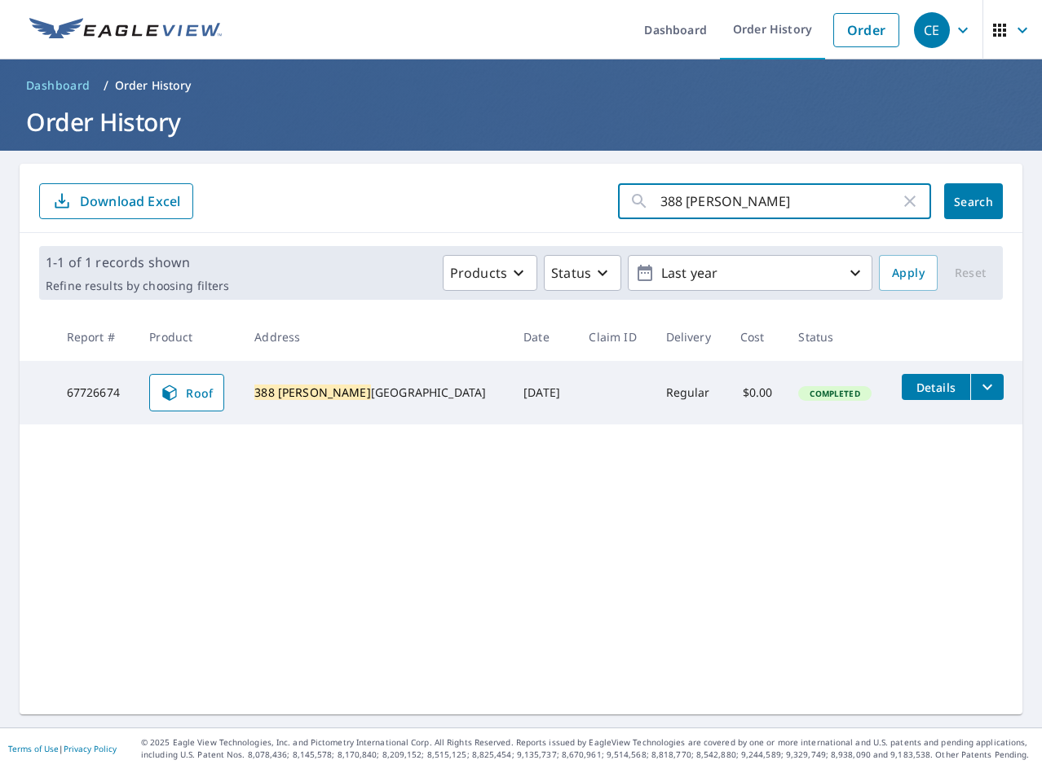
paste input "1279 [PERSON_NAME]"
type input "1279 [PERSON_NAME]"
click button "Search" at bounding box center [973, 201] width 59 height 36
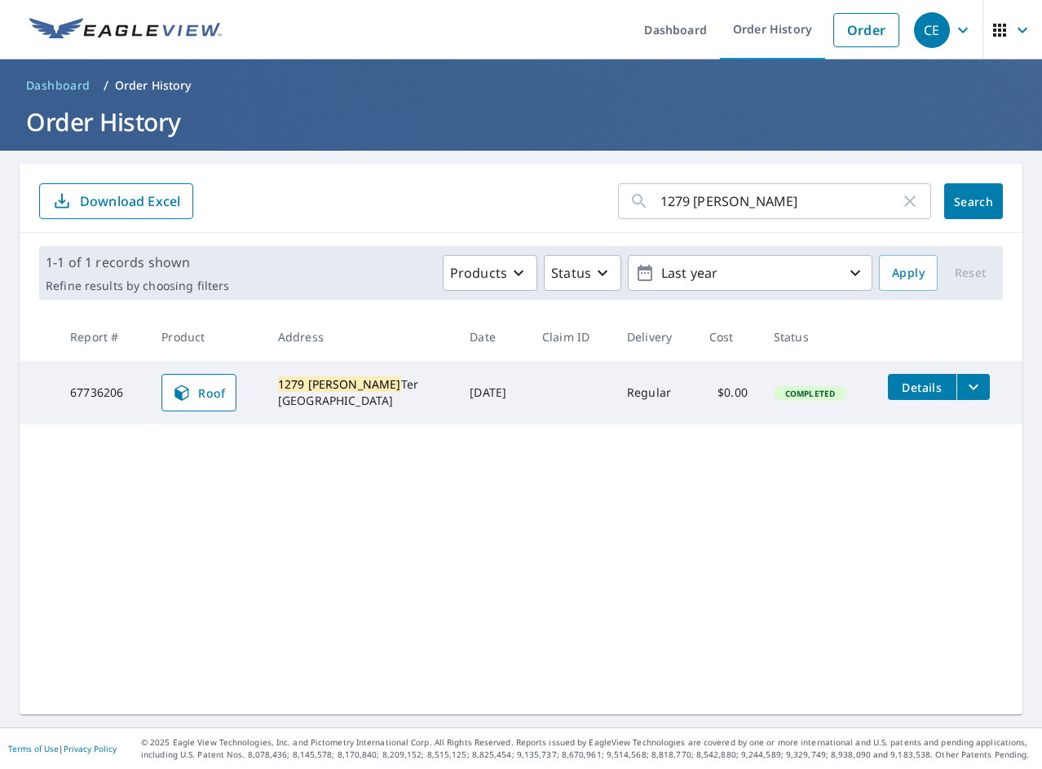
click at [967, 389] on icon "filesDropdownBtn-67736206" at bounding box center [973, 387] width 20 height 20
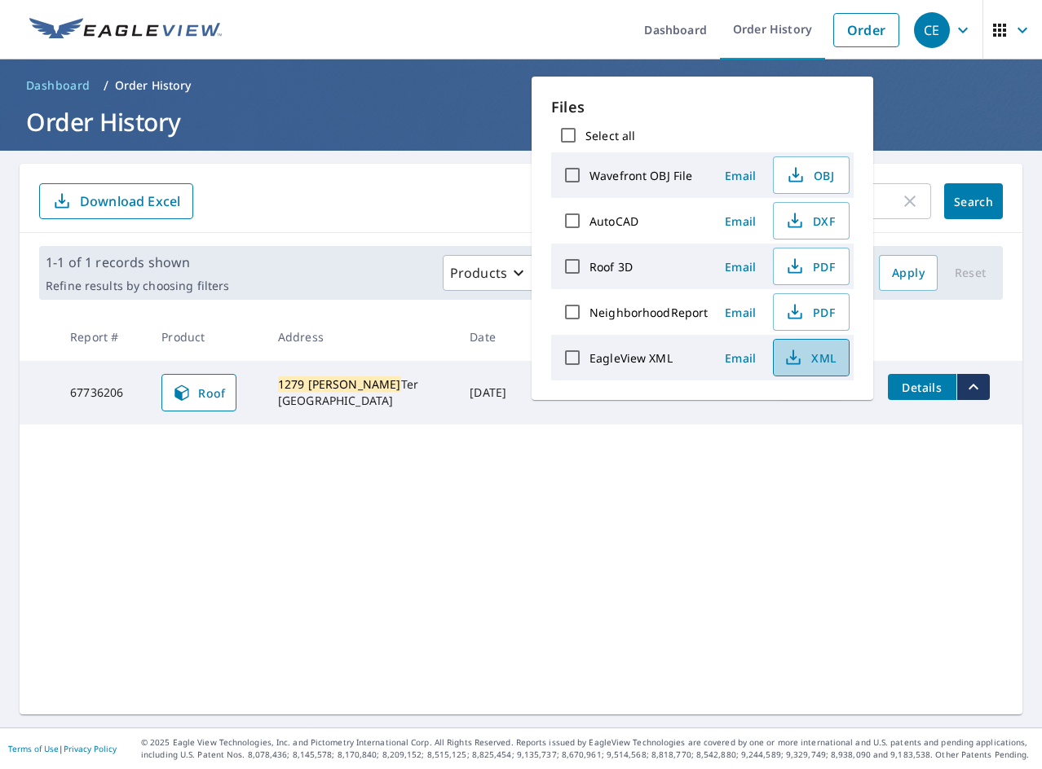
click at [826, 362] on span "XML" at bounding box center [809, 358] width 52 height 20
click at [826, 267] on span "PDF" at bounding box center [809, 267] width 52 height 20
click at [510, 593] on div "1279 [PERSON_NAME] ​ Search Download Excel 1-1 of 1 records shown Refine result…" at bounding box center [521, 439] width 1002 height 551
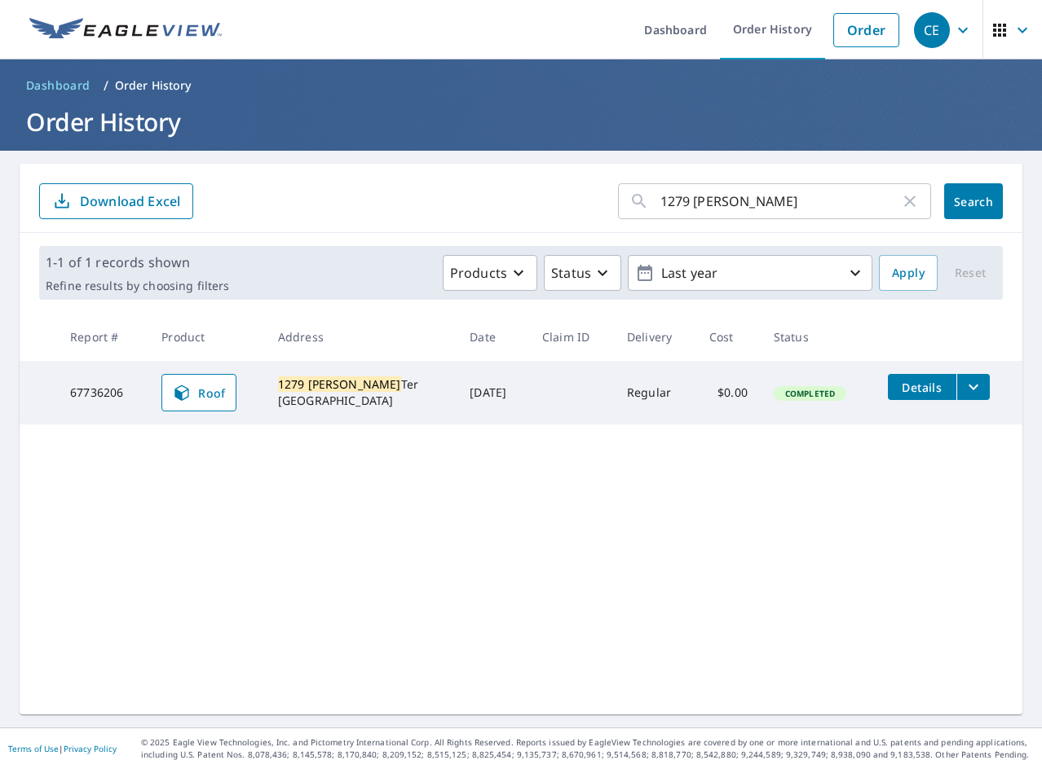
click at [715, 200] on input "1279 [PERSON_NAME]" at bounding box center [780, 201] width 240 height 46
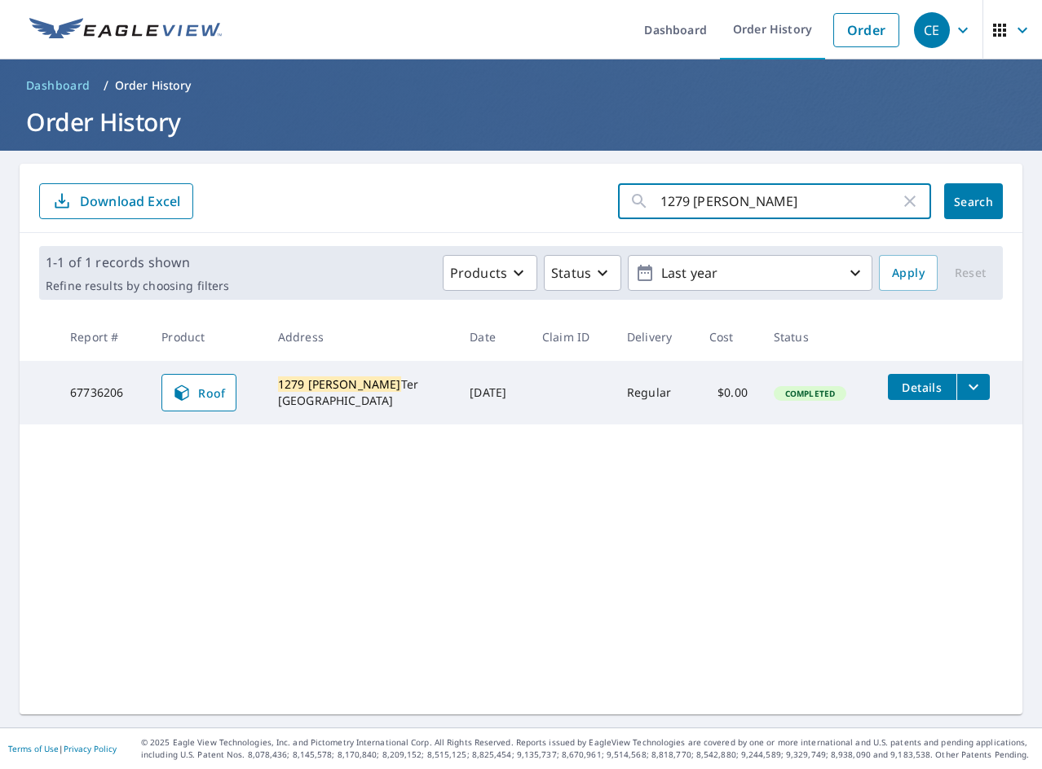
paste input "4 Maplewood Orchard"
type input "4 Maplewood Orchard"
click button "Search" at bounding box center [973, 201] width 59 height 36
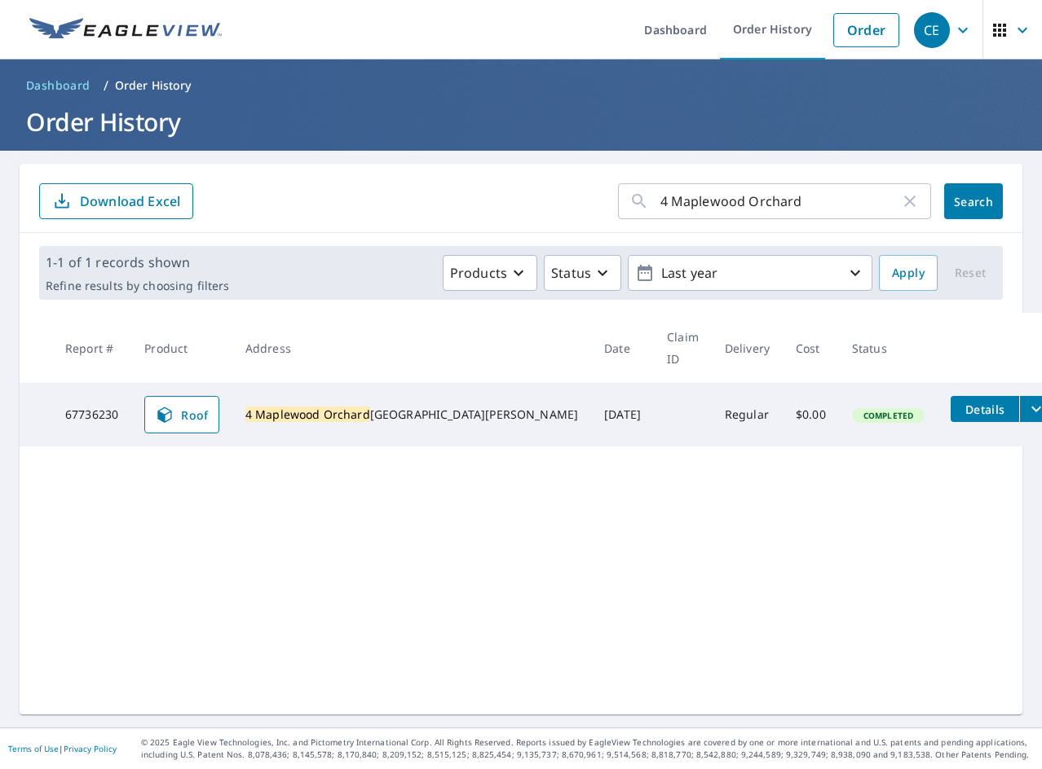
click at [1019, 396] on button "filesDropdownBtn-67736230" at bounding box center [1035, 409] width 33 height 26
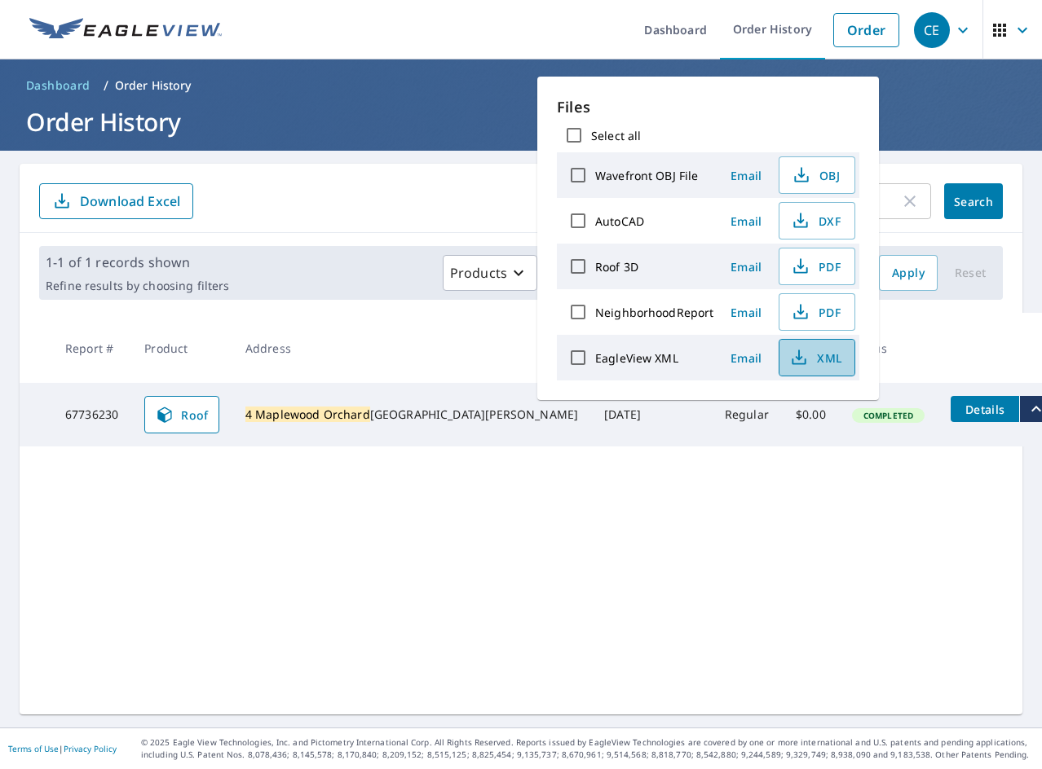
click at [844, 362] on button "XML" at bounding box center [816, 357] width 77 height 37
click at [806, 257] on icon "button" at bounding box center [801, 267] width 20 height 20
click at [536, 571] on div "4 Maplewood Orchard ​ Search Download Excel 1-1 of 1 records shown Refine resul…" at bounding box center [521, 439] width 1002 height 551
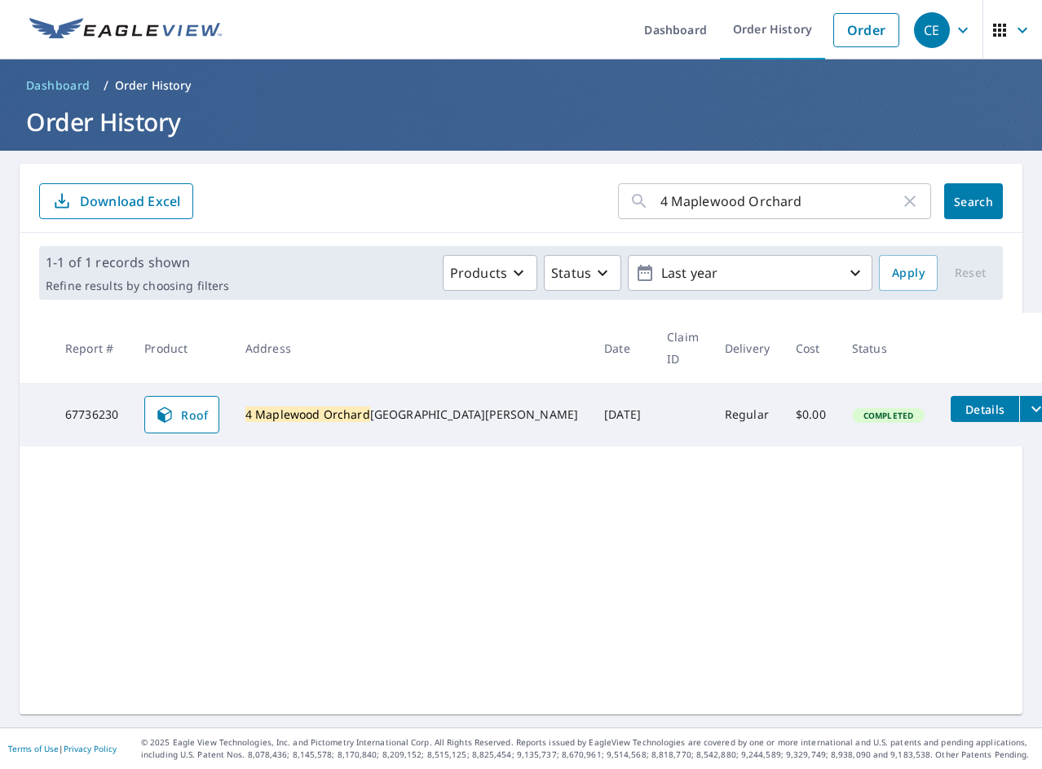
click at [281, 511] on div "4 Maplewood Orchard ​ Search Download Excel 1-1 of 1 records shown Refine resul…" at bounding box center [521, 439] width 1002 height 551
click at [170, 644] on div "4 Maplewood Orchard ​ Search Download Excel 1-1 of 1 records shown Refine resul…" at bounding box center [521, 439] width 1002 height 551
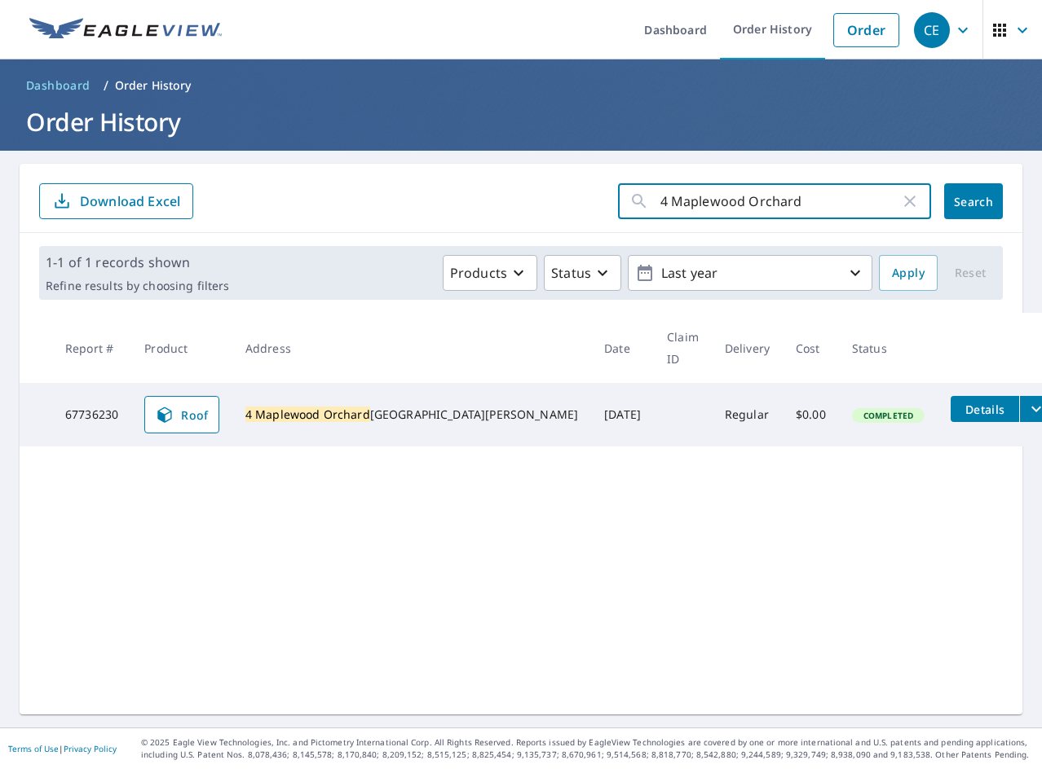
click at [676, 192] on input "4 Maplewood Orchard" at bounding box center [780, 201] width 240 height 46
paste input "240 Marions"
type input "240 Marions"
click button "Search" at bounding box center [973, 201] width 59 height 36
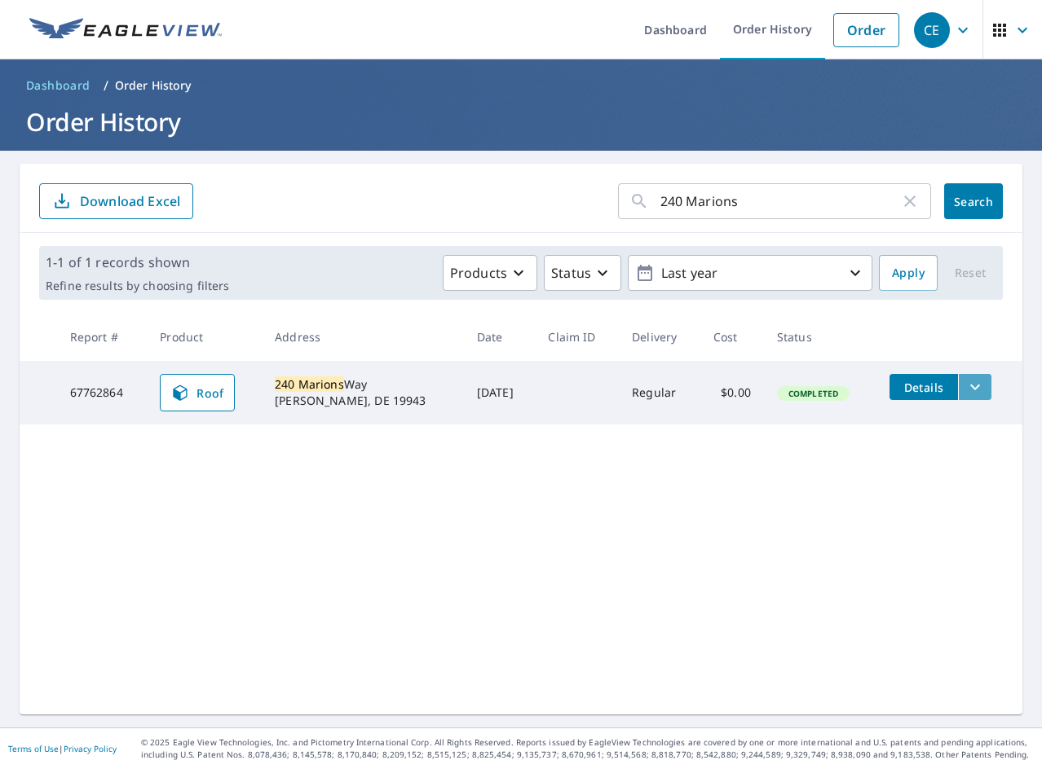
click at [965, 386] on icon "filesDropdownBtn-67762864" at bounding box center [975, 387] width 20 height 20
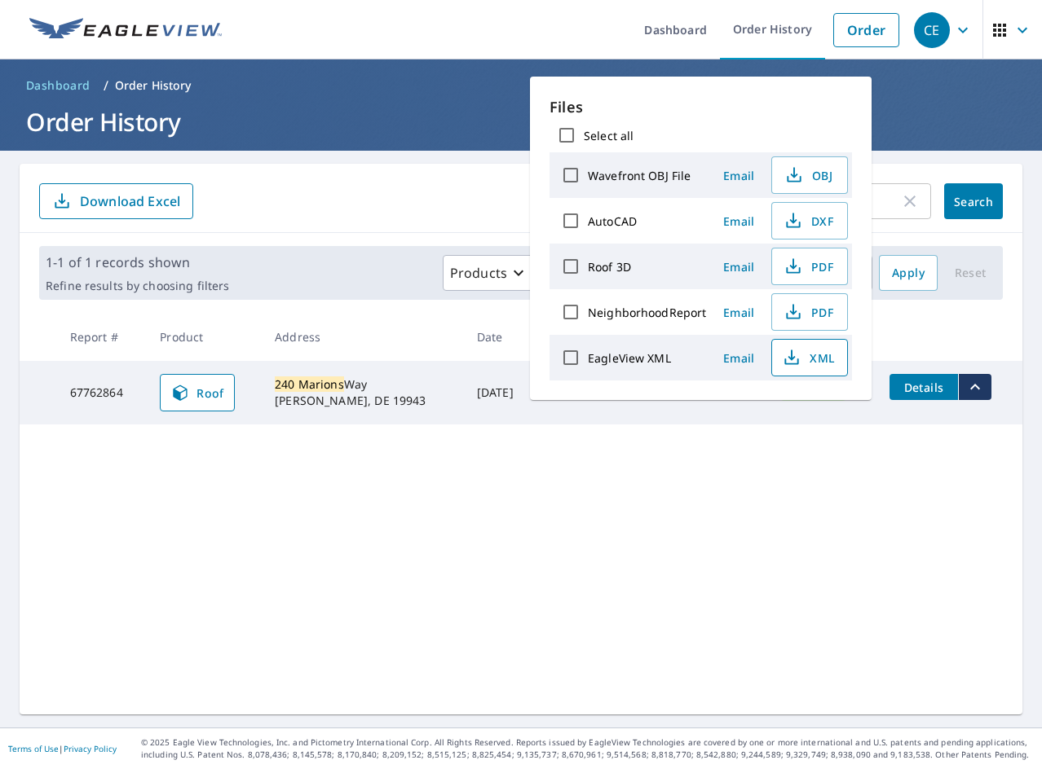
click at [818, 358] on span "XML" at bounding box center [808, 358] width 52 height 20
click at [800, 257] on icon "button" at bounding box center [793, 267] width 20 height 20
click at [384, 516] on div "240 Marions ​ Search Download Excel 1-1 of 1 records shown Refine results by ch…" at bounding box center [521, 439] width 1002 height 551
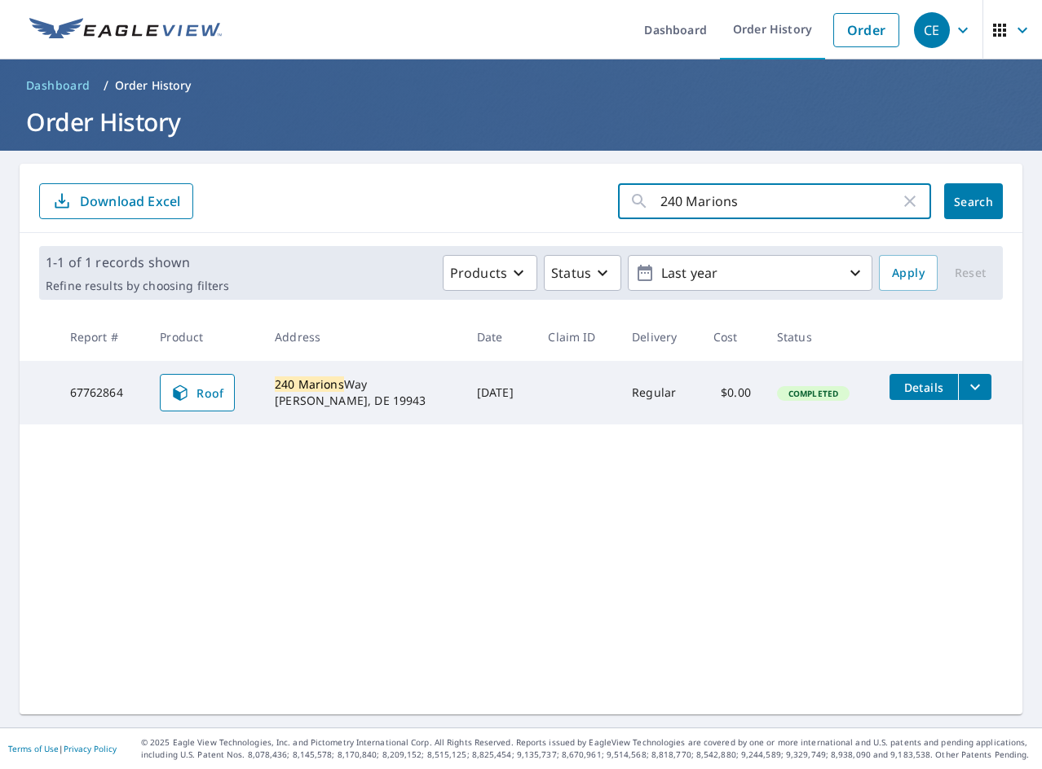
click at [703, 193] on input "240 Marions" at bounding box center [780, 201] width 240 height 46
paste input "127 Jefferson"
type input "127 Jefferson"
click button "Search" at bounding box center [973, 201] width 59 height 36
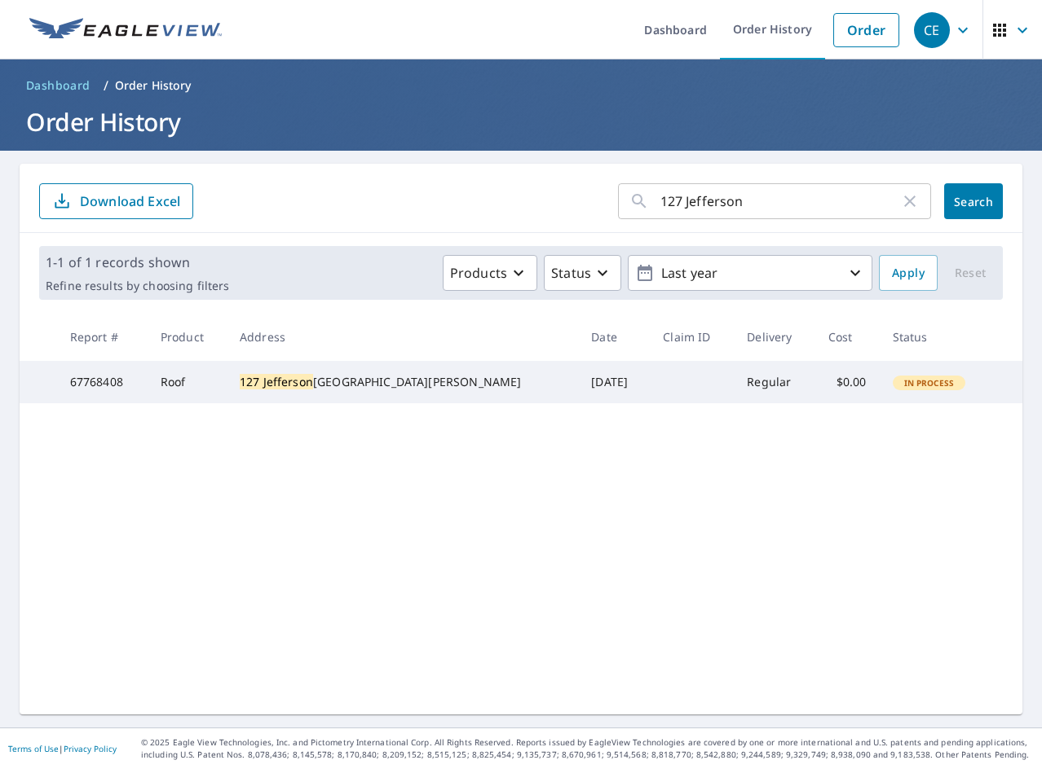
click at [900, 206] on icon "button" at bounding box center [910, 202] width 20 height 20
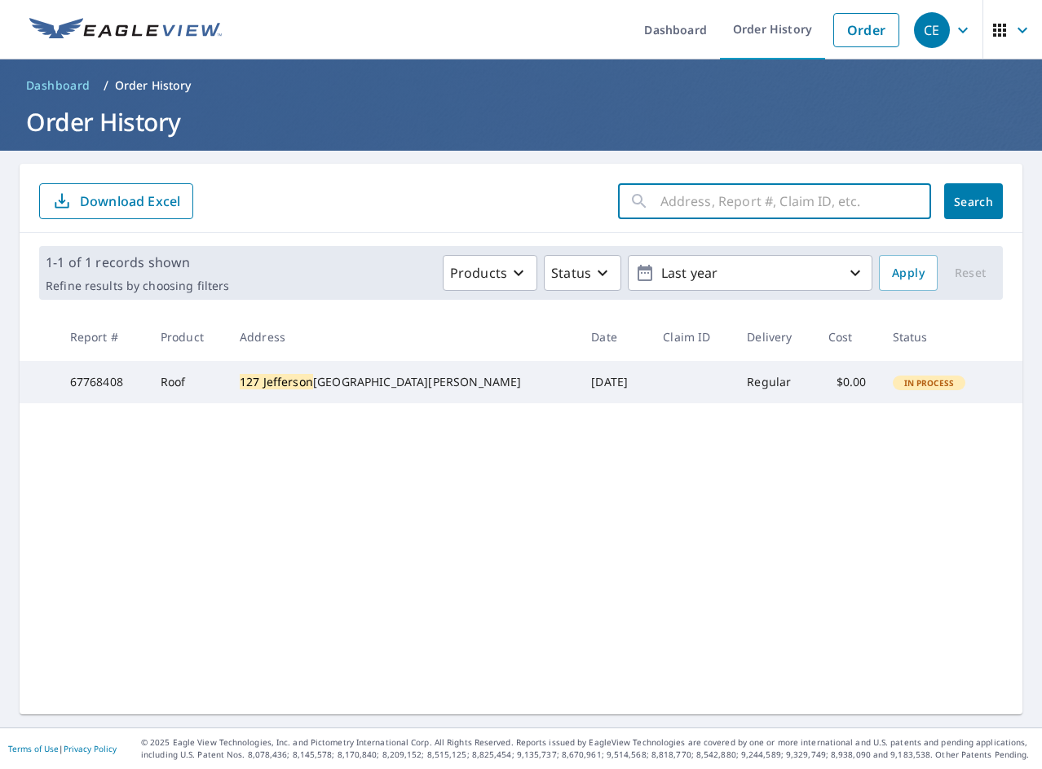
paste input "1951 Vintage"
type input "1951 Vintage"
click button "Search" at bounding box center [973, 201] width 59 height 36
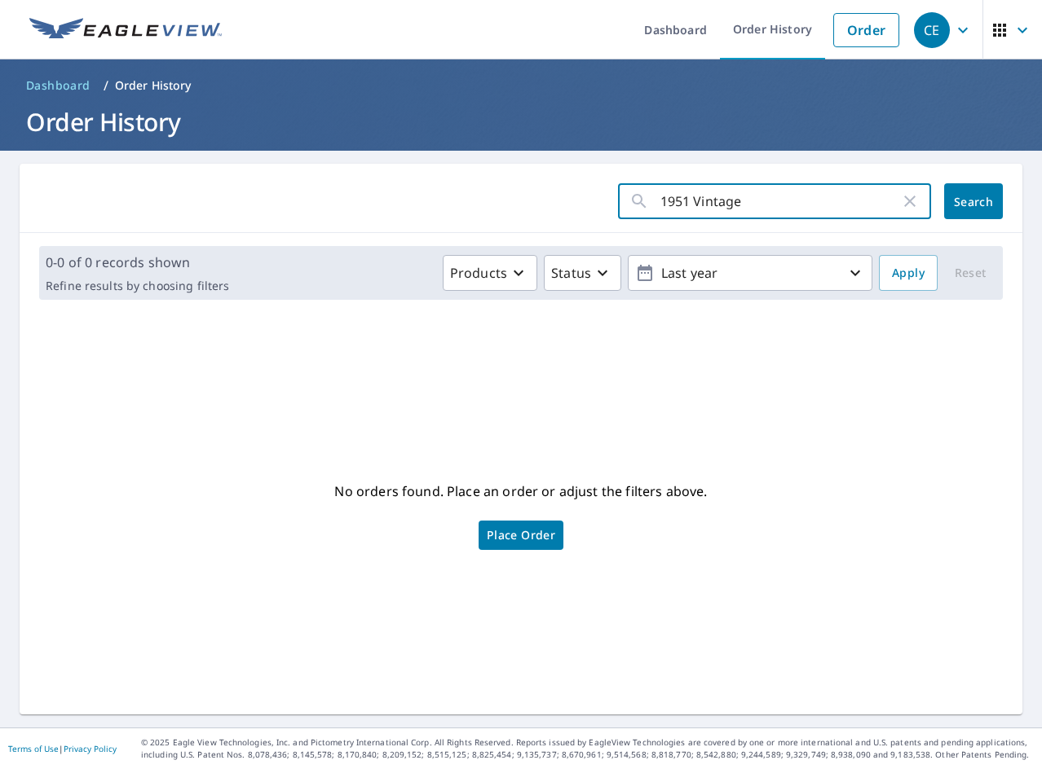
click at [716, 215] on input "1951 Vintage" at bounding box center [780, 201] width 240 height 46
paste input "209 East Constitution"
type input "209 East Constitution"
click button "Search" at bounding box center [973, 201] width 59 height 36
drag, startPoint x: 699, startPoint y: 208, endPoint x: 679, endPoint y: 212, distance: 20.8
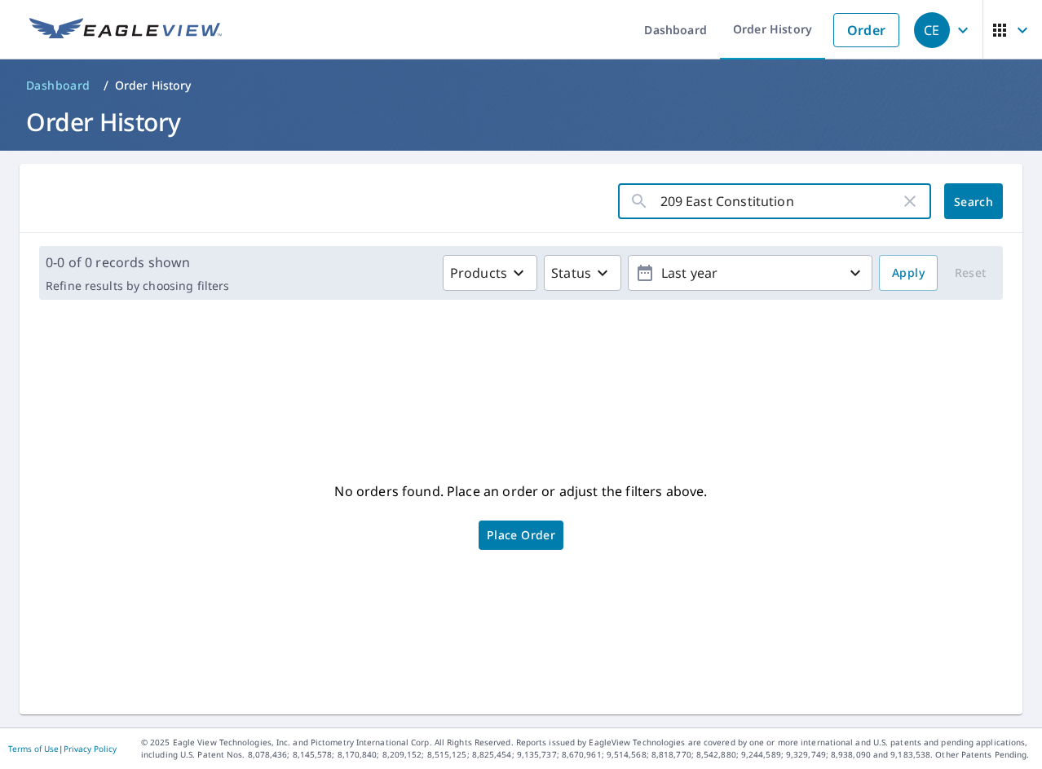
click at [681, 211] on input "209 East Constitution" at bounding box center [780, 201] width 240 height 46
type input "209 E Constitution"
click button "Search" at bounding box center [973, 201] width 59 height 36
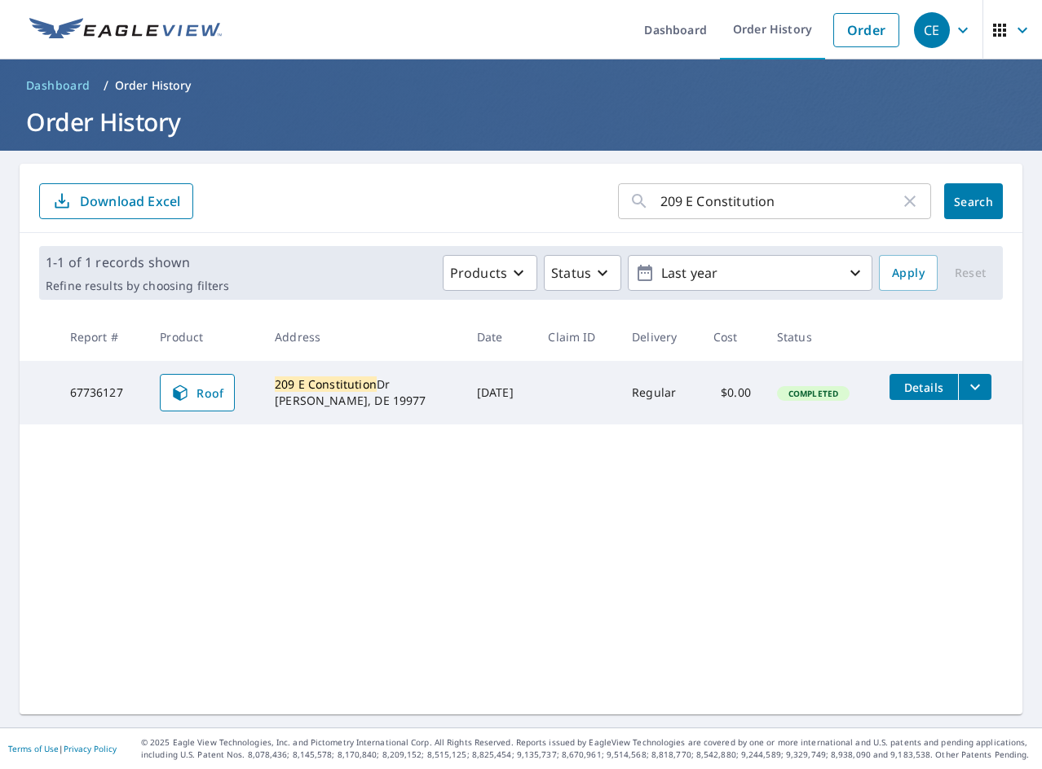
click at [967, 384] on icon "filesDropdownBtn-67736127" at bounding box center [975, 387] width 20 height 20
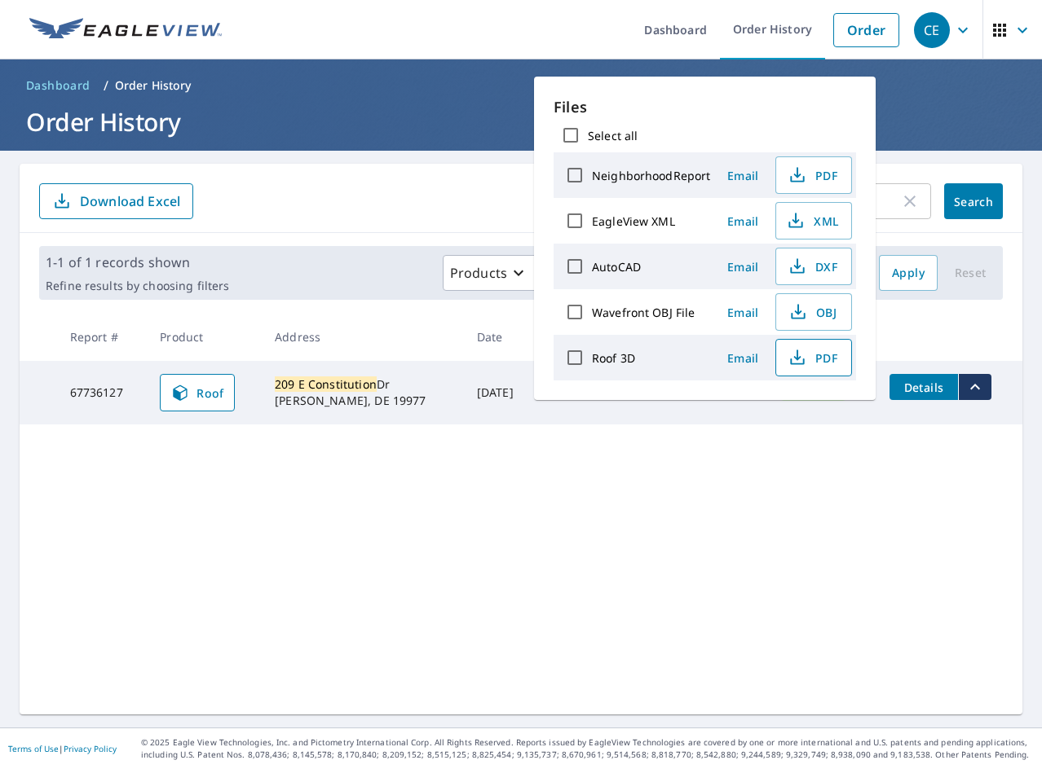
click at [838, 368] on button "PDF" at bounding box center [813, 357] width 77 height 37
click at [804, 220] on span "XML" at bounding box center [812, 221] width 52 height 20
click at [516, 614] on div "209 E Constitution ​ Search Download Excel 1-1 of 1 records shown Refine result…" at bounding box center [521, 439] width 1002 height 551
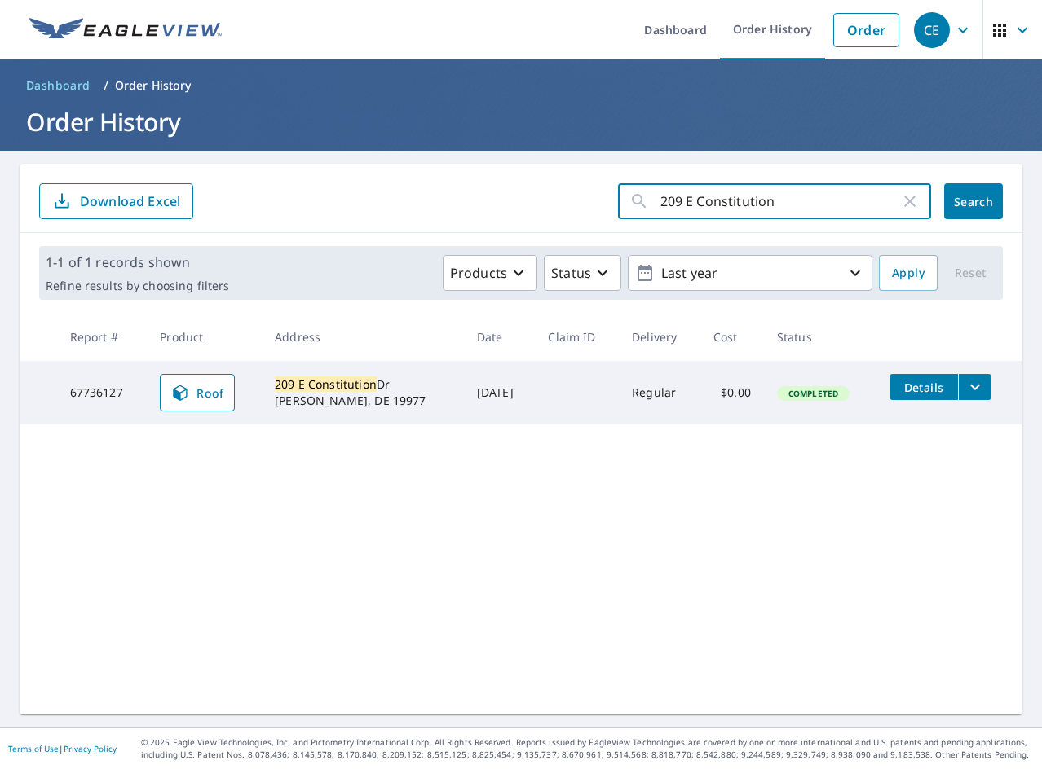
click at [718, 205] on input "209 E Constitution" at bounding box center [780, 201] width 240 height 46
paste input "402 Ald"
type input "402 [PERSON_NAME]"
click button "Search" at bounding box center [973, 201] width 59 height 36
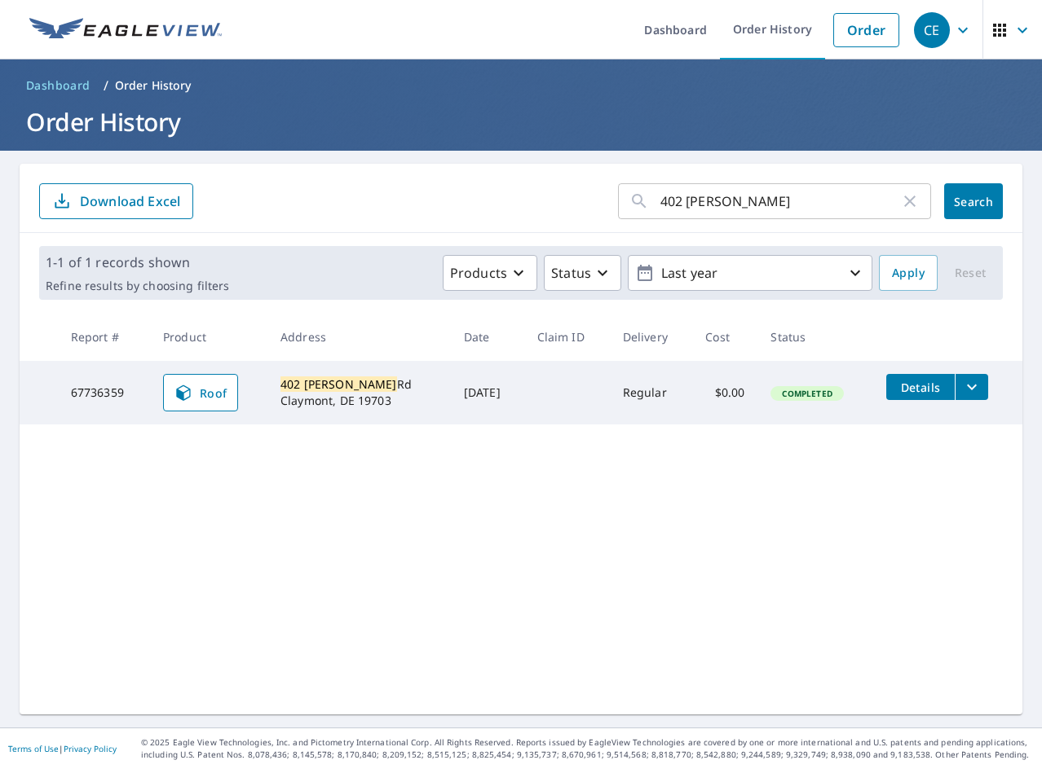
click at [962, 387] on icon "filesDropdownBtn-67736359" at bounding box center [972, 387] width 20 height 20
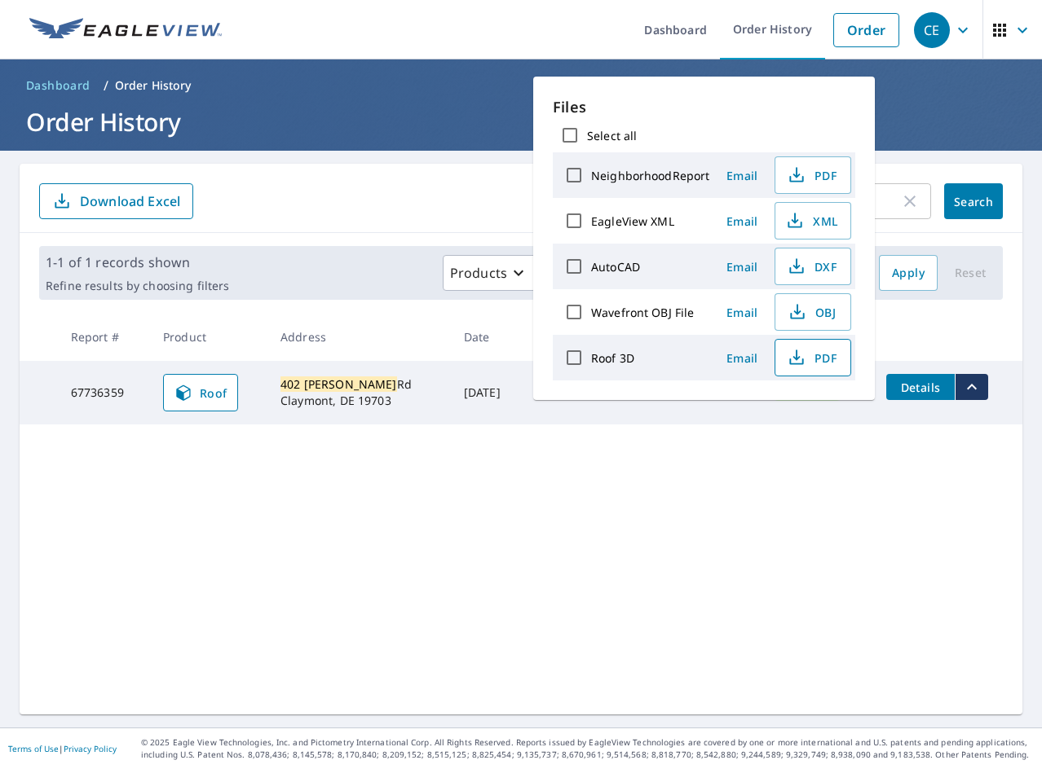
click at [812, 359] on span "PDF" at bounding box center [811, 358] width 52 height 20
click at [802, 225] on icon "button" at bounding box center [795, 221] width 20 height 20
click at [403, 601] on div "402 [PERSON_NAME] ​ Search Download Excel 1-1 of 1 records shown Refine results…" at bounding box center [521, 439] width 1002 height 551
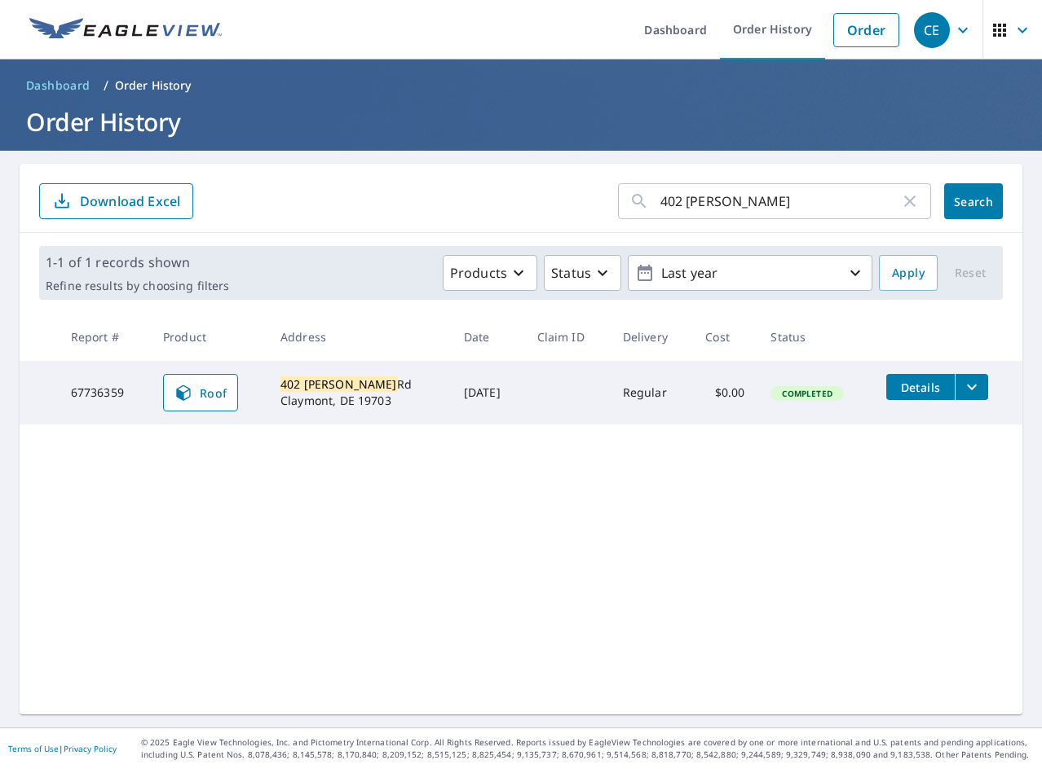
click at [751, 211] on input "402 [PERSON_NAME]" at bounding box center [780, 201] width 240 height 46
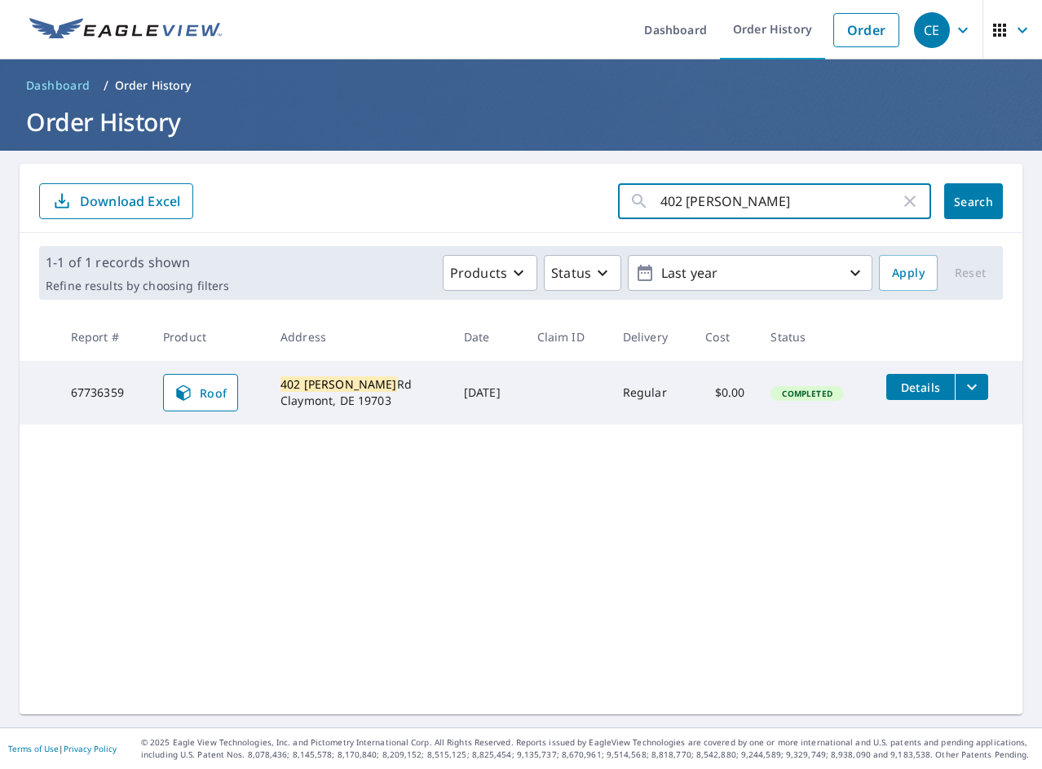
paste input "9911 [PERSON_NAME]"
type input "9911 [PERSON_NAME]"
click button "Search" at bounding box center [973, 201] width 59 height 36
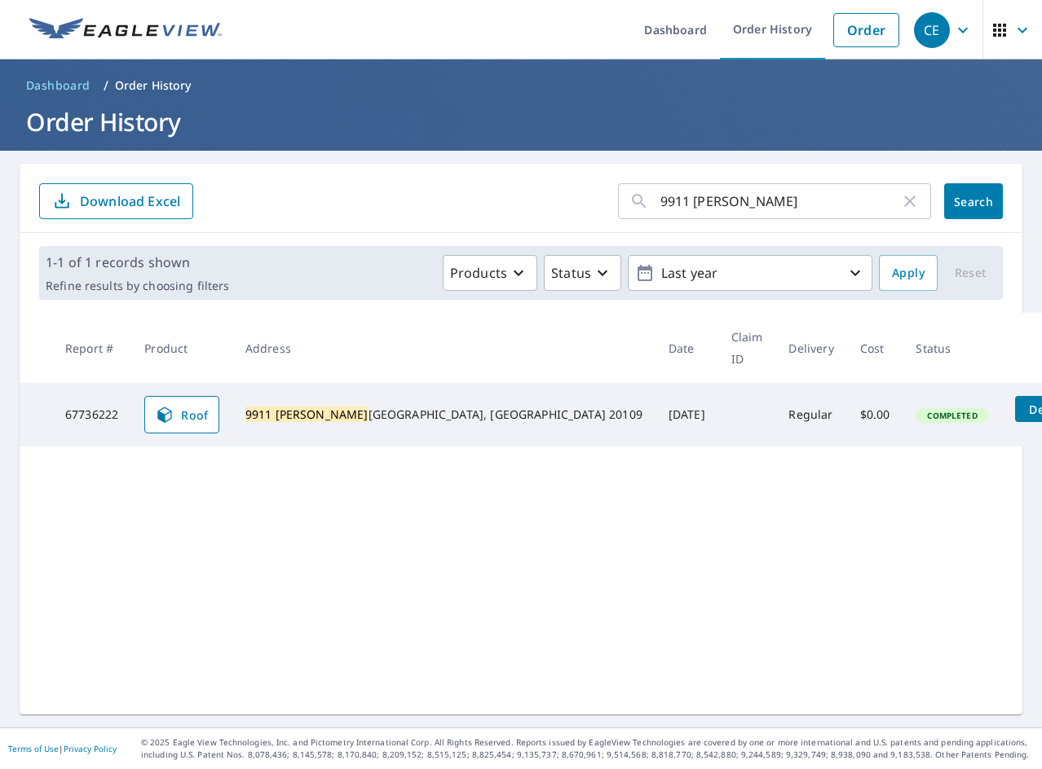
click at [507, 505] on div "9911 Henrico ​ Search Download Excel 1-1 of 1 records shown Refine results by c…" at bounding box center [521, 439] width 1002 height 551
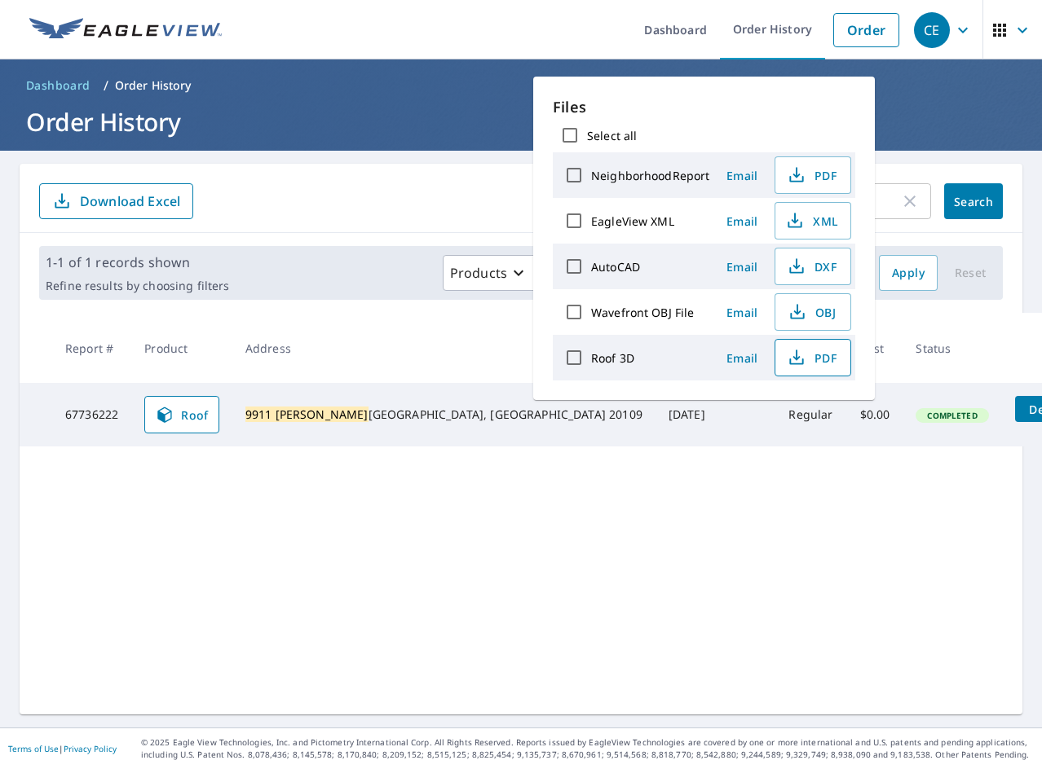
click at [816, 367] on span "PDF" at bounding box center [811, 358] width 52 height 20
click at [823, 223] on span "XML" at bounding box center [811, 221] width 52 height 20
click at [602, 500] on div "9911 Henrico ​ Search Download Excel 1-1 of 1 records shown Refine results by c…" at bounding box center [521, 439] width 1002 height 551
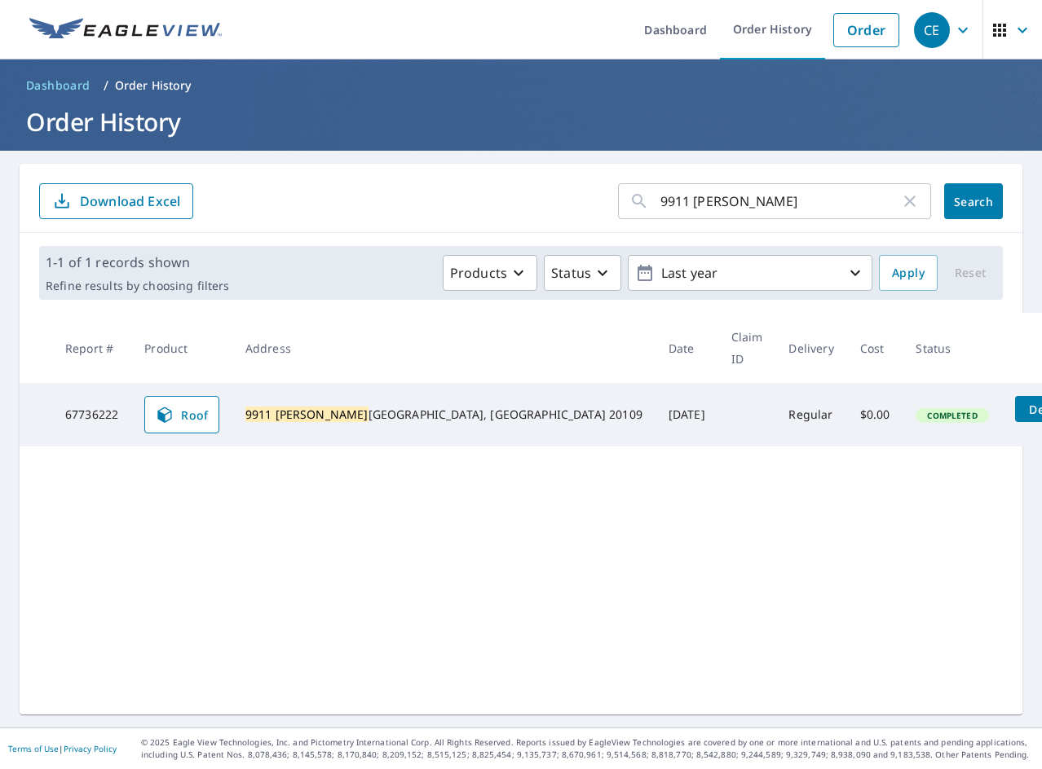
click at [595, 500] on div "9911 Henrico ​ Search Download Excel 1-1 of 1 records shown Refine results by c…" at bounding box center [521, 439] width 1002 height 551
click at [723, 207] on input "9911 [PERSON_NAME]" at bounding box center [780, 201] width 240 height 46
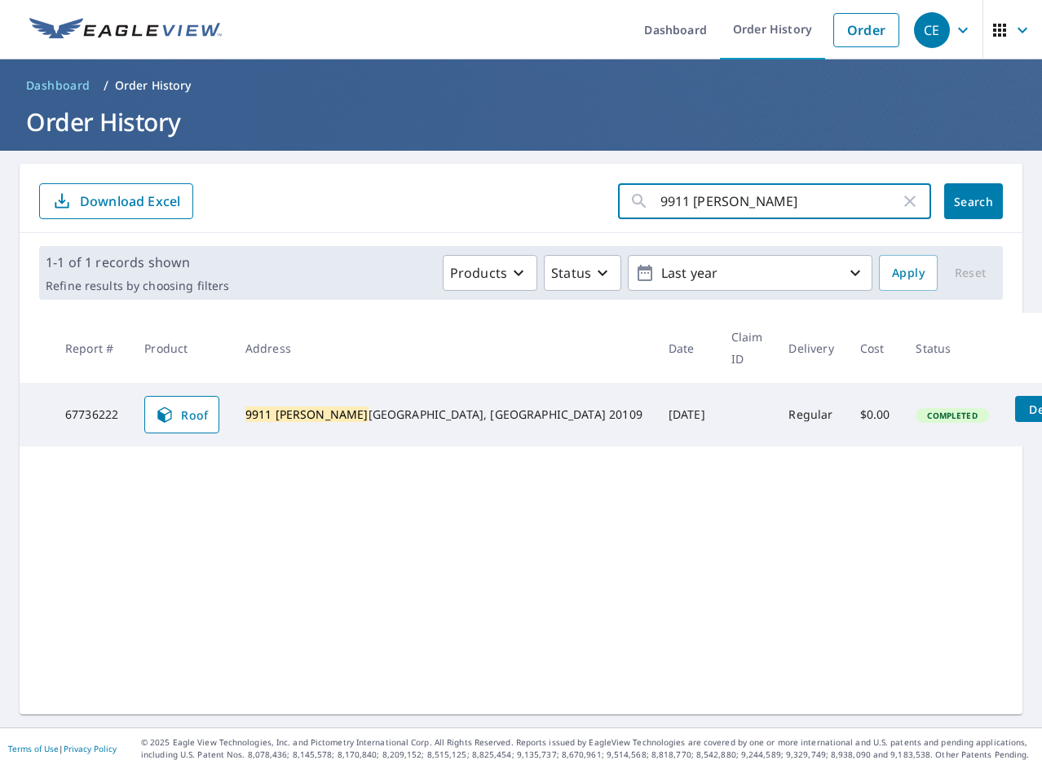
paste input "443 [PERSON_NAME]"
type input "443 [PERSON_NAME]"
click button "Search" at bounding box center [973, 201] width 59 height 36
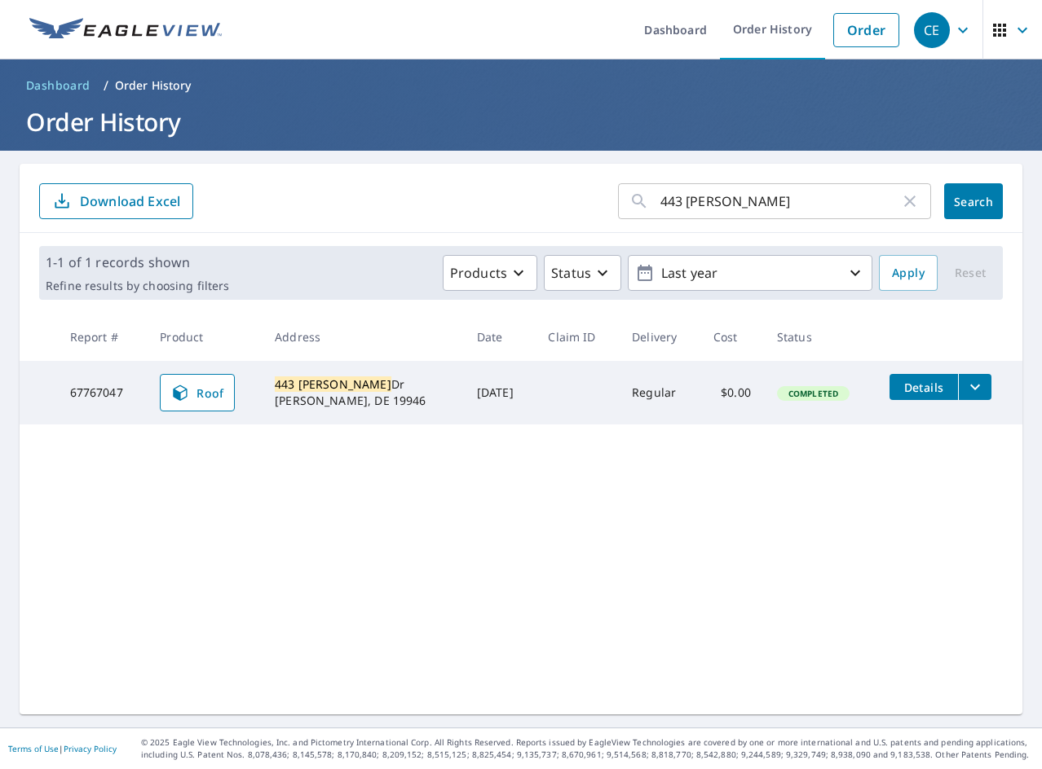
click at [965, 380] on icon "filesDropdownBtn-67767047" at bounding box center [975, 387] width 20 height 20
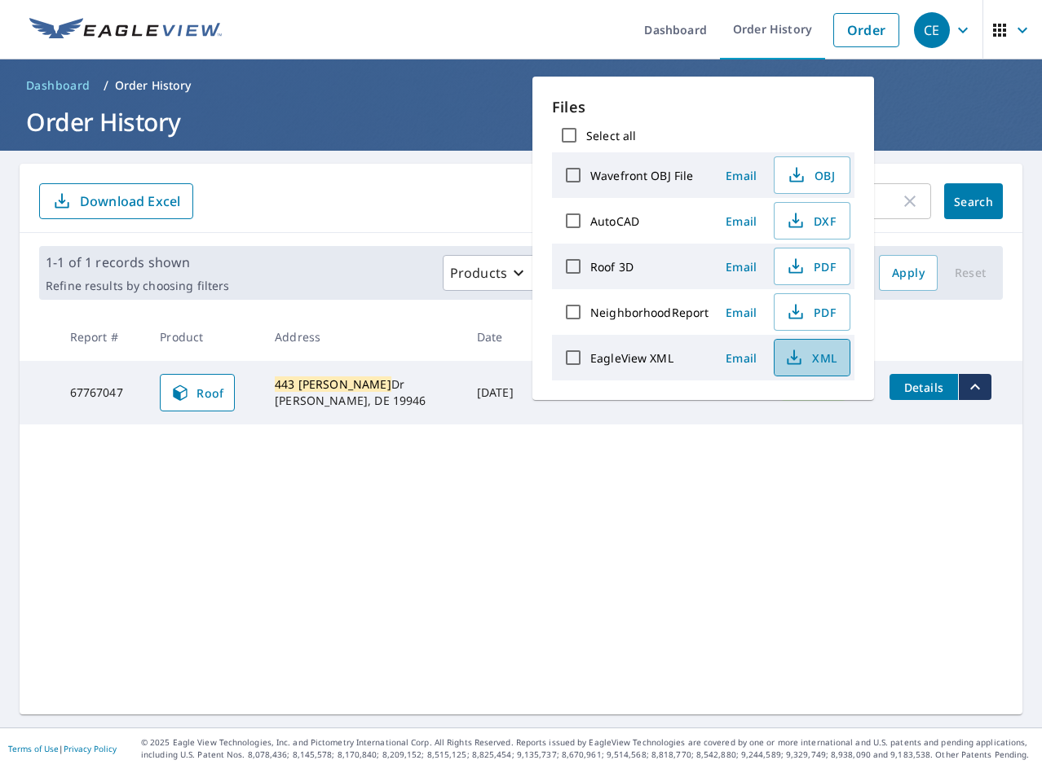
click at [826, 358] on span "XML" at bounding box center [810, 358] width 52 height 20
click at [813, 265] on span "PDF" at bounding box center [810, 267] width 52 height 20
click at [325, 529] on div "443 [PERSON_NAME] ​ Search Download Excel 1-1 of 1 records shown Refine results…" at bounding box center [521, 439] width 1002 height 551
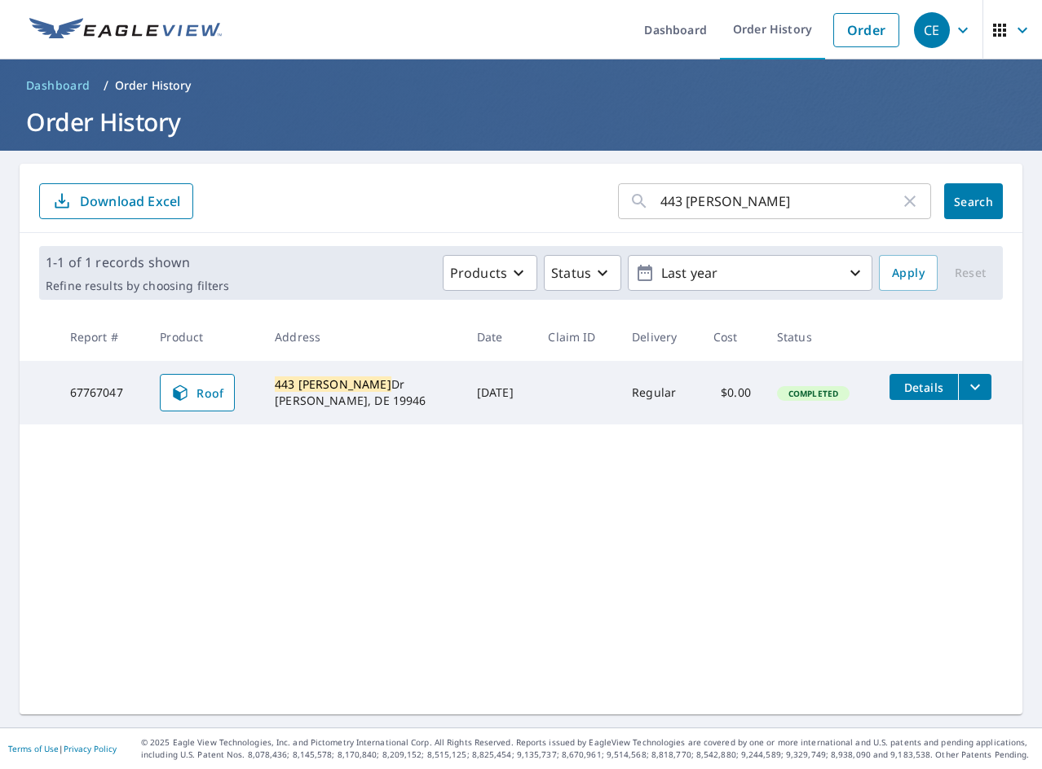
click at [703, 214] on input "443 [PERSON_NAME]" at bounding box center [780, 201] width 240 height 46
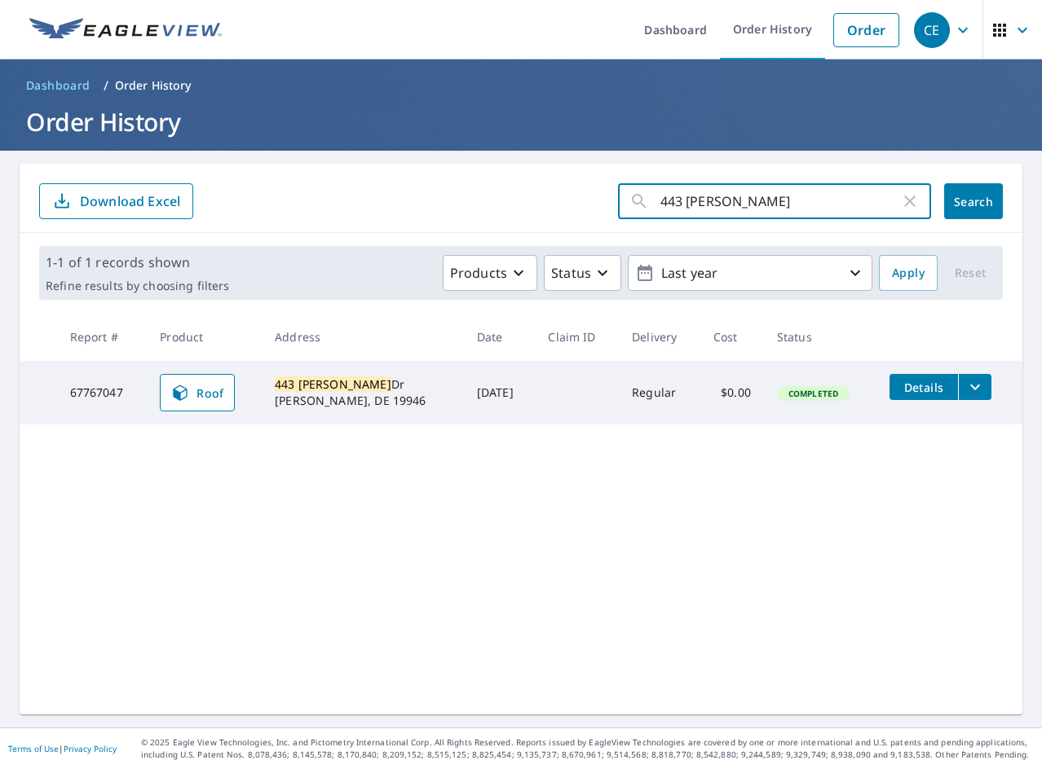
paste input "500 Belmont"
type input "500 Belmont"
click button "Search" at bounding box center [973, 201] width 59 height 36
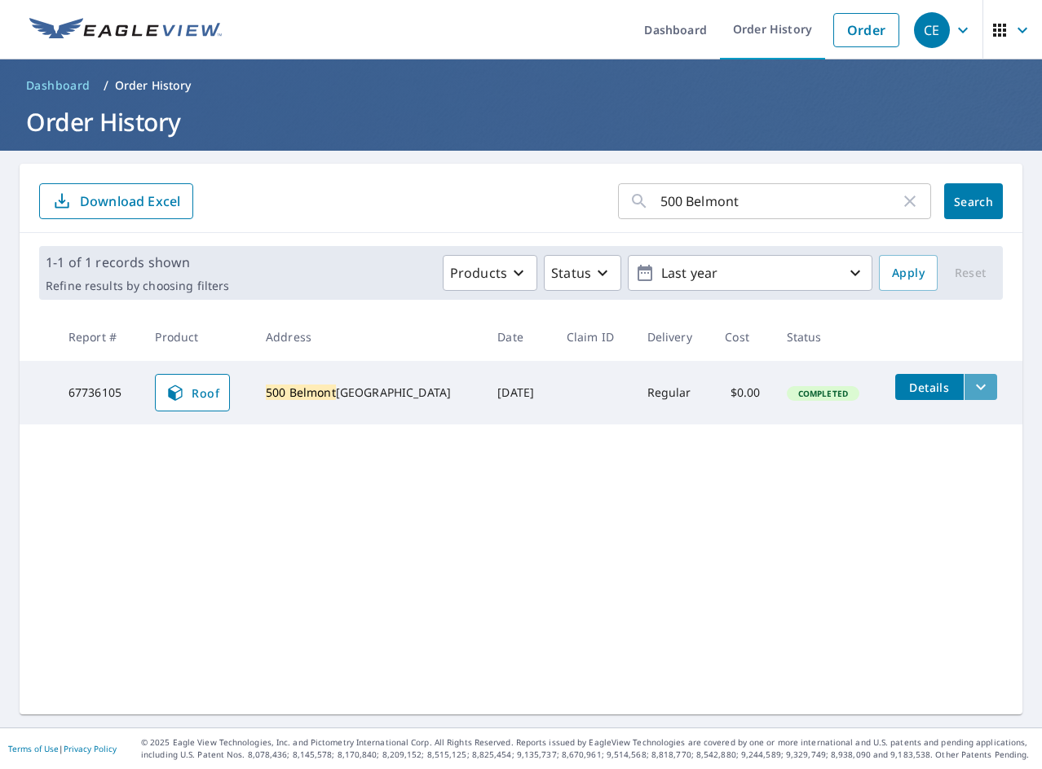
click at [971, 390] on icon "filesDropdownBtn-67736105" at bounding box center [981, 387] width 20 height 20
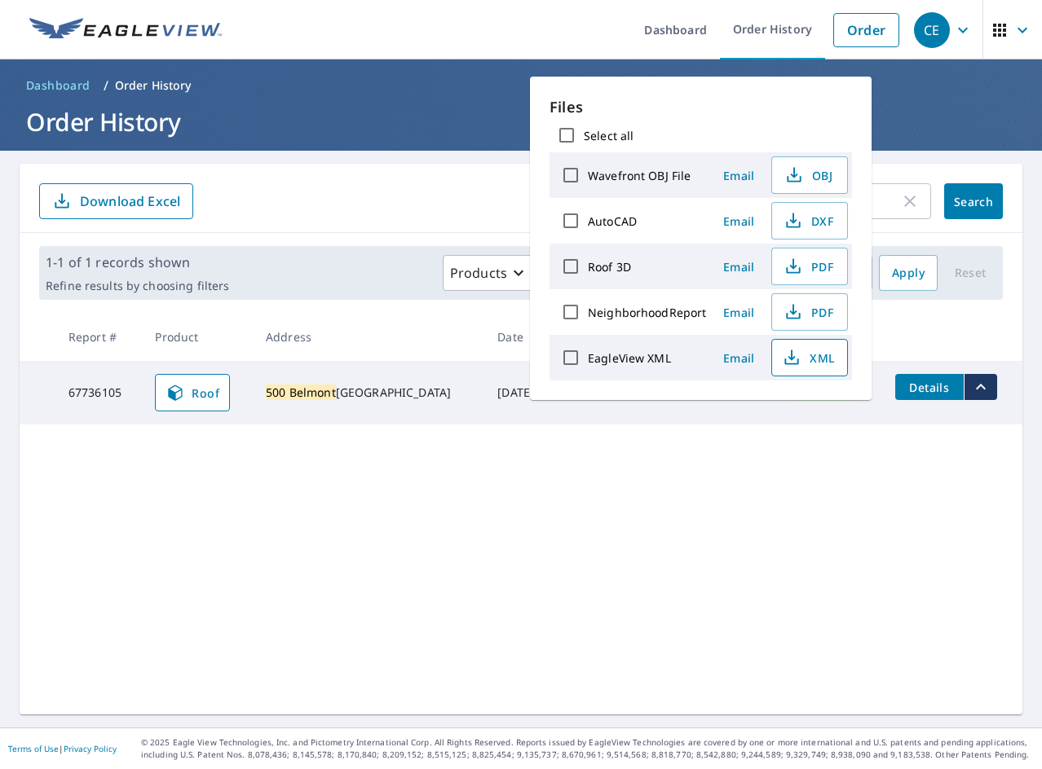
click at [828, 358] on span "XML" at bounding box center [808, 358] width 52 height 20
click at [809, 272] on span "PDF" at bounding box center [808, 267] width 52 height 20
click at [161, 554] on div "500 Belmont ​ Search Download Excel 1-1 of 1 records shown Refine results by ch…" at bounding box center [521, 439] width 1002 height 551
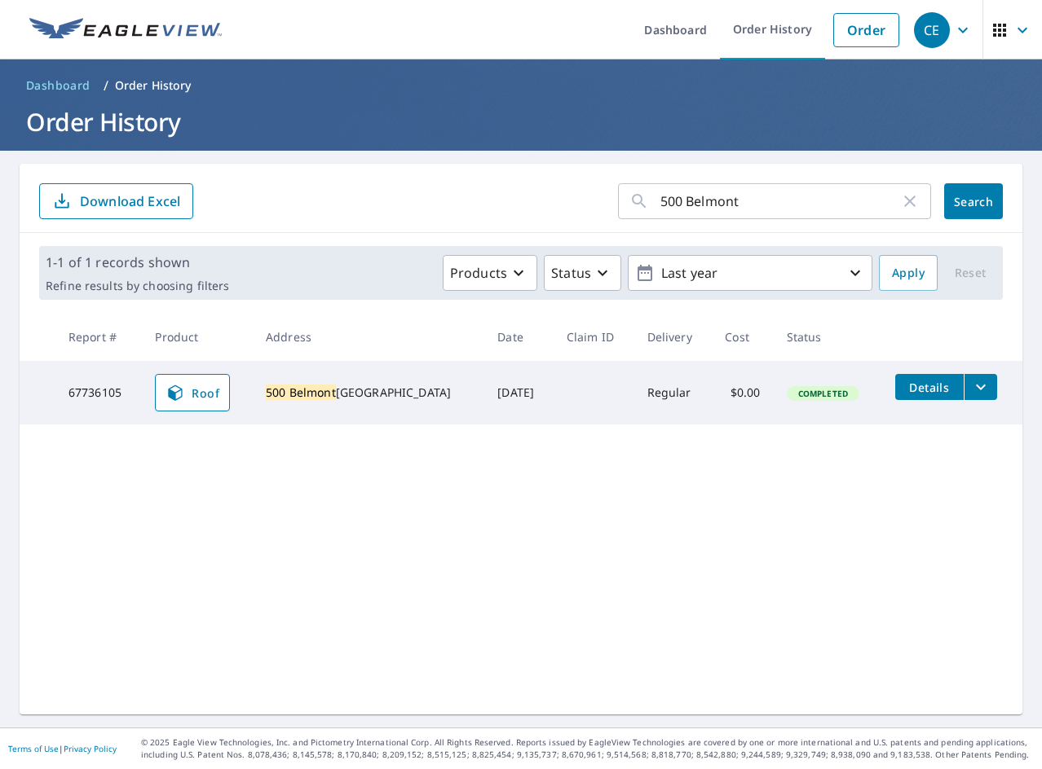
click at [835, 206] on input "500 Belmont" at bounding box center [780, 201] width 240 height 46
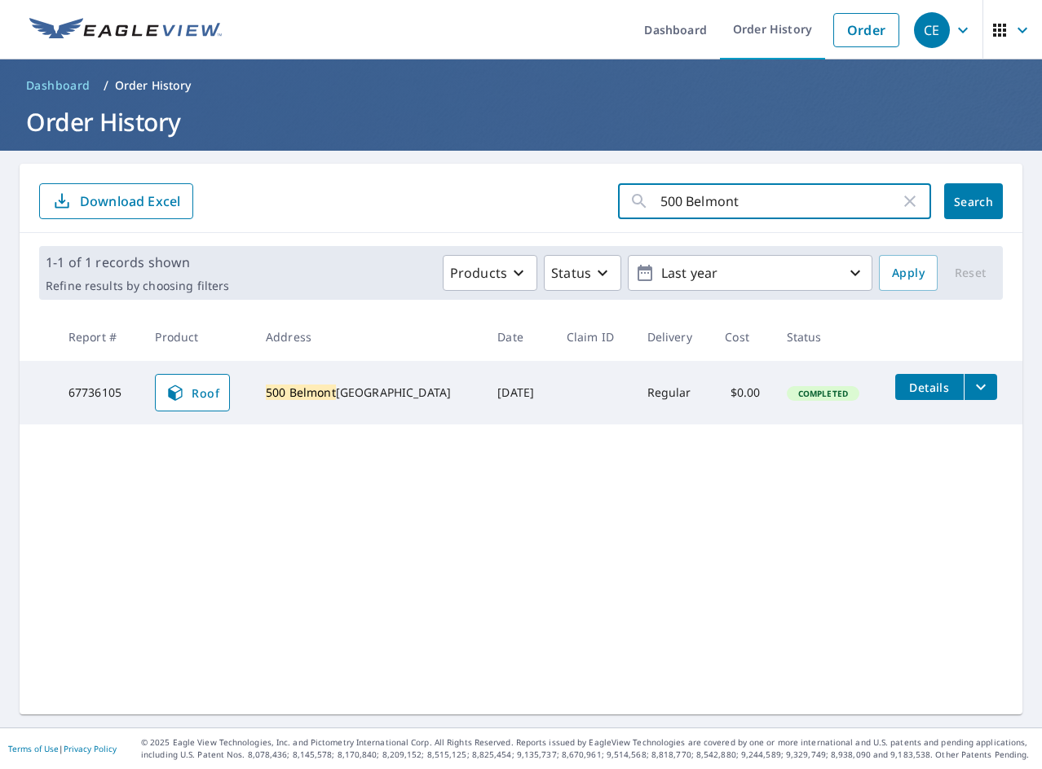
paste input "2136 [PERSON_NAME]"
type input "2136 [PERSON_NAME]"
click button "Search" at bounding box center [973, 201] width 59 height 36
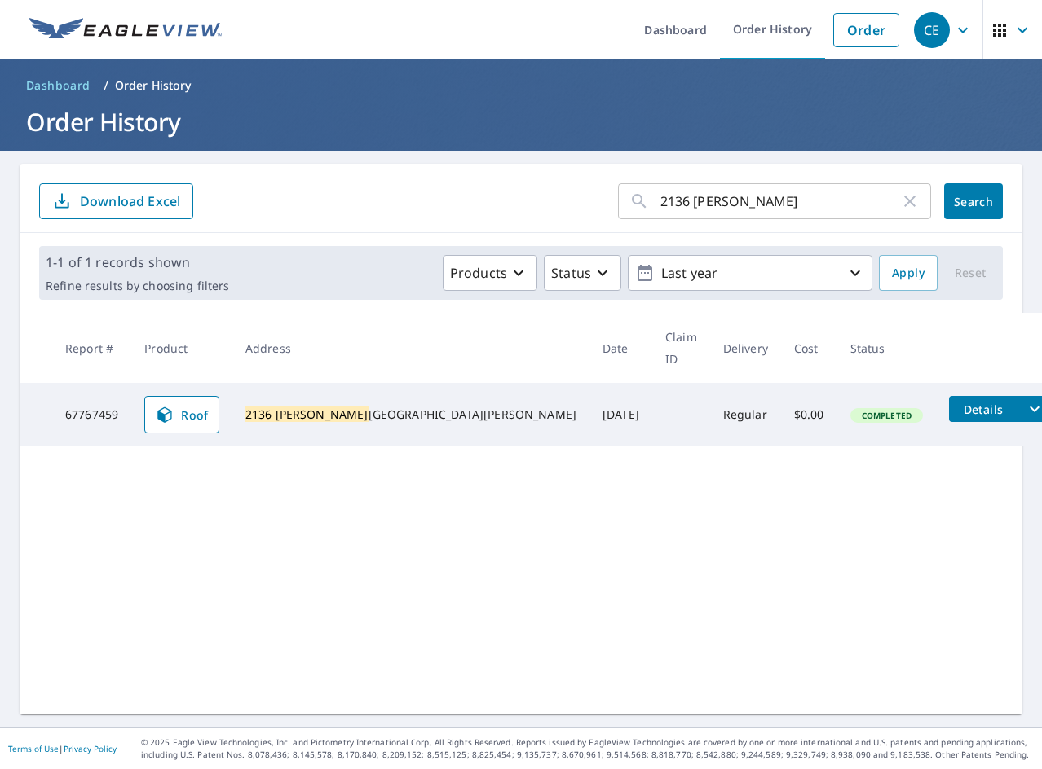
click at [1024, 399] on icon "filesDropdownBtn-67767459" at bounding box center [1034, 409] width 20 height 20
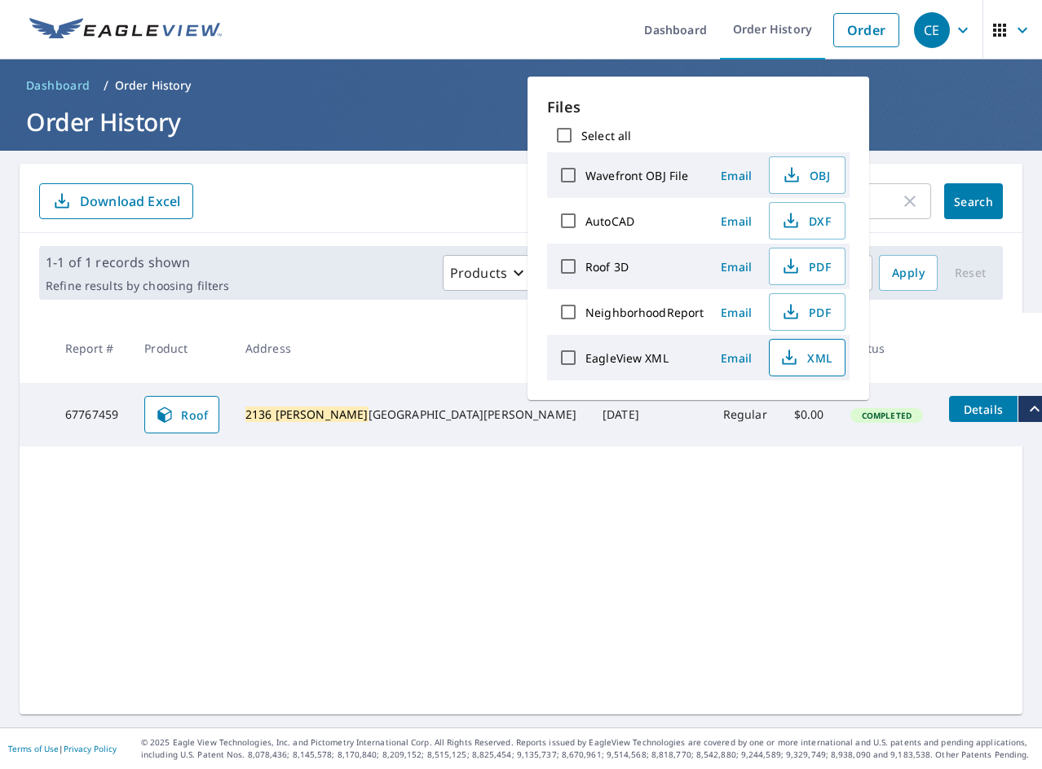
click at [810, 365] on span "XML" at bounding box center [805, 358] width 52 height 20
drag, startPoint x: 789, startPoint y: 263, endPoint x: 750, endPoint y: 262, distance: 39.1
click at [789, 263] on icon "button" at bounding box center [789, 263] width 7 height 11
click at [377, 544] on div "2136 Aslan ​ Search Download Excel 1-1 of 1 records shown Refine results by cho…" at bounding box center [521, 439] width 1002 height 551
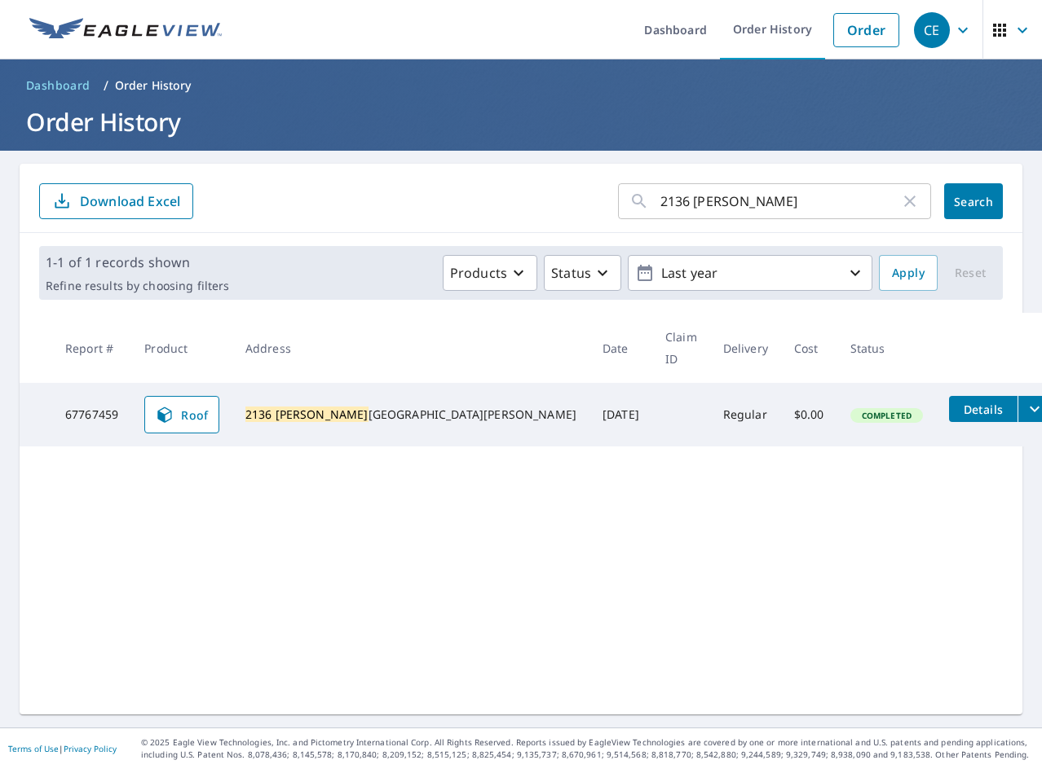
click at [771, 210] on input "2136 [PERSON_NAME]" at bounding box center [780, 201] width 240 height 46
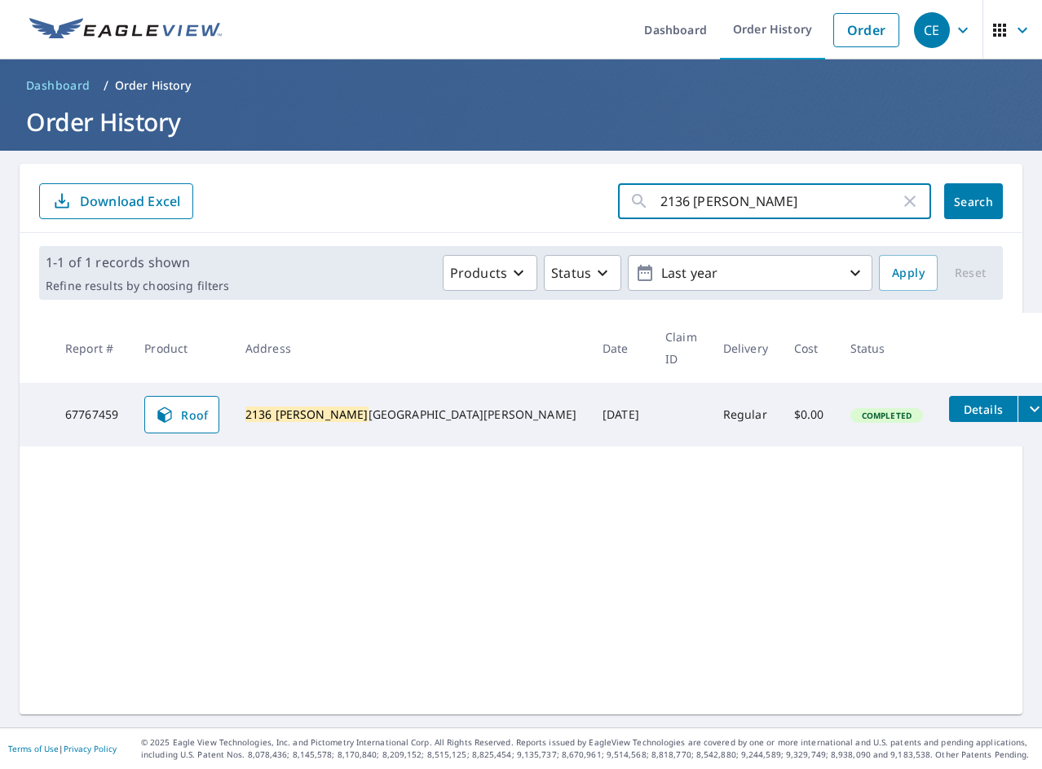
paste input "41999 [GEOGRAPHIC_DATA]"
type input "41999 [GEOGRAPHIC_DATA]"
click button "Search" at bounding box center [973, 201] width 59 height 36
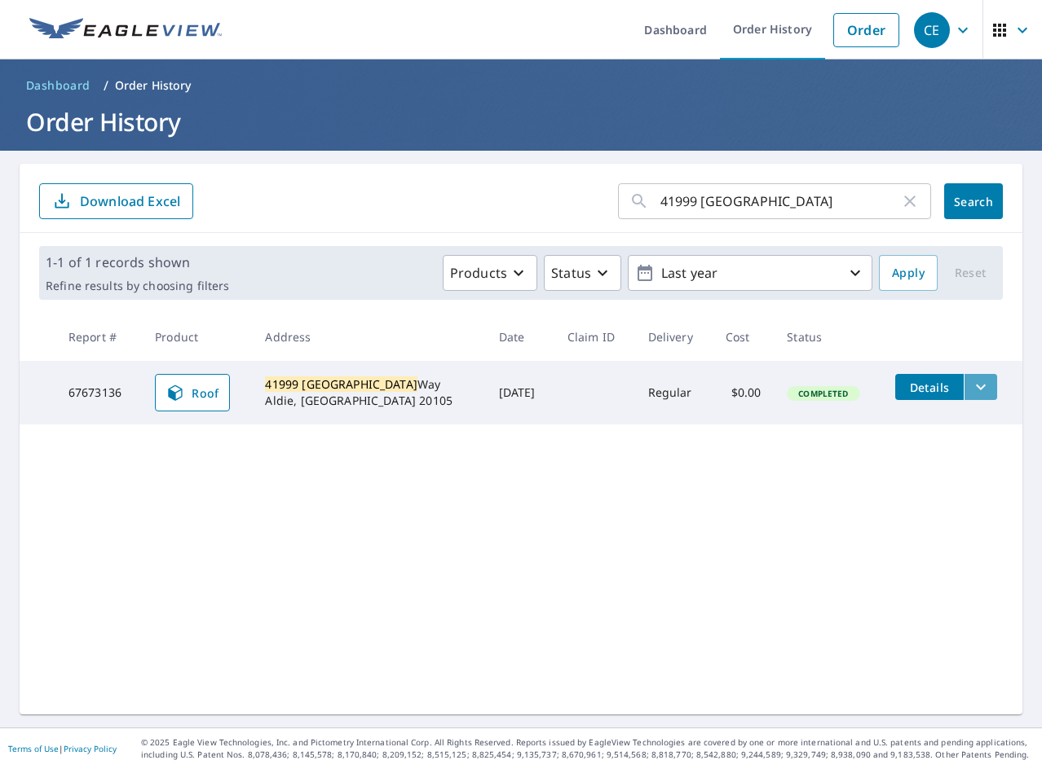
click at [972, 392] on icon "filesDropdownBtn-67673136" at bounding box center [981, 387] width 20 height 20
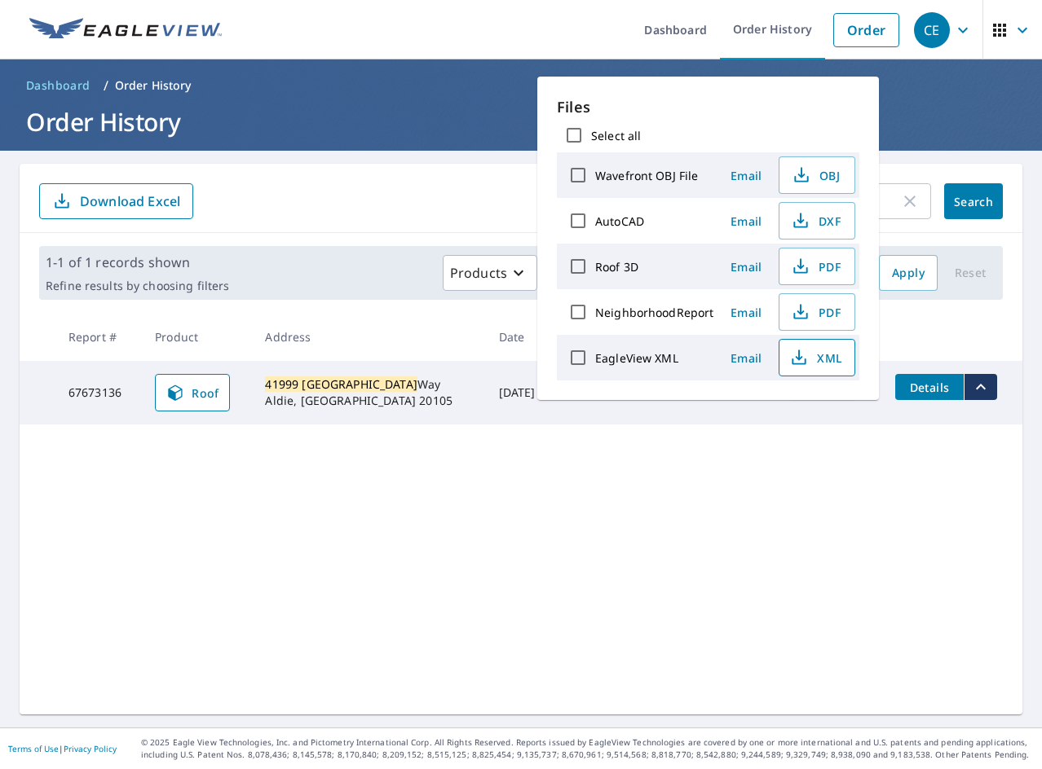
click at [836, 359] on span "XML" at bounding box center [815, 358] width 52 height 20
drag, startPoint x: 814, startPoint y: 275, endPoint x: 424, endPoint y: 336, distance: 395.0
click at [814, 275] on span "PDF" at bounding box center [815, 267] width 52 height 20
click at [219, 516] on div "41999 Powells Farm ​ Search Download Excel 1-1 of 1 records shown Refine result…" at bounding box center [521, 439] width 1002 height 551
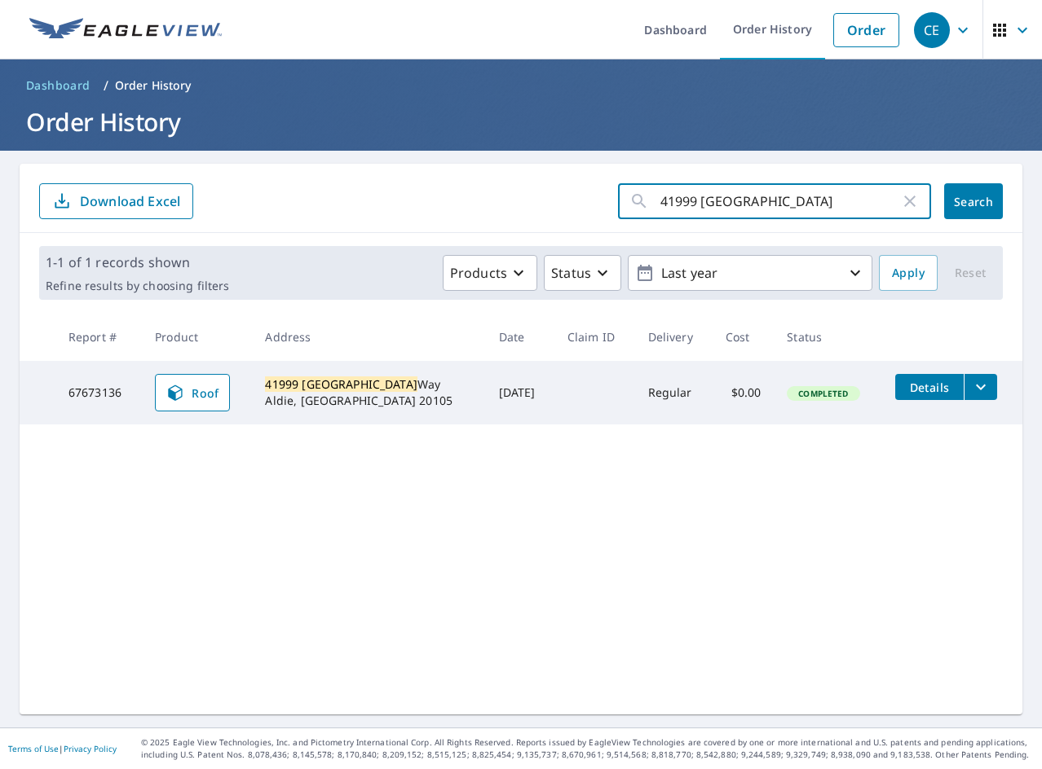
click at [744, 208] on input "41999 [GEOGRAPHIC_DATA]" at bounding box center [780, 201] width 240 height 46
paste input "88 [PERSON_NAME]"
type input "88 [PERSON_NAME]"
click button "Search" at bounding box center [973, 201] width 59 height 36
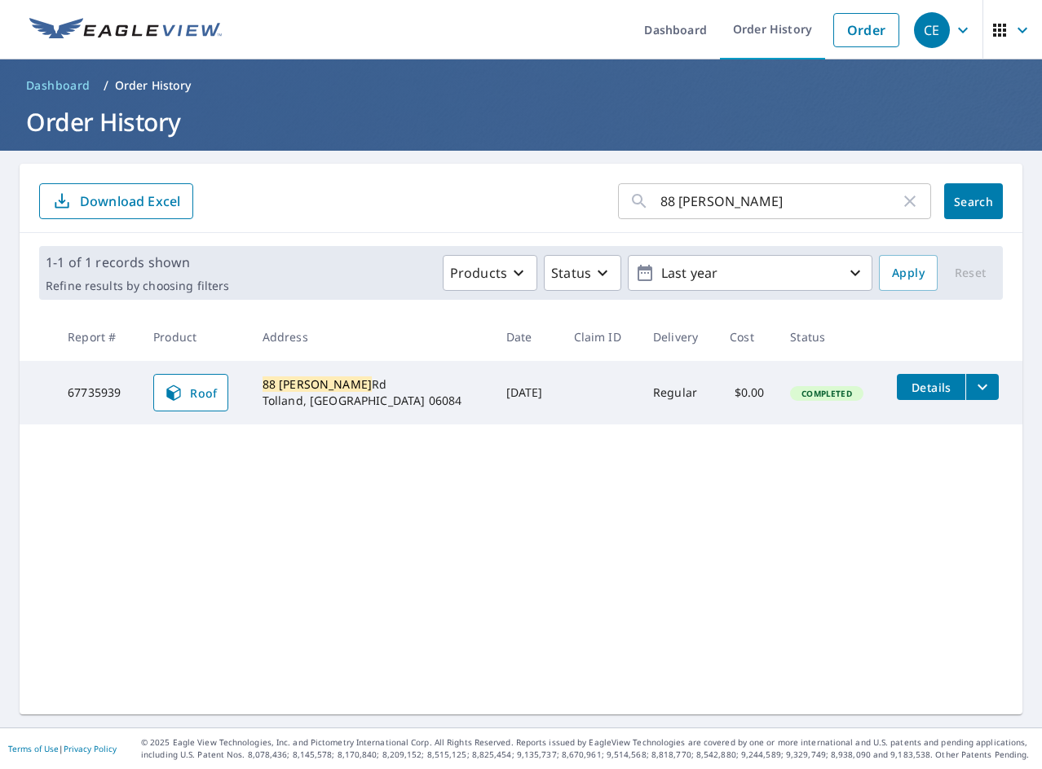
click at [972, 390] on icon "filesDropdownBtn-67735939" at bounding box center [982, 387] width 20 height 20
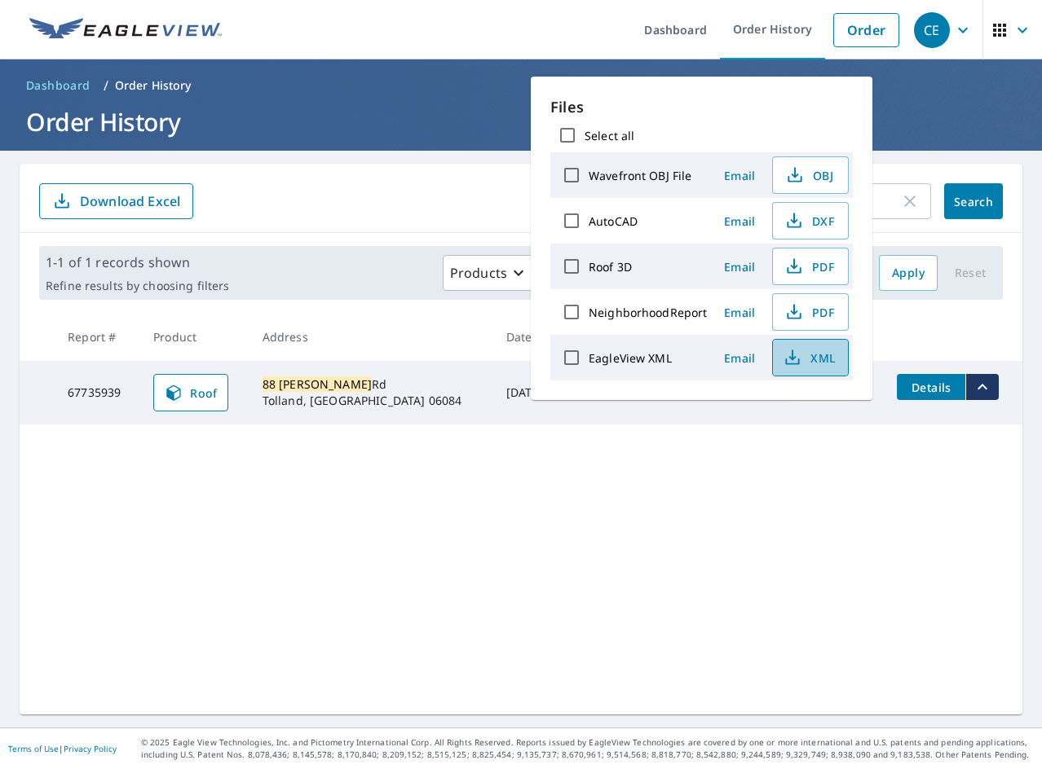
click at [805, 355] on span "XML" at bounding box center [808, 358] width 52 height 20
click at [822, 264] on span "PDF" at bounding box center [808, 267] width 52 height 20
click at [972, 394] on icon "filesDropdownBtn-67735939" at bounding box center [982, 387] width 20 height 20
